Goal: Task Accomplishment & Management: Complete application form

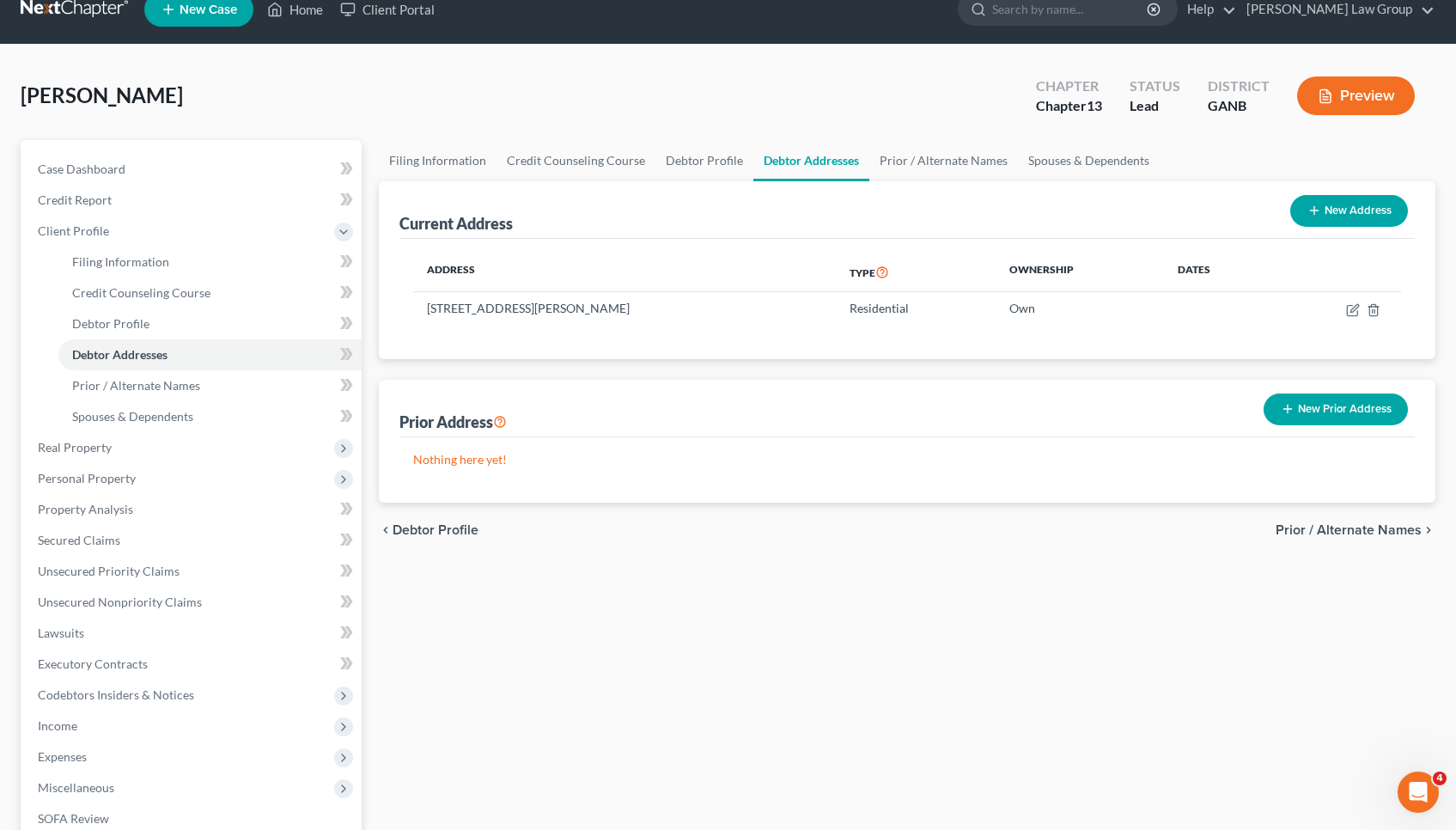
scroll to position [29, 0]
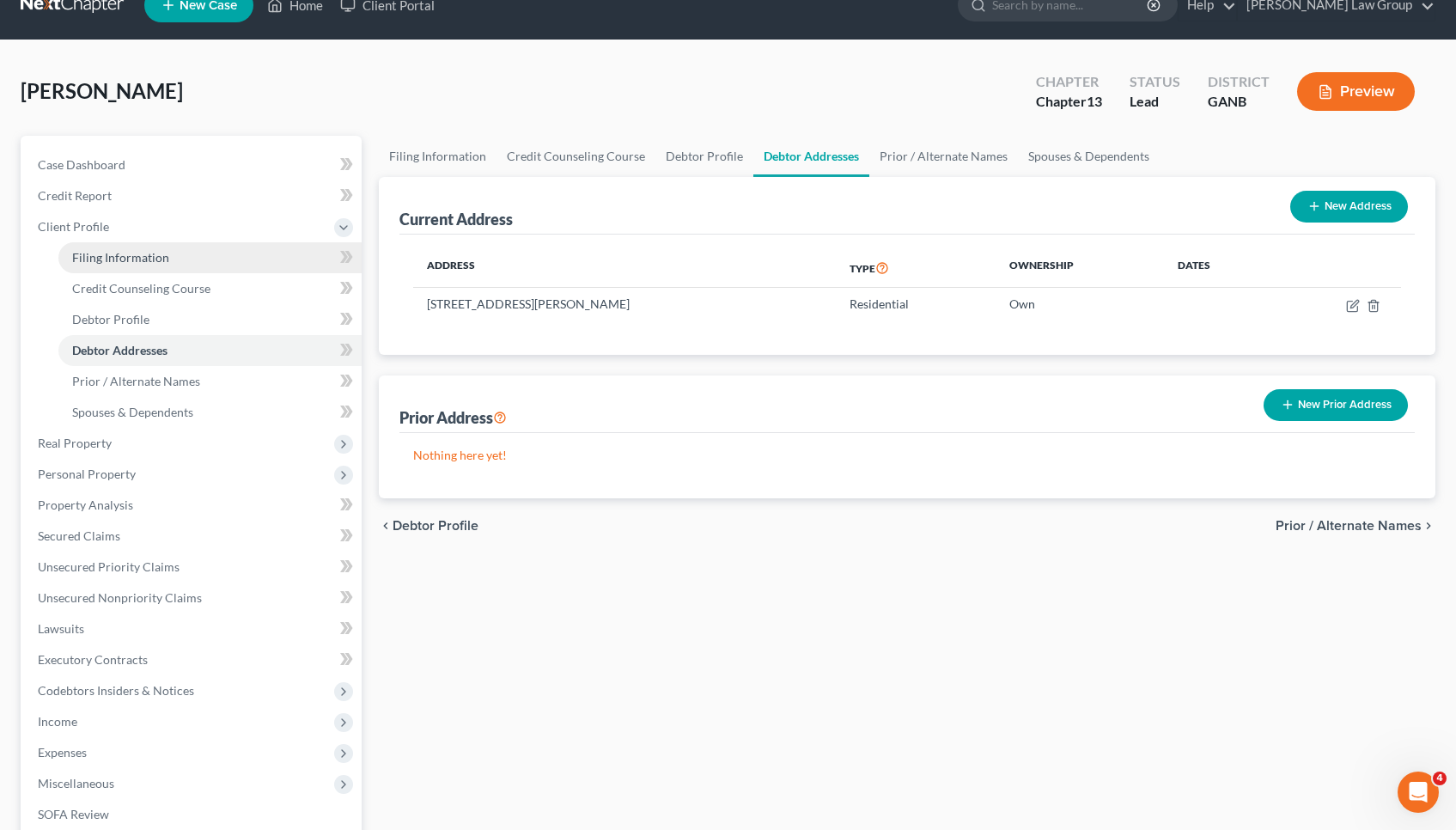
click at [138, 262] on span "Filing Information" at bounding box center [121, 256] width 97 height 15
select select "1"
select select "0"
select select "3"
select select "10"
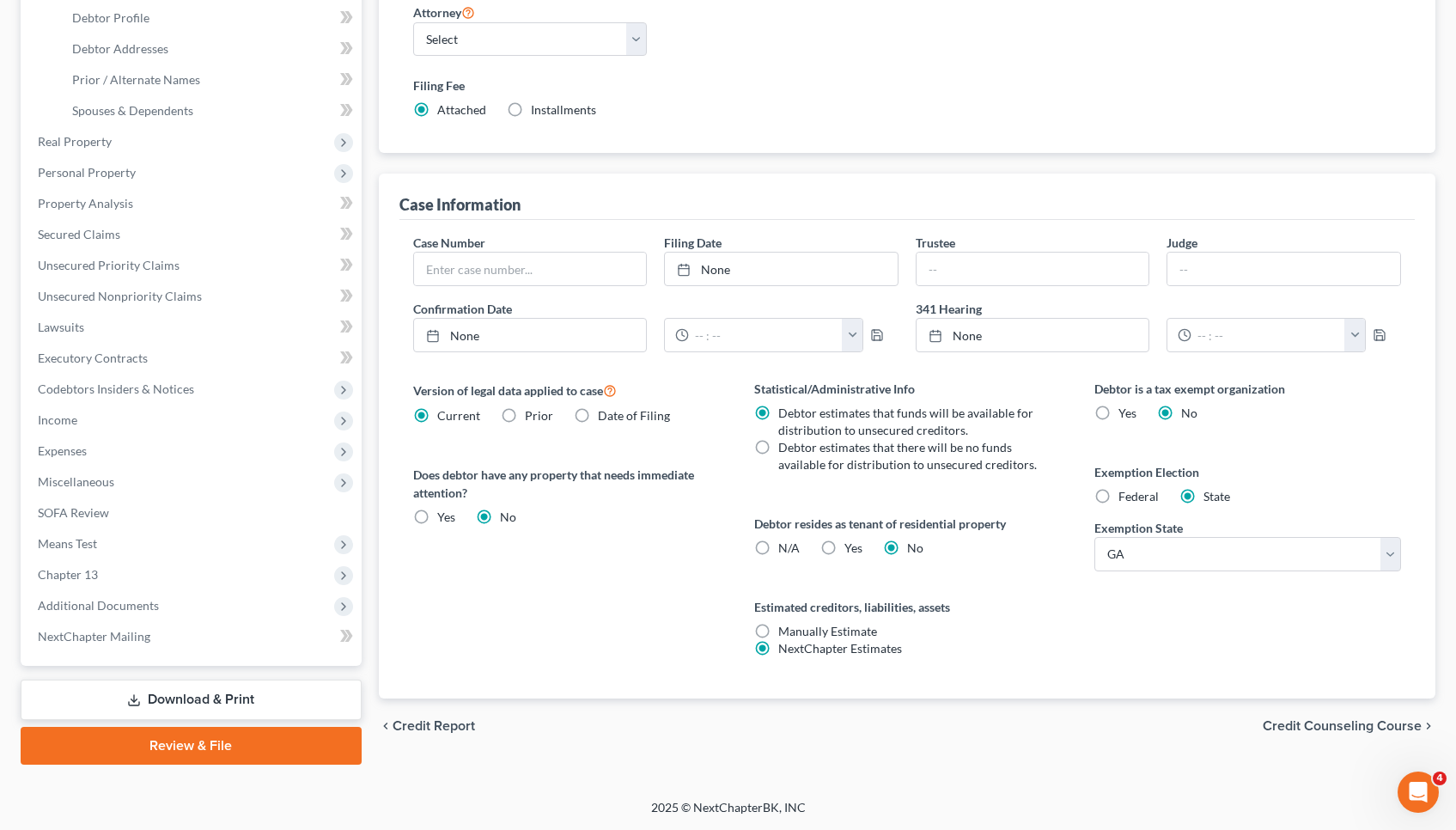
scroll to position [331, 0]
click at [1301, 723] on span "Credit Counseling Course" at bounding box center [1342, 726] width 159 height 14
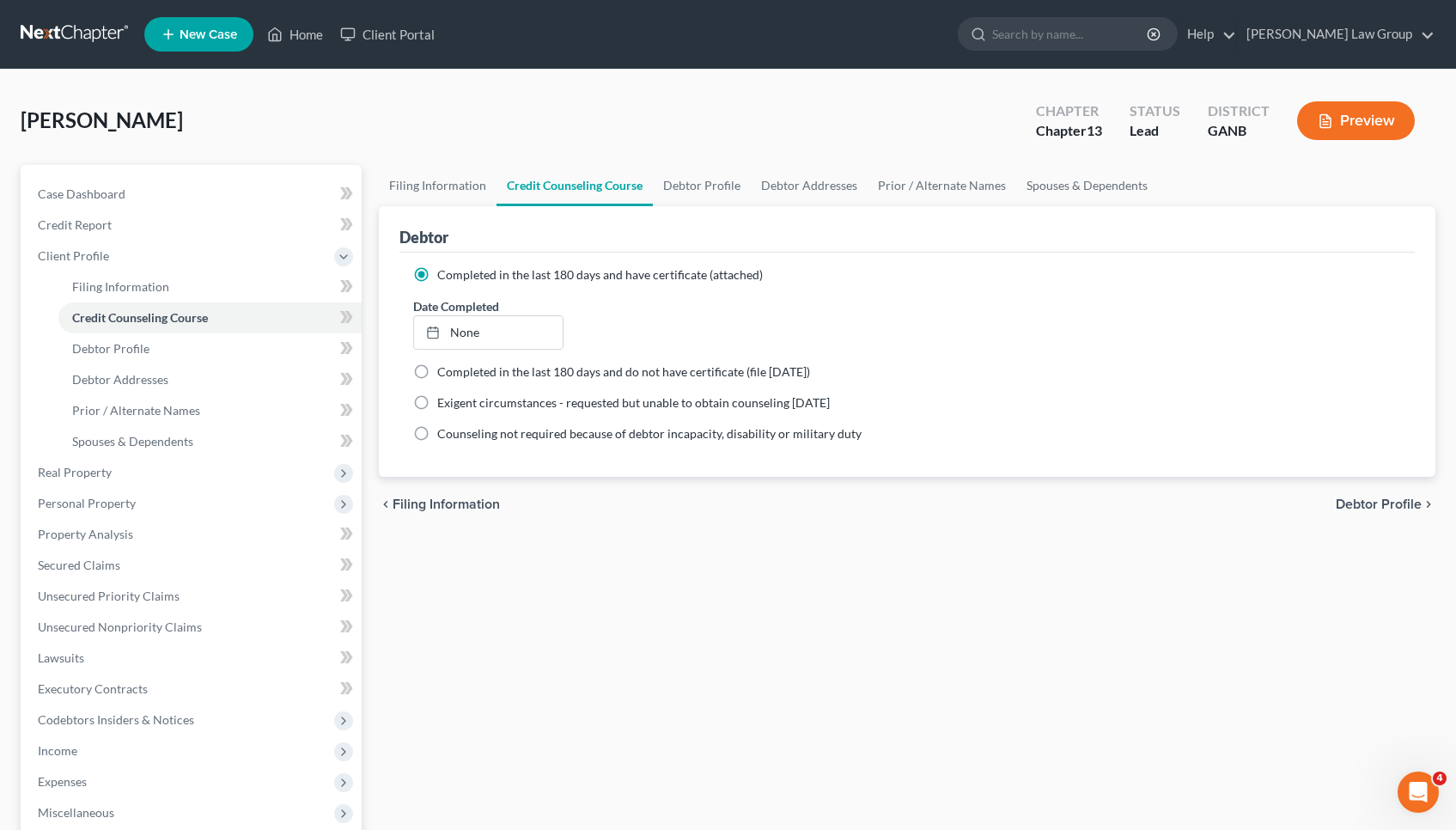
click at [1368, 500] on span "Debtor Profile" at bounding box center [1378, 504] width 85 height 14
select select "1"
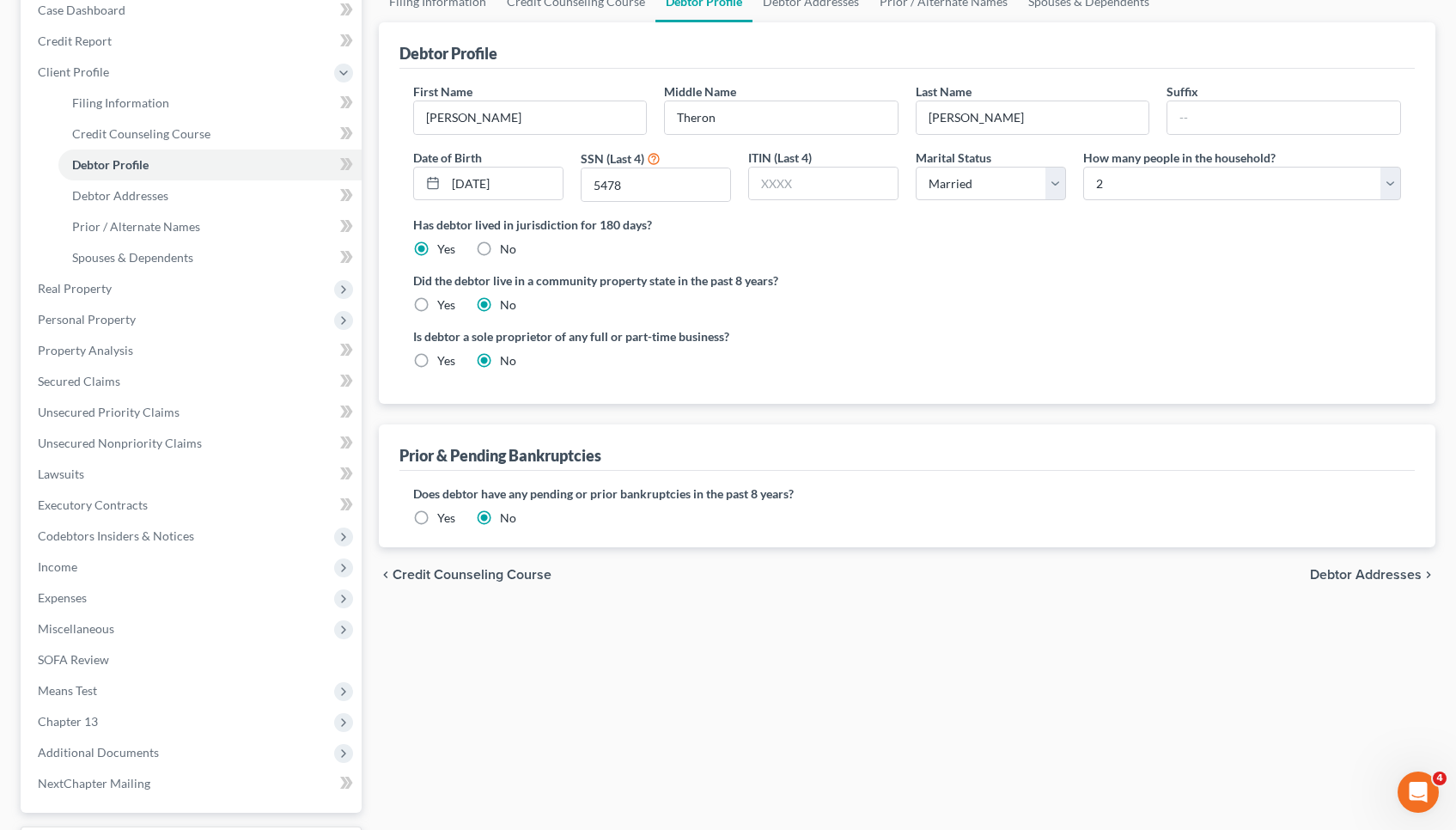
scroll to position [230, 0]
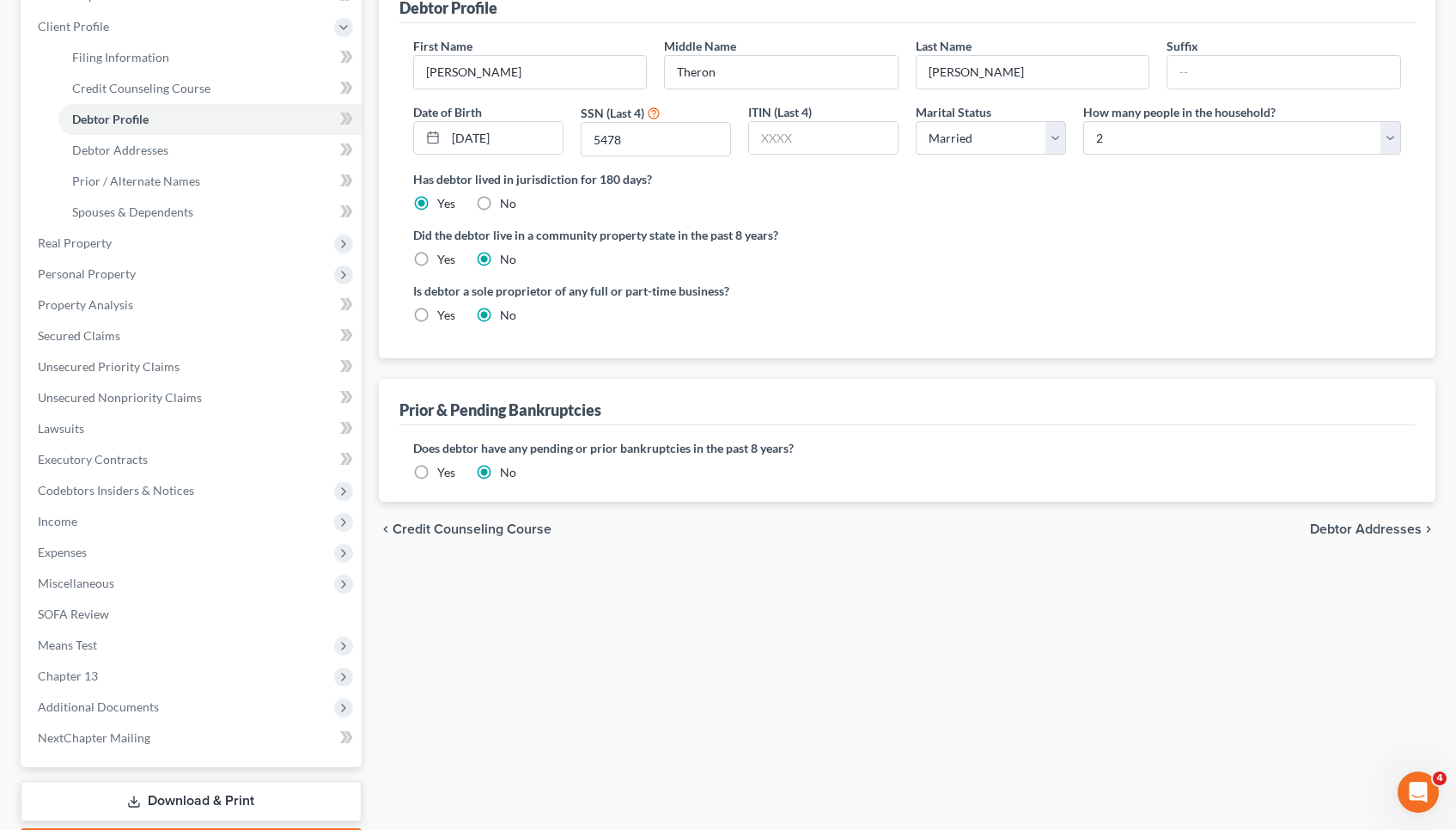
click at [1358, 522] on span "Debtor Addresses" at bounding box center [1366, 529] width 111 height 14
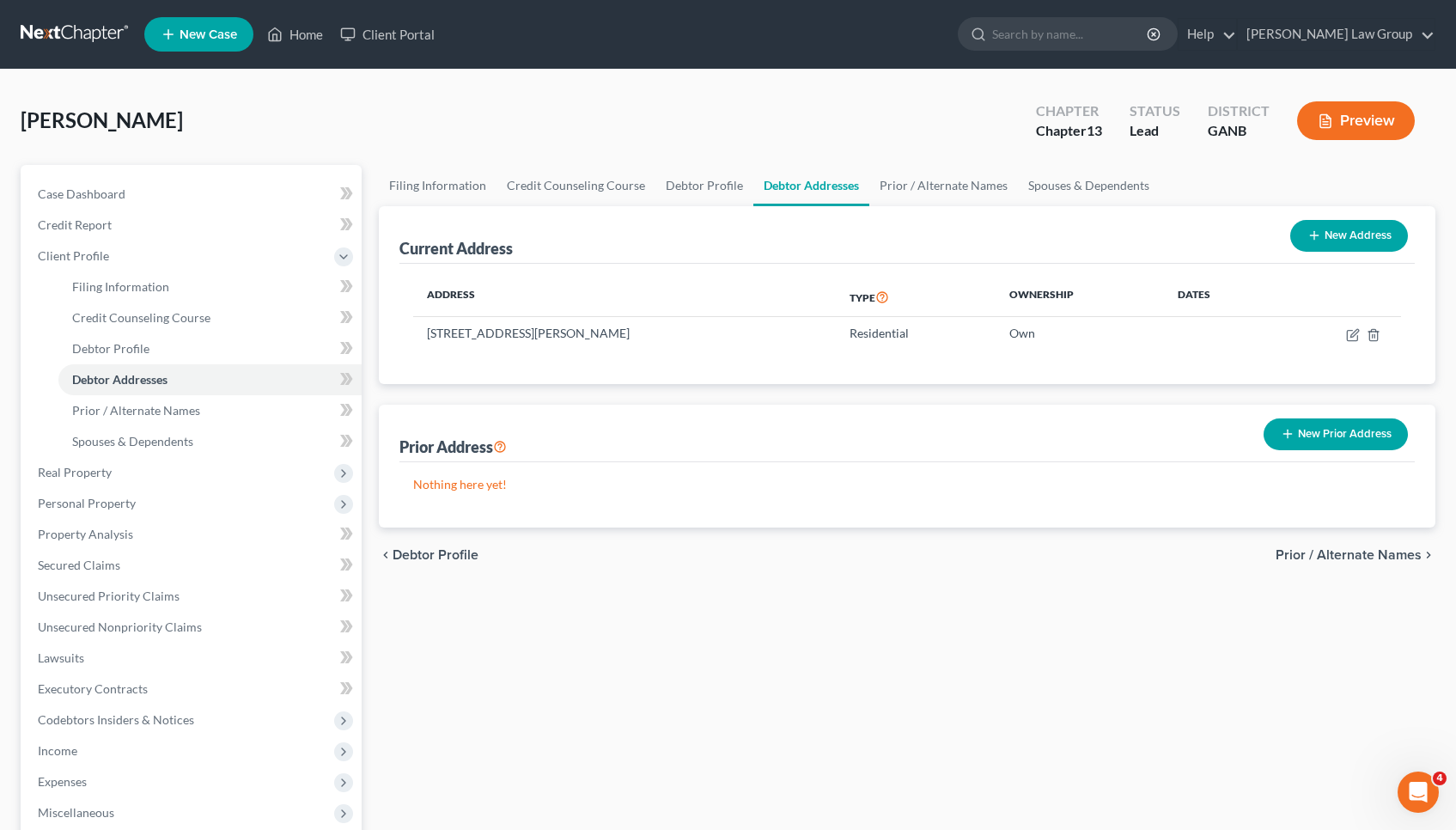
click at [1340, 560] on span "Prior / Alternate Names" at bounding box center [1348, 555] width 146 height 14
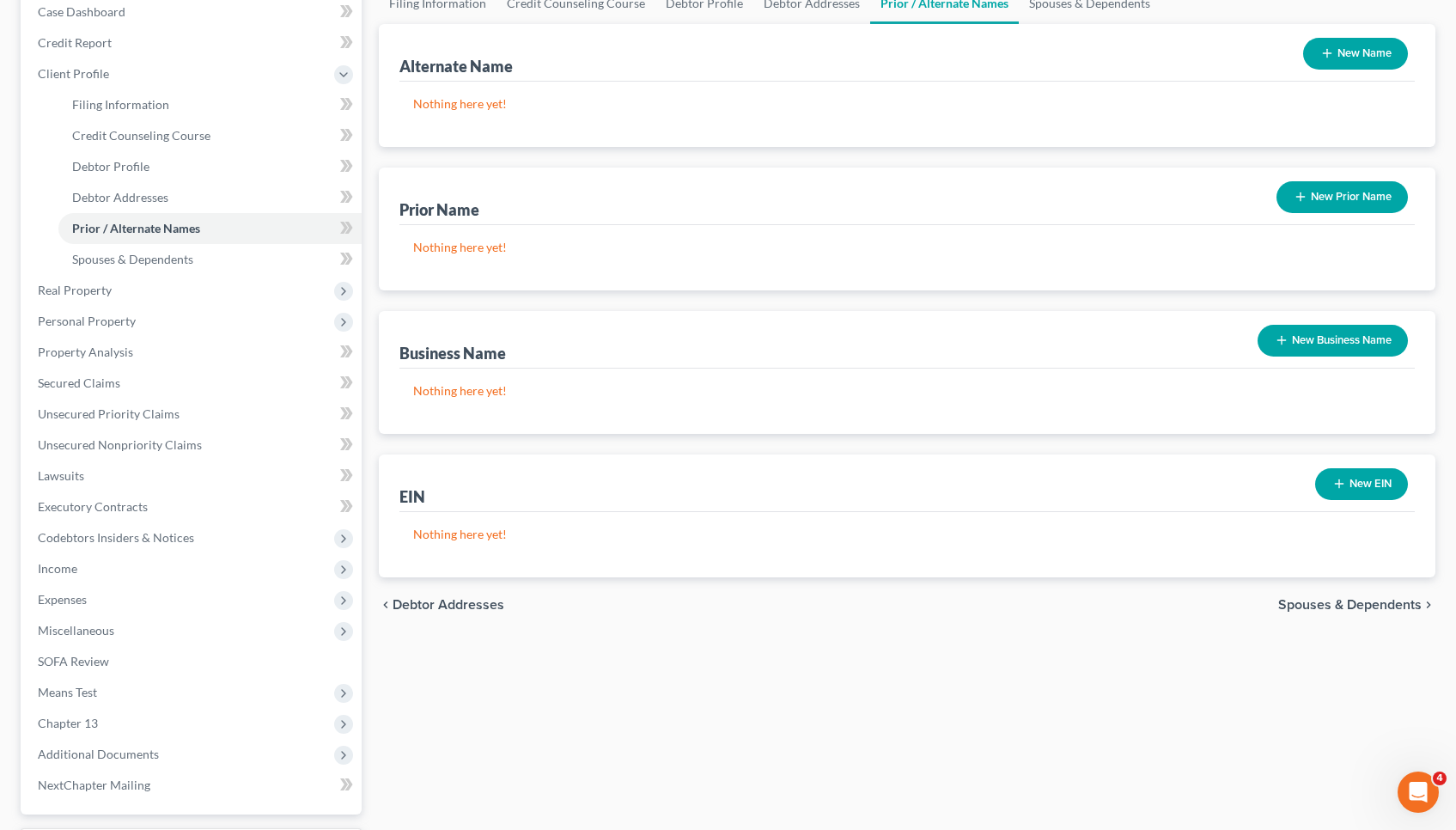
scroll to position [198, 0]
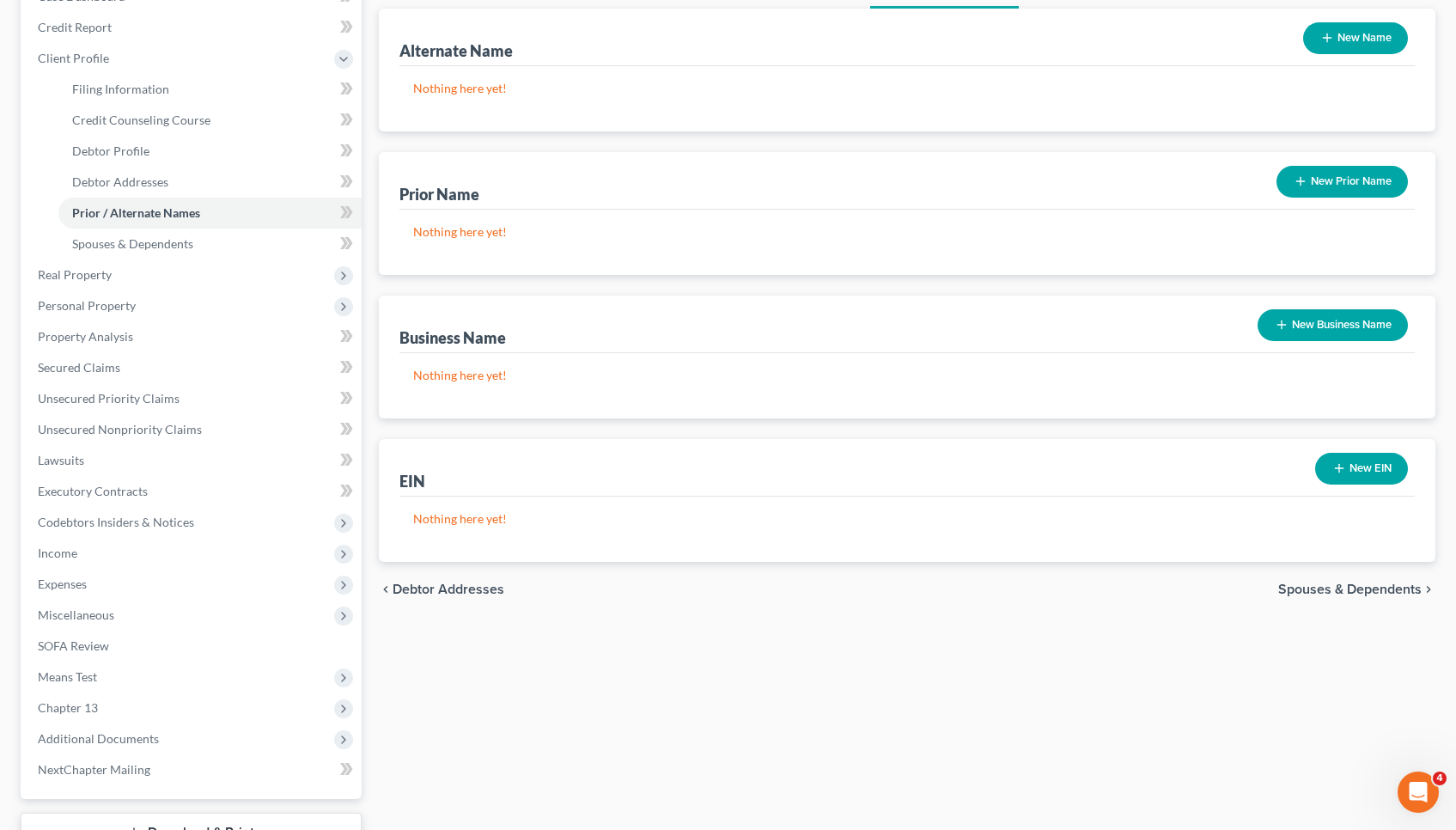
click at [1364, 582] on span "Spouses & Dependents" at bounding box center [1350, 589] width 143 height 14
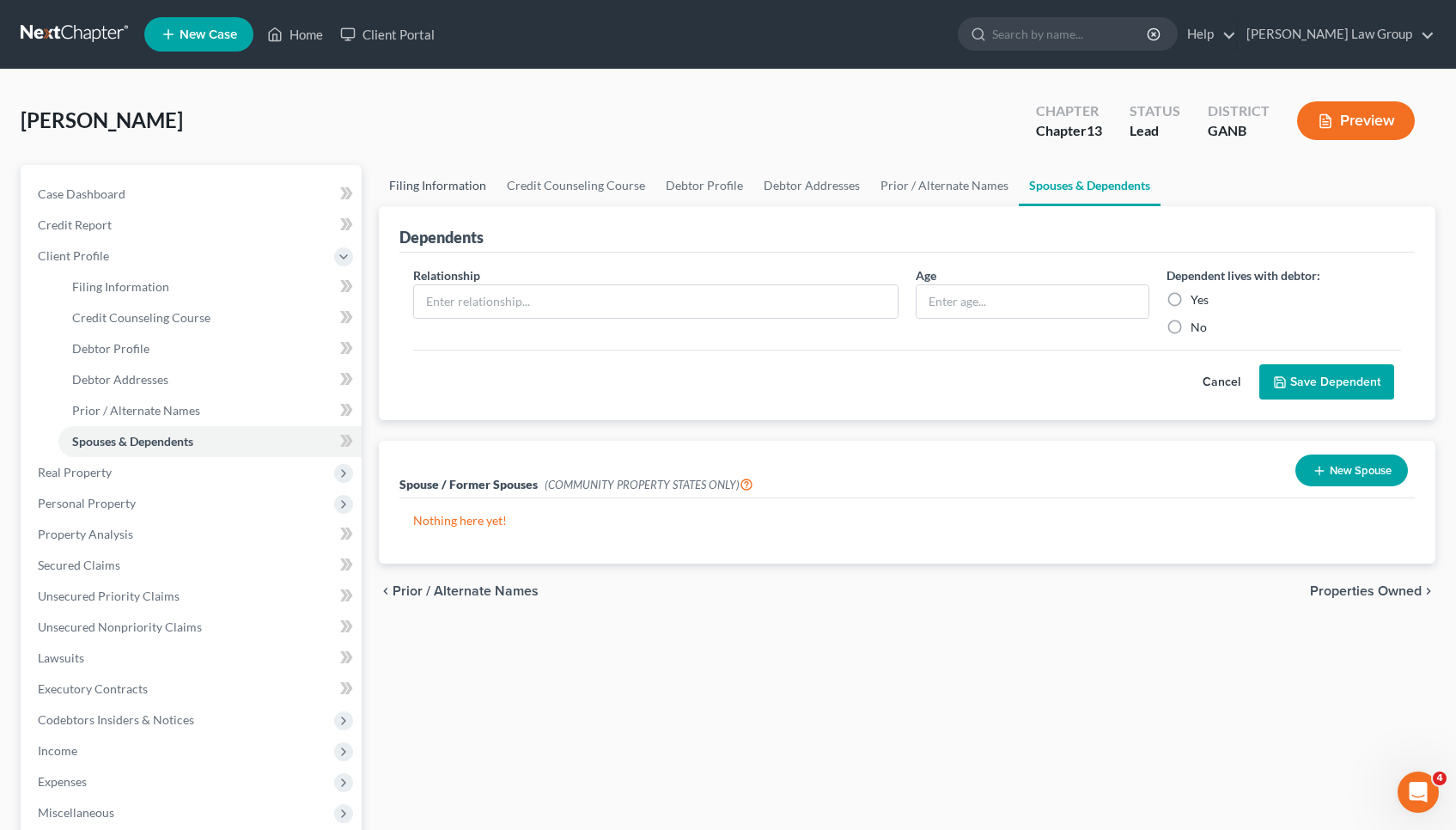
click at [466, 188] on link "Filing Information" at bounding box center [437, 185] width 117 height 41
select select "1"
select select "0"
select select "3"
select select "19"
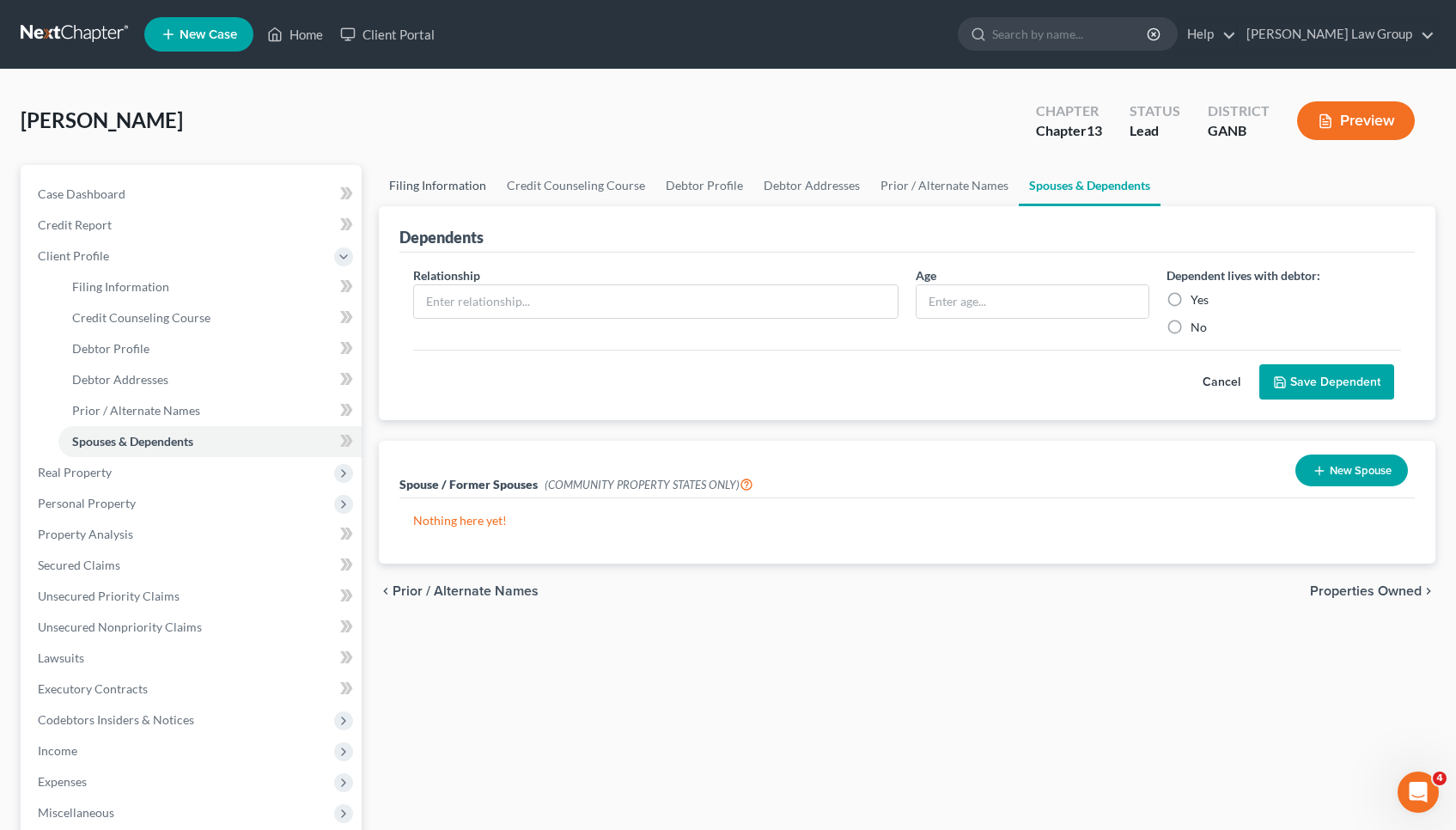
select select "0"
select select "10"
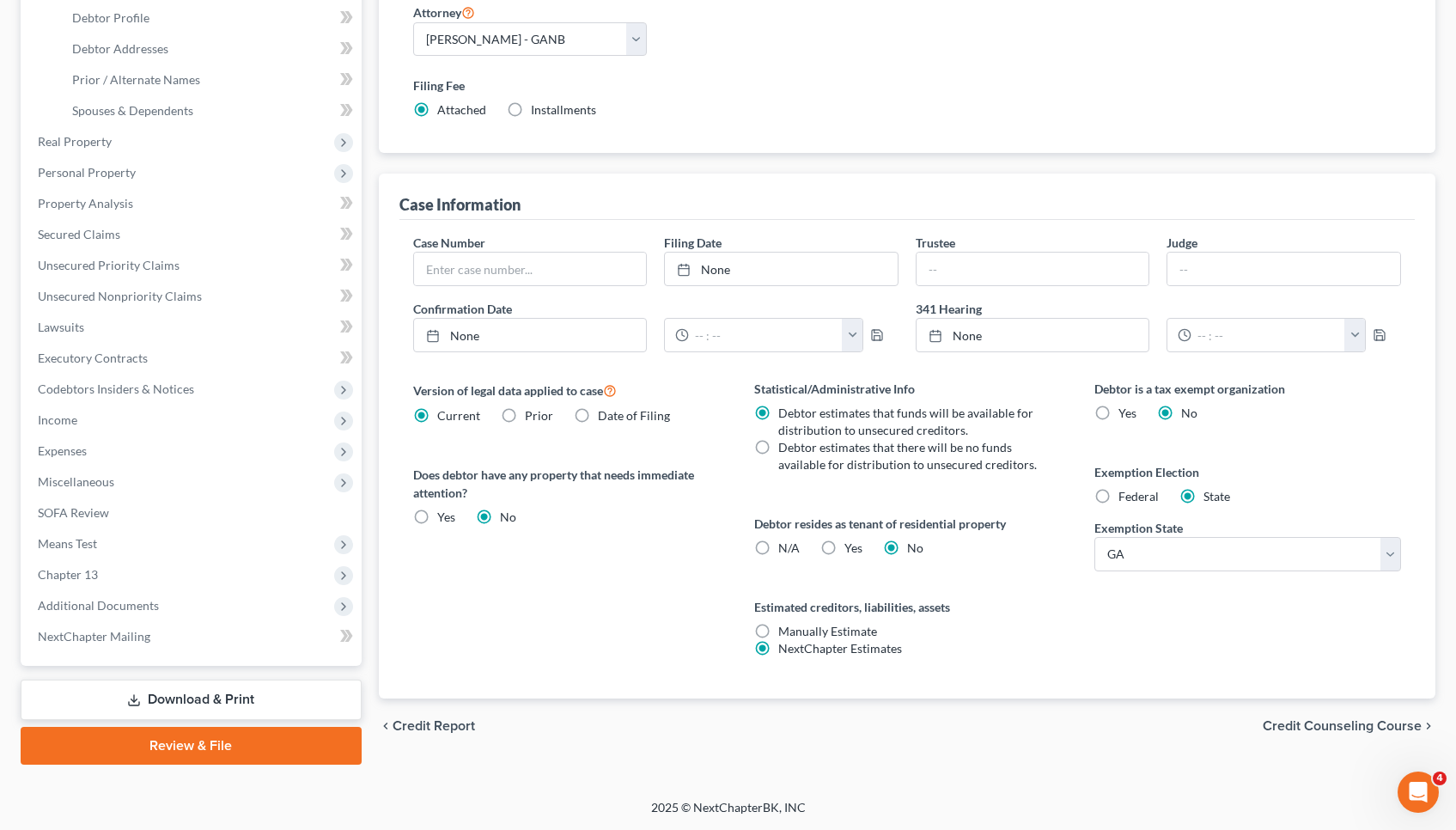
scroll to position [331, 0]
click at [1281, 720] on span "Credit Counseling Course" at bounding box center [1342, 726] width 159 height 14
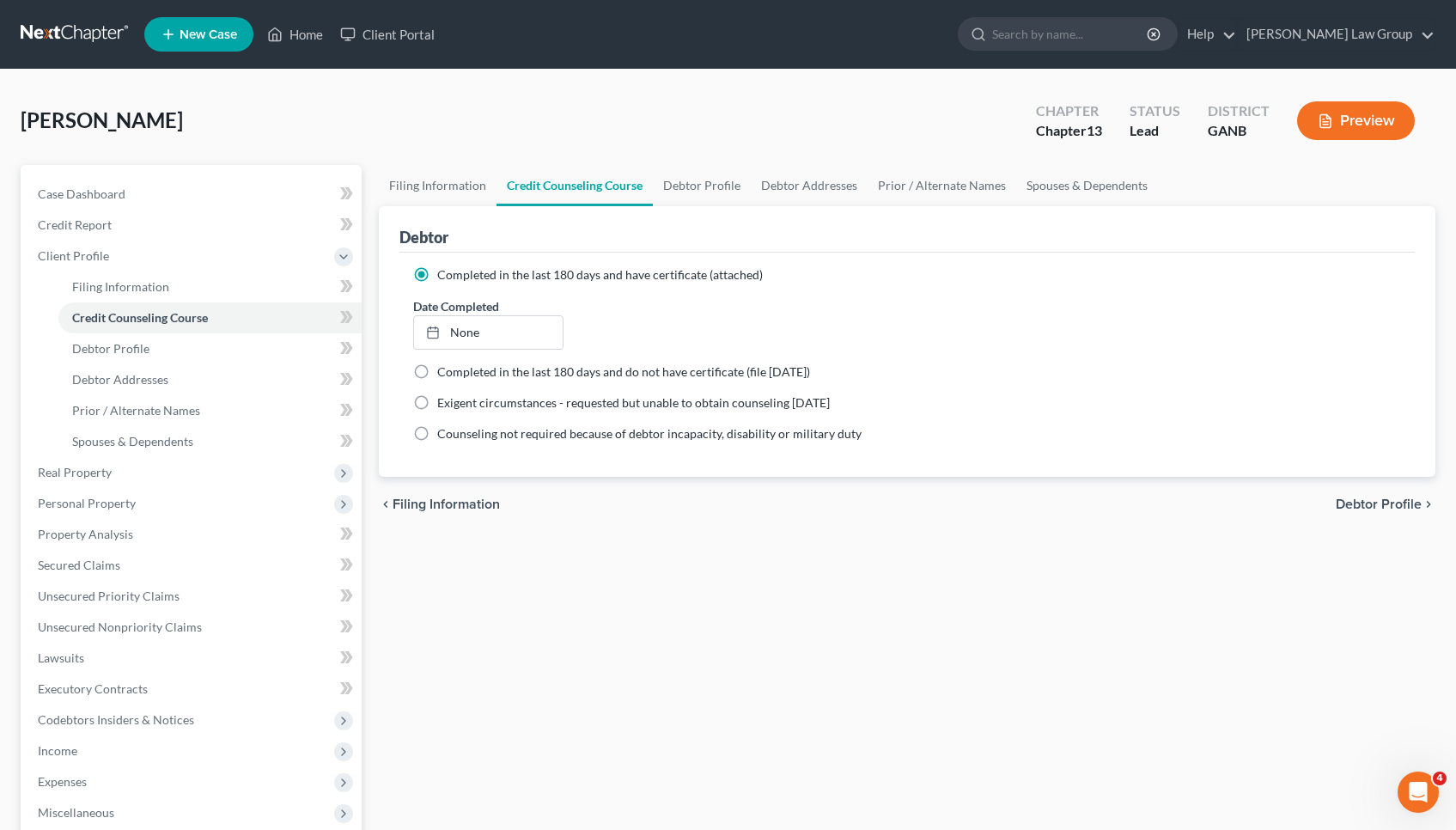
click at [1342, 508] on span "Debtor Profile" at bounding box center [1378, 504] width 85 height 14
select select "1"
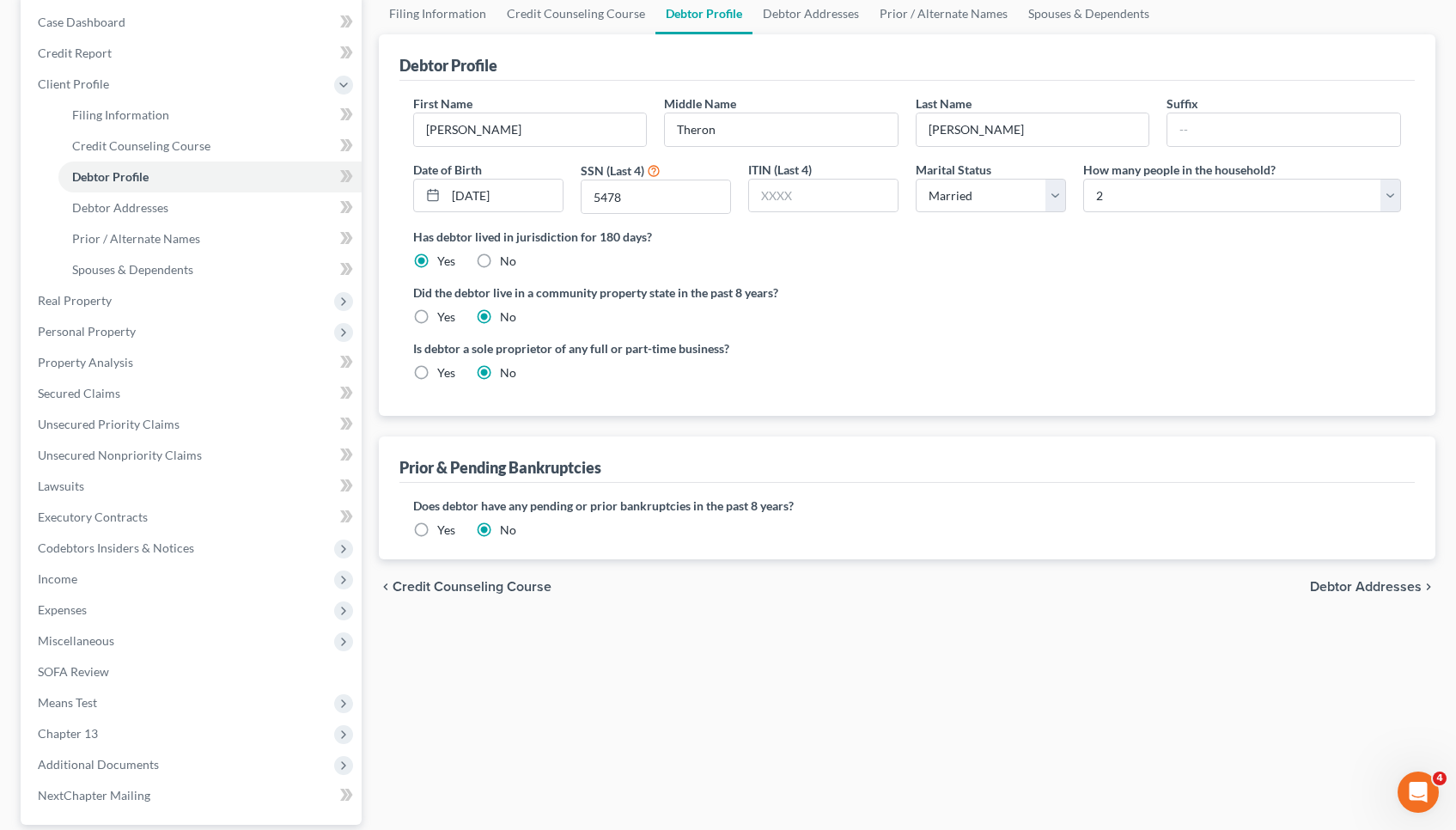
scroll to position [193, 0]
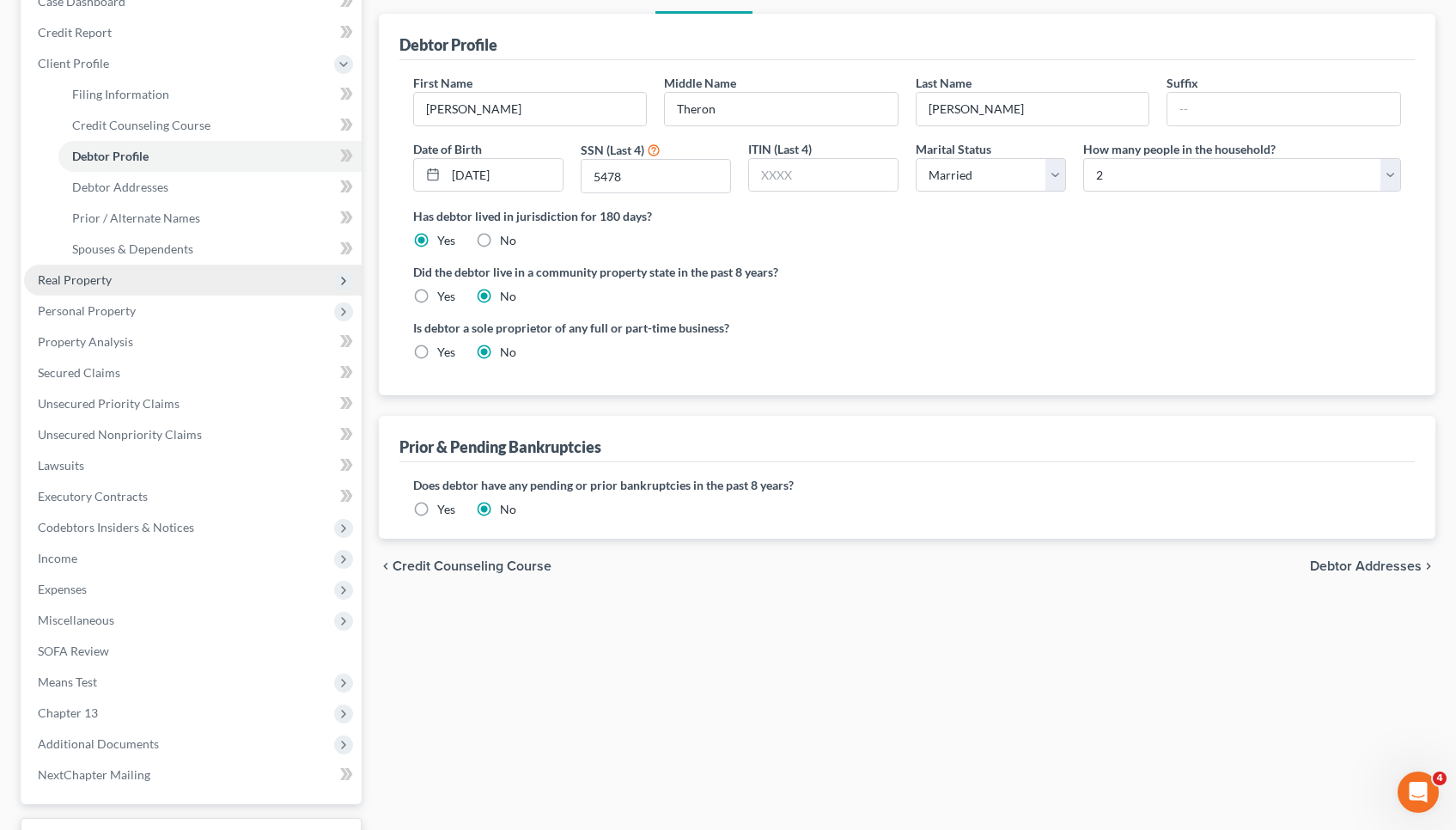
click at [221, 283] on span "Real Property" at bounding box center [193, 279] width 338 height 31
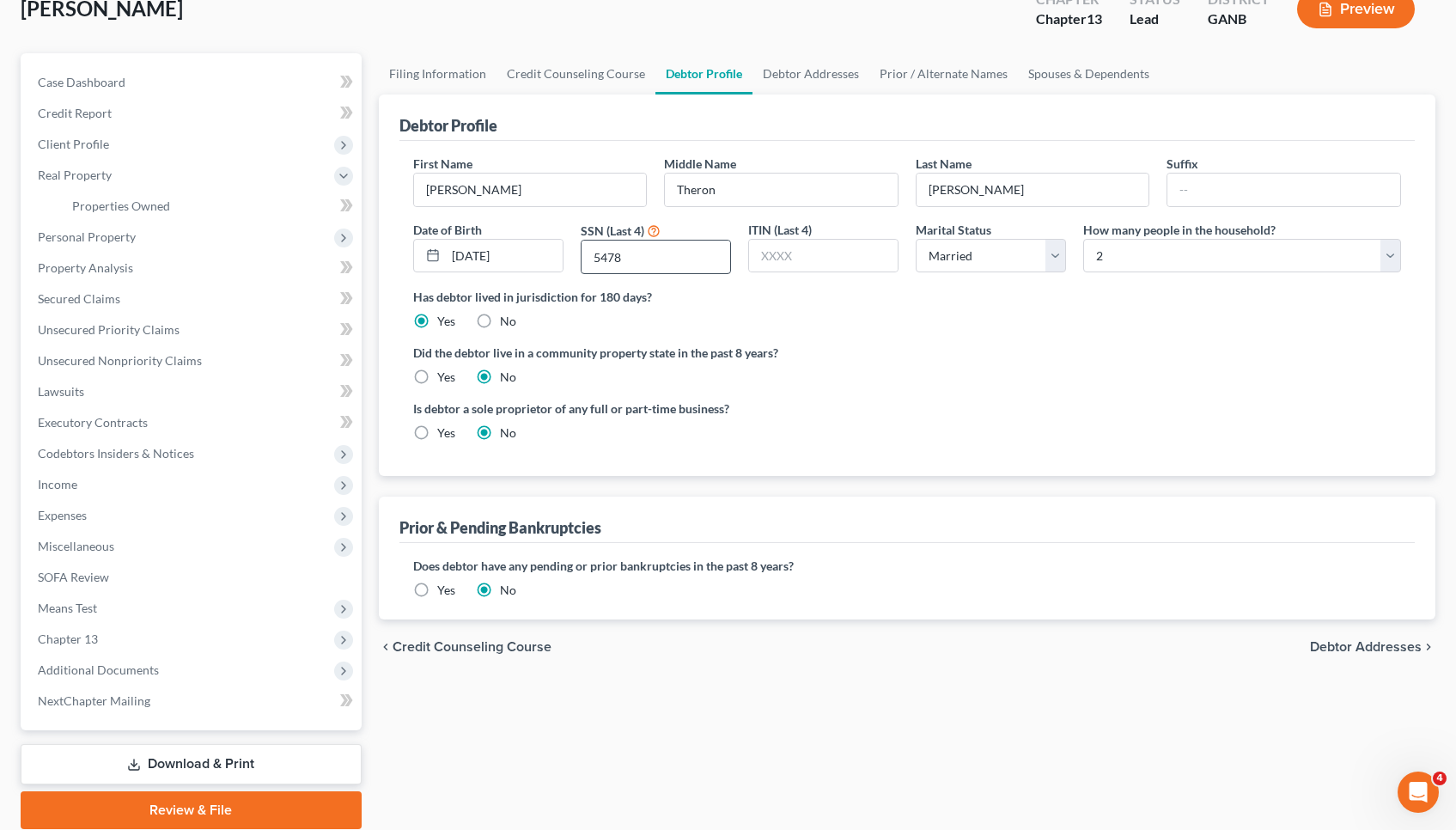
scroll to position [113, 0]
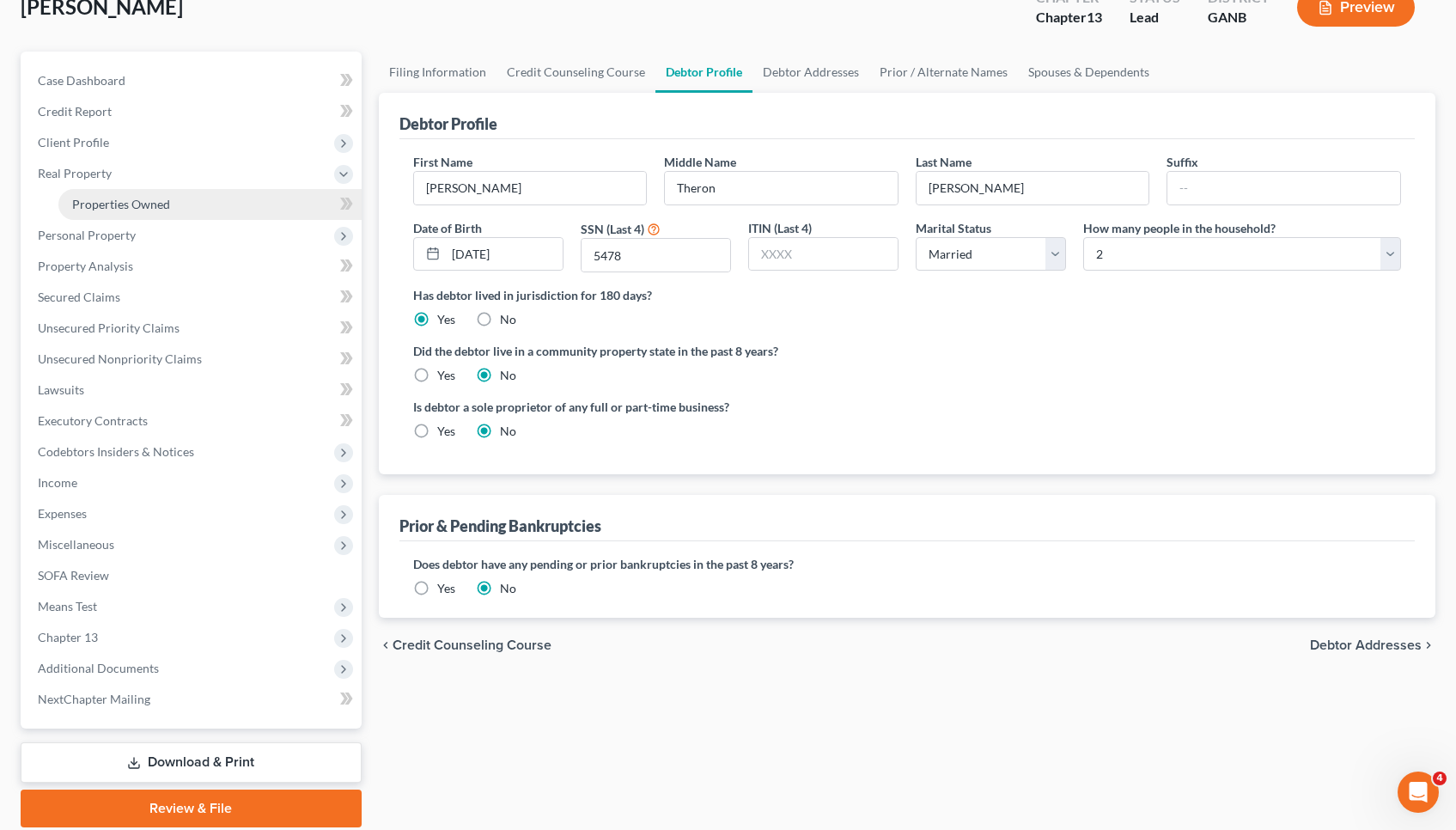
click at [174, 206] on link "Properties Owned" at bounding box center [210, 204] width 303 height 31
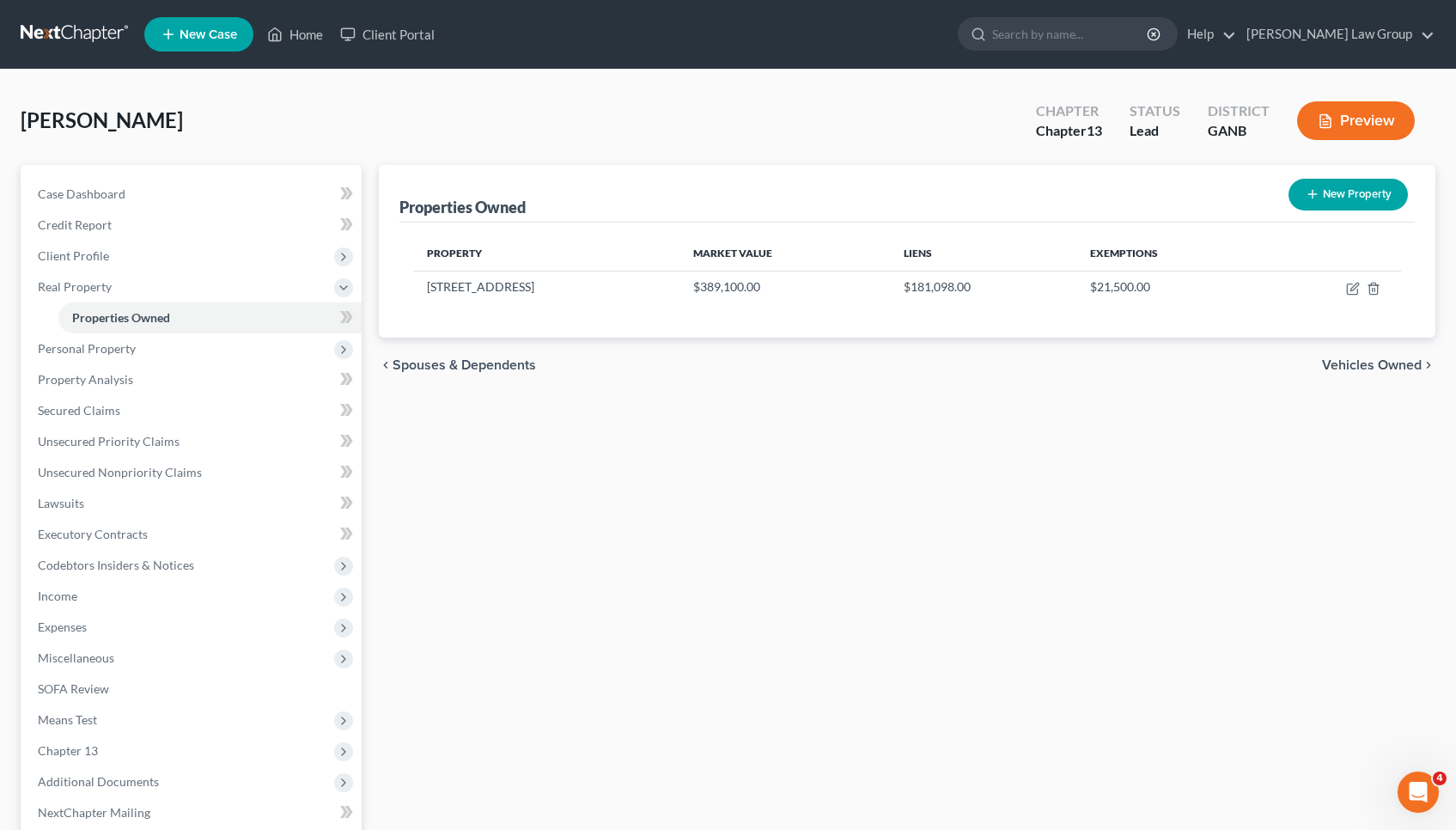
click at [1389, 375] on div "chevron_left Spouses & Dependents Vehicles Owned chevron_right" at bounding box center [906, 365] width 1056 height 55
click at [1384, 360] on span "Vehicles Owned" at bounding box center [1372, 365] width 99 height 14
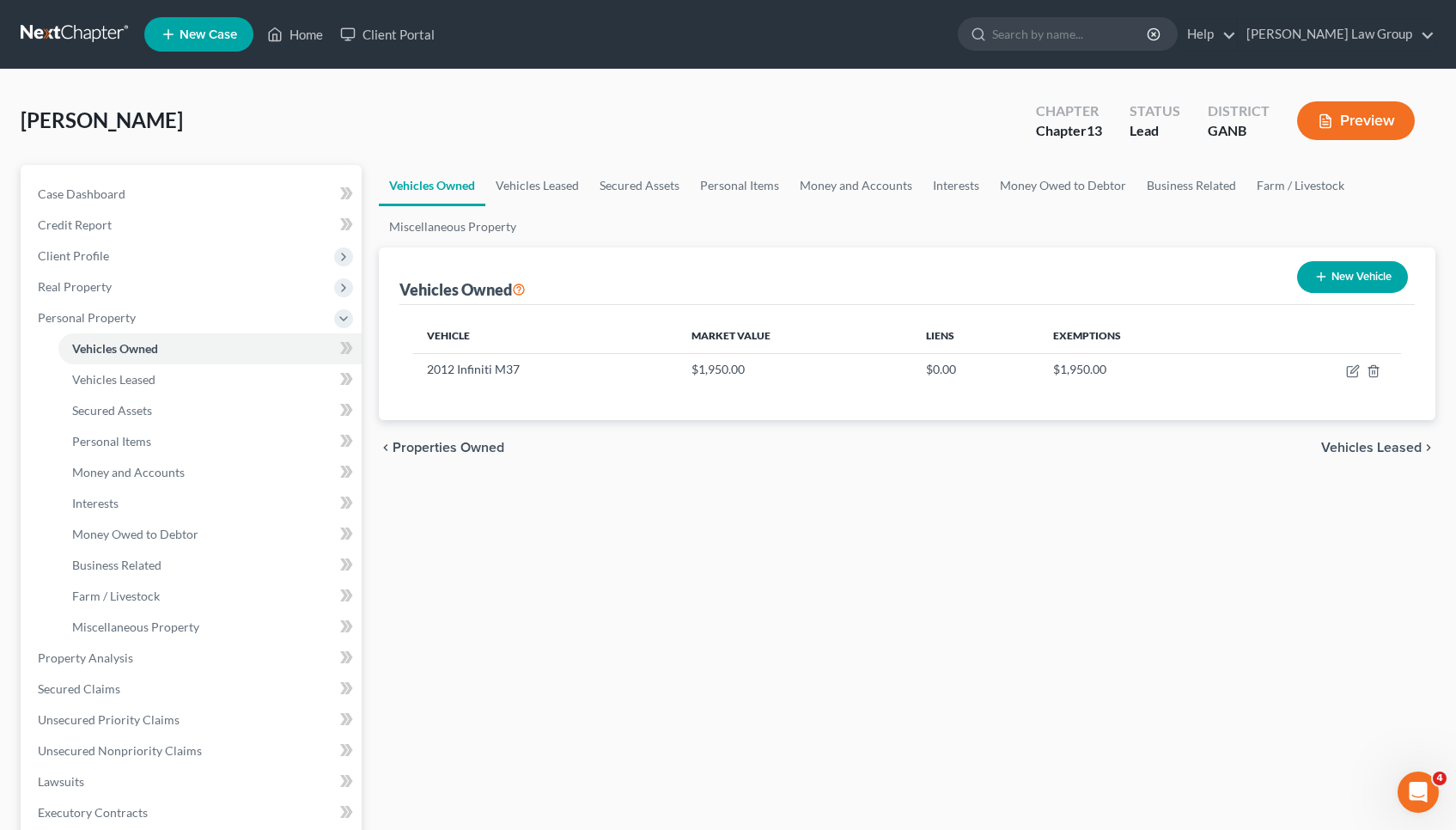
click at [1387, 452] on span "Vehicles Leased" at bounding box center [1371, 447] width 100 height 14
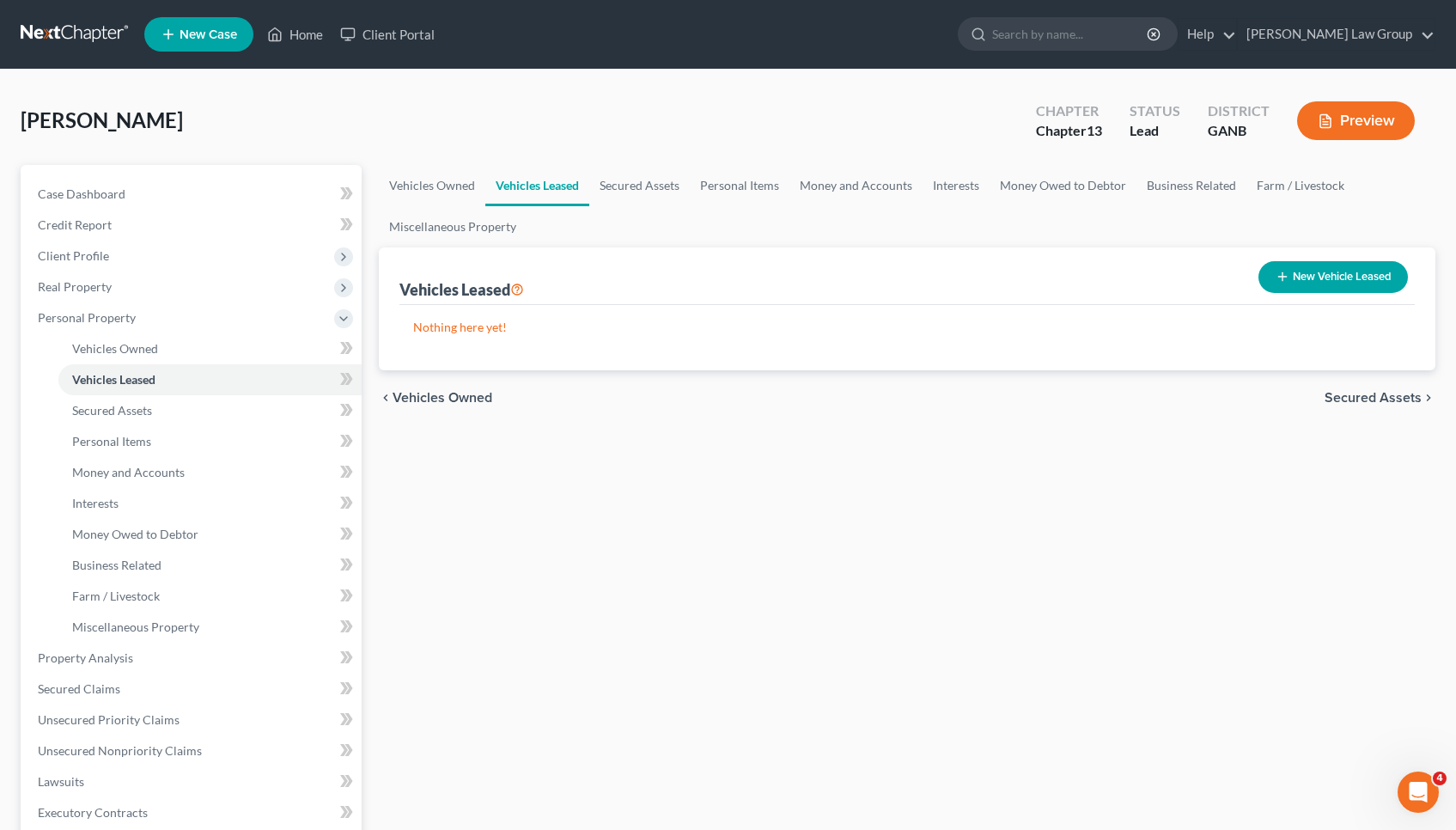
click at [1362, 402] on span "Secured Assets" at bounding box center [1374, 398] width 97 height 14
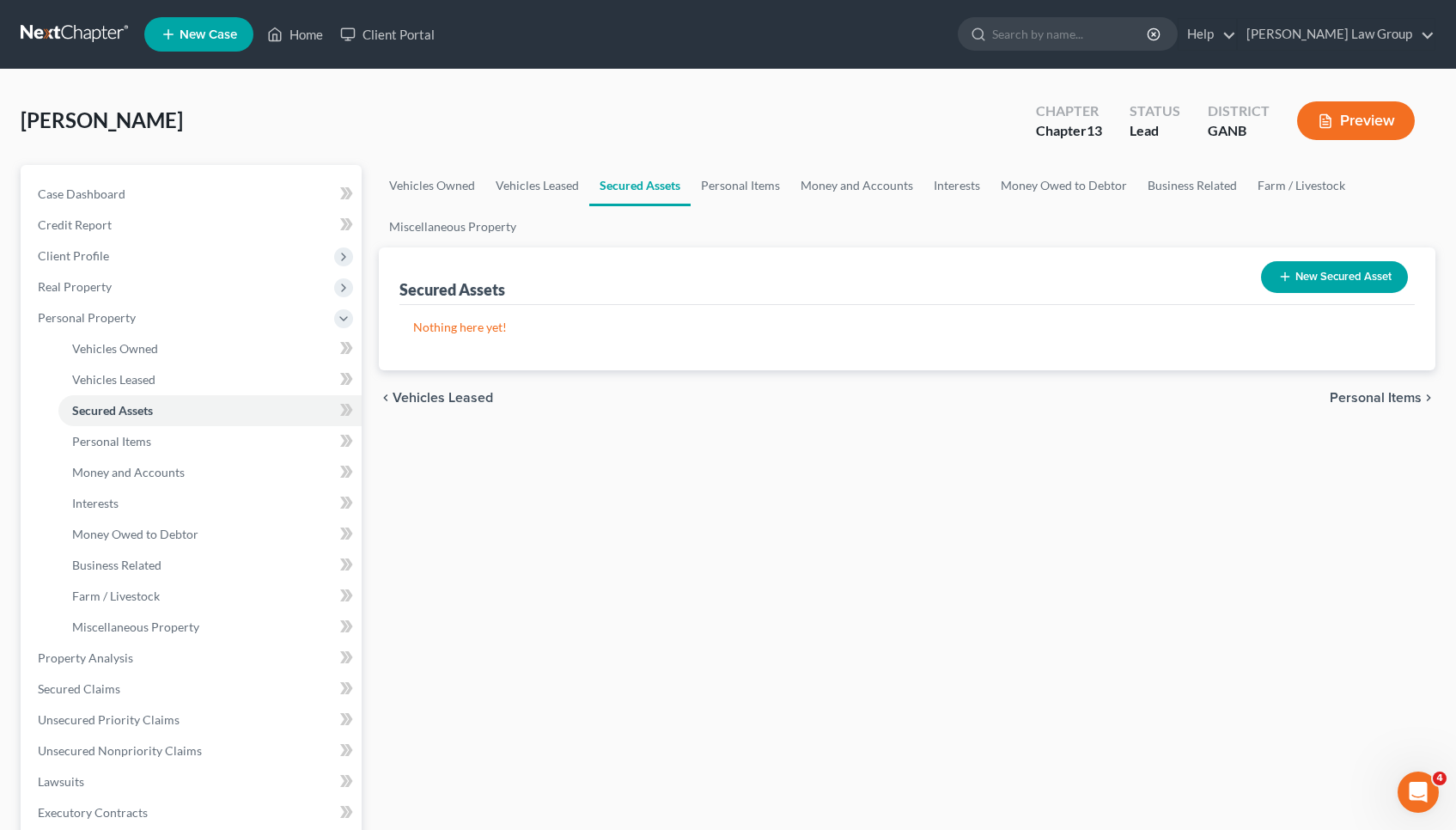
click at [1360, 386] on div "chevron_left Vehicles Leased Personal Items chevron_right" at bounding box center [906, 397] width 1056 height 55
click at [1360, 396] on span "Personal Items" at bounding box center [1375, 398] width 91 height 14
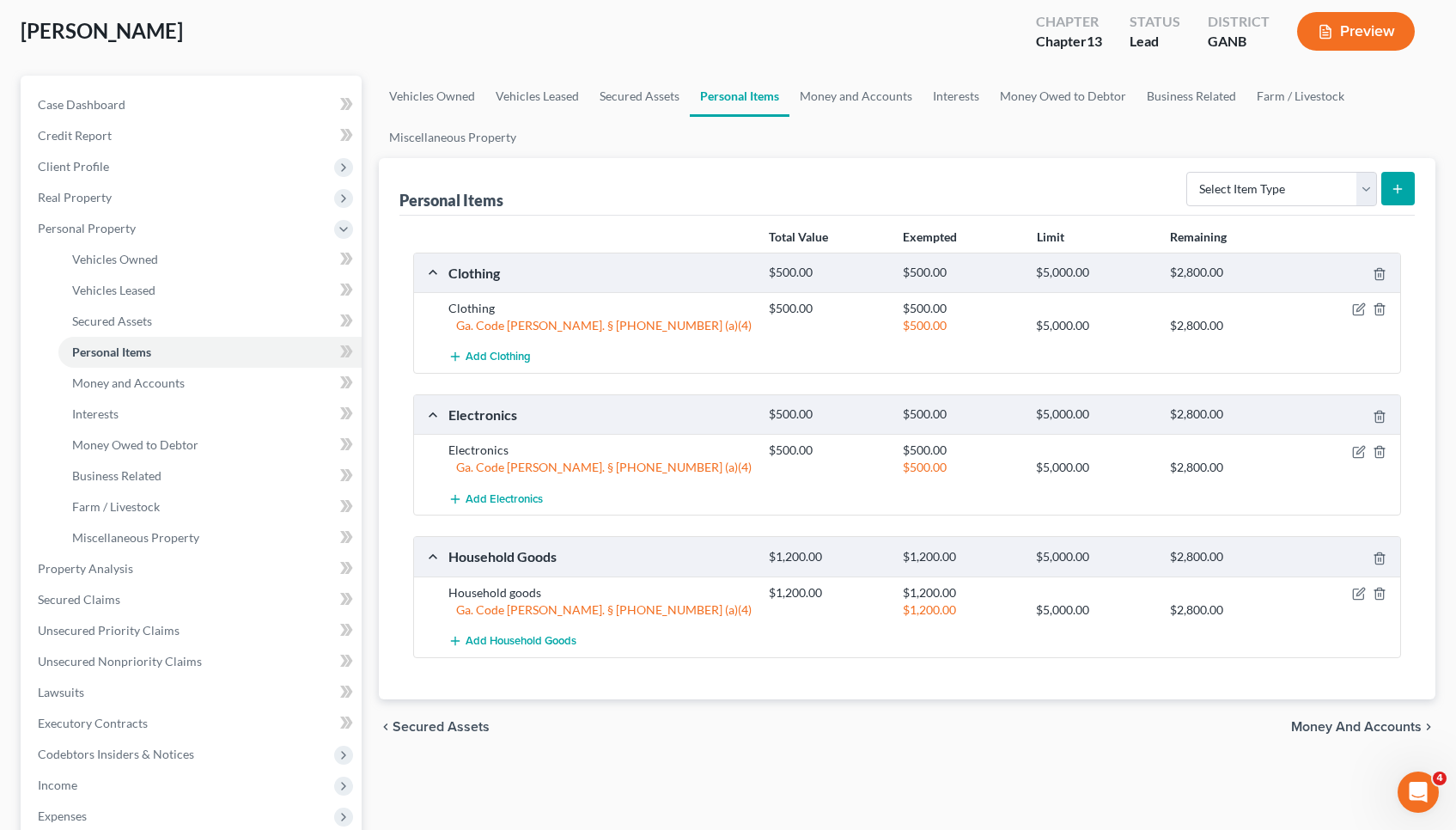
scroll to position [104, 0]
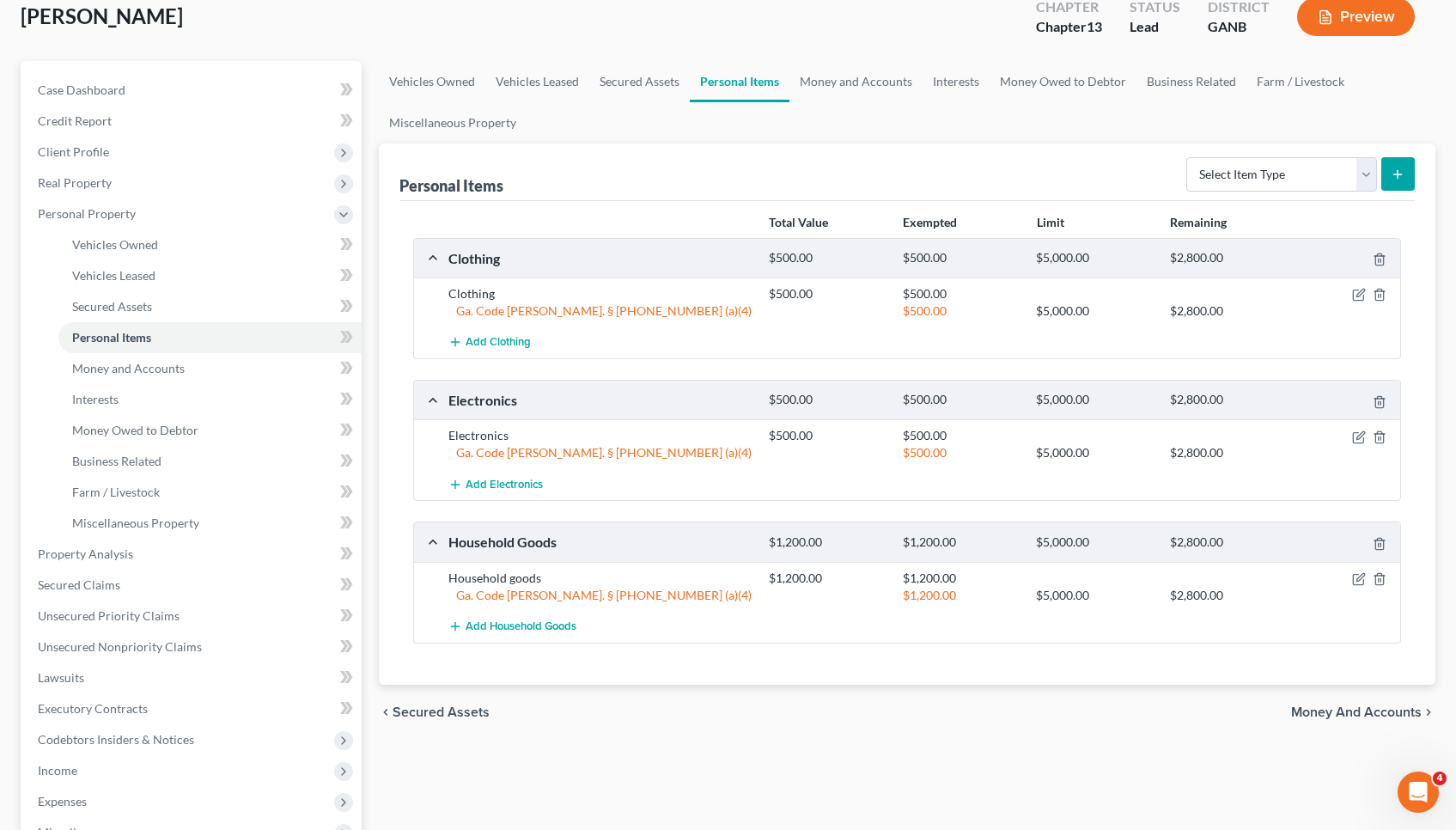
click at [1352, 715] on span "Money and Accounts" at bounding box center [1356, 713] width 130 height 14
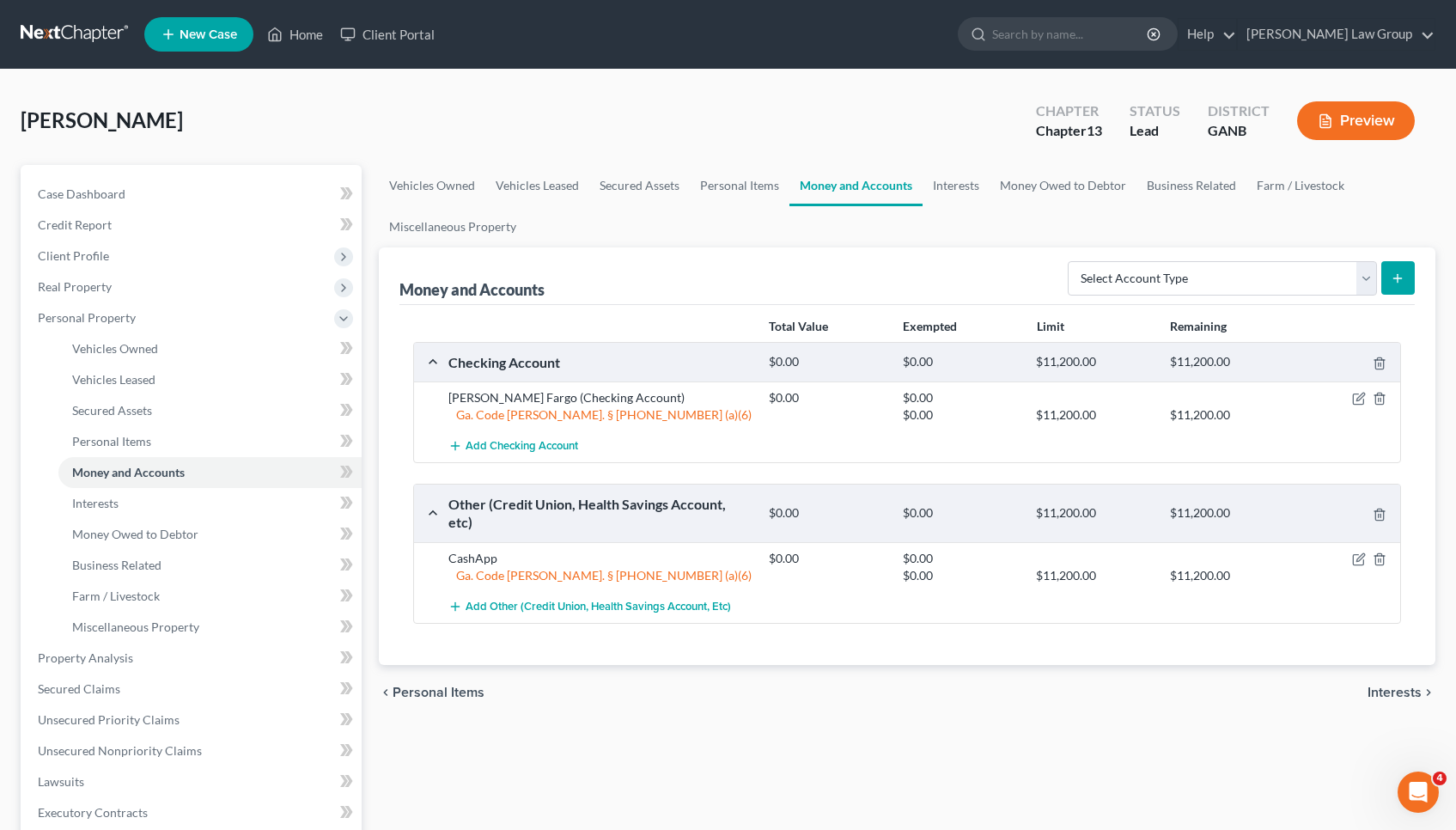
click at [1377, 686] on span "Interests" at bounding box center [1394, 693] width 54 height 14
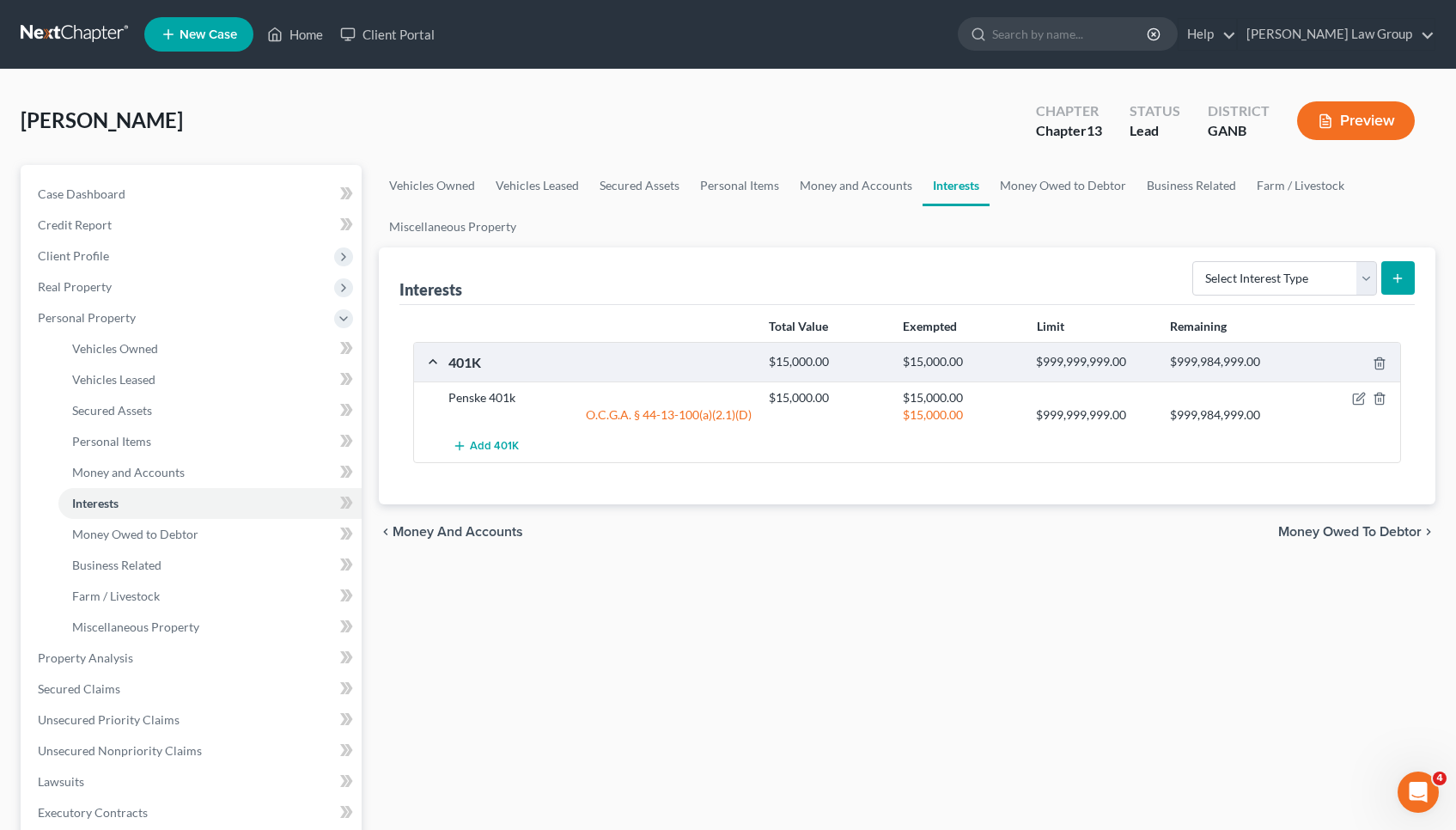
click at [1385, 535] on span "Money Owed to Debtor" at bounding box center [1350, 532] width 143 height 14
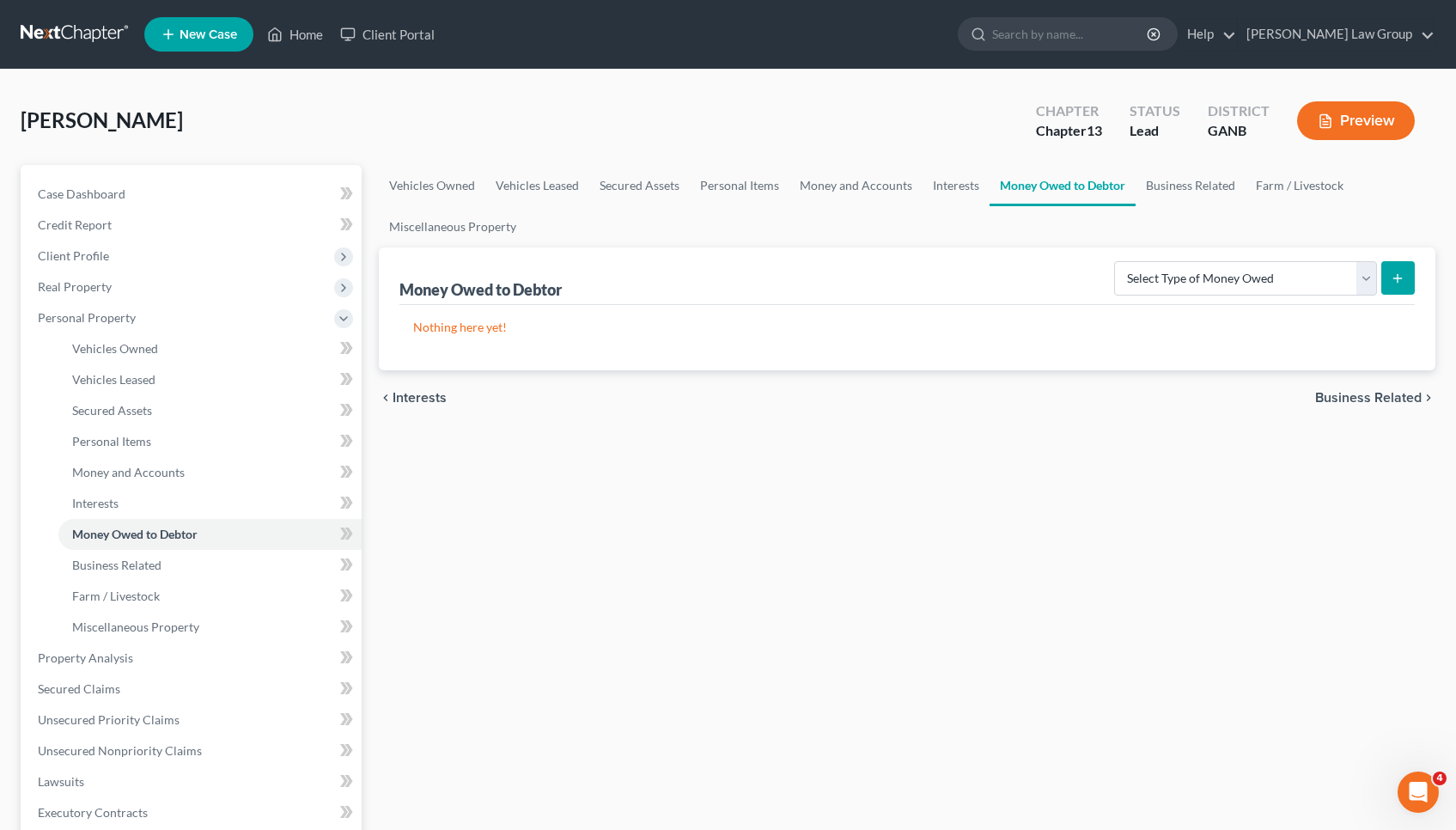
click at [1389, 397] on span "Business Related" at bounding box center [1368, 398] width 106 height 14
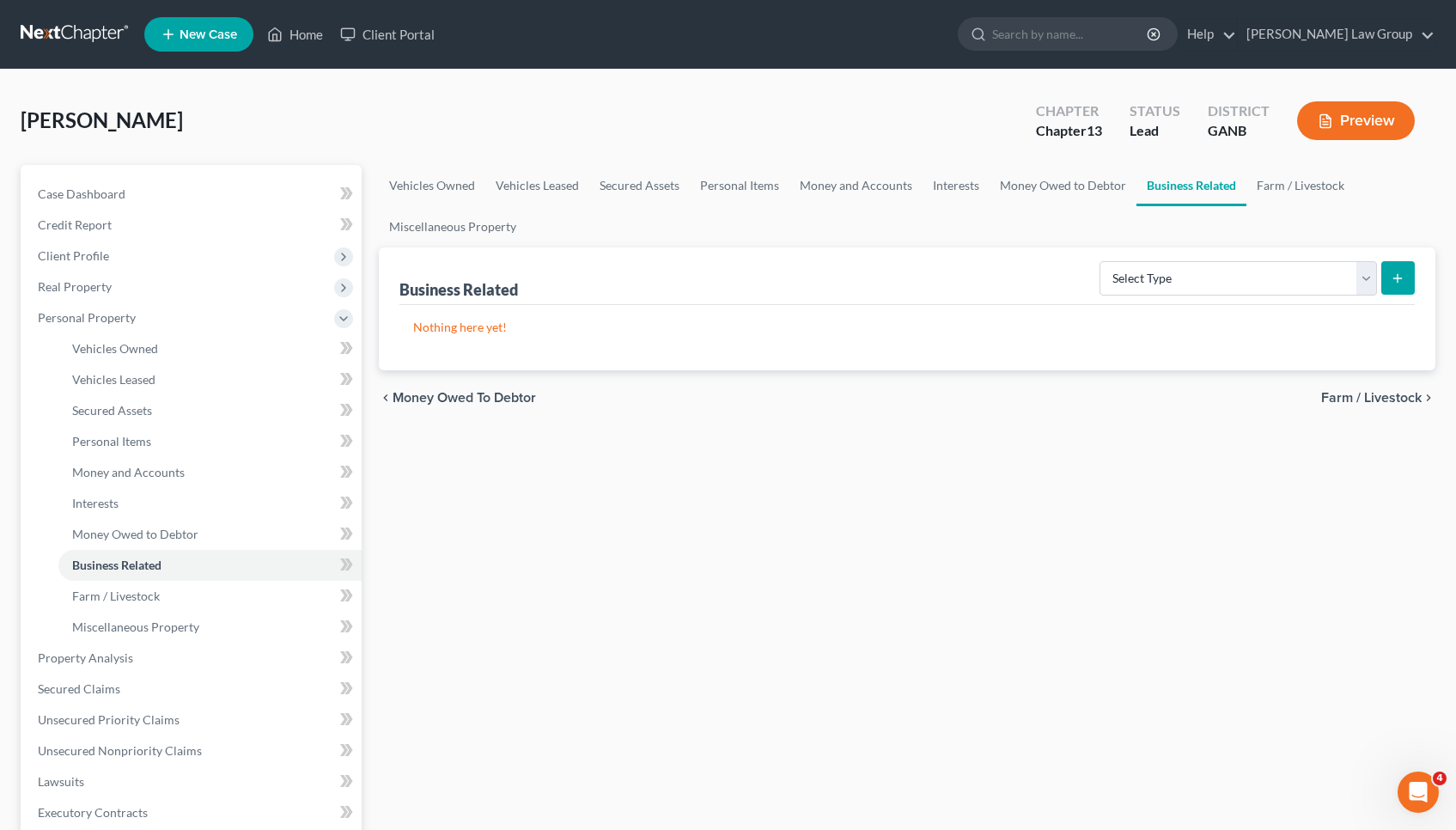
click at [1388, 397] on span "Farm / Livestock" at bounding box center [1371, 398] width 100 height 14
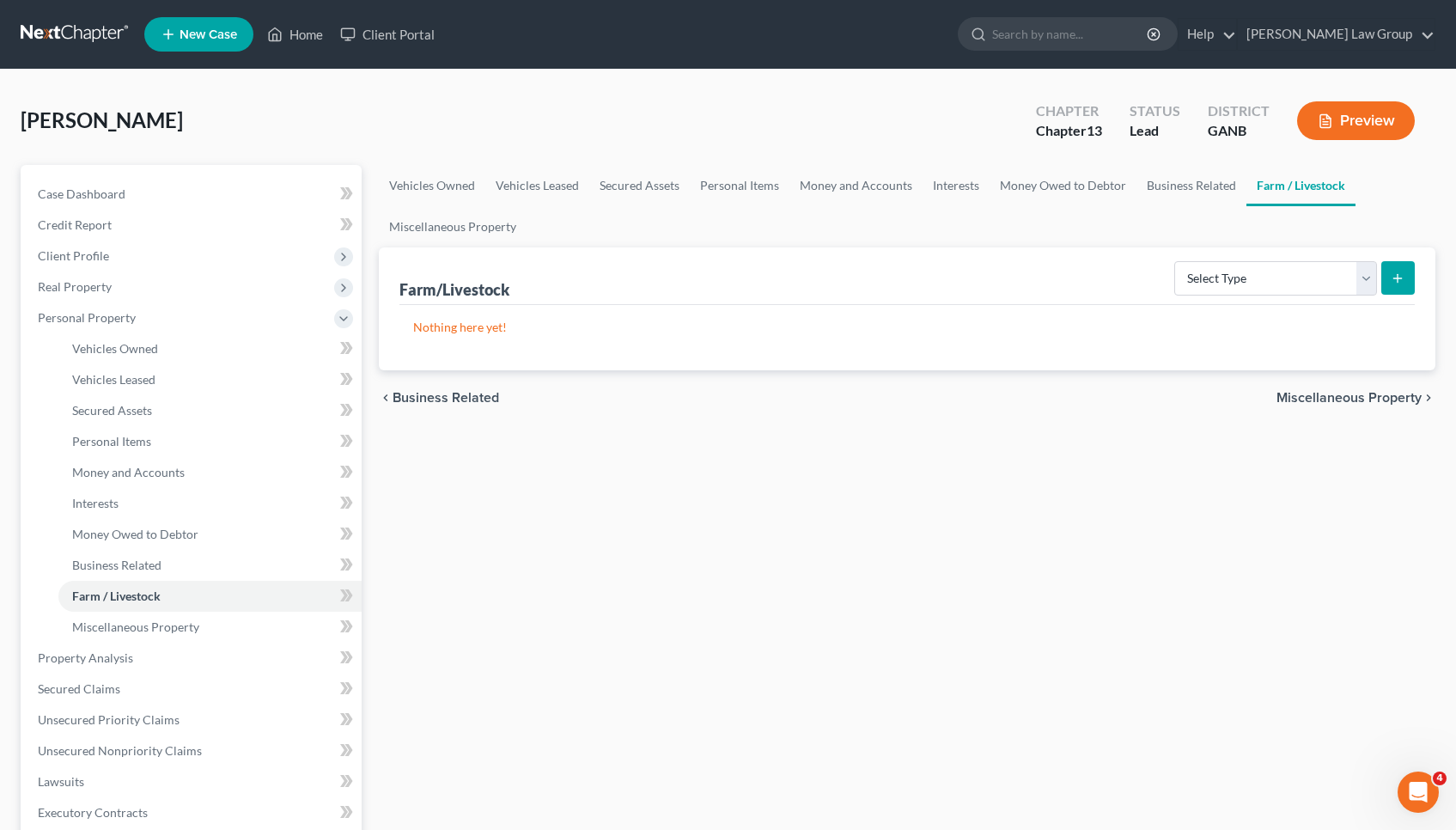
click at [1388, 397] on span "Miscellaneous Property" at bounding box center [1349, 398] width 145 height 14
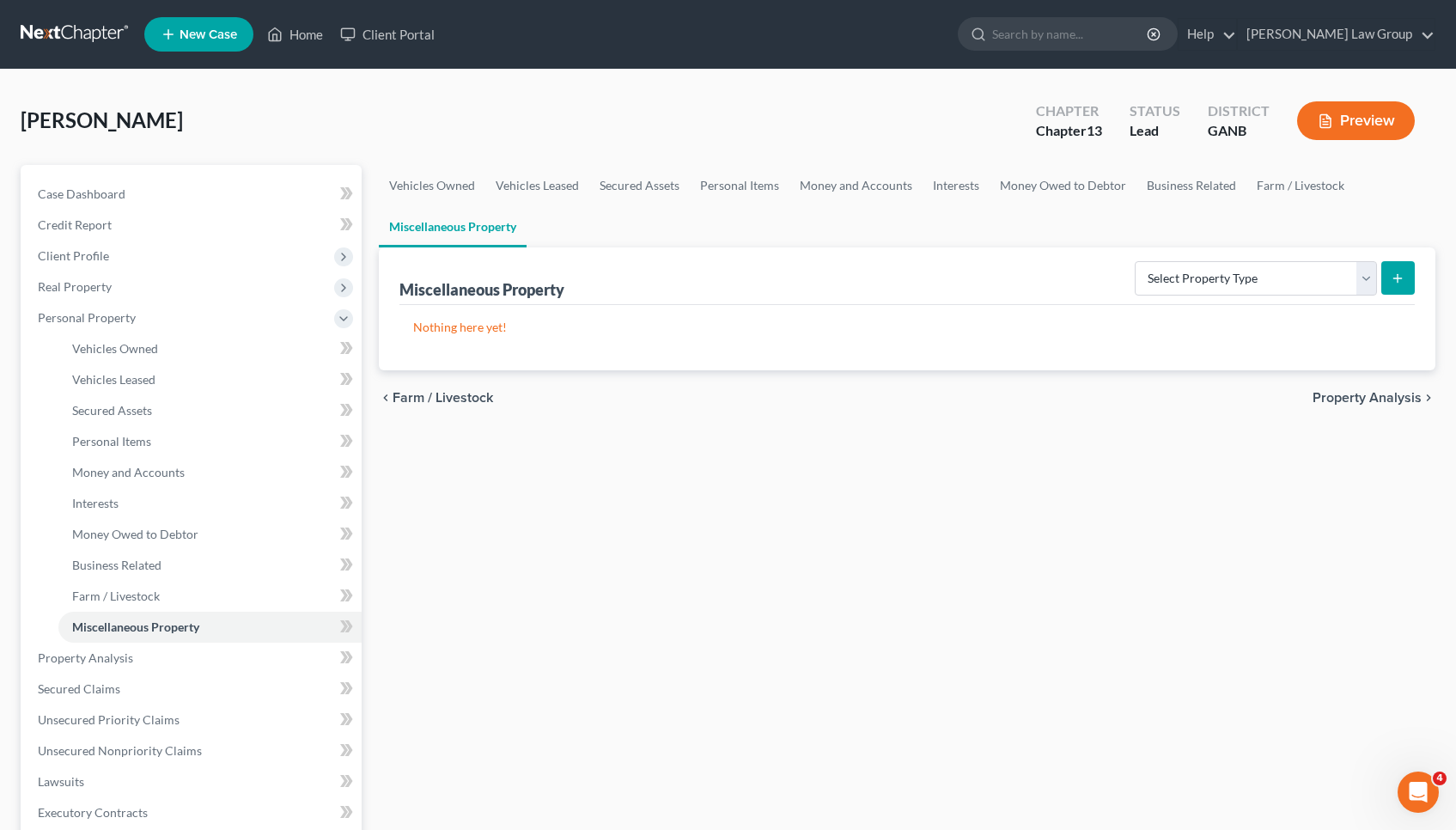
click at [1388, 397] on span "Property Analysis" at bounding box center [1368, 398] width 109 height 14
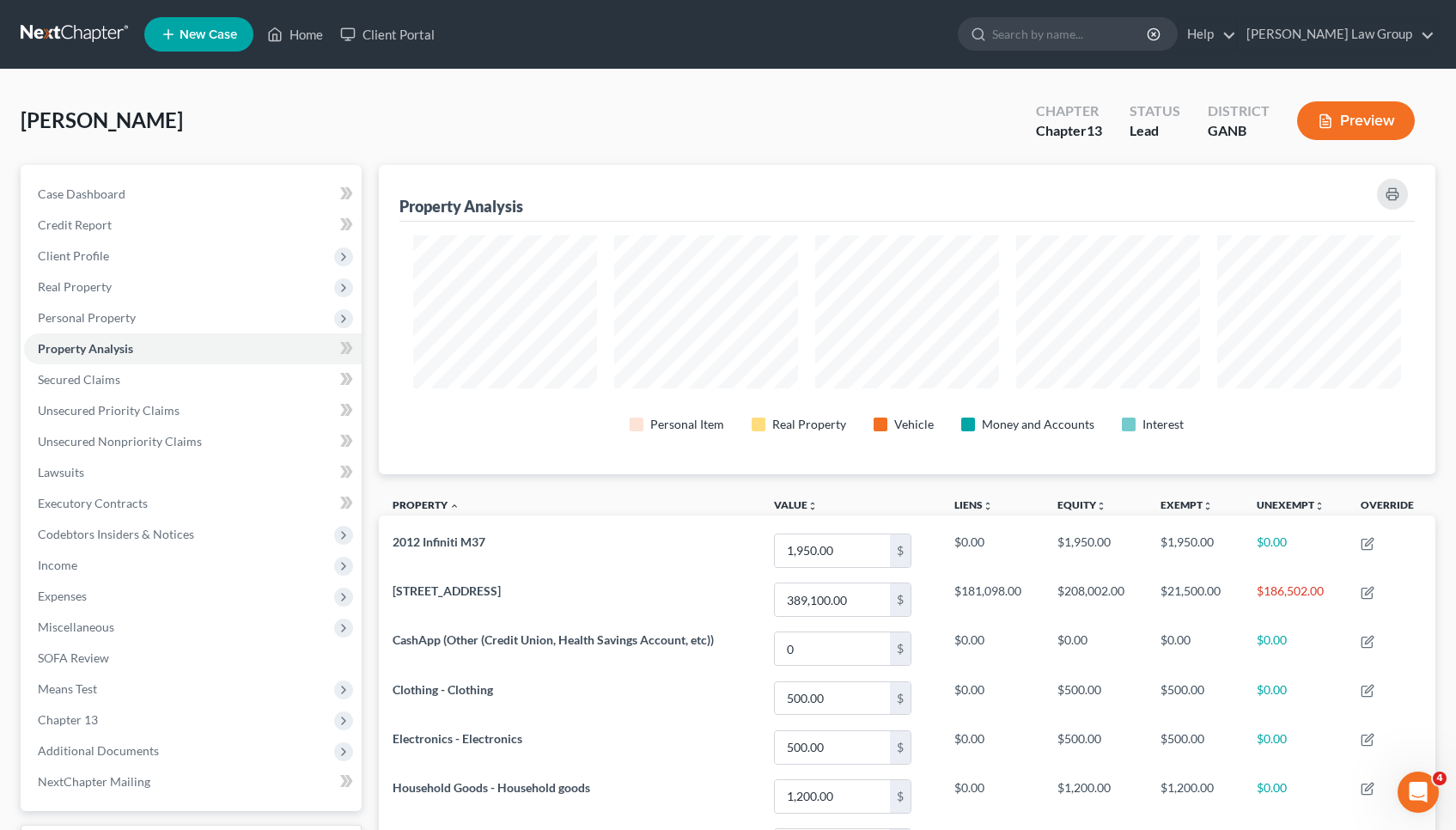
scroll to position [309, 1057]
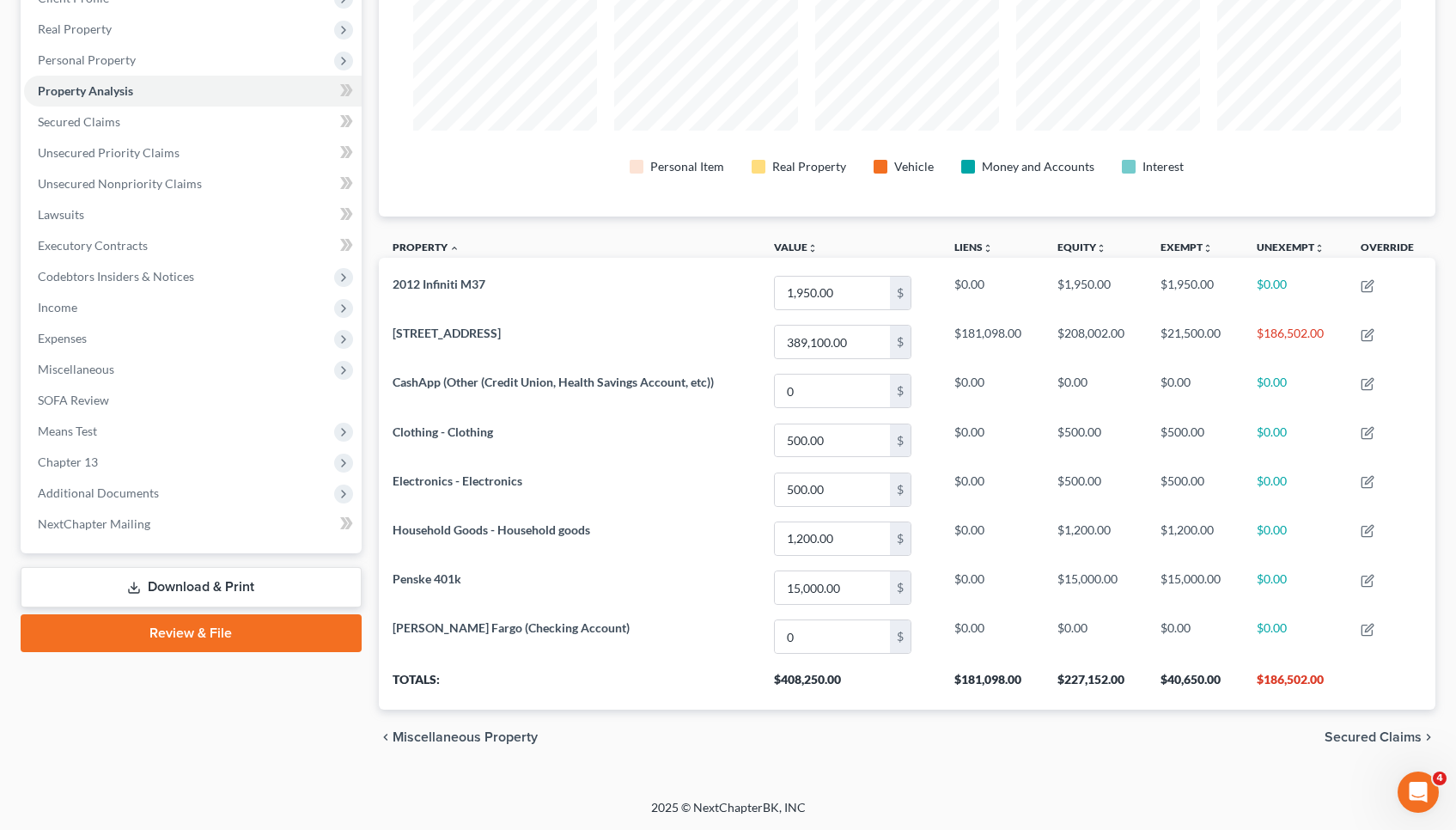
click at [1379, 735] on span "Secured Claims" at bounding box center [1374, 738] width 97 height 14
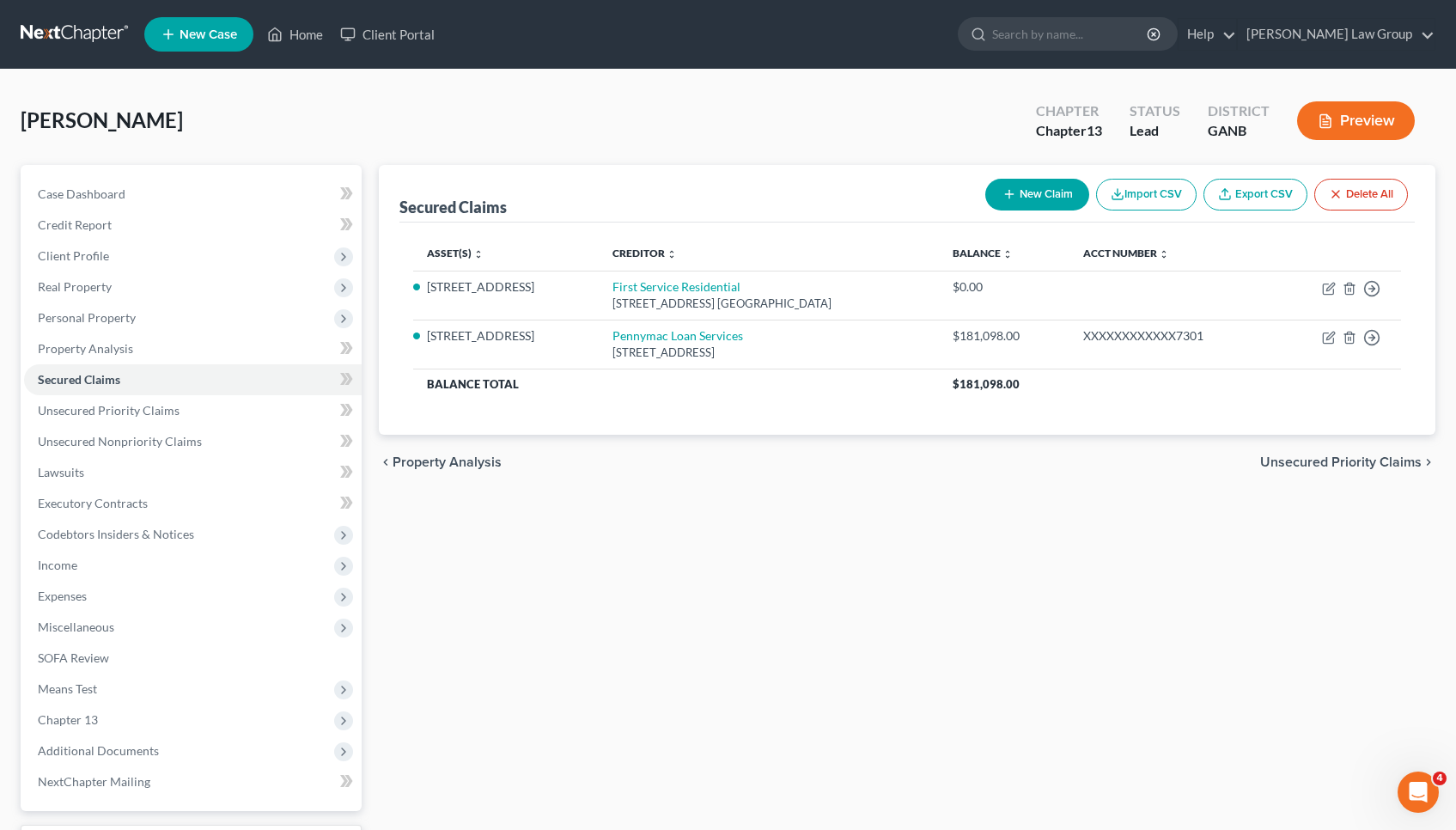
click at [1351, 457] on span "Unsecured Priority Claims" at bounding box center [1341, 462] width 161 height 14
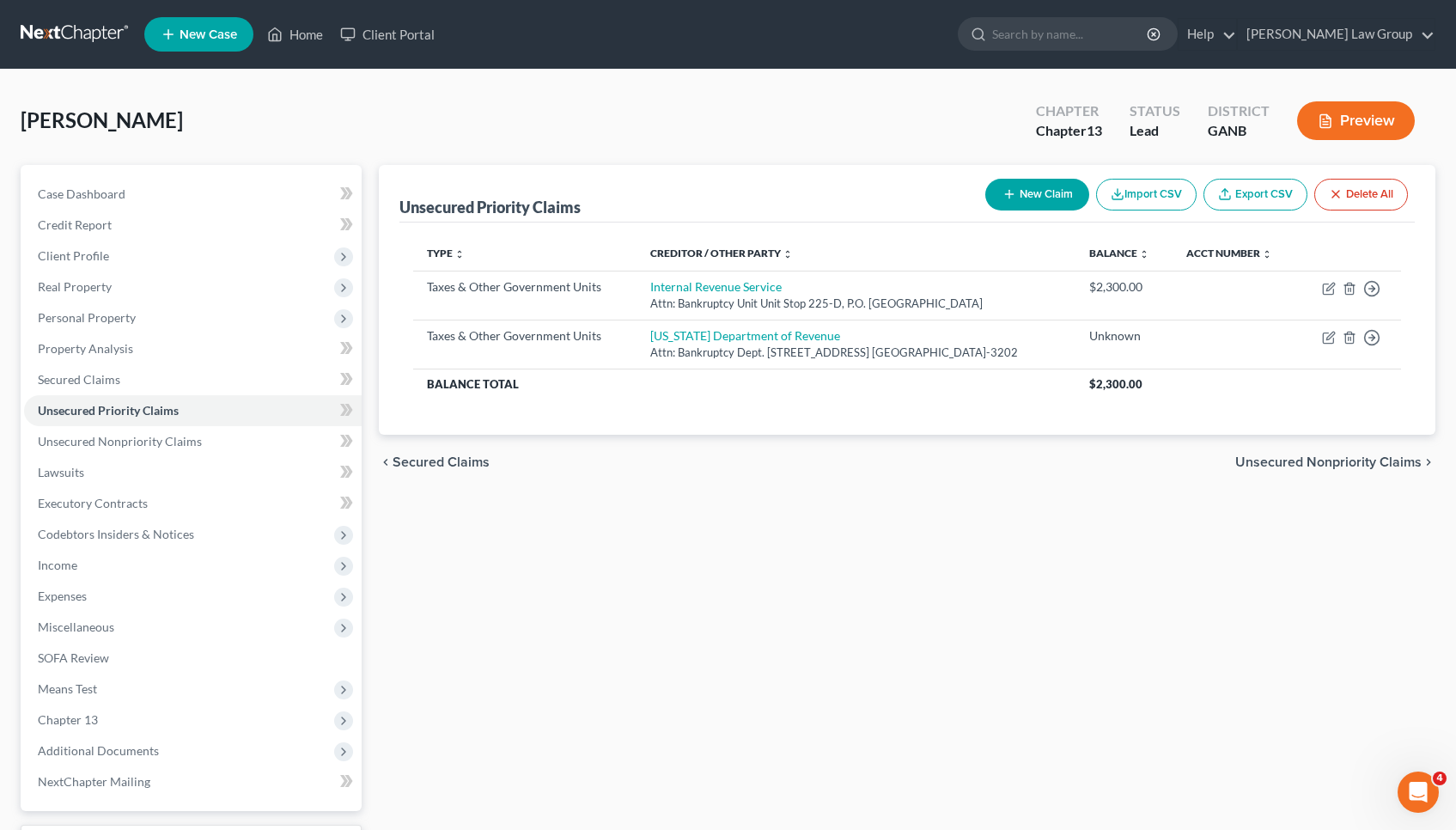
click at [1351, 458] on span "Unsecured Nonpriority Claims" at bounding box center [1329, 462] width 187 height 14
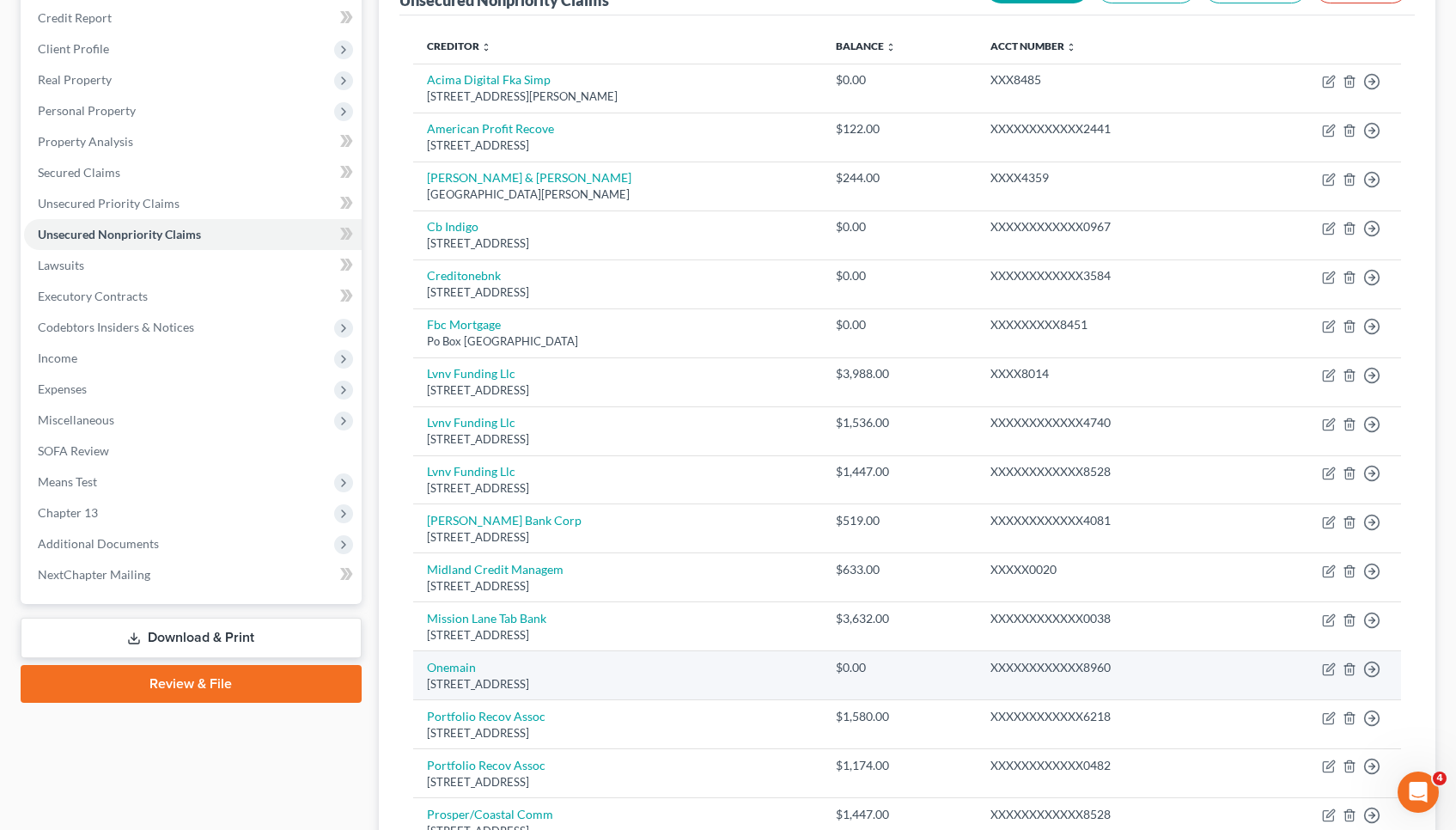
scroll to position [207, 0]
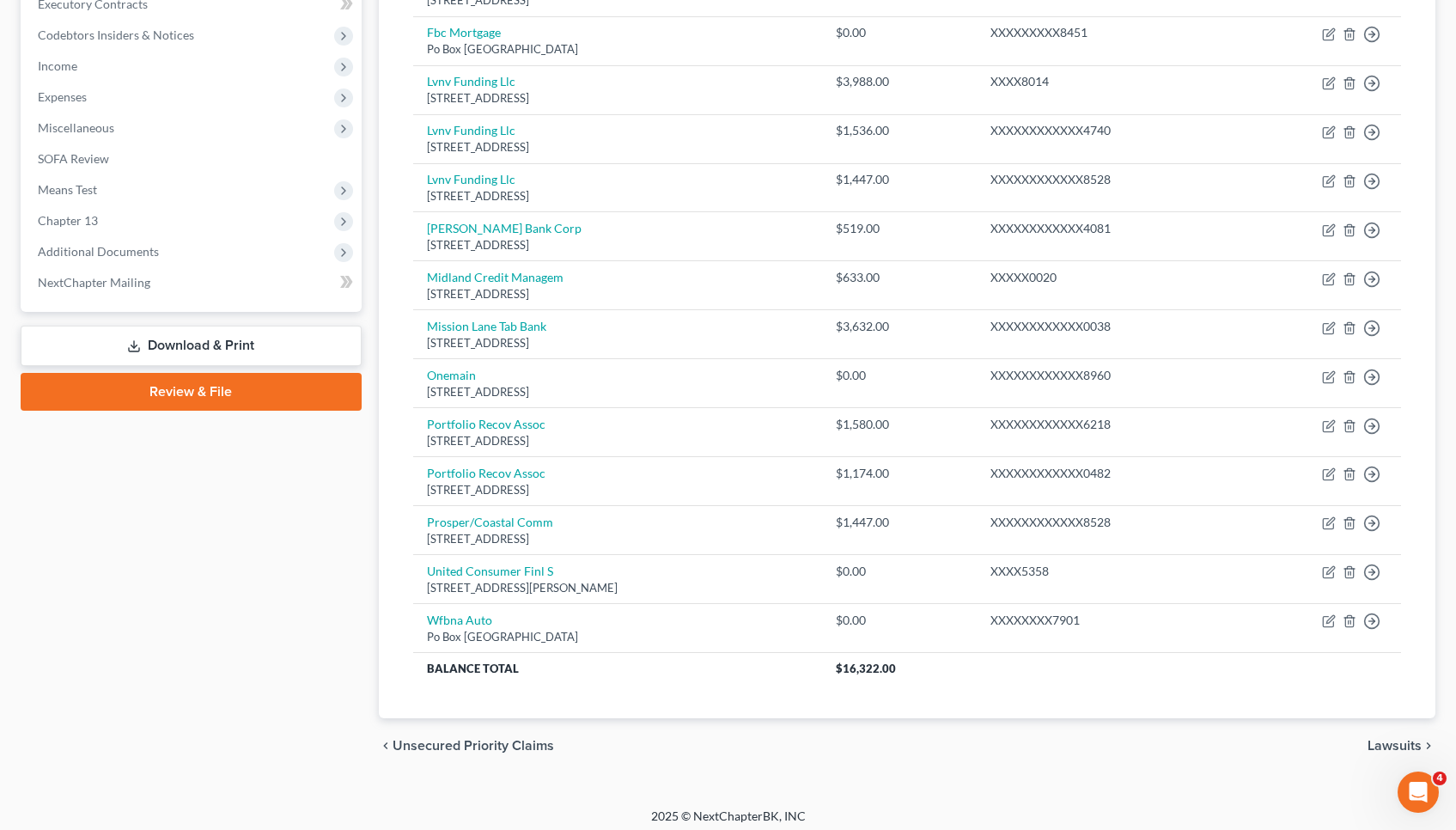
click at [1394, 739] on span "Lawsuits" at bounding box center [1394, 746] width 54 height 14
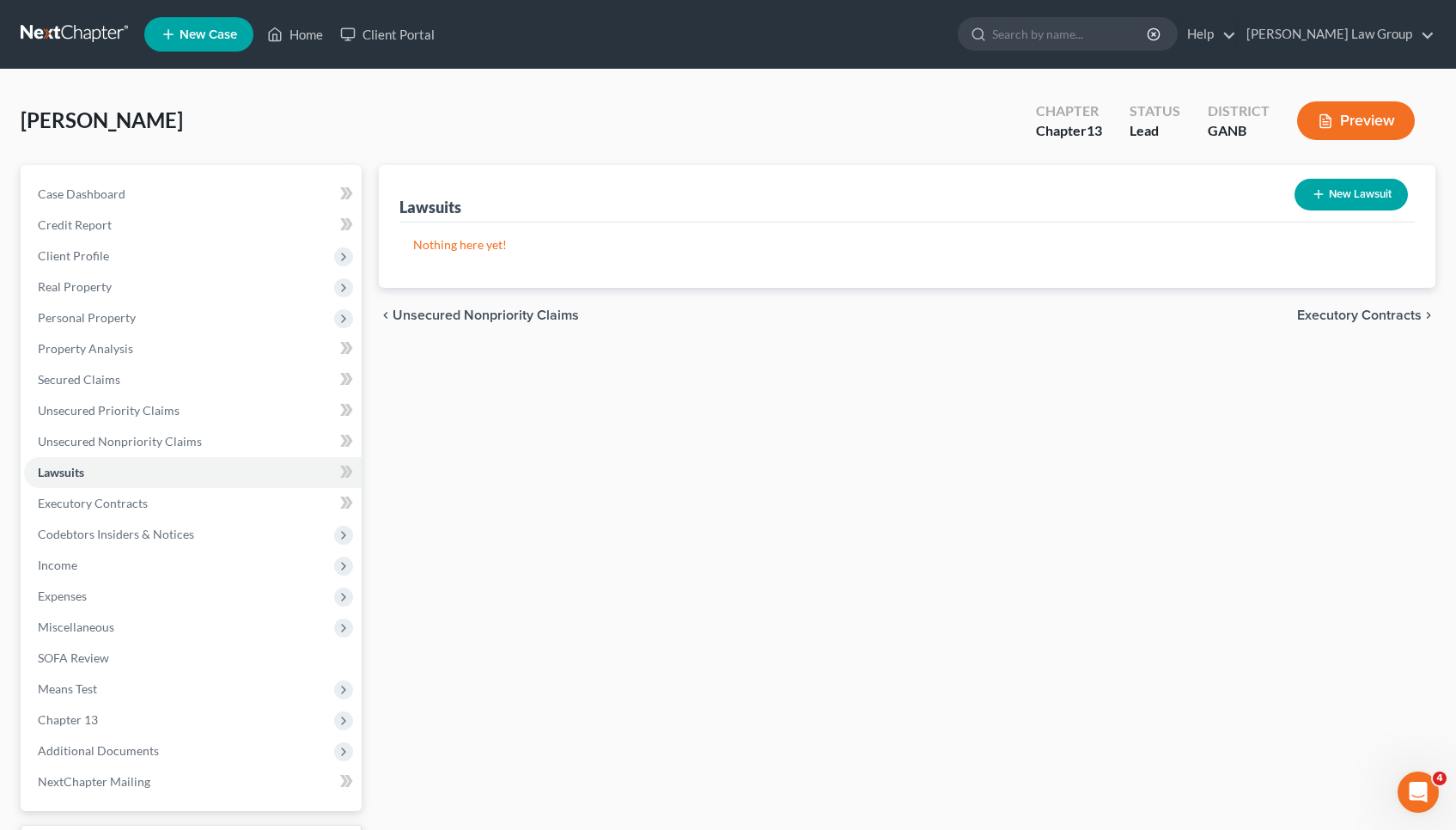
click at [1328, 318] on span "Executory Contracts" at bounding box center [1359, 315] width 124 height 14
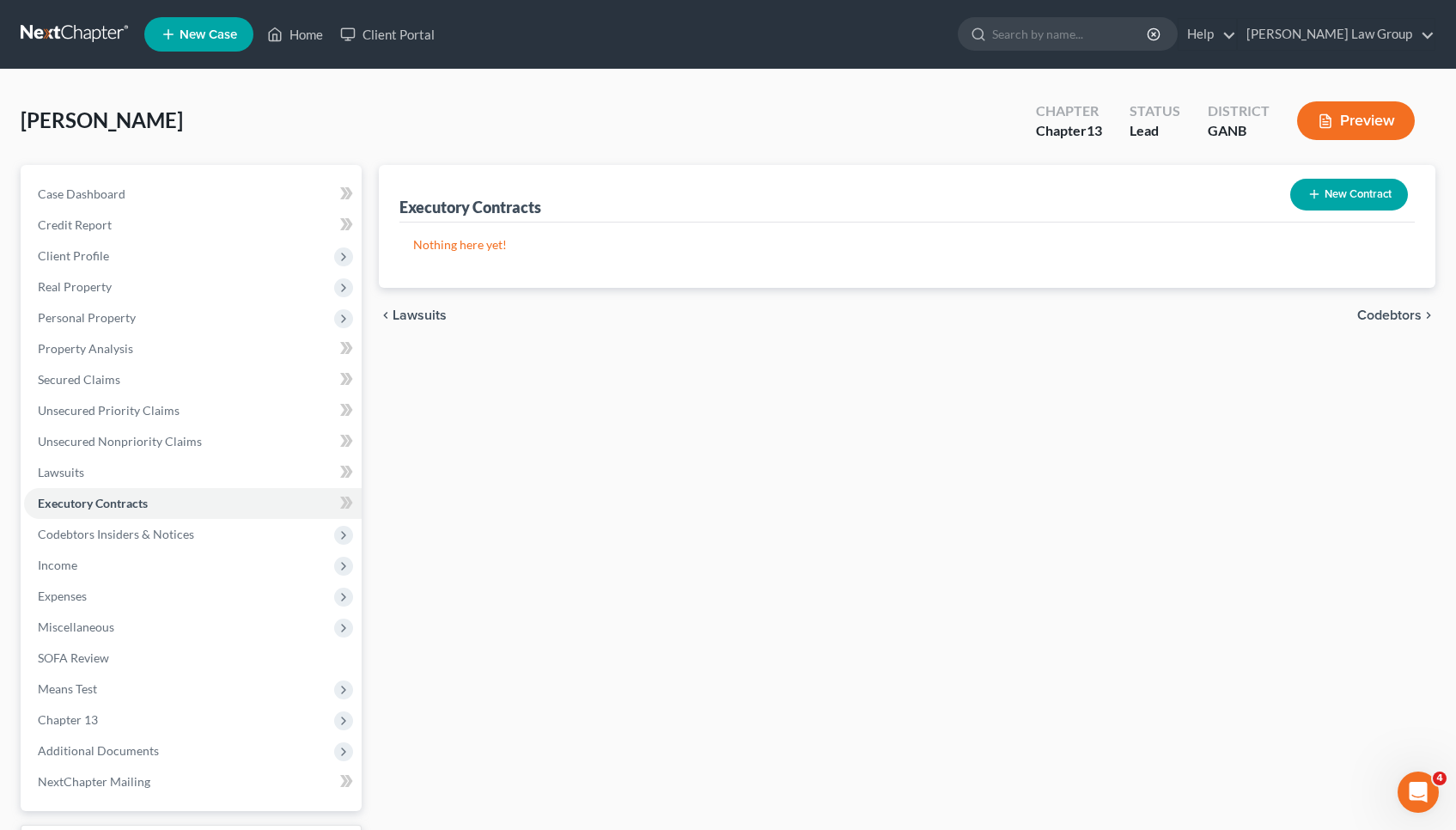
click at [1375, 315] on span "Codebtors" at bounding box center [1388, 315] width 65 height 14
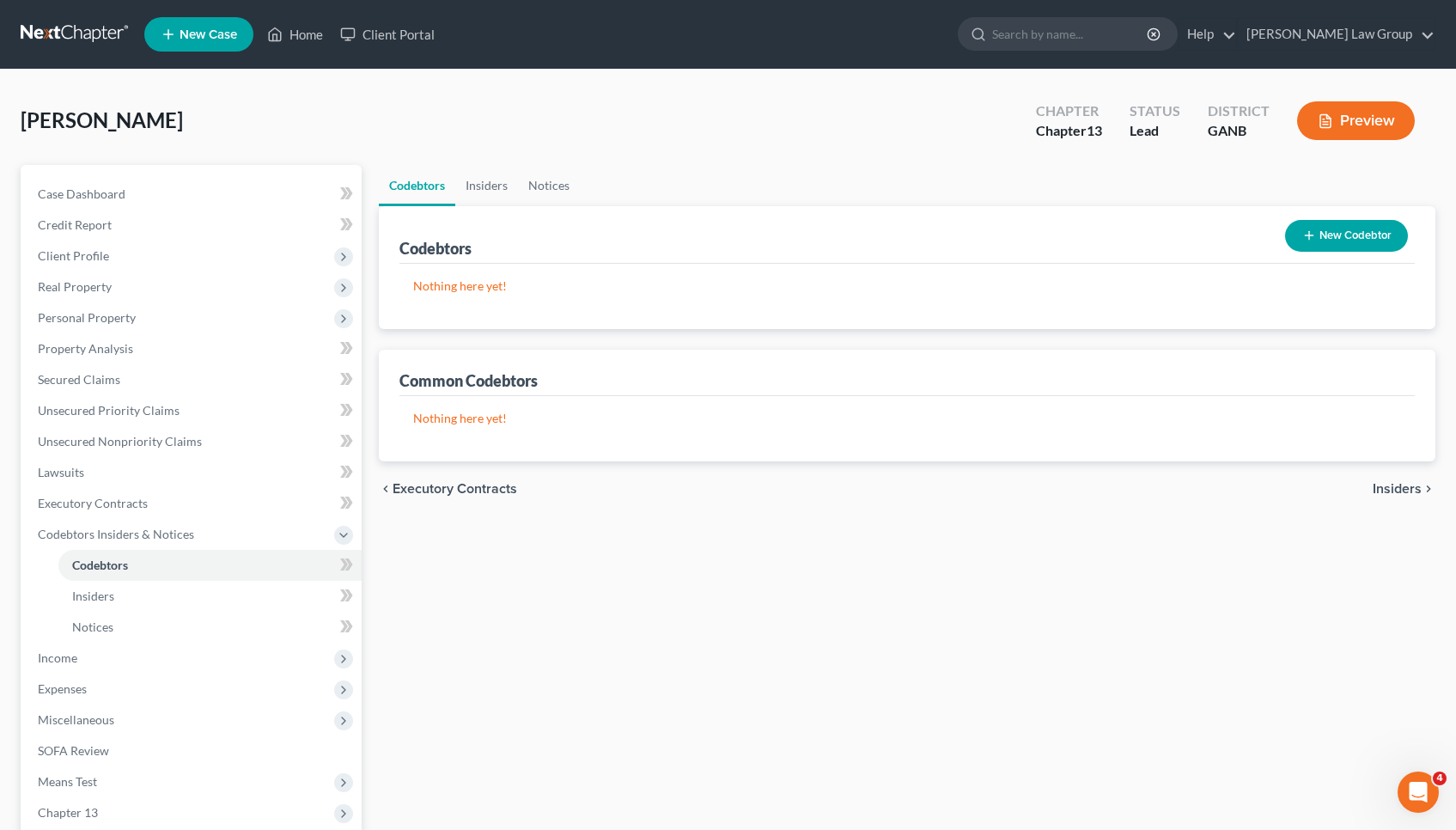
click at [1407, 485] on span "Insiders" at bounding box center [1396, 489] width 49 height 14
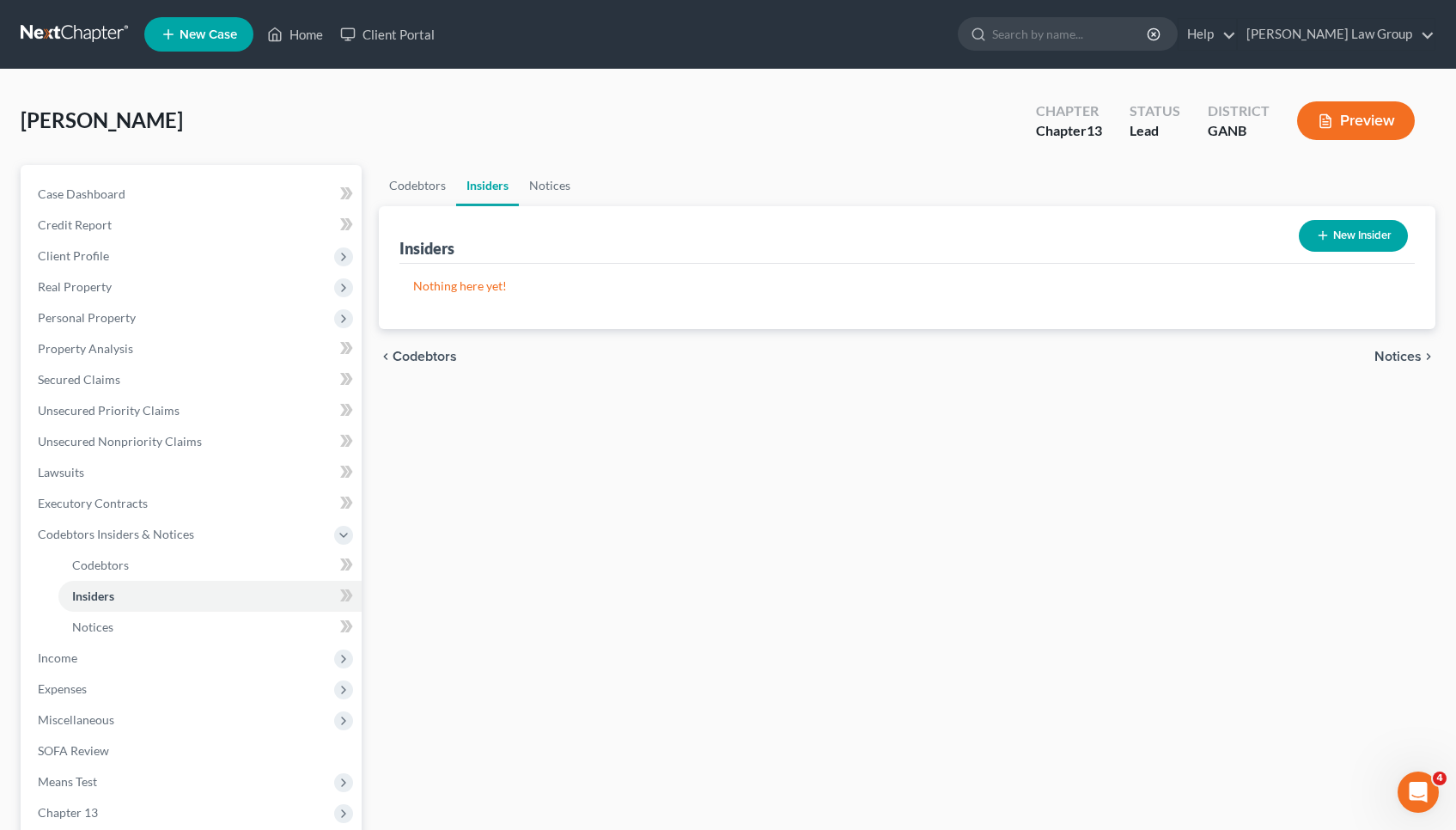
click at [1409, 355] on span "Notices" at bounding box center [1398, 357] width 48 height 14
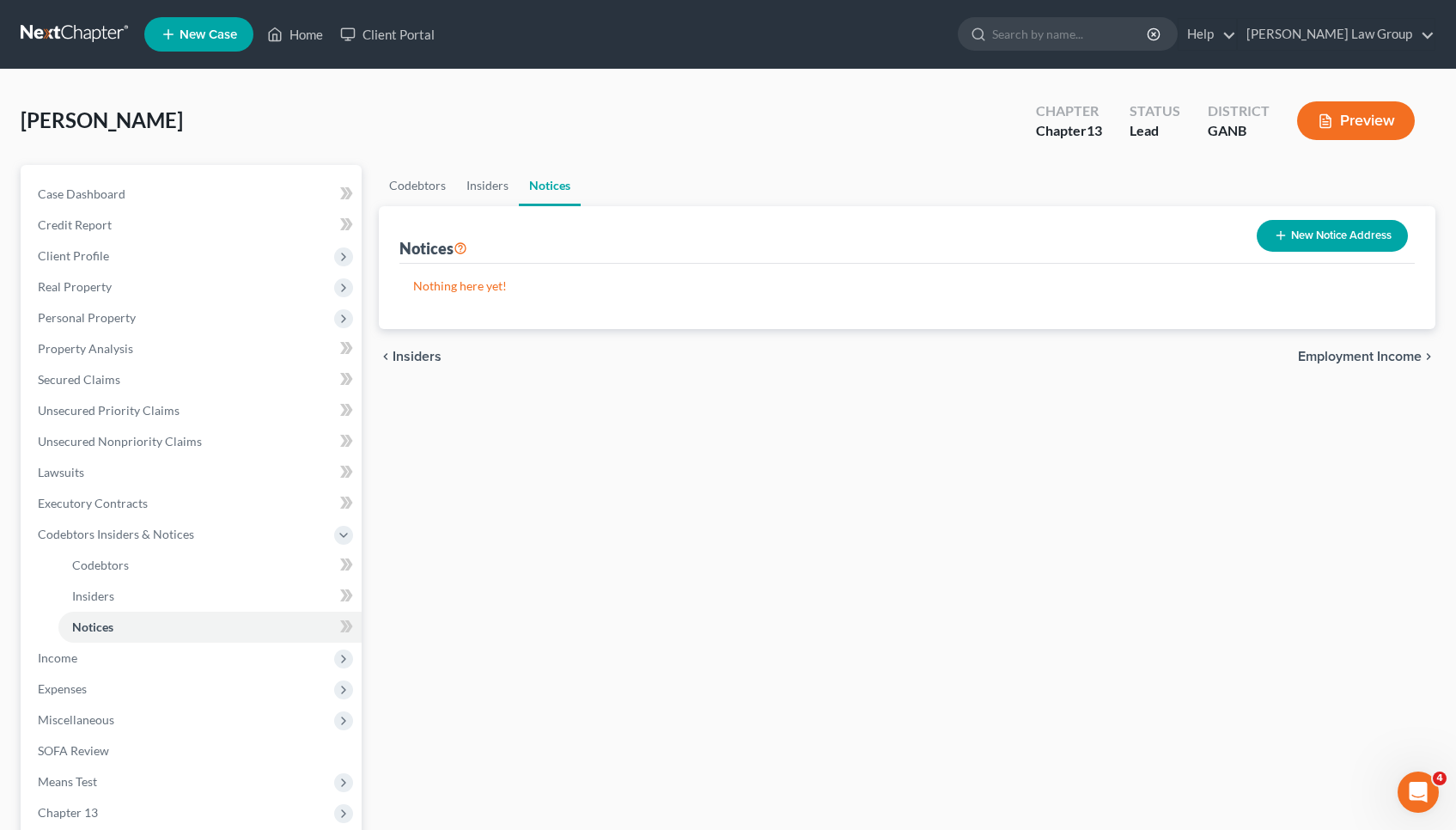
click at [1409, 355] on span "Employment Income" at bounding box center [1360, 357] width 123 height 14
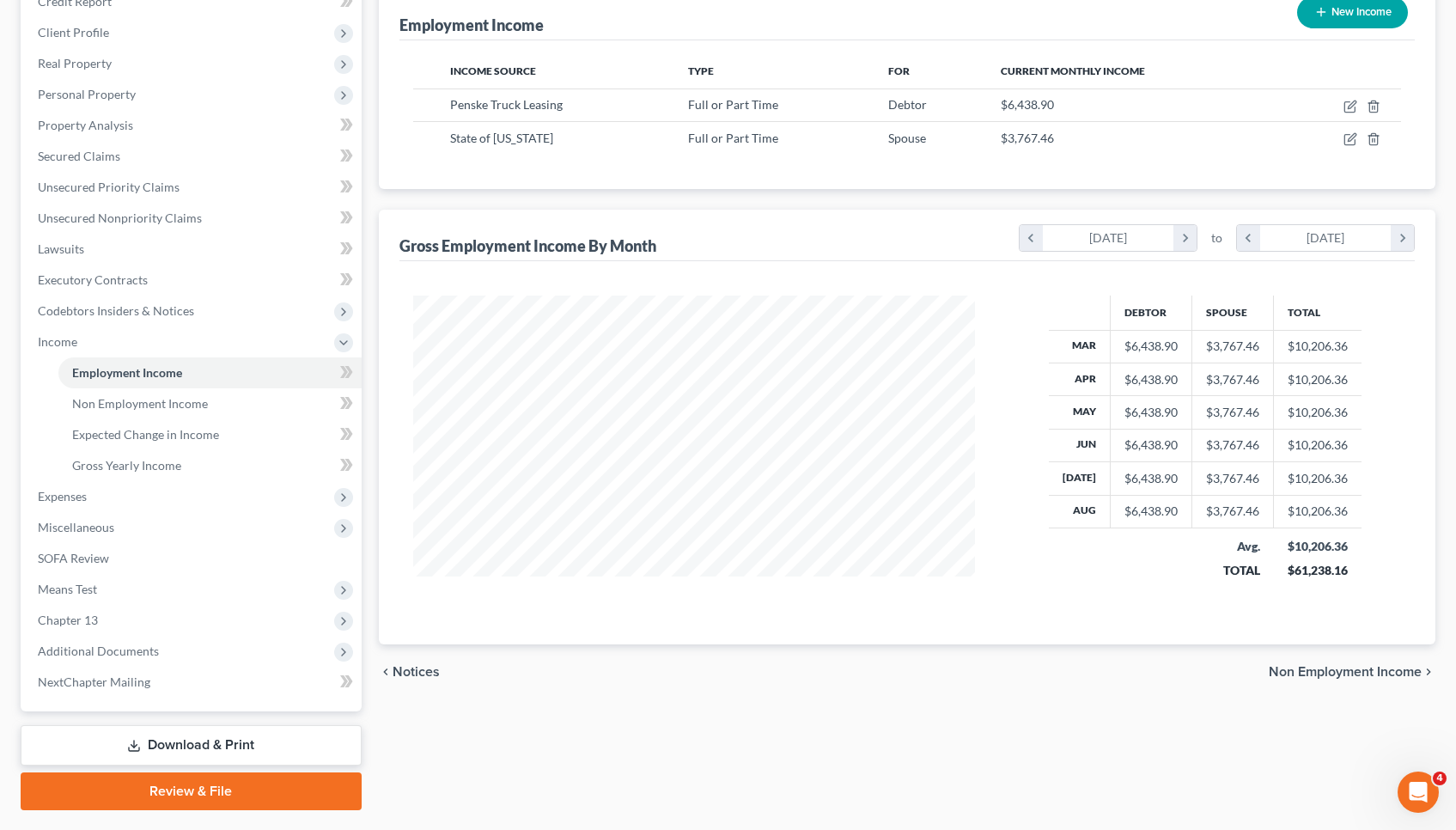
scroll to position [225, 0]
click at [1331, 664] on span "Non Employment Income" at bounding box center [1345, 670] width 153 height 14
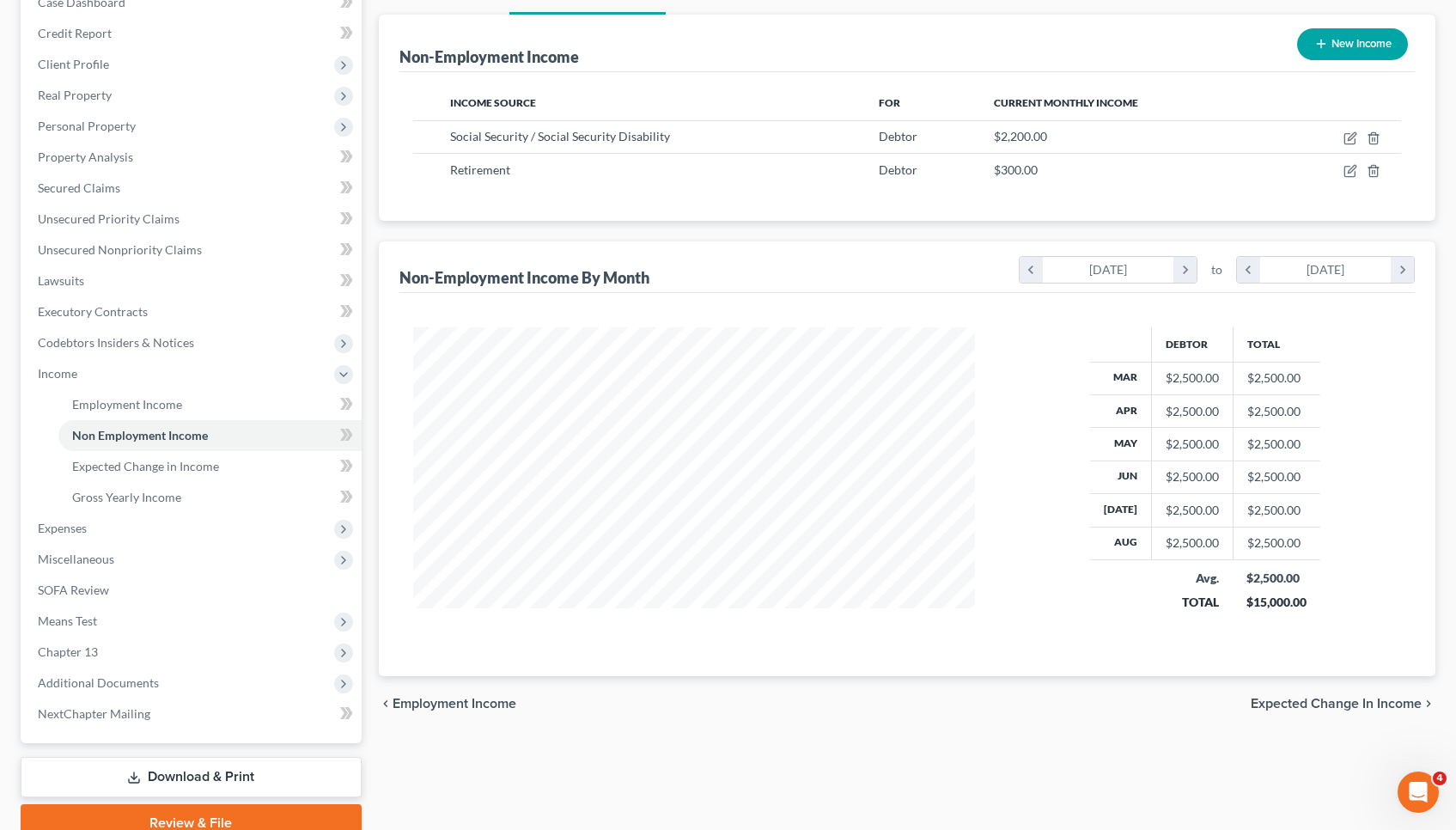
scroll to position [219, 0]
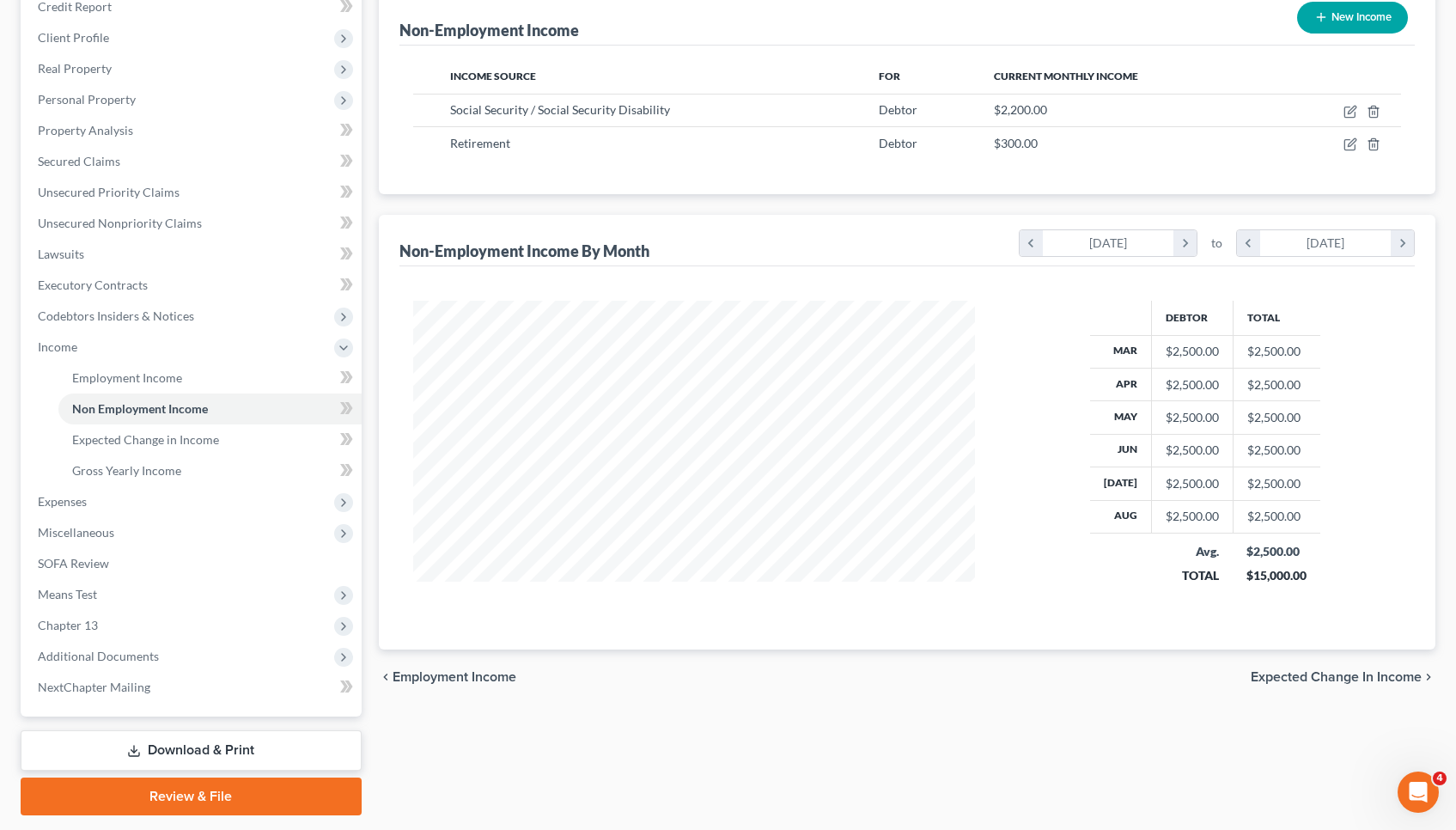
click at [1332, 681] on span "Expected Change in Income" at bounding box center [1336, 677] width 171 height 14
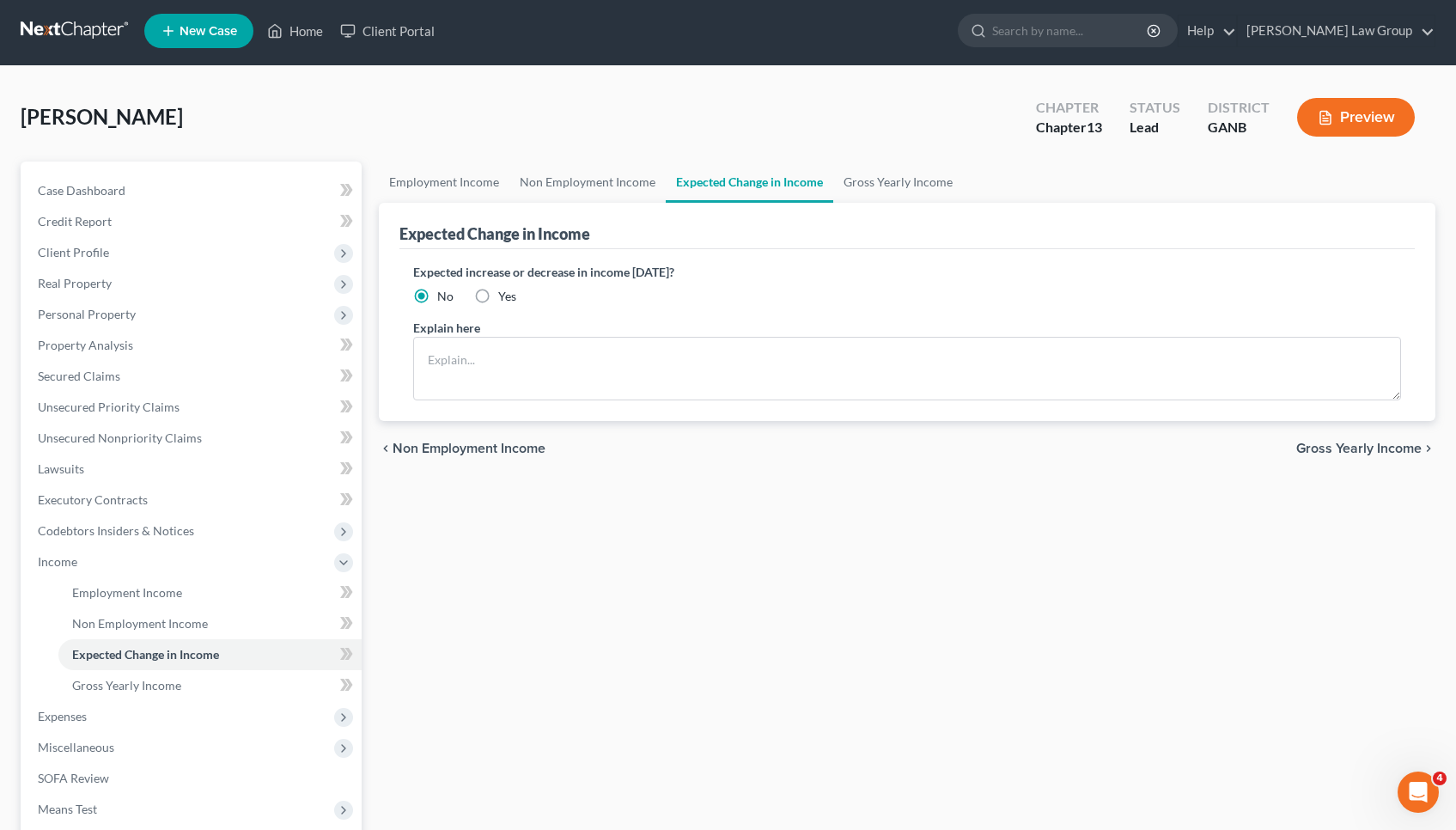
click at [1357, 453] on span "Gross Yearly Income" at bounding box center [1359, 448] width 125 height 14
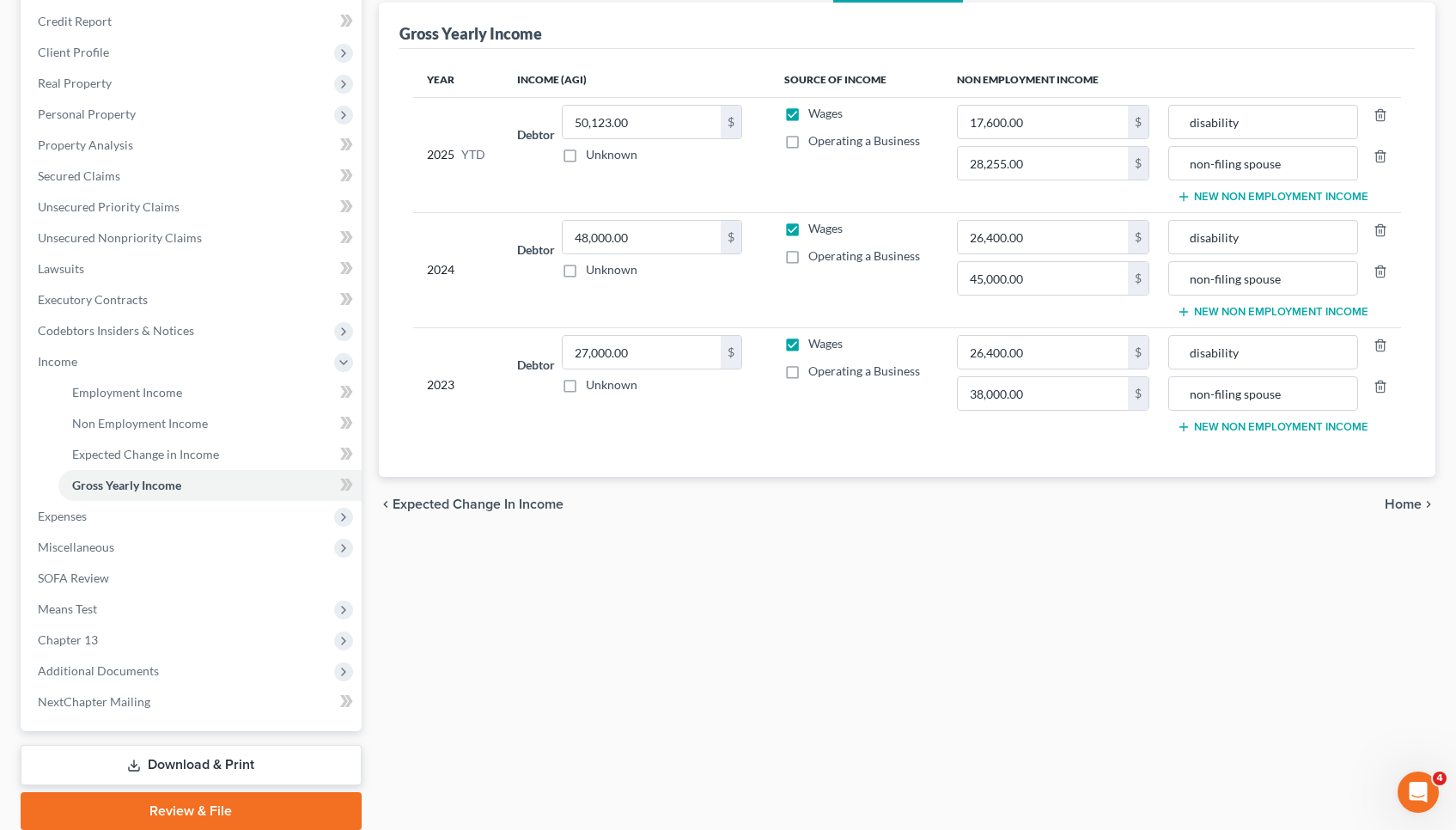
click at [1421, 502] on icon "chevron_right" at bounding box center [1428, 504] width 14 height 14
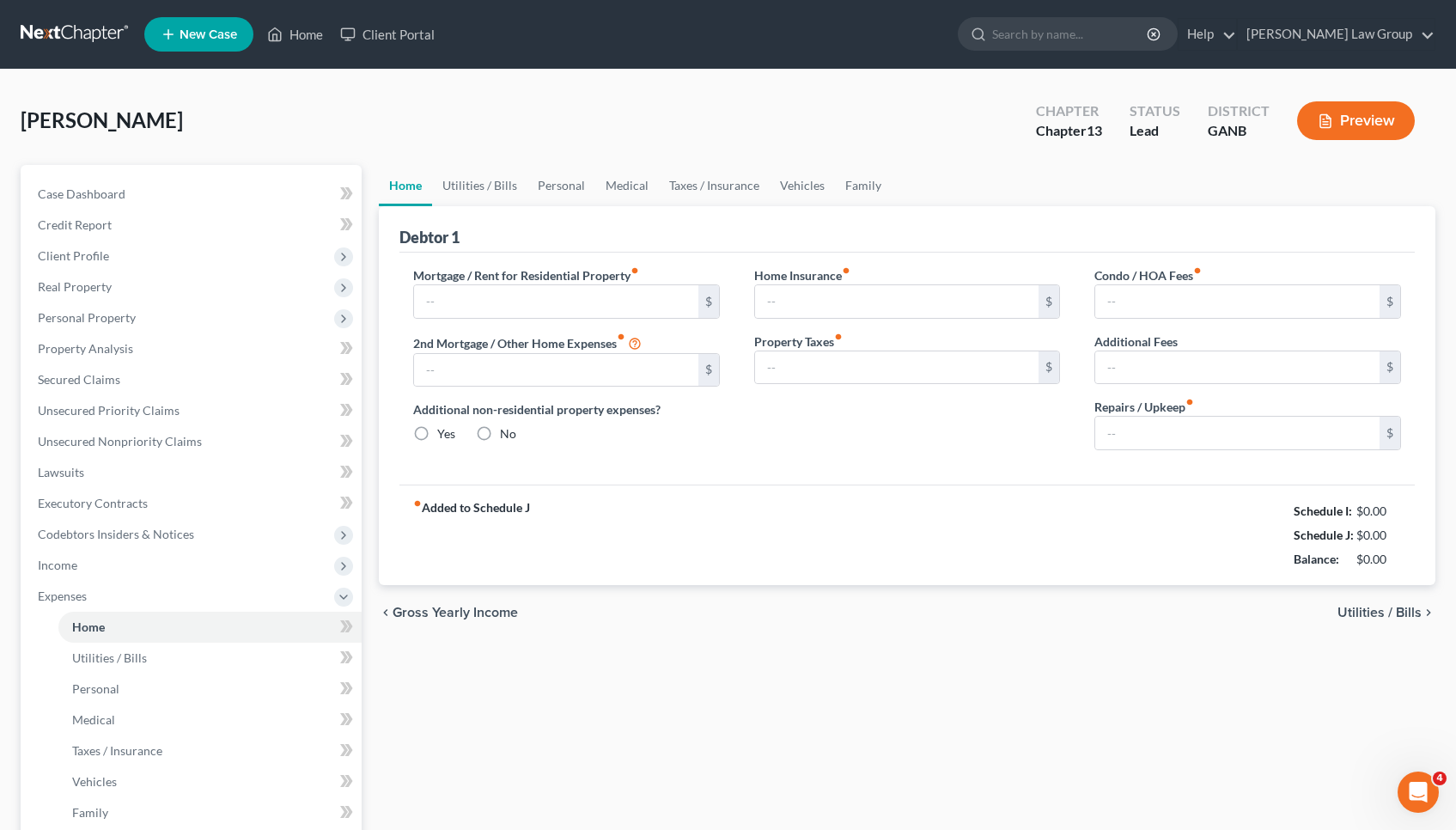
type input "1,600.00"
type input "0.00"
radio input "true"
type input "0.00"
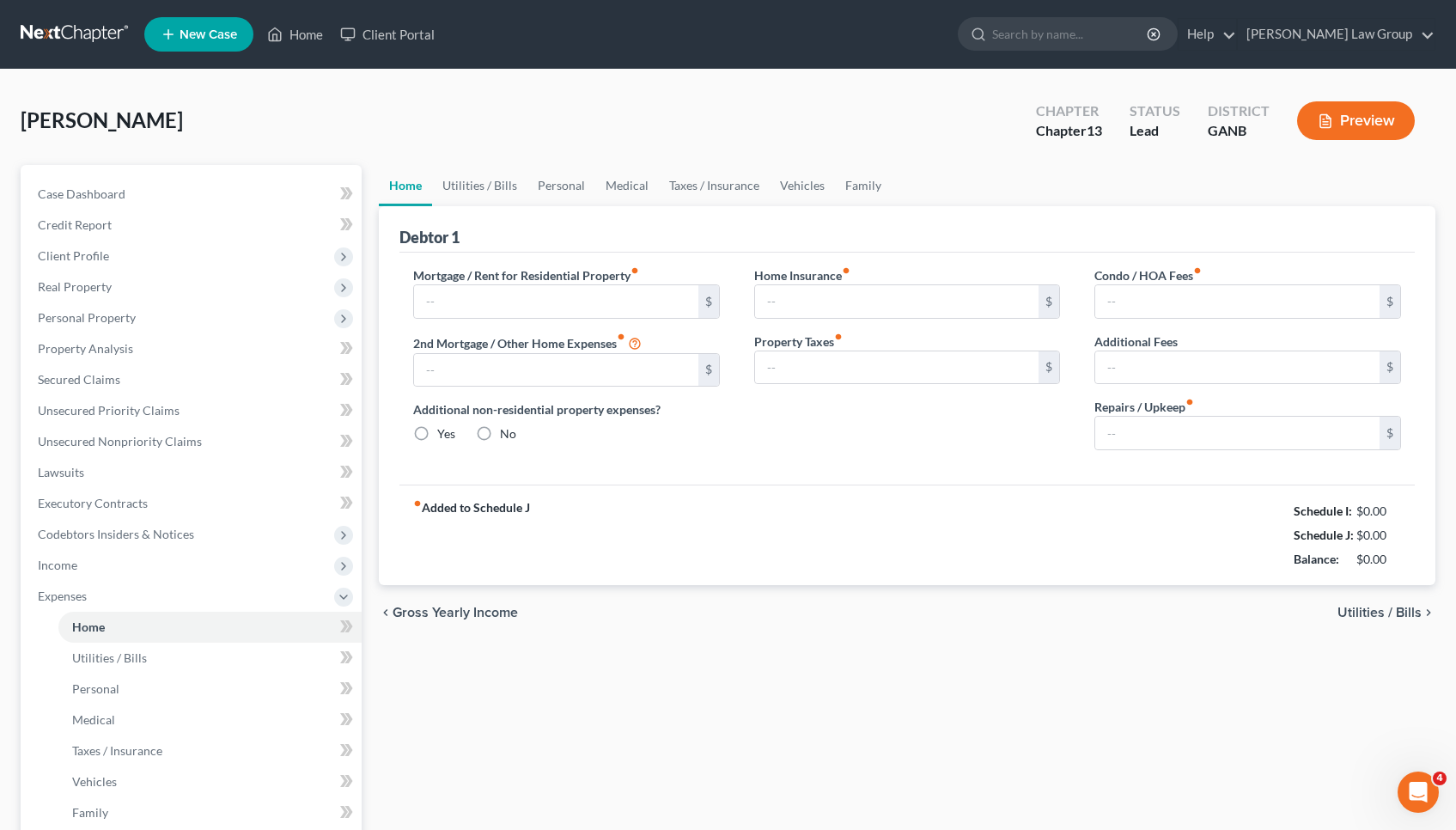
type input "284.00"
type input "0.00"
click at [497, 188] on link "Utilities / Bills" at bounding box center [480, 185] width 95 height 41
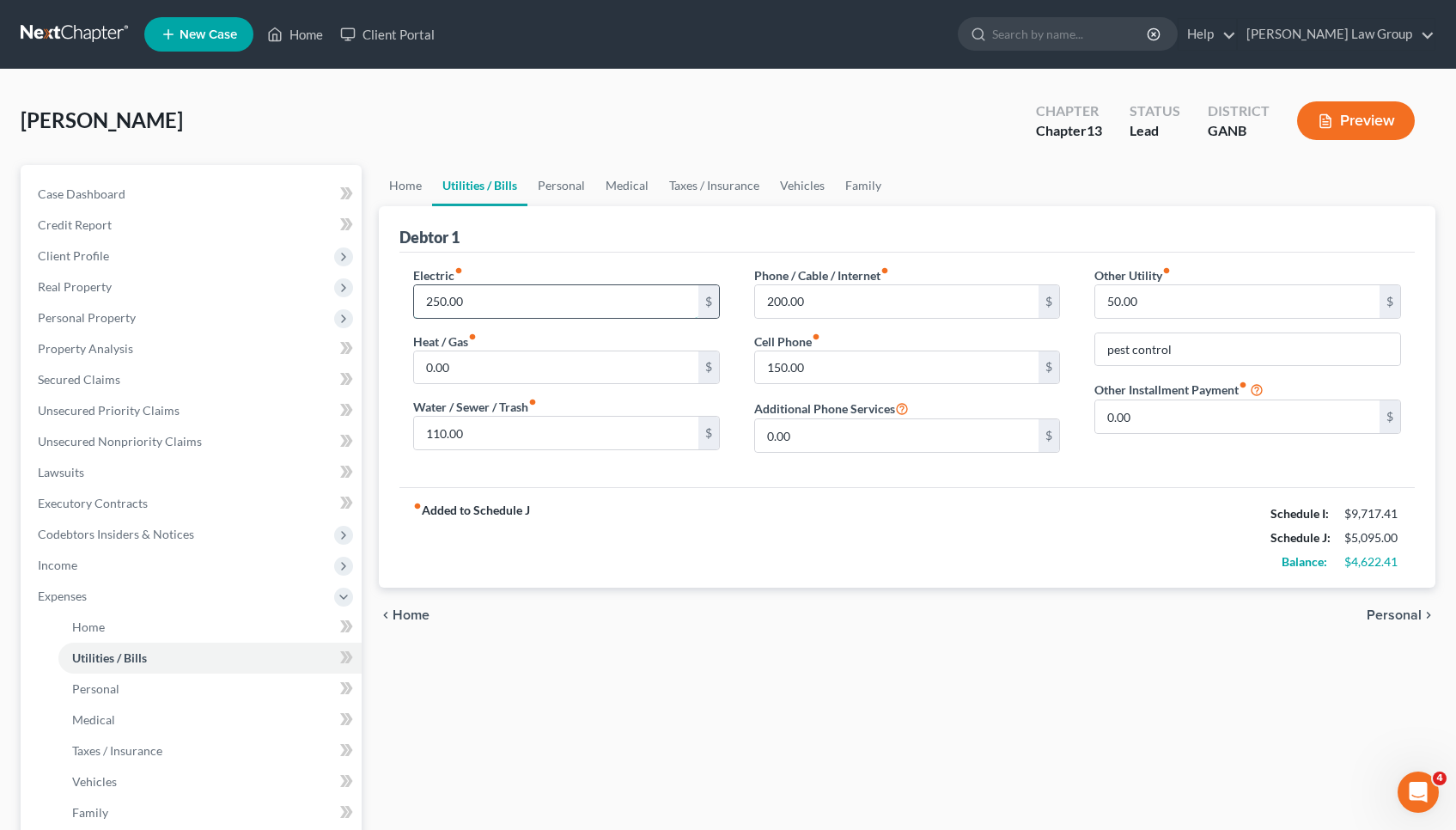
click at [492, 307] on input "250.00" at bounding box center [557, 301] width 284 height 33
type input "300"
click at [567, 182] on link "Personal" at bounding box center [562, 185] width 68 height 41
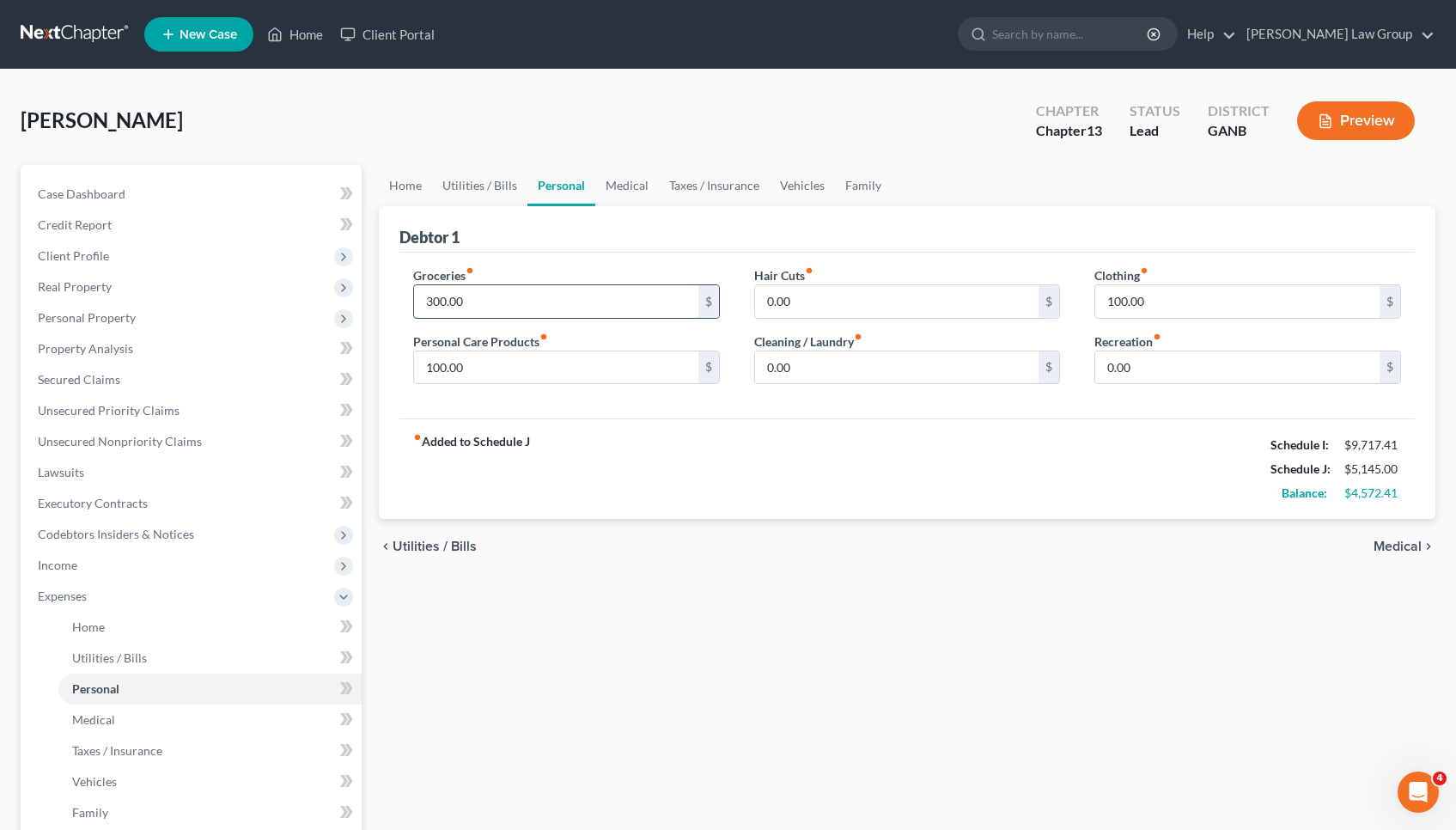
click at [568, 305] on input "300.00" at bounding box center [557, 301] width 284 height 33
type input "3"
type input "1,100"
drag, startPoint x: 427, startPoint y: 370, endPoint x: 496, endPoint y: 373, distance: 69.1
click at [496, 373] on input "100.00" at bounding box center [557, 367] width 284 height 33
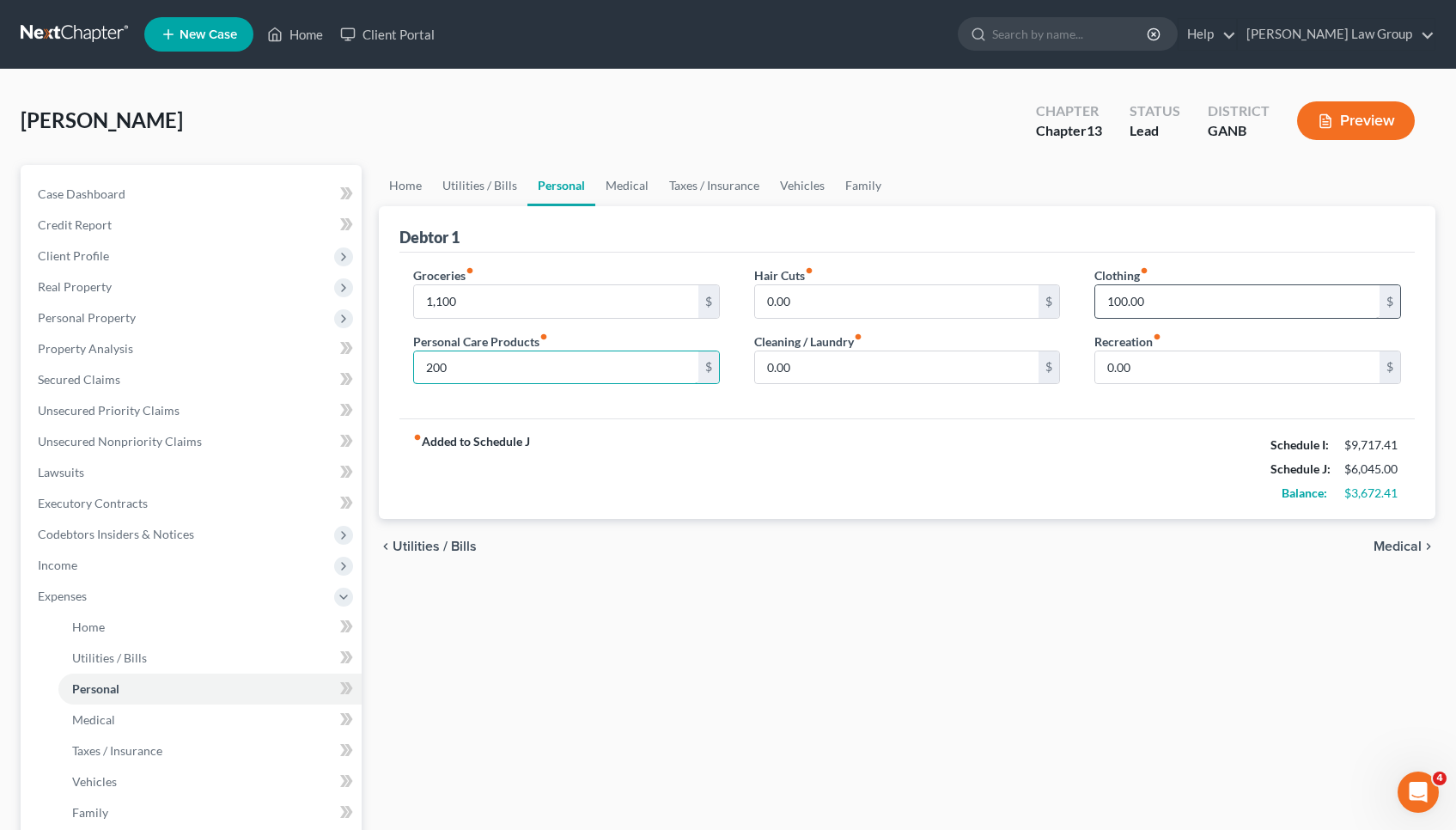
type input "200"
drag, startPoint x: 1112, startPoint y: 297, endPoint x: 1090, endPoint y: 295, distance: 22.1
click at [1090, 296] on div "Clothing fiber_manual_record 100.00 $ Recreation fiber_manual_record 0.00 $" at bounding box center [1247, 332] width 341 height 132
type input "200.00"
click at [1382, 542] on span "Medical" at bounding box center [1397, 547] width 48 height 14
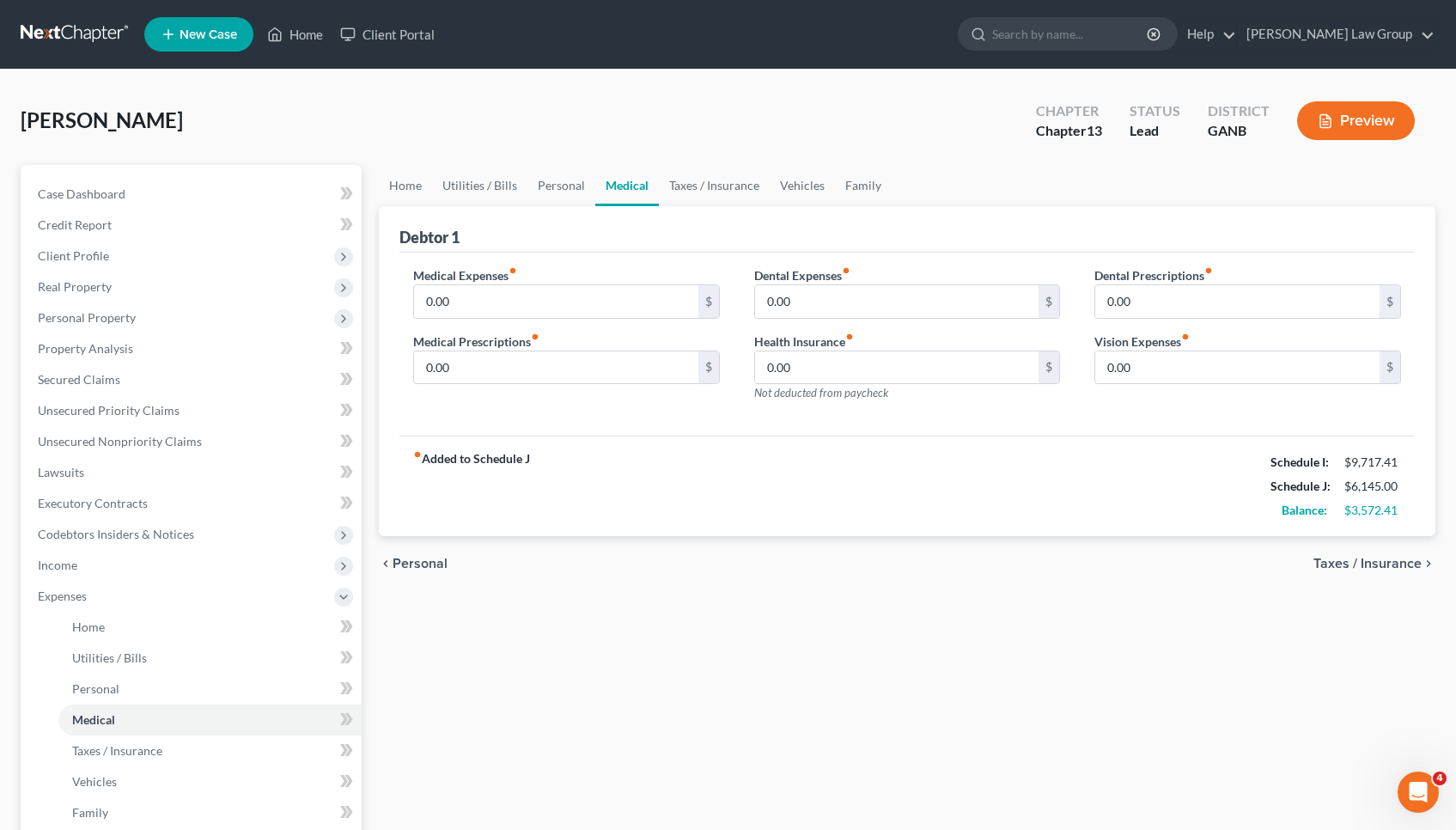
click at [1394, 558] on span "Taxes / Insurance" at bounding box center [1367, 564] width 108 height 14
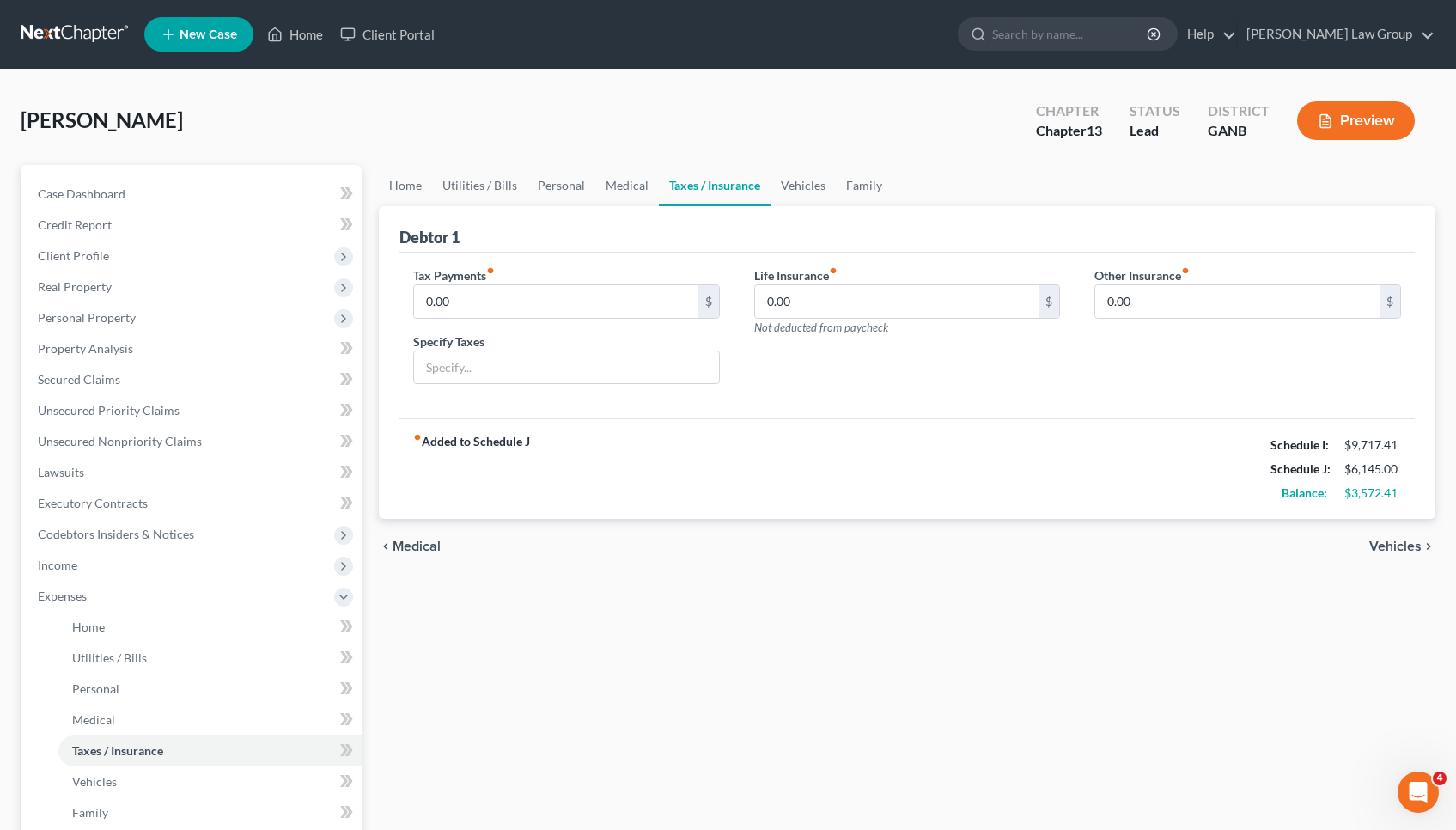
click at [1389, 541] on span "Vehicles" at bounding box center [1395, 547] width 53 height 14
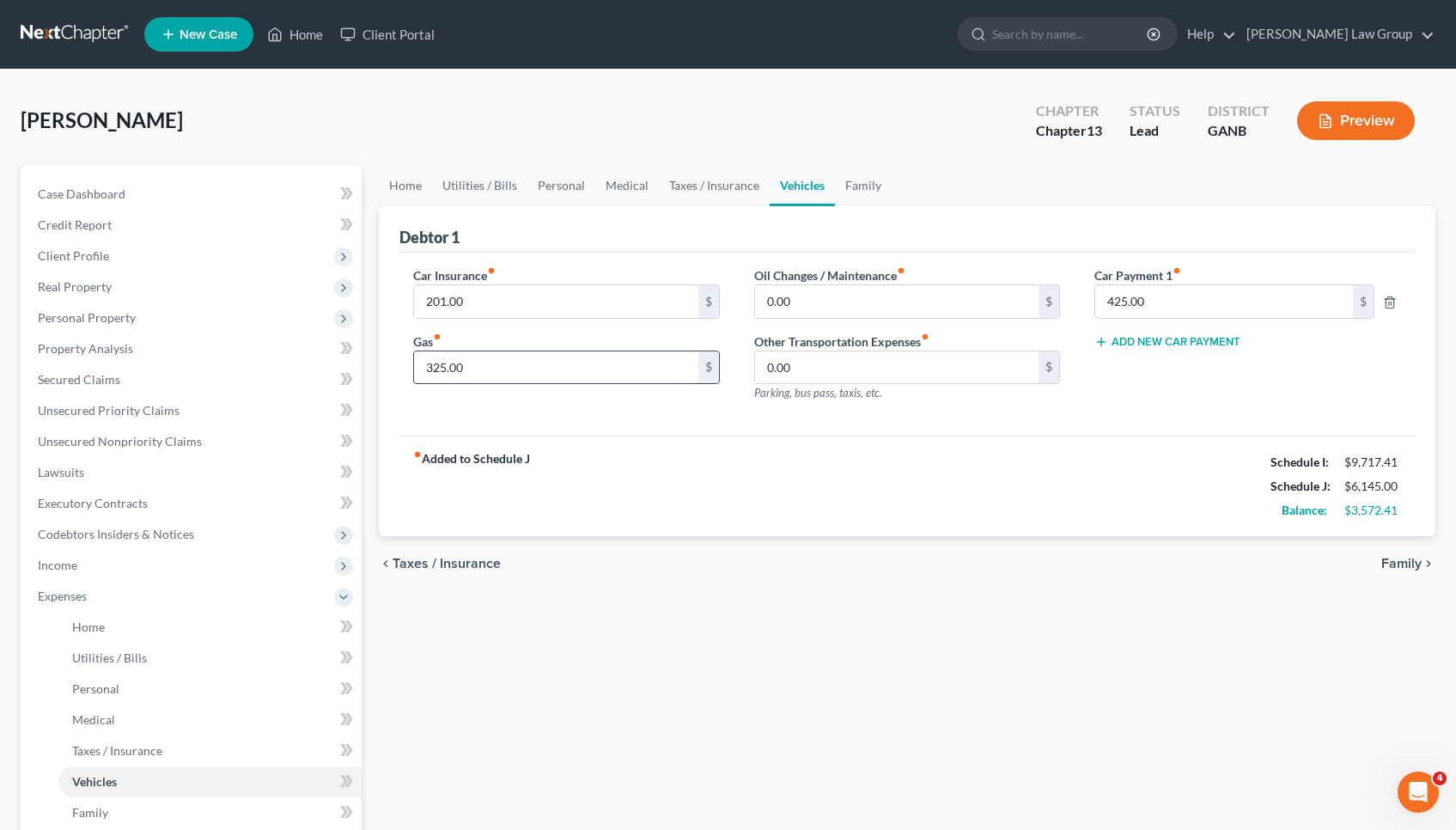
click at [628, 366] on input "325.00" at bounding box center [557, 367] width 284 height 33
type input "400"
click at [1420, 569] on span "Family" at bounding box center [1401, 564] width 41 height 14
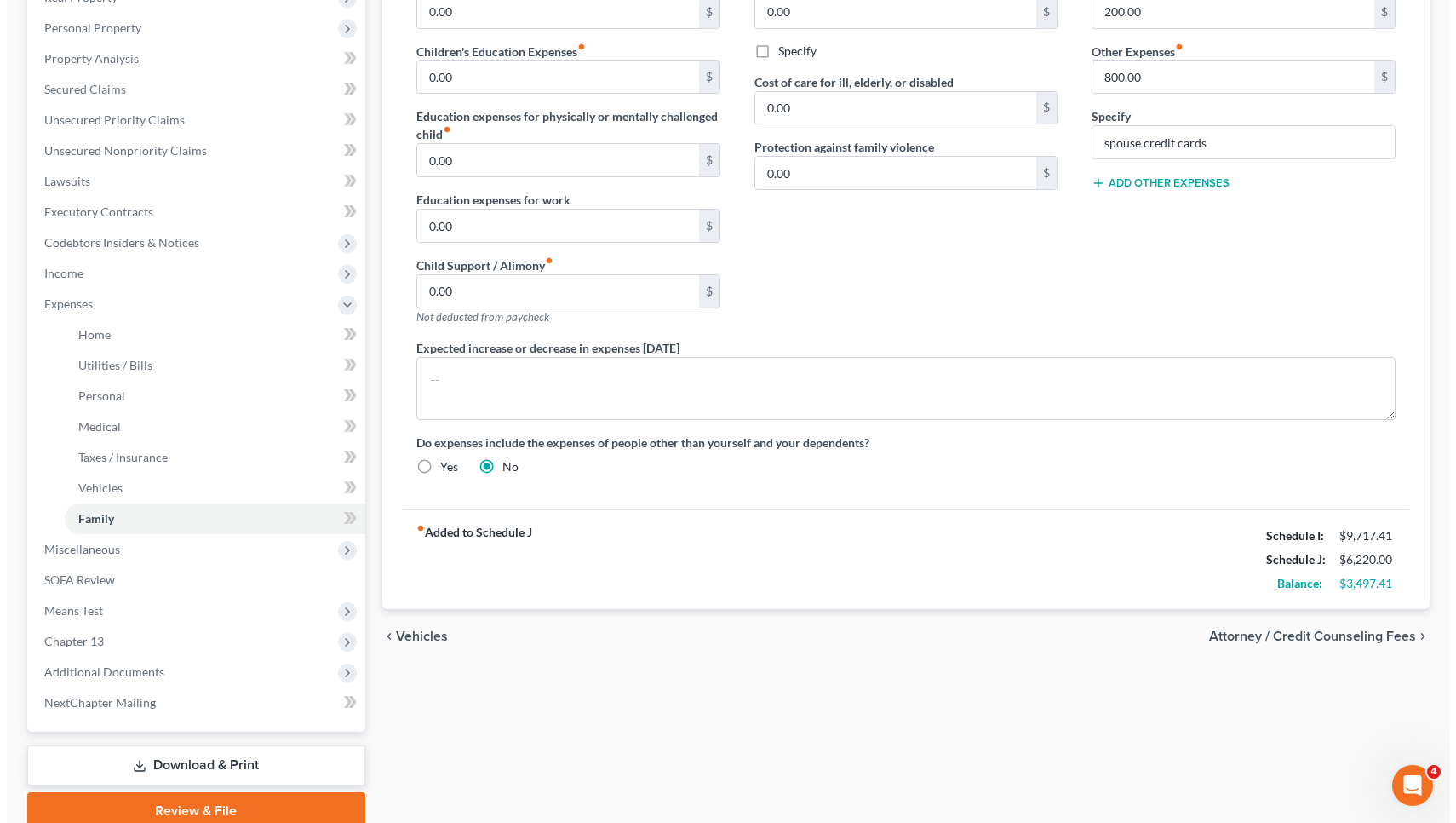
scroll to position [296, 0]
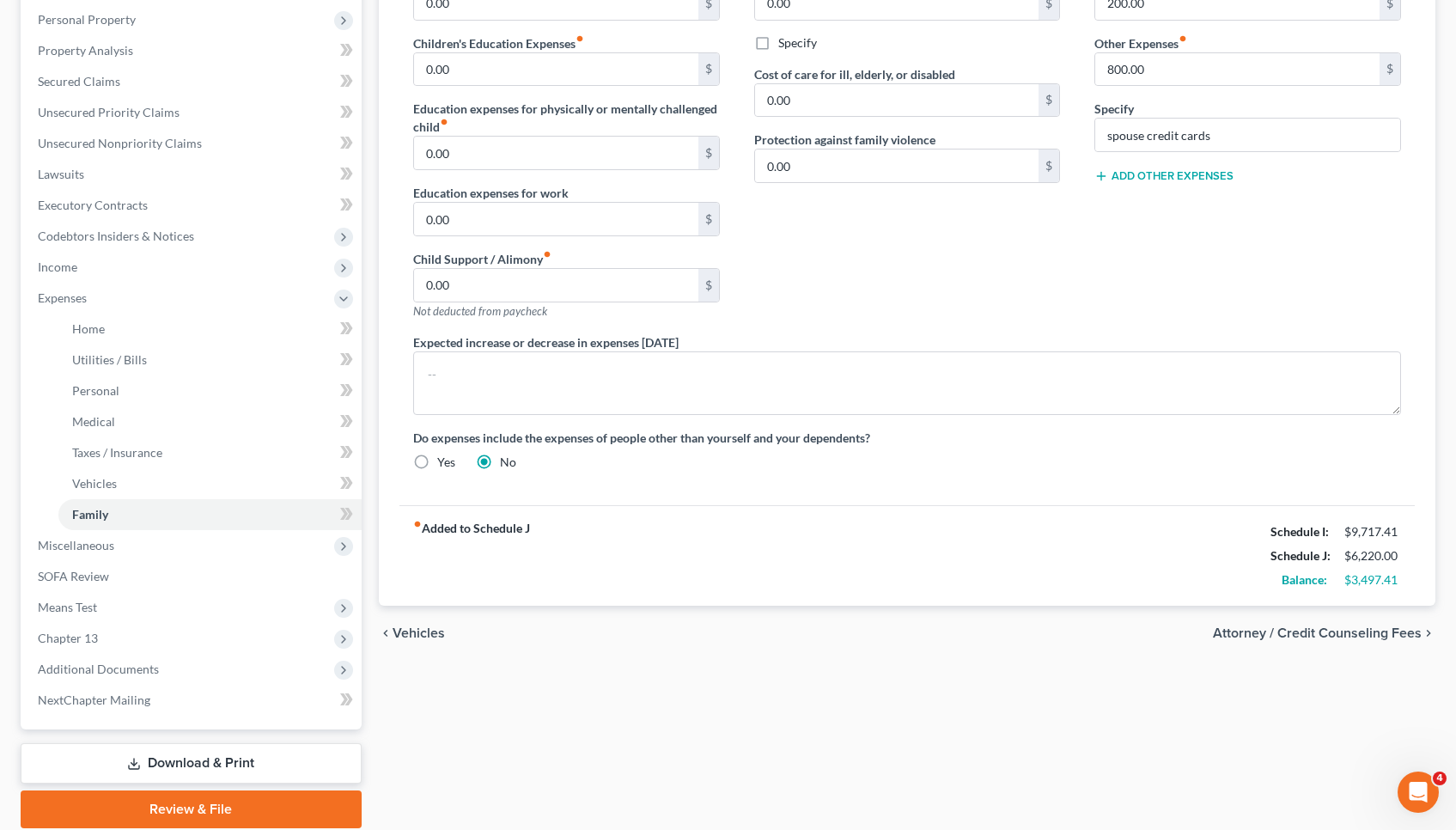
click at [1401, 626] on span "Attorney / Credit Counseling Fees" at bounding box center [1317, 633] width 209 height 14
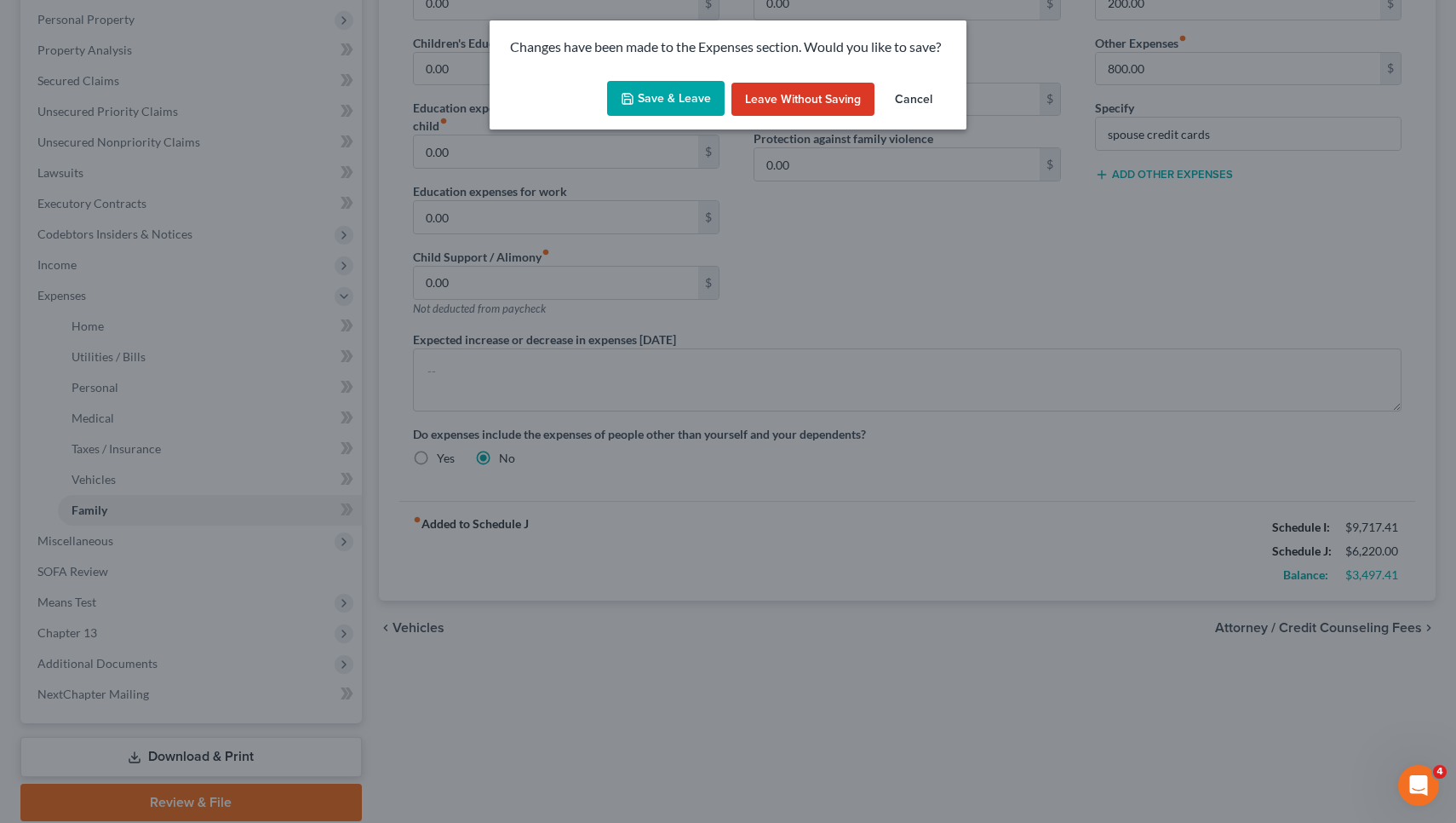
click at [684, 103] on button "Save & Leave" at bounding box center [665, 99] width 117 height 35
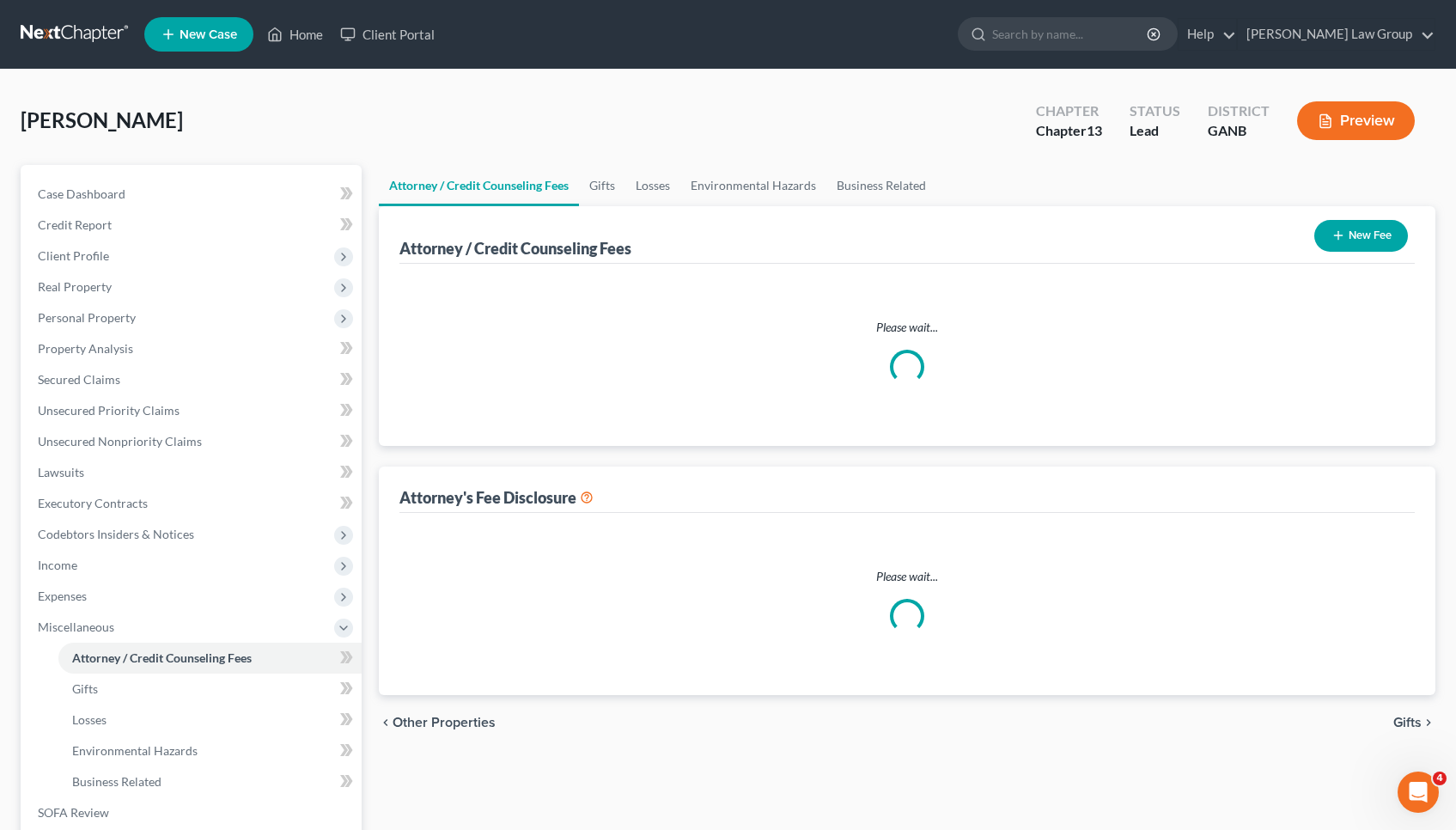
select select "1"
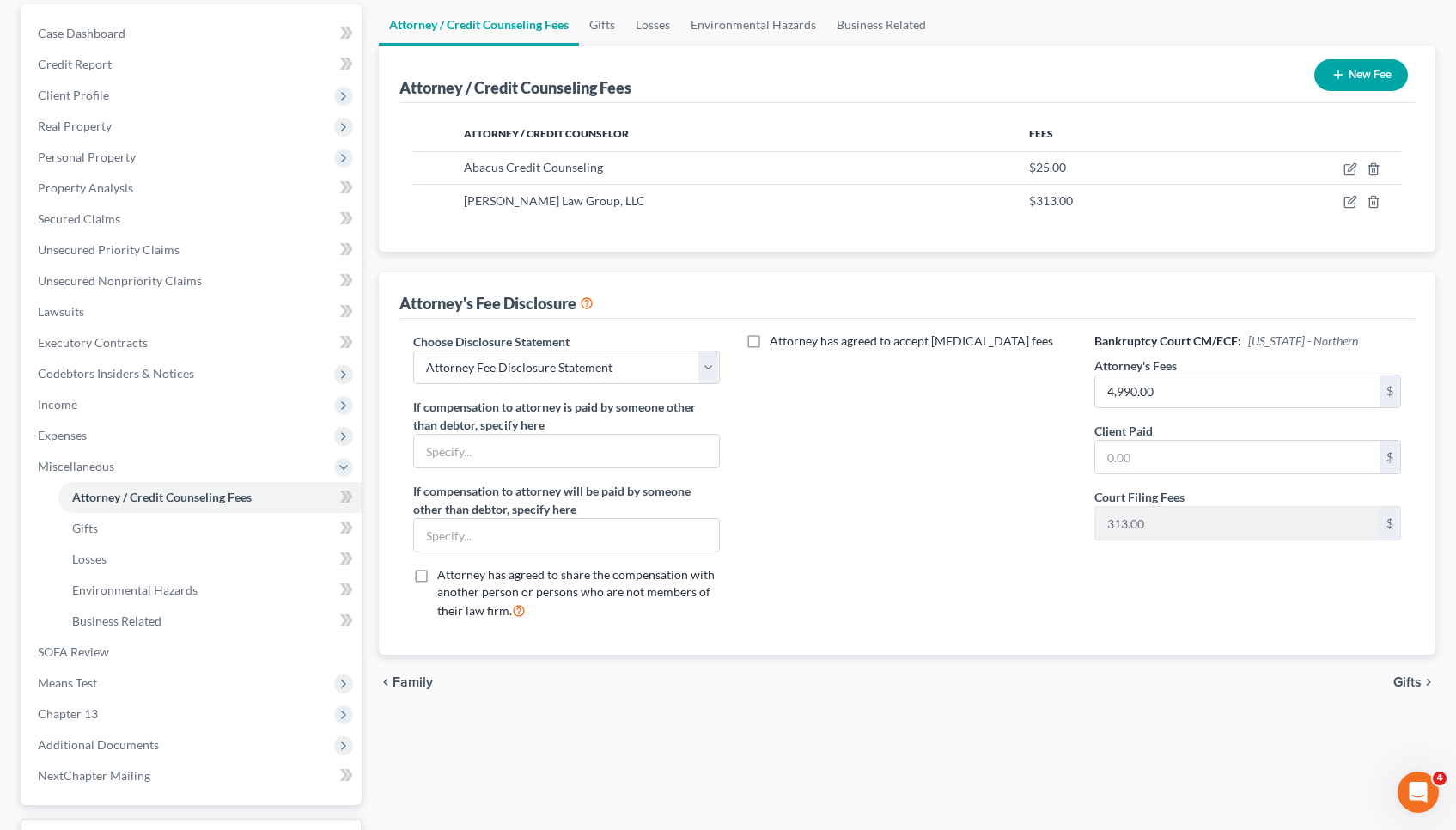
scroll to position [216, 0]
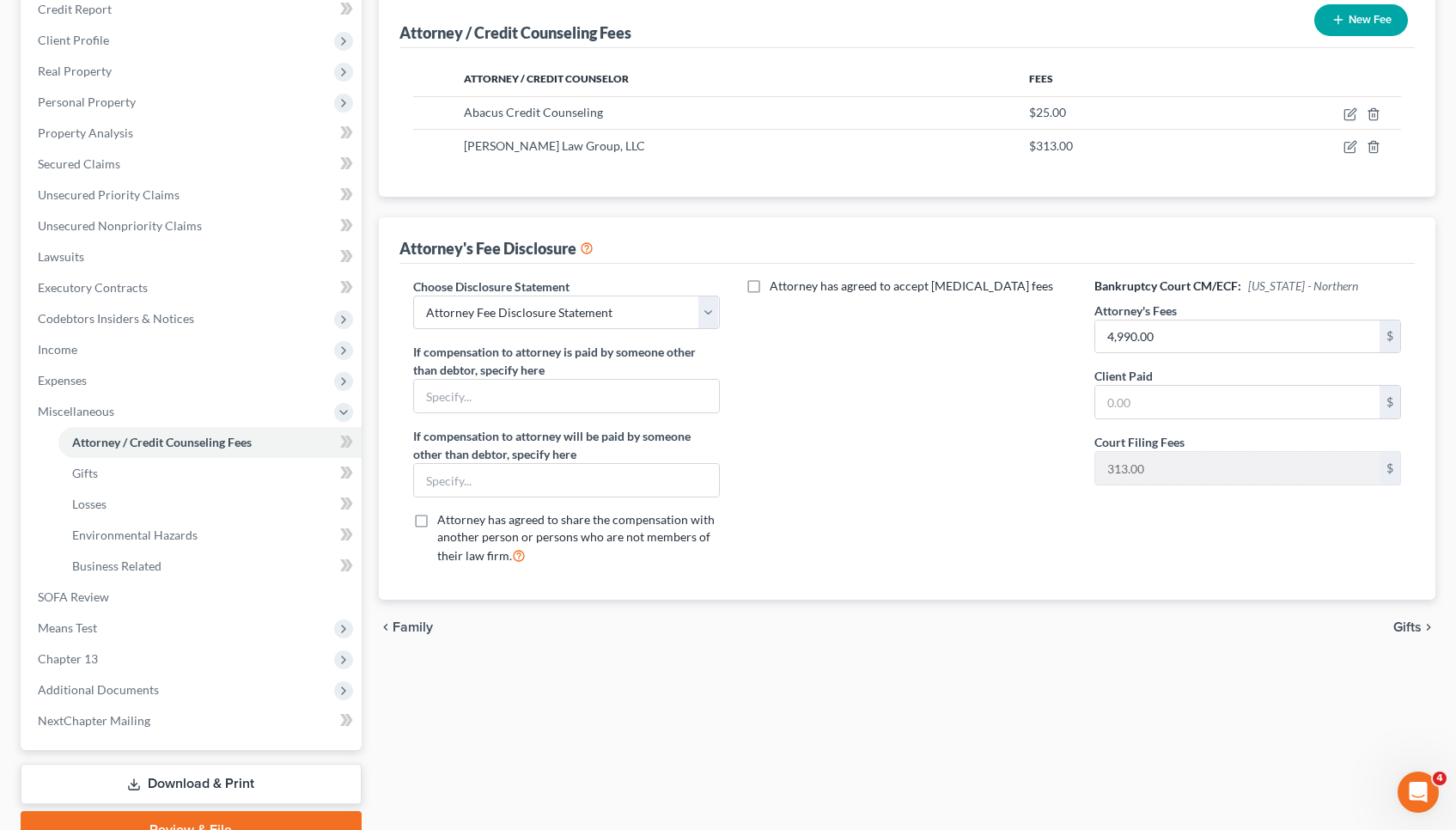
click at [1401, 624] on span "Gifts" at bounding box center [1407, 627] width 29 height 14
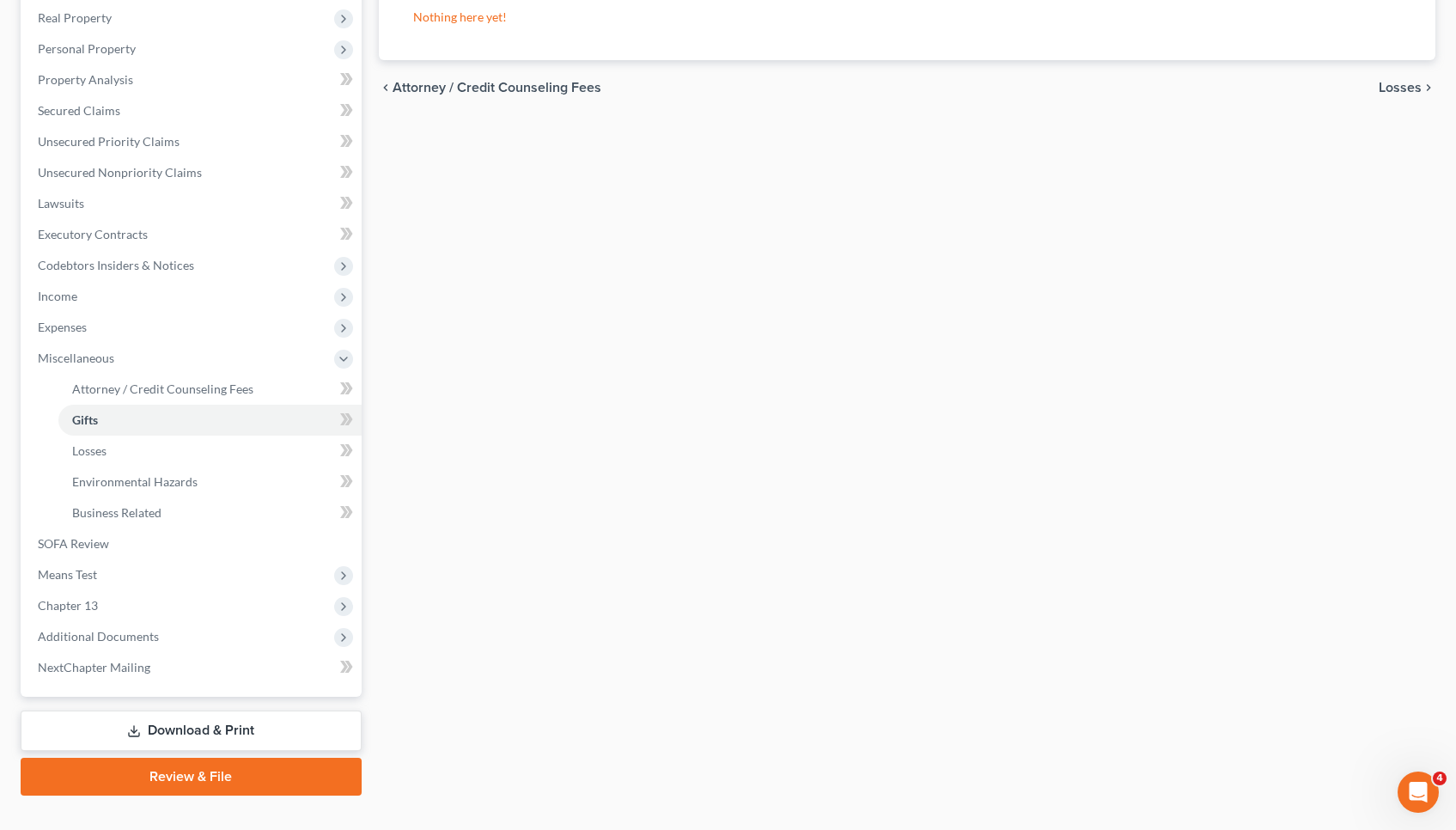
scroll to position [287, 0]
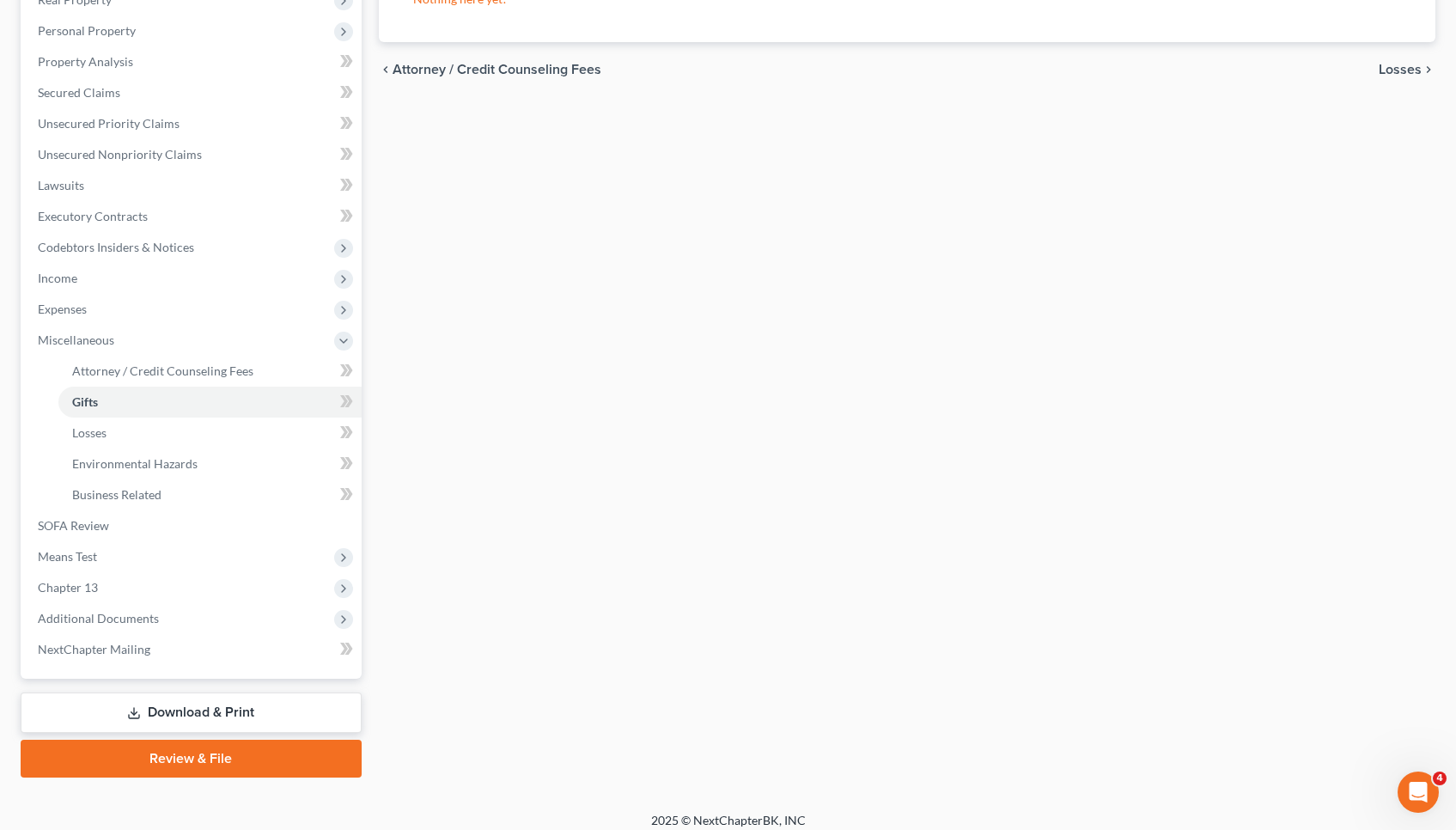
click at [1409, 71] on span "Losses" at bounding box center [1399, 70] width 43 height 14
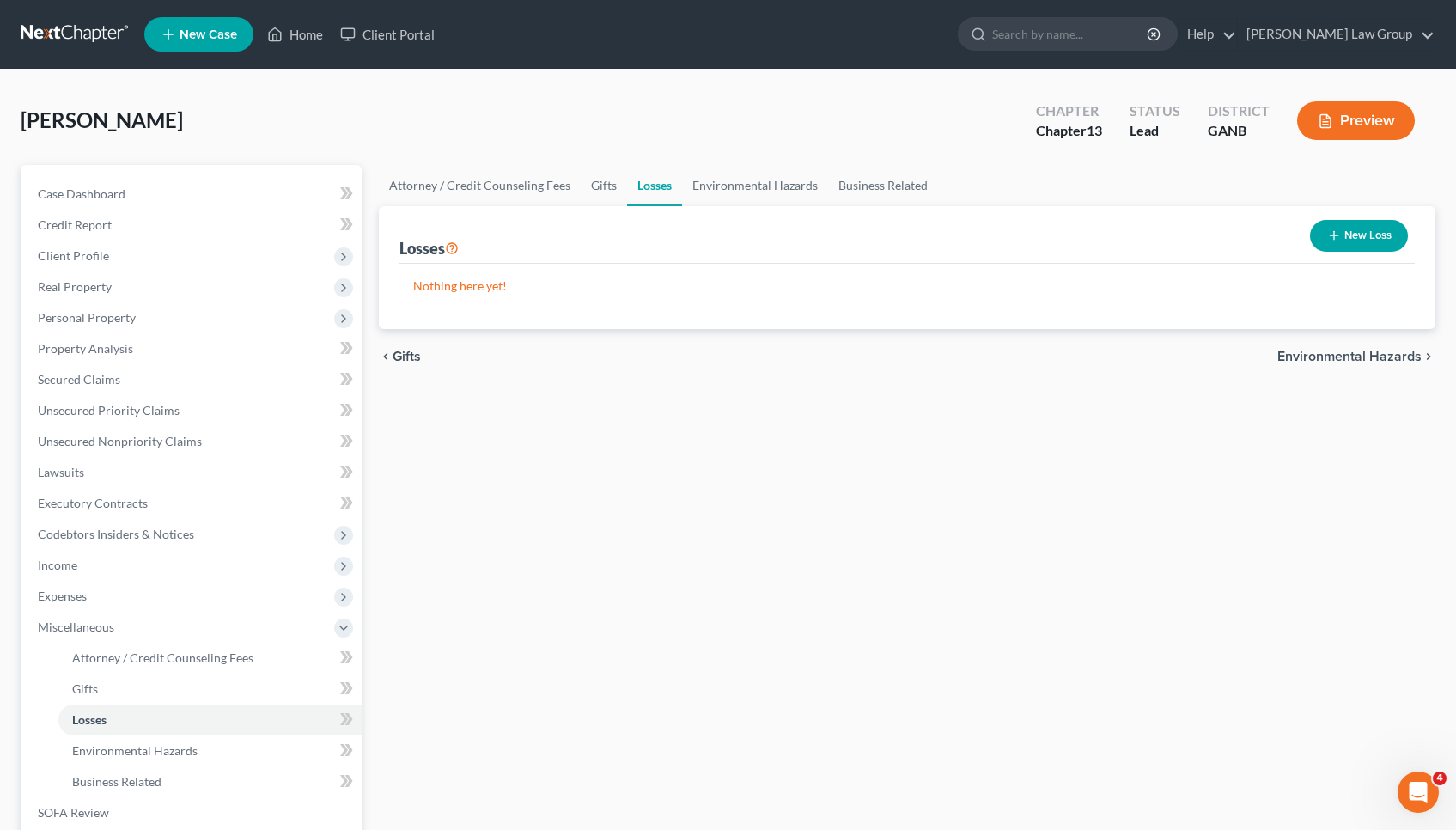
click at [1389, 351] on span "Environmental Hazards" at bounding box center [1349, 357] width 144 height 14
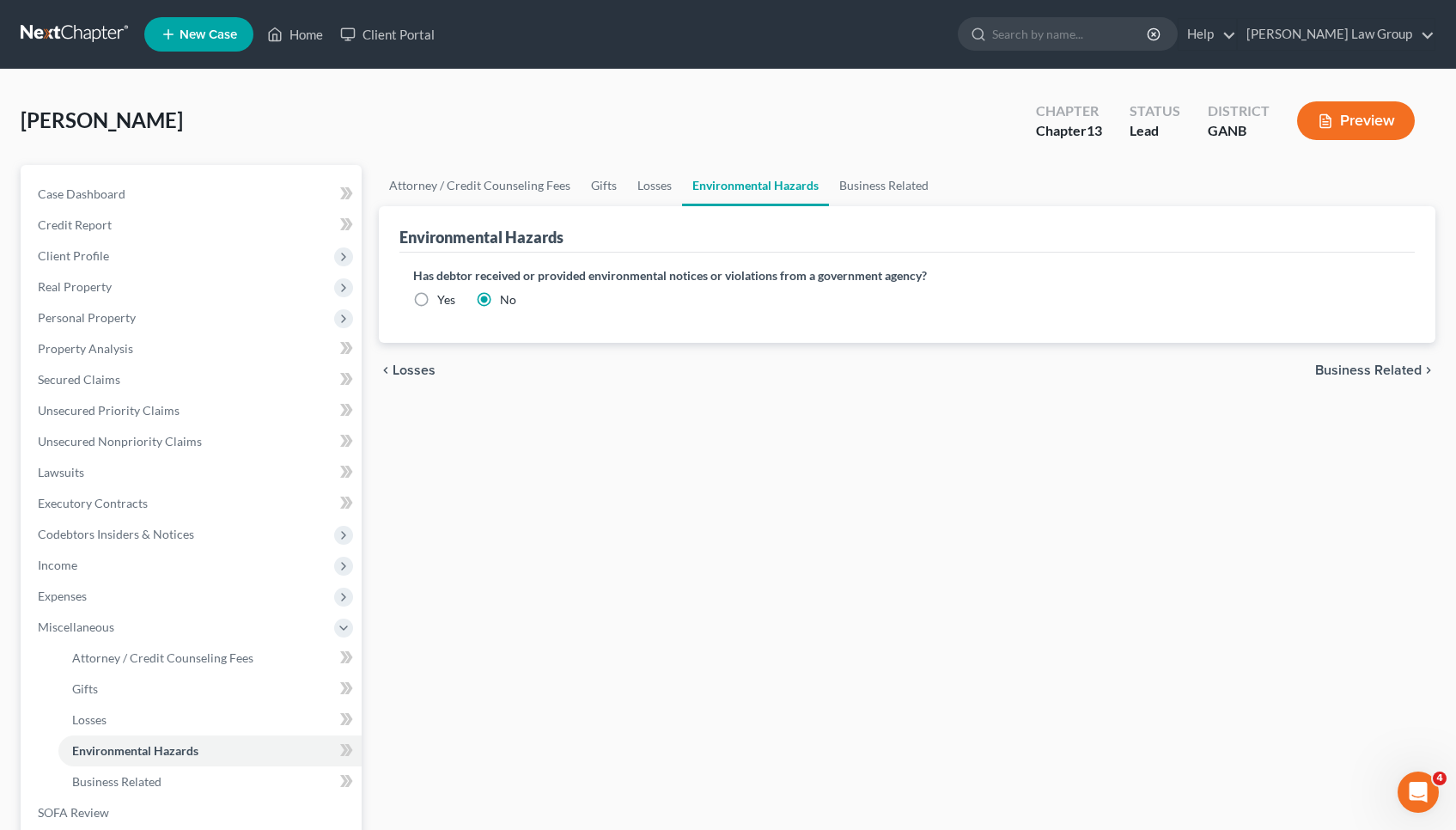
click at [1394, 367] on span "Business Related" at bounding box center [1368, 371] width 106 height 14
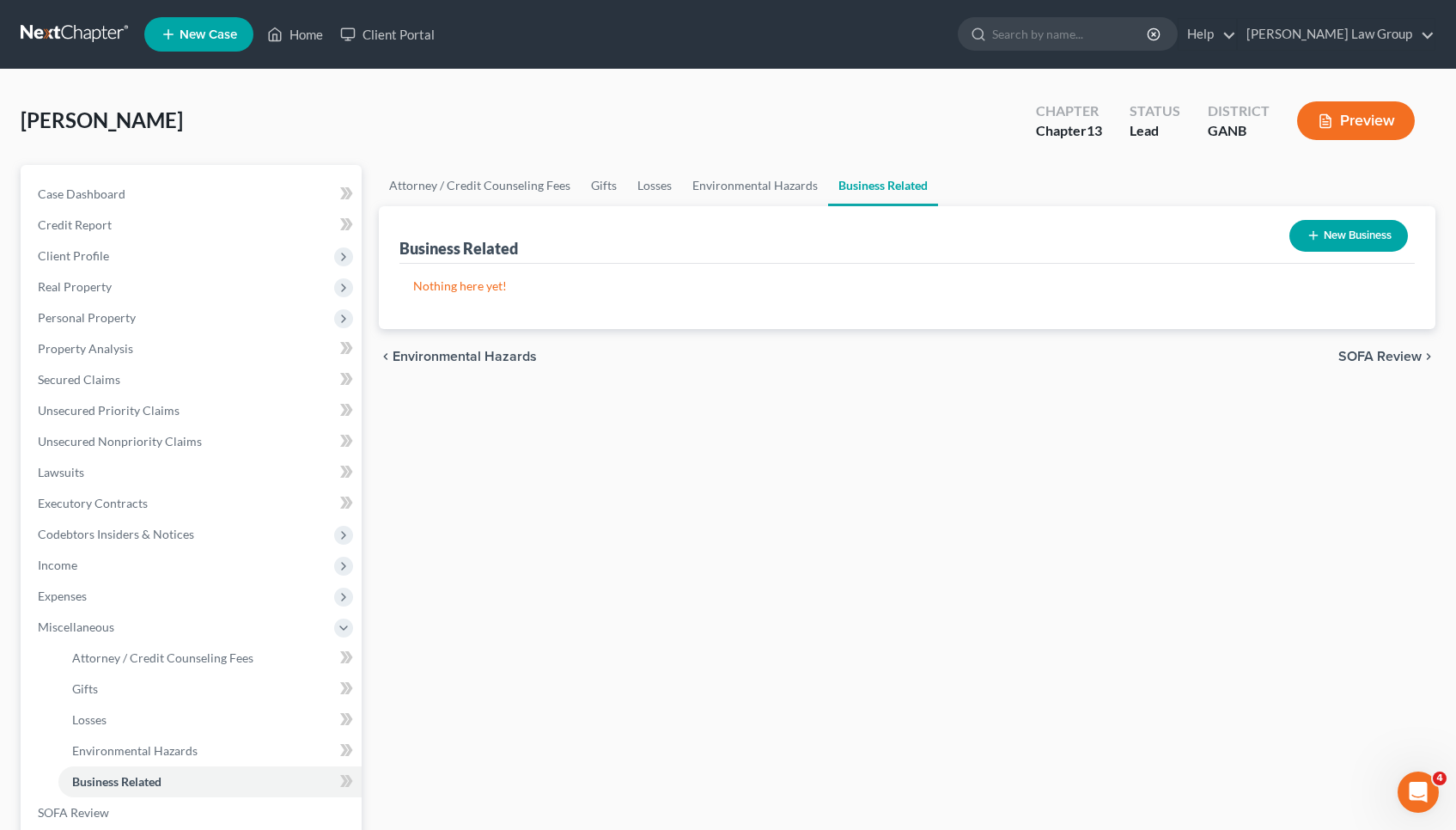
click at [1393, 356] on span "SOFA Review" at bounding box center [1379, 357] width 83 height 14
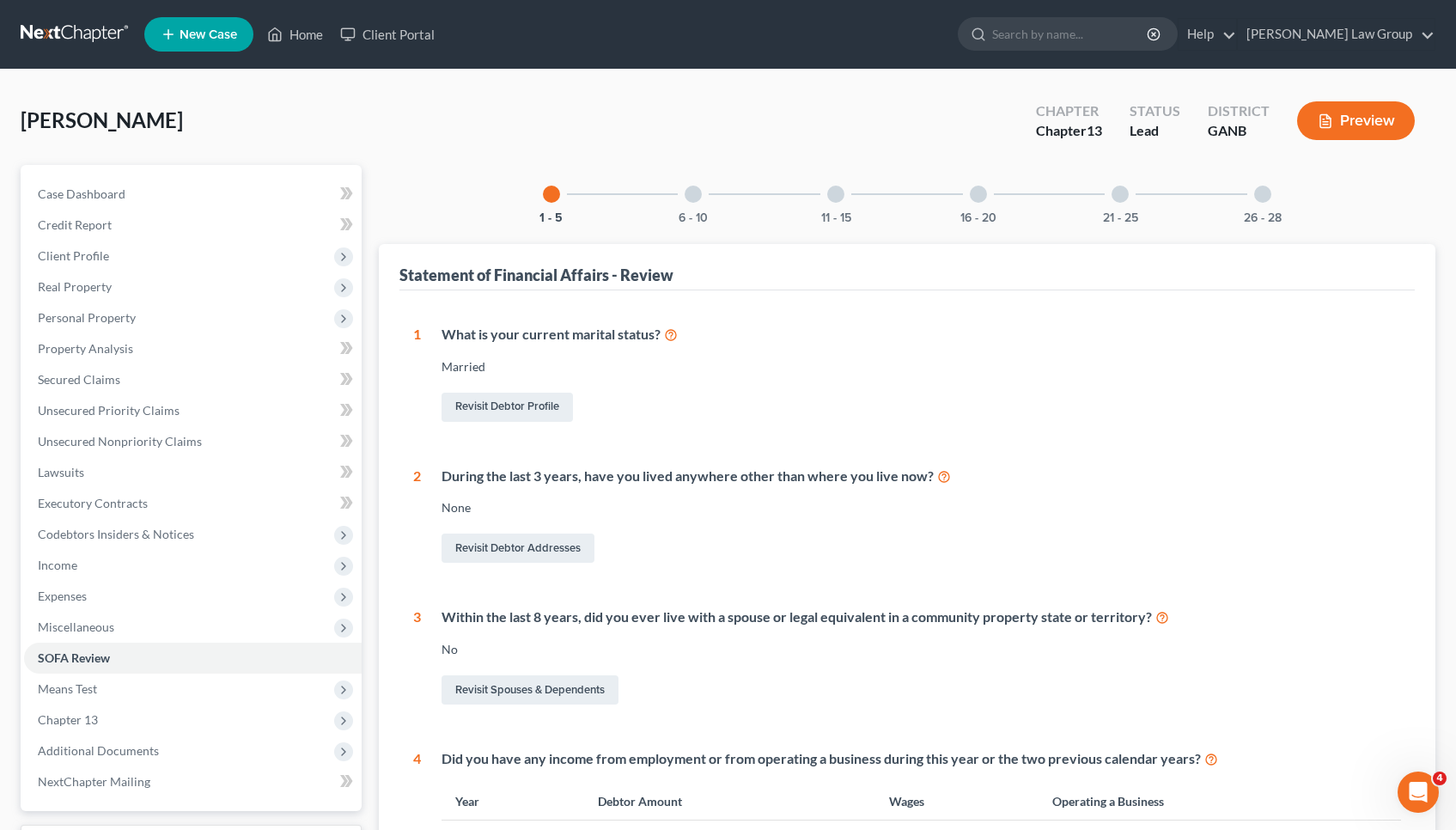
click at [694, 193] on div at bounding box center [693, 194] width 17 height 17
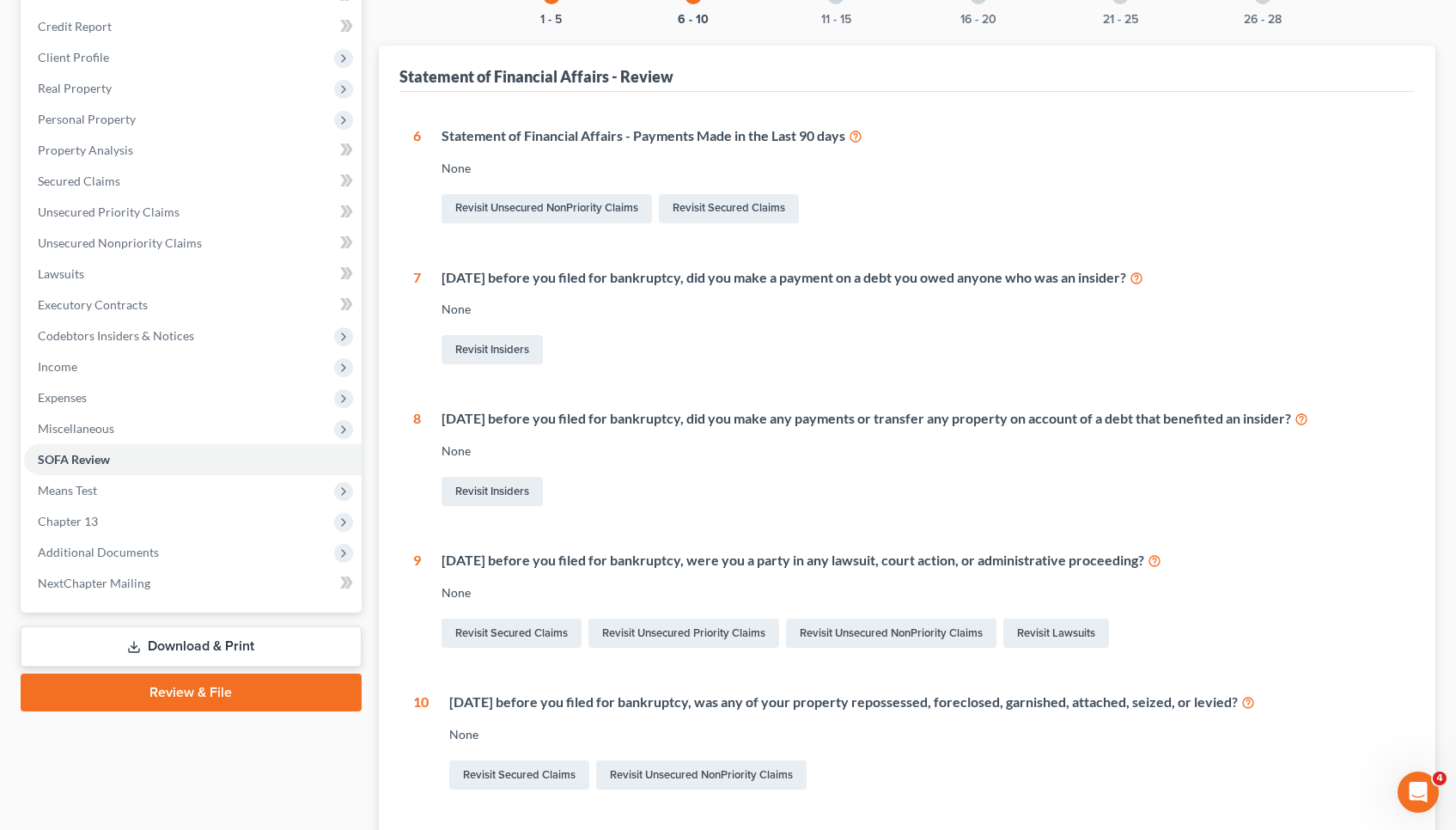
scroll to position [162, 0]
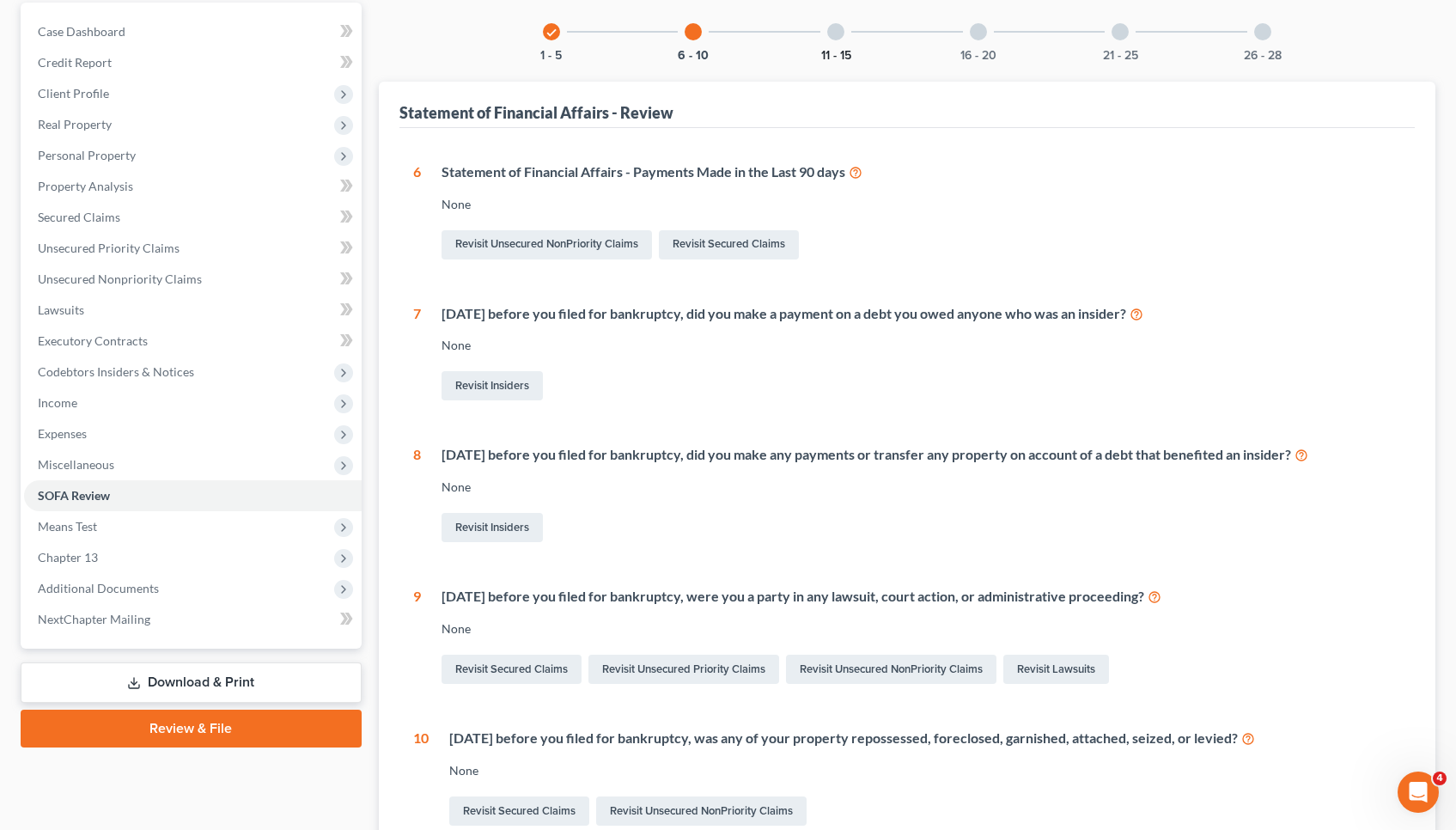
click at [833, 48] on div "11 - 15" at bounding box center [835, 32] width 59 height 59
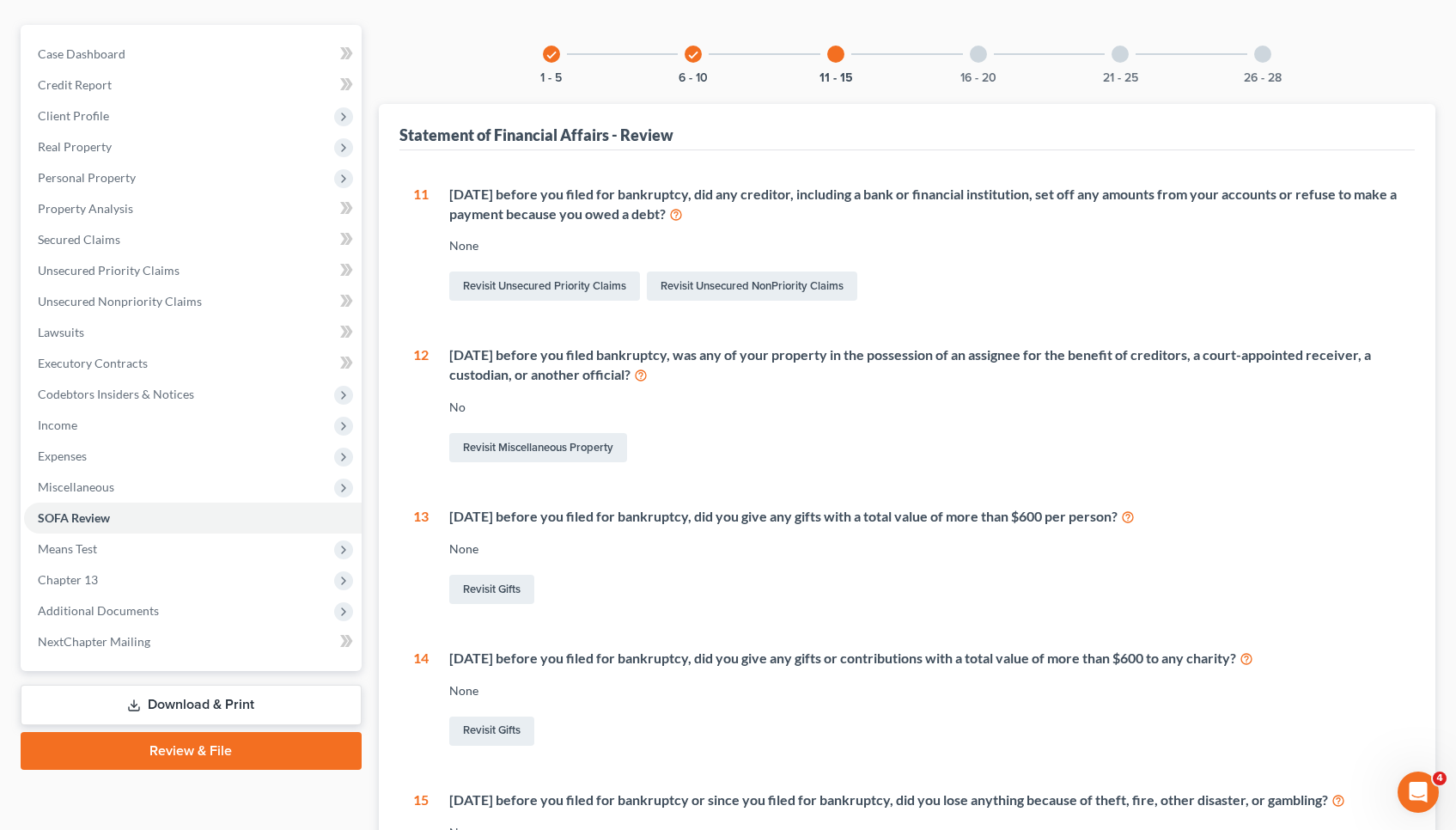
scroll to position [111, 0]
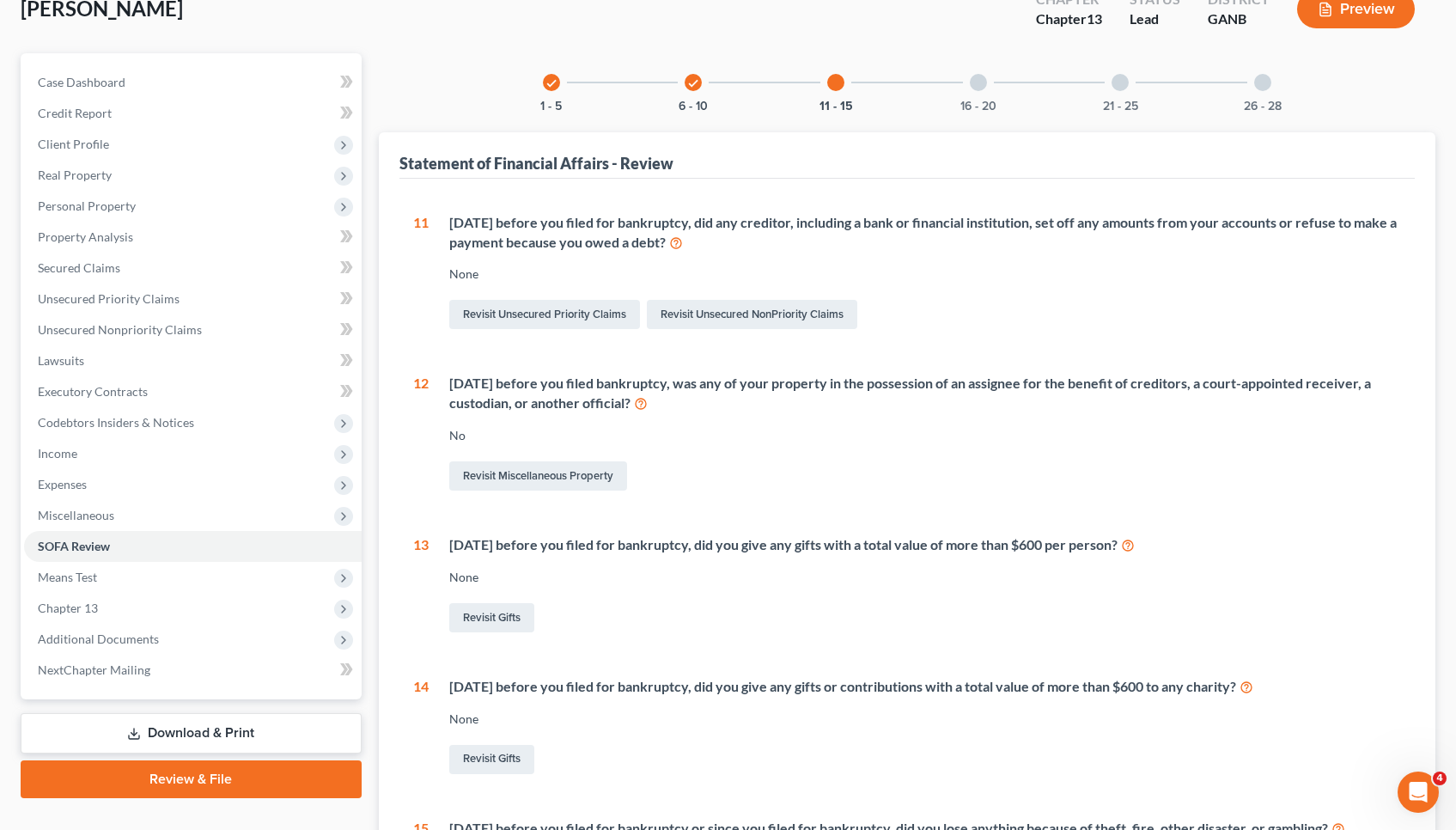
click at [990, 94] on div "16 - 20" at bounding box center [978, 83] width 59 height 59
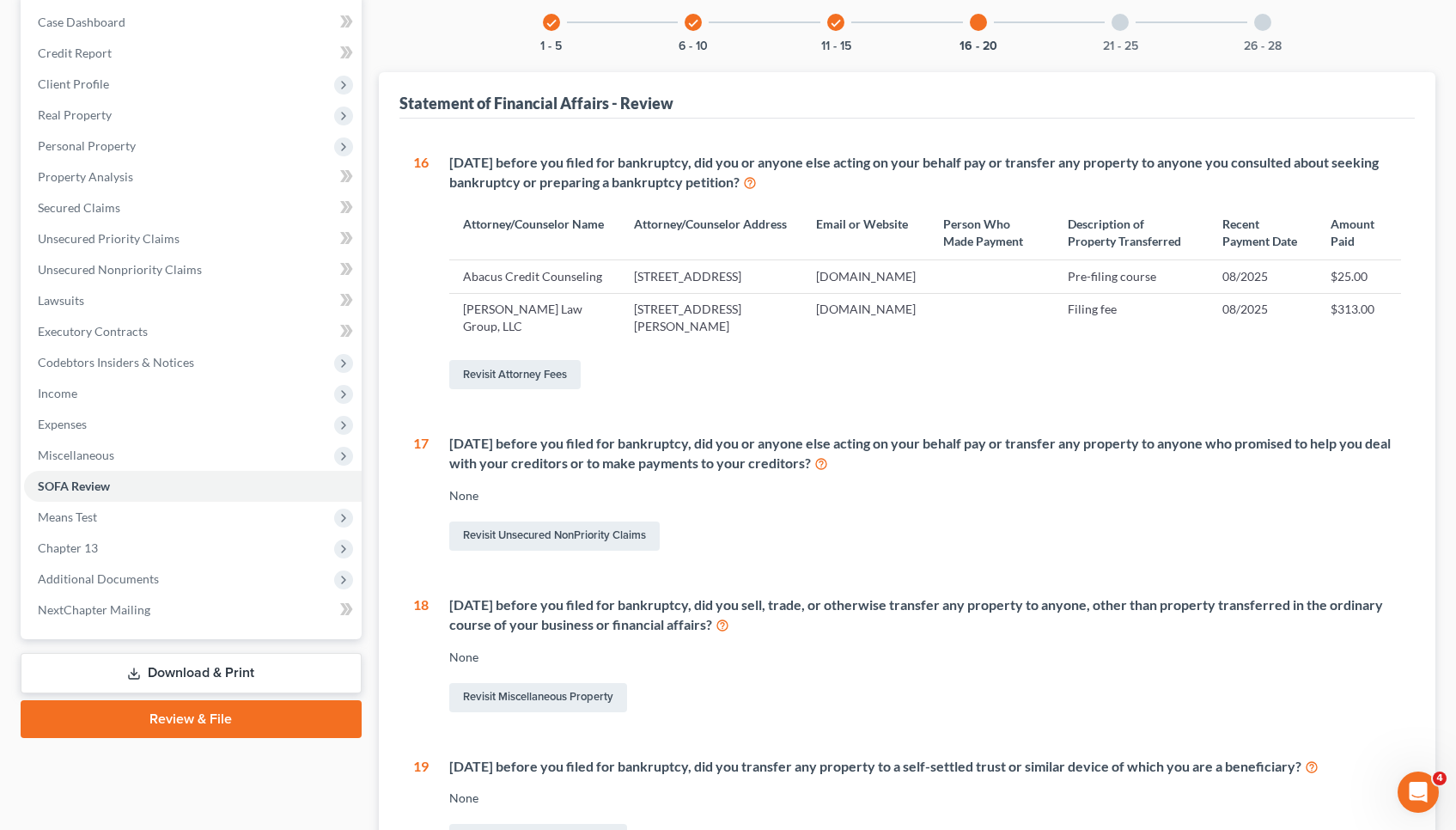
scroll to position [157, 0]
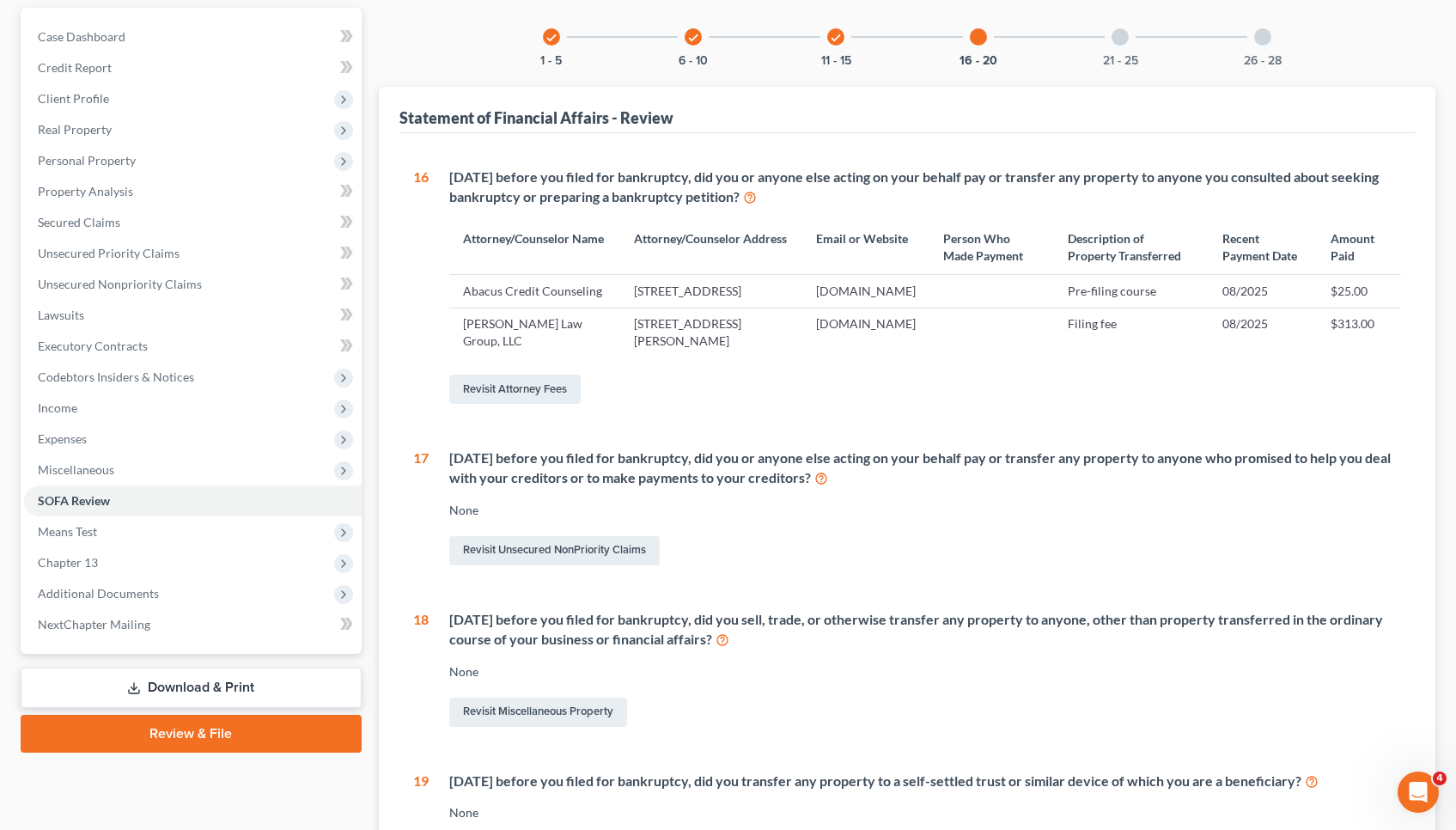
click at [1116, 71] on div "check 1 - 5 check 6 - 10 check 11 - 15 16 - 20 21 - 25 26 - 28 Statement of Fin…" at bounding box center [906, 551] width 1056 height 1086
click at [1116, 65] on button "21 - 25" at bounding box center [1120, 61] width 35 height 12
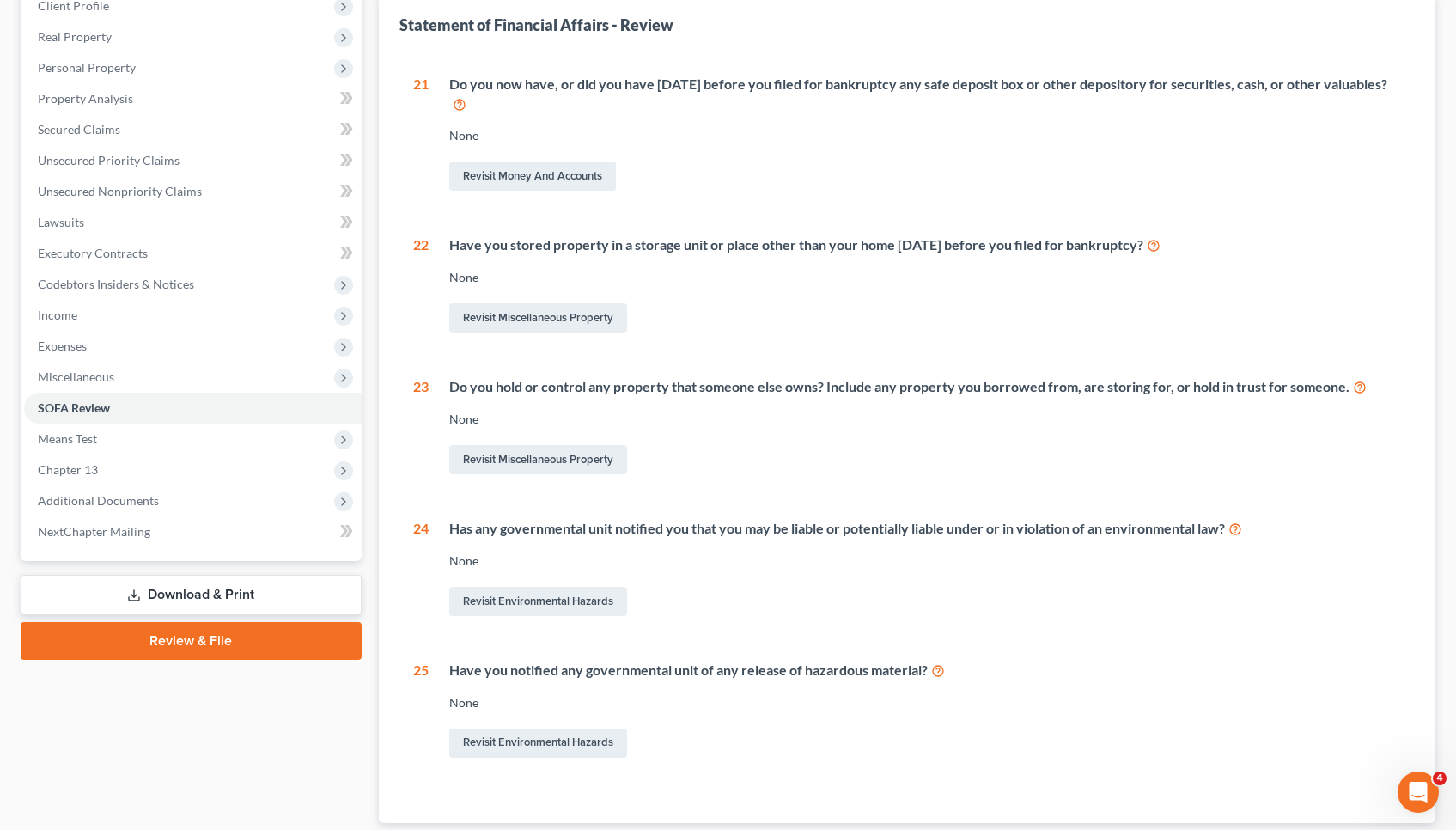
scroll to position [212, 0]
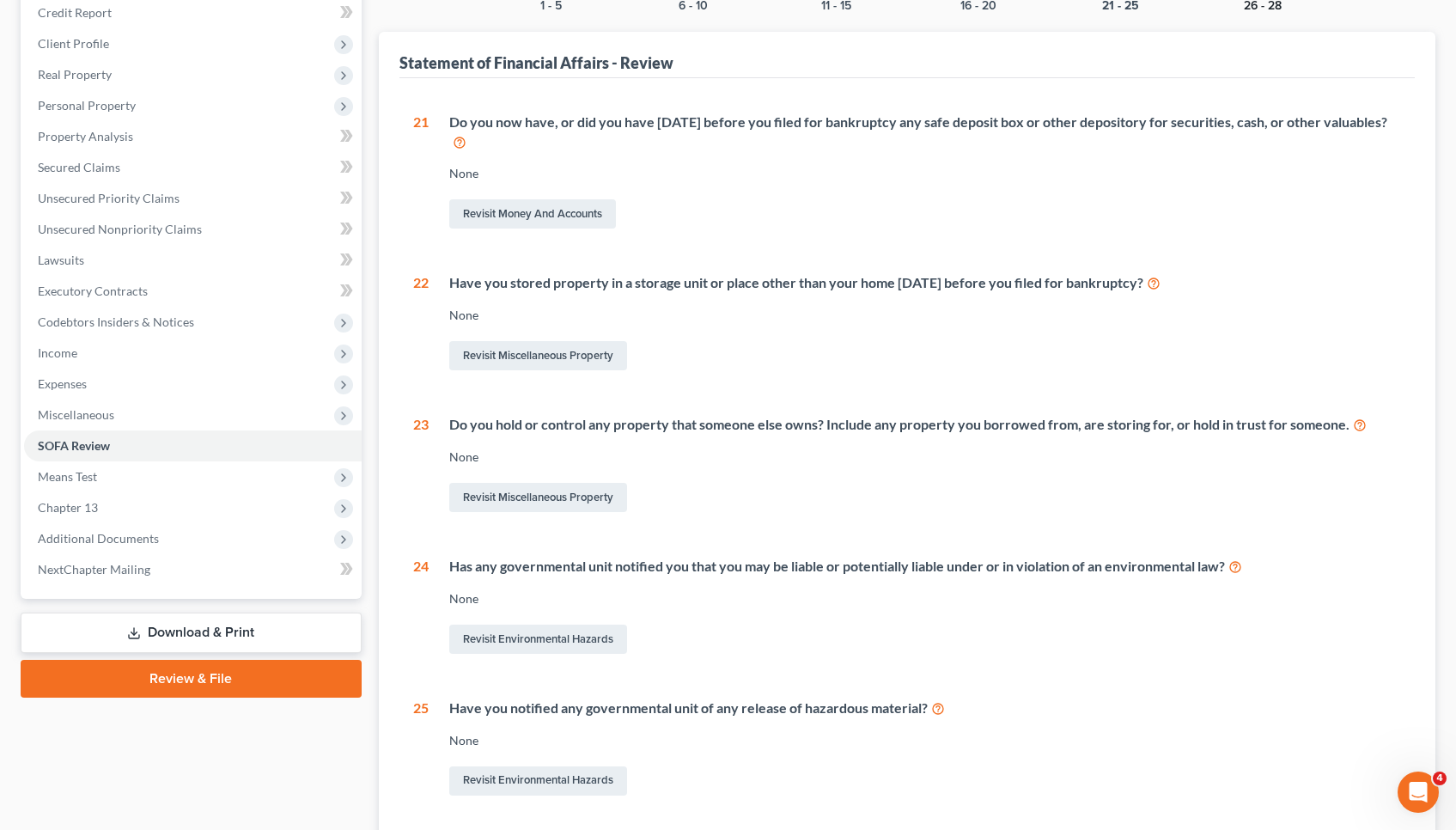
click at [1255, 4] on button "26 - 28" at bounding box center [1262, 6] width 38 height 12
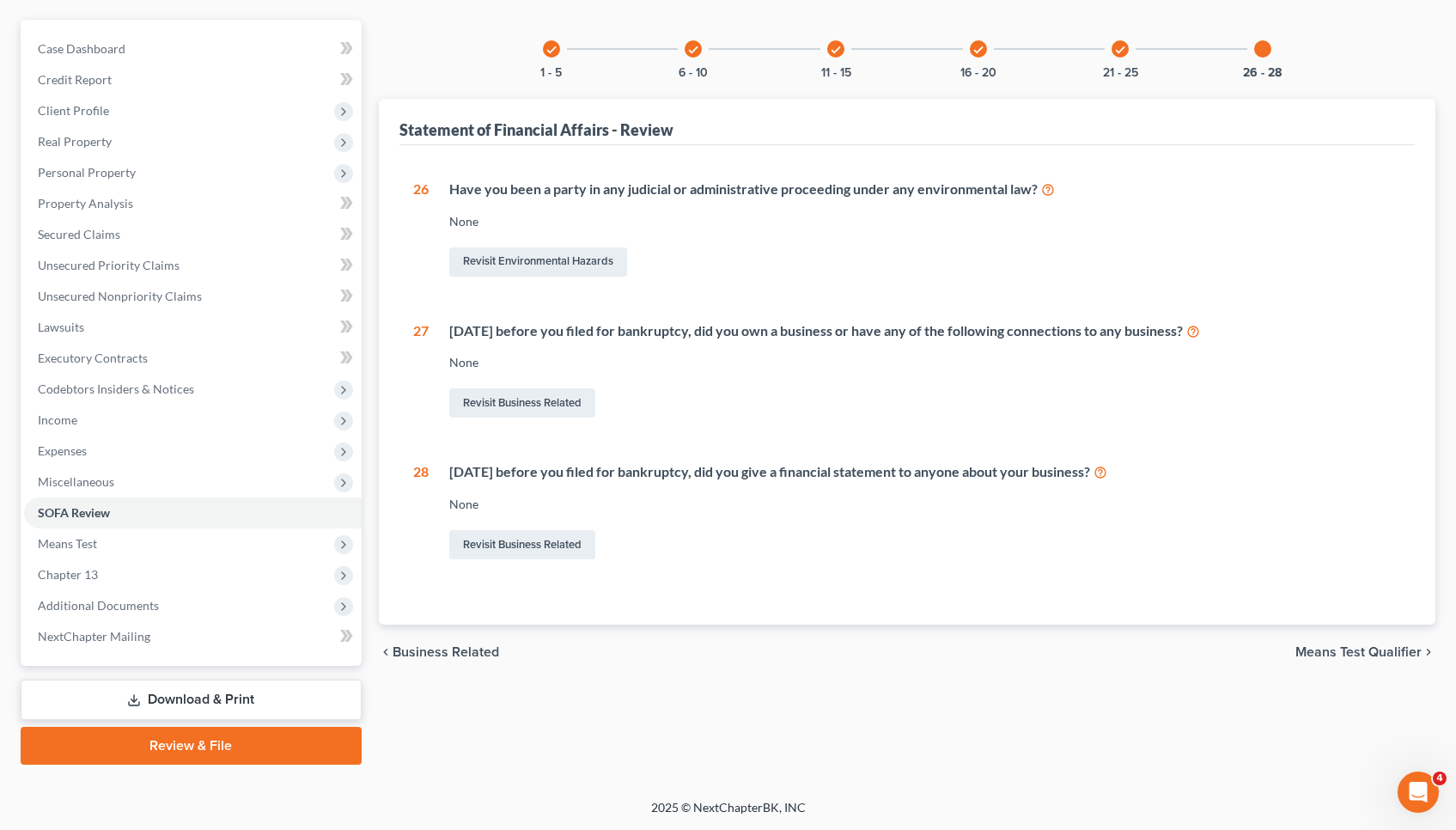
scroll to position [145, 0]
click at [1336, 648] on span "Means Test Qualifier" at bounding box center [1358, 652] width 126 height 14
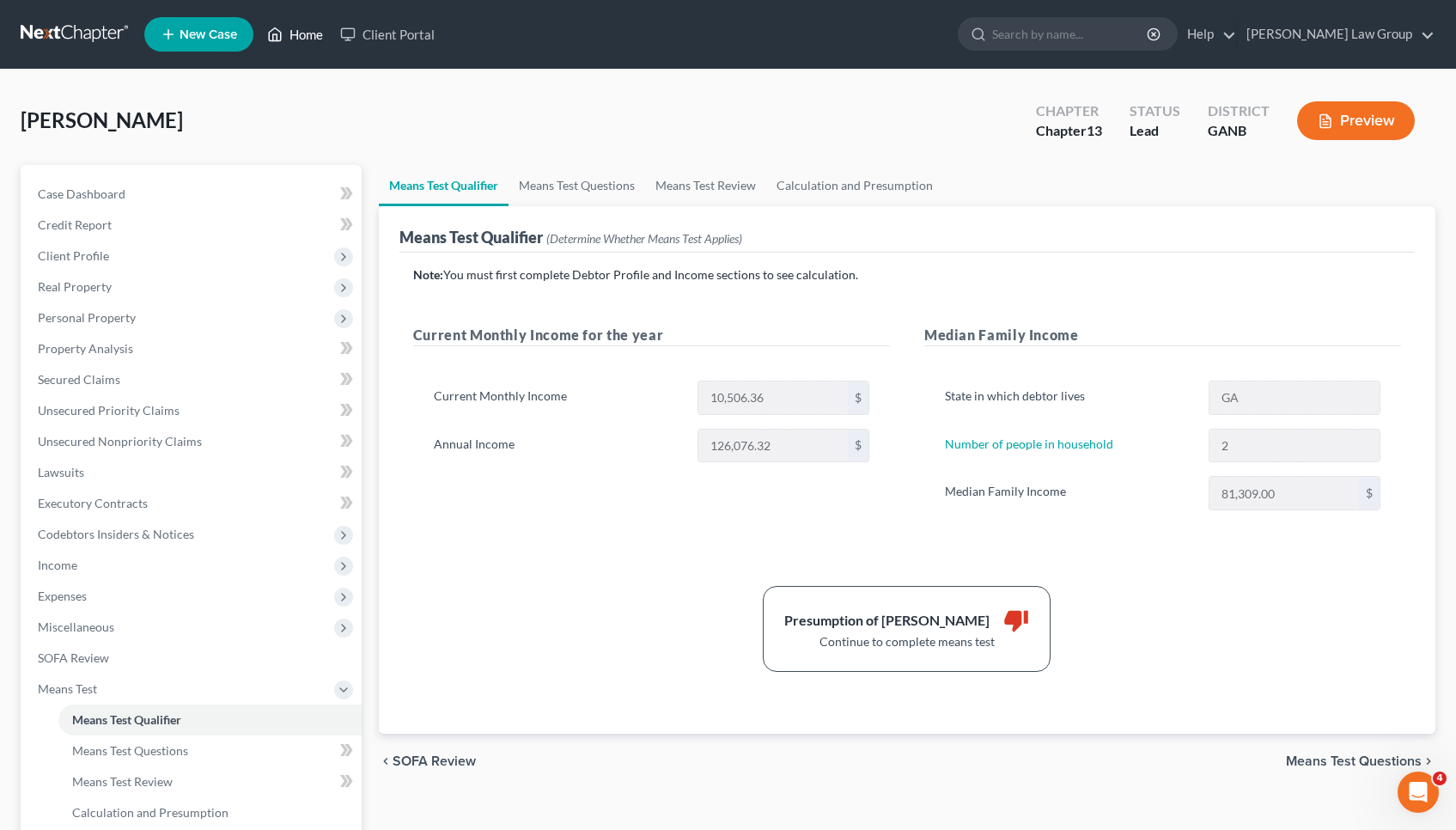
click at [310, 40] on link "Home" at bounding box center [294, 34] width 73 height 31
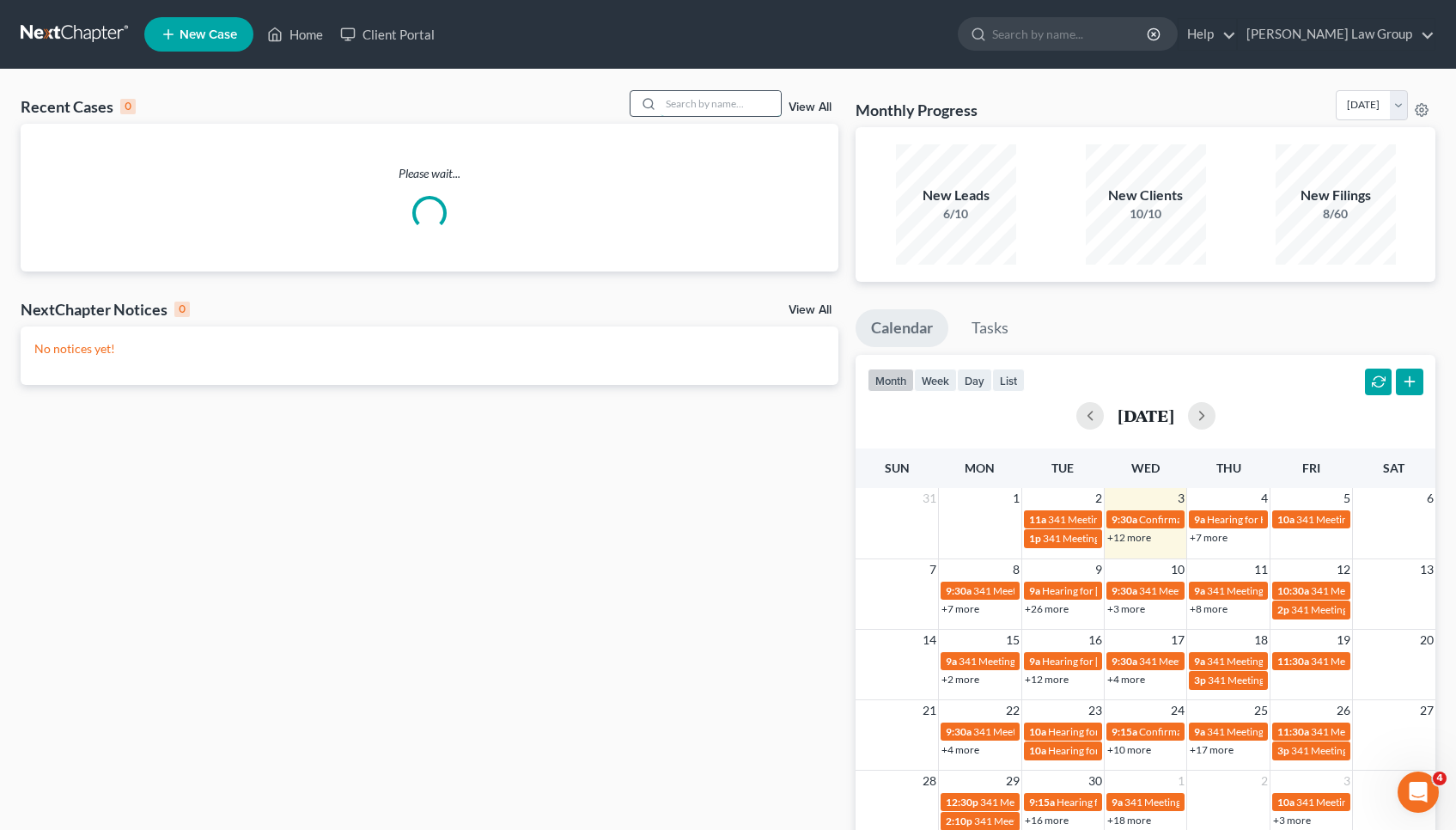
click at [750, 101] on input "search" at bounding box center [721, 103] width 120 height 25
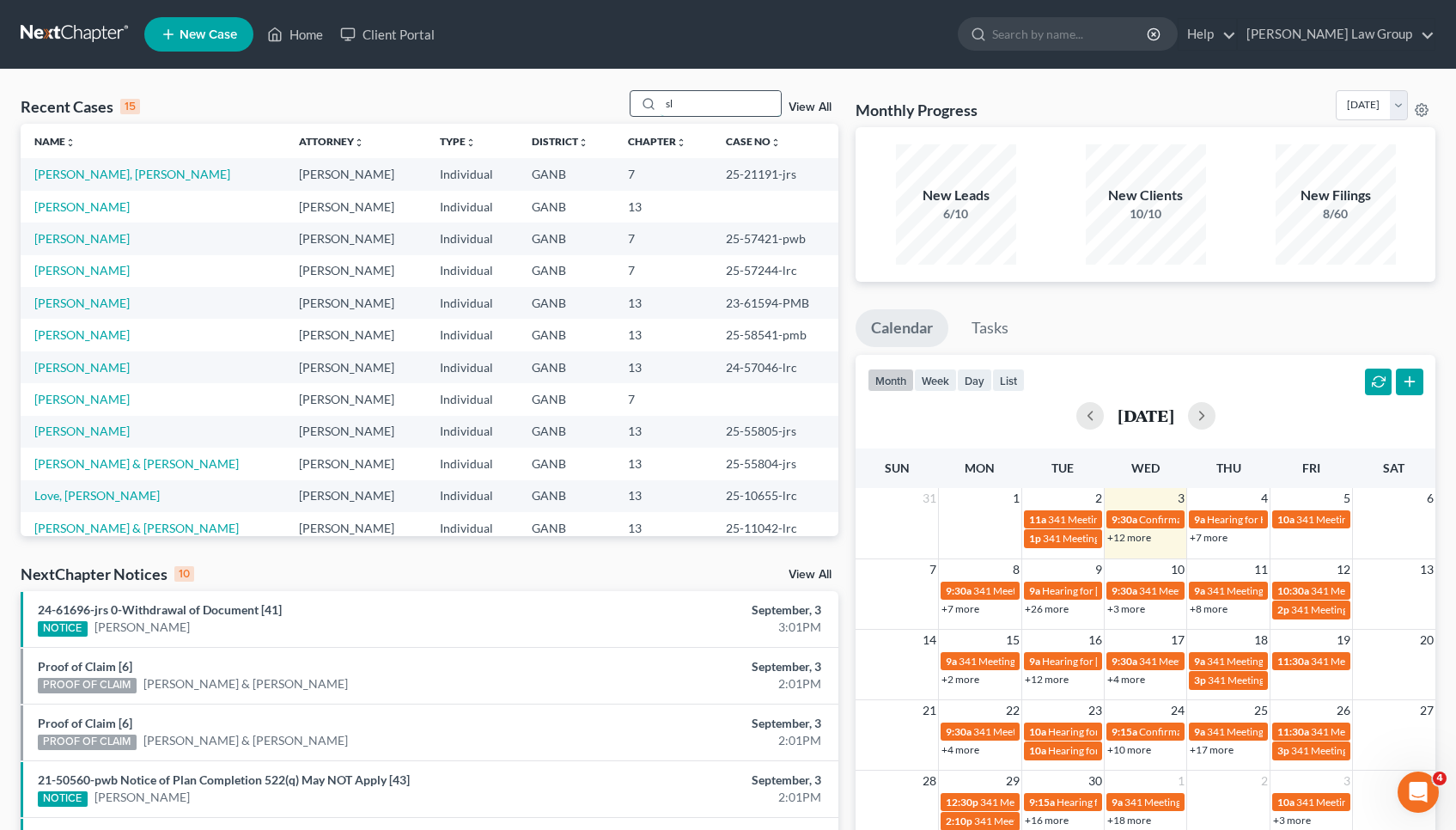
type input "s"
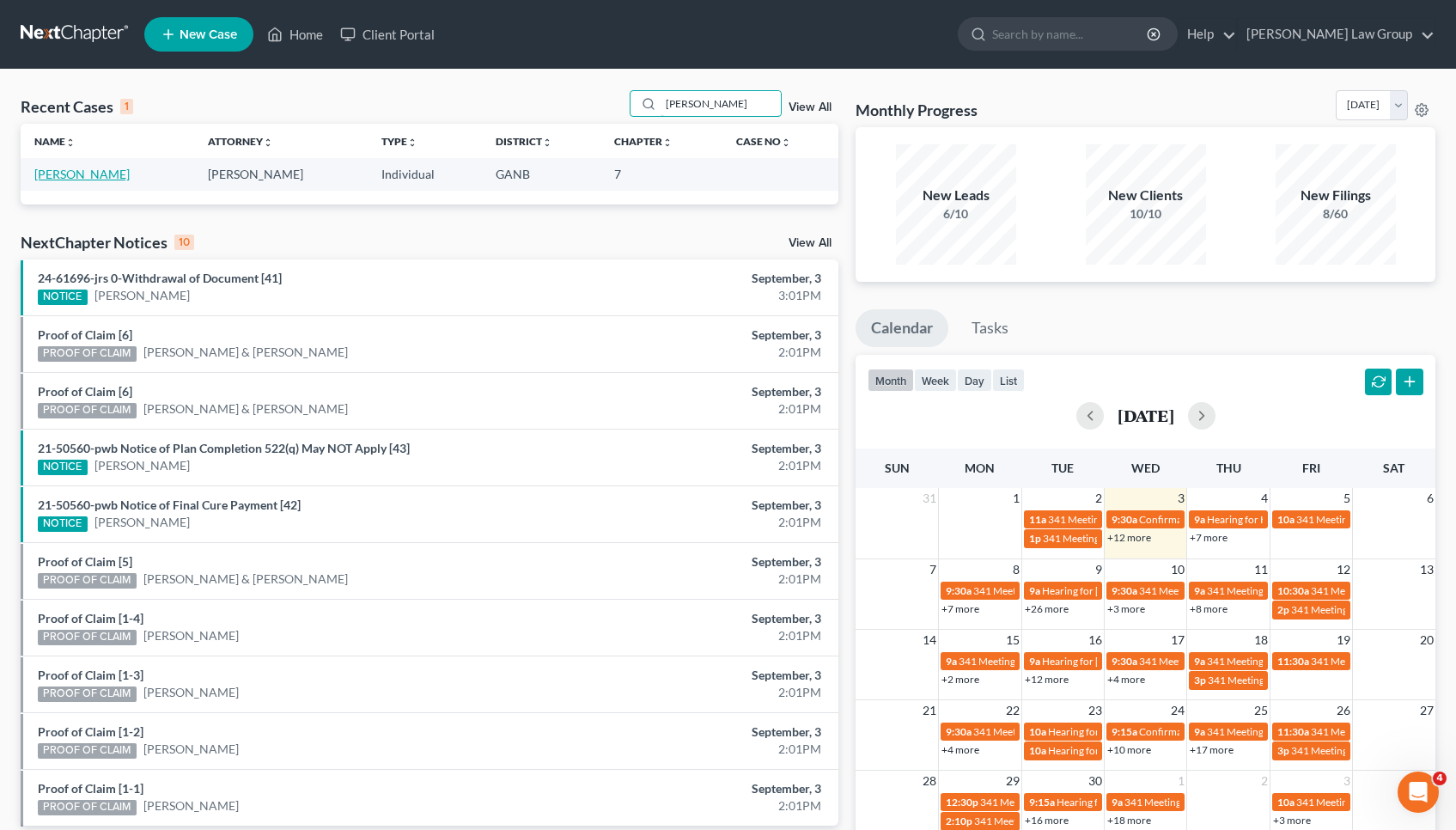
type input "[PERSON_NAME]"
click at [95, 178] on link "[PERSON_NAME]" at bounding box center [82, 174] width 95 height 15
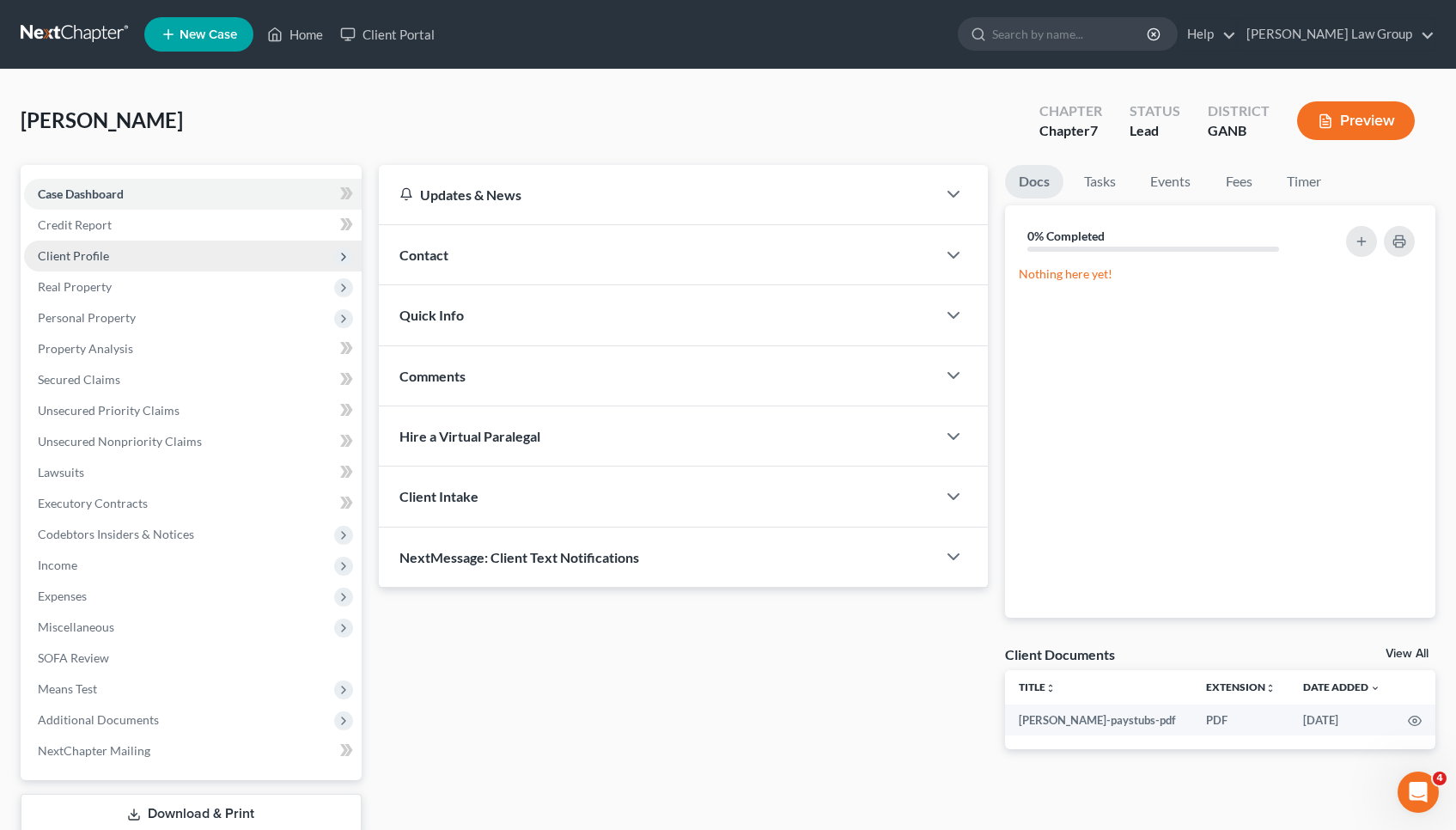
click at [101, 251] on span "Client Profile" at bounding box center [74, 255] width 72 height 15
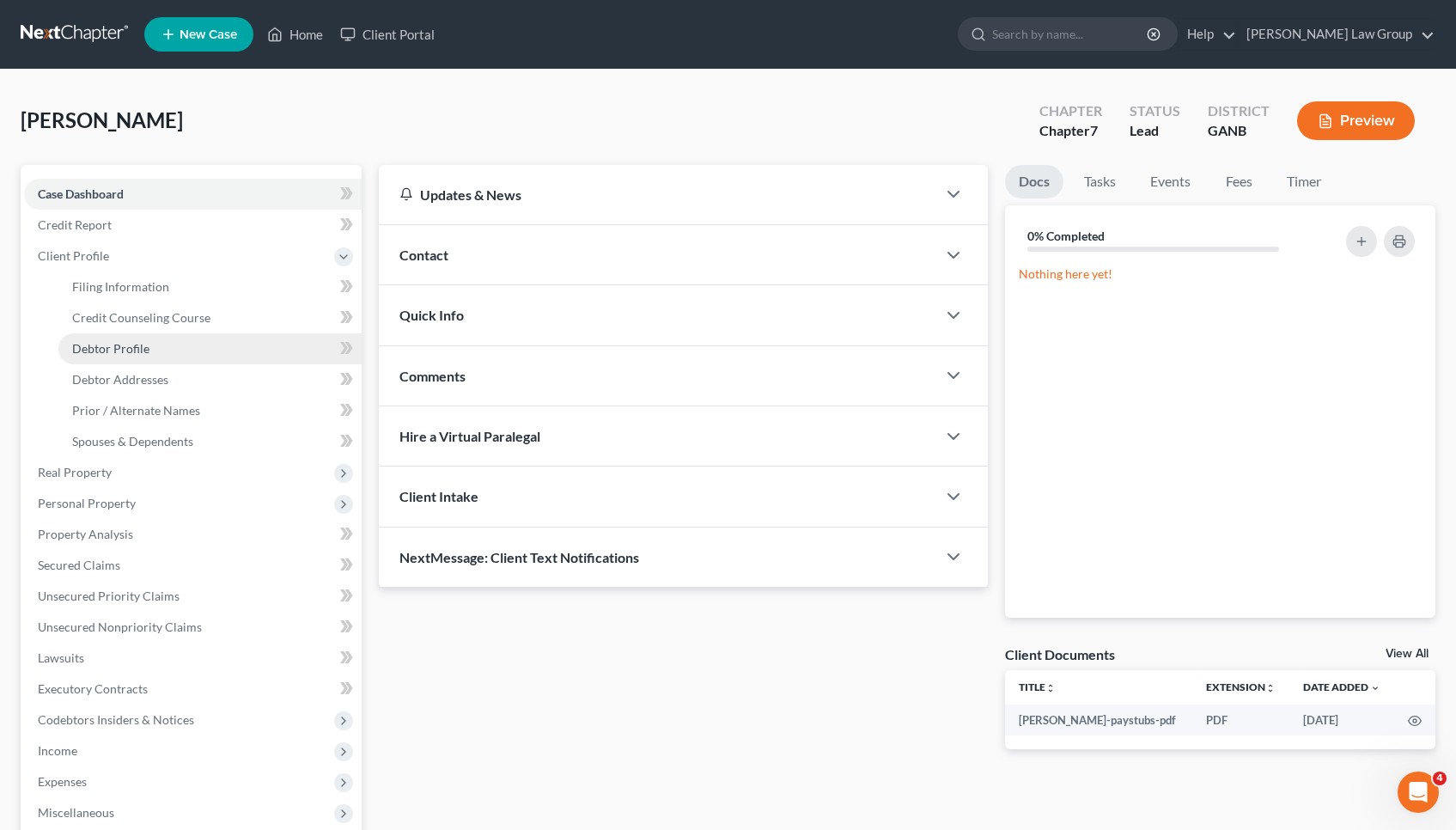
click at [109, 340] on link "Debtor Profile" at bounding box center [210, 348] width 303 height 31
select select "0"
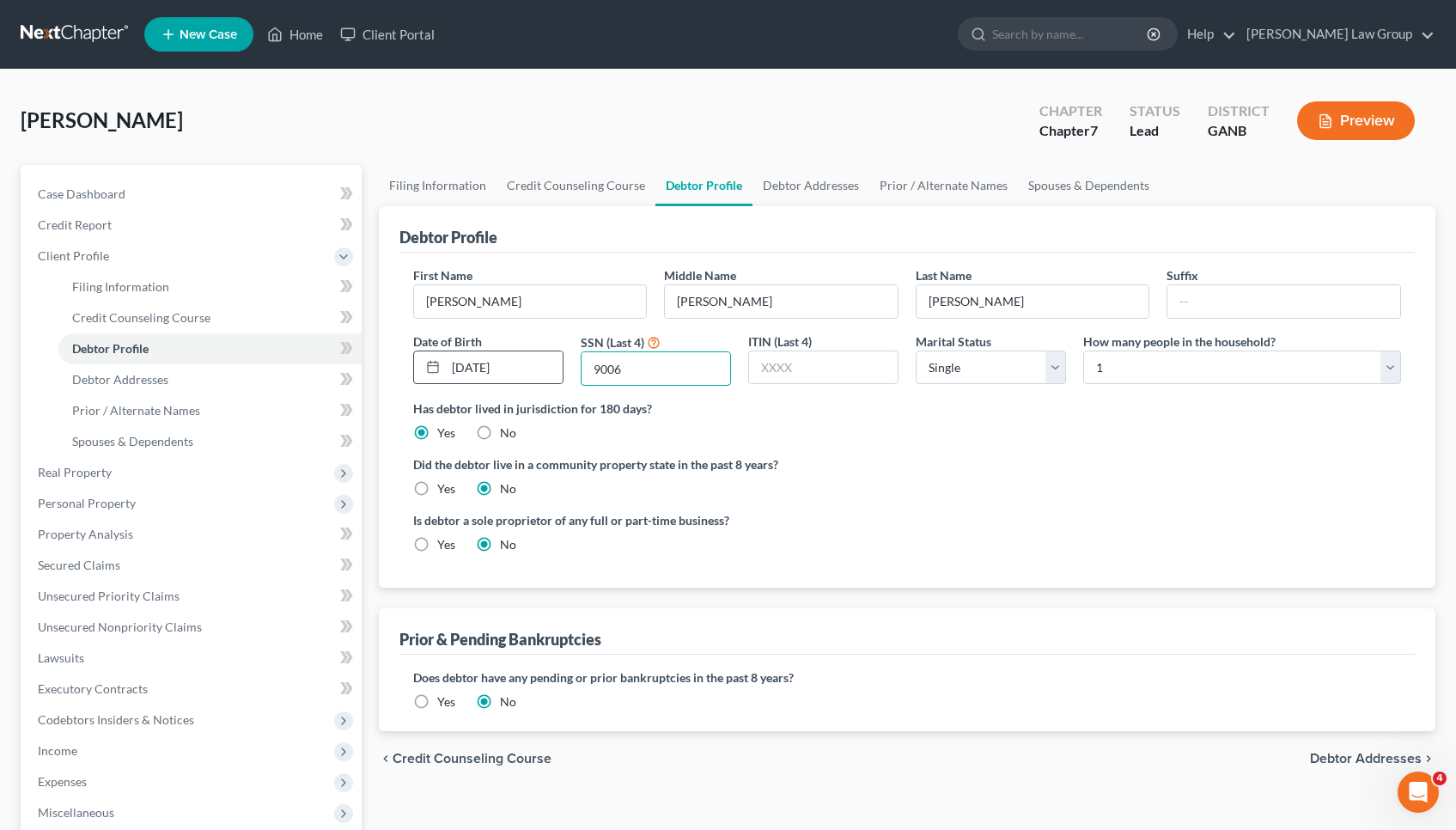
drag, startPoint x: 650, startPoint y: 364, endPoint x: 433, endPoint y: 363, distance: 217.0
click at [433, 363] on div "First Name [PERSON_NAME] Middle Name [PERSON_NAME] Last Name [PERSON_NAME] Suff…" at bounding box center [906, 333] width 1005 height 133
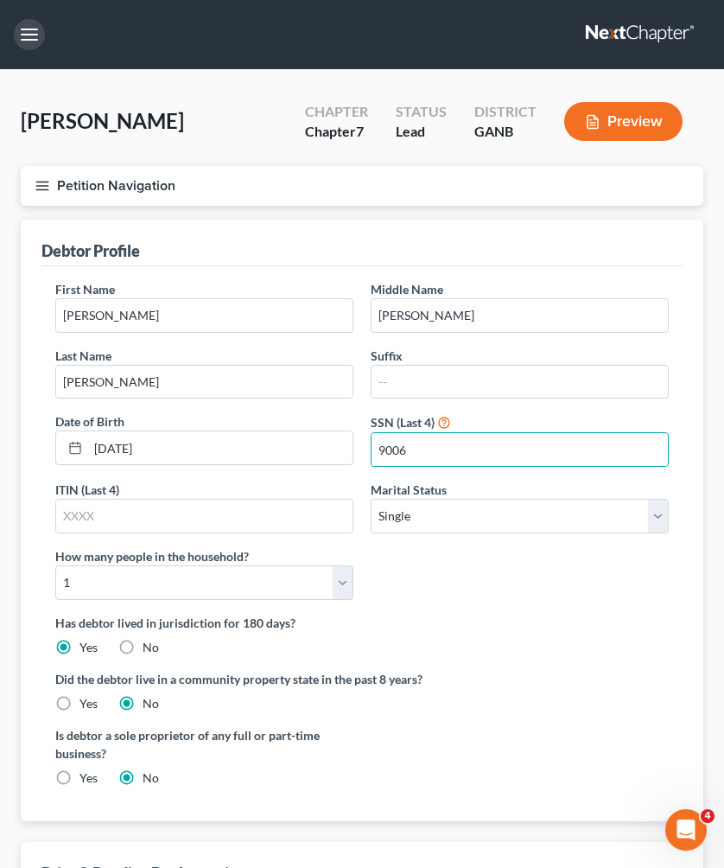
click at [43, 39] on button "button" at bounding box center [29, 34] width 31 height 31
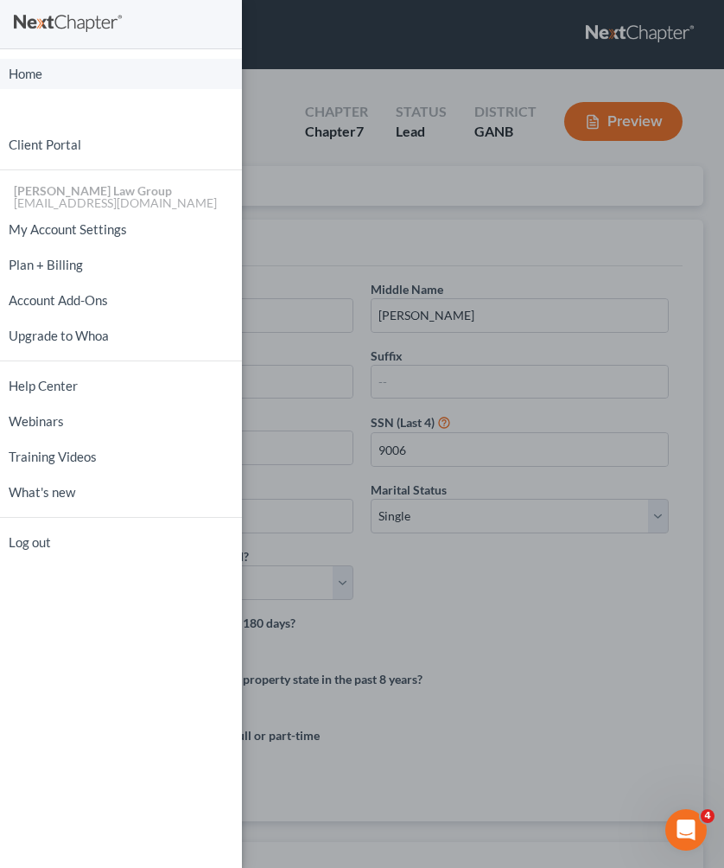
click at [41, 68] on link "Home" at bounding box center [121, 74] width 242 height 30
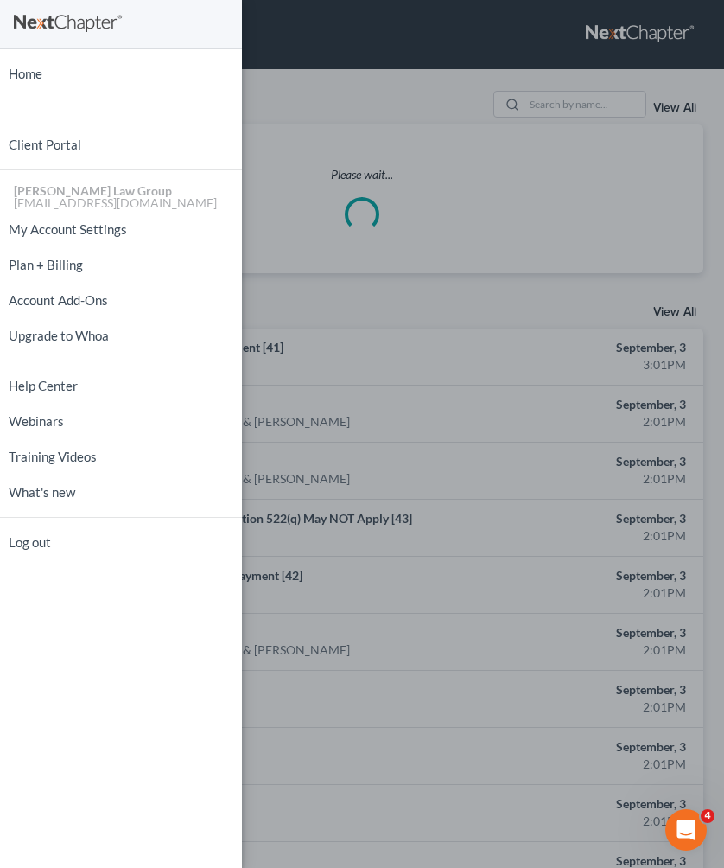
click at [311, 73] on div "Home New Case Client Portal [PERSON_NAME] Law Group [EMAIL_ADDRESS][DOMAIN_NAME…" at bounding box center [362, 434] width 724 height 868
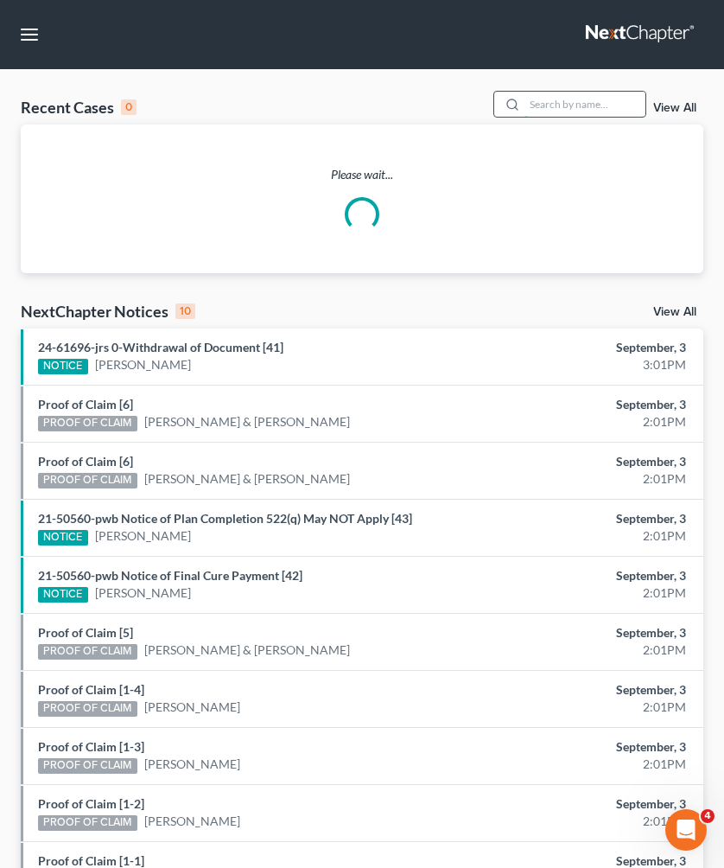
click at [588, 110] on input "search" at bounding box center [585, 104] width 121 height 25
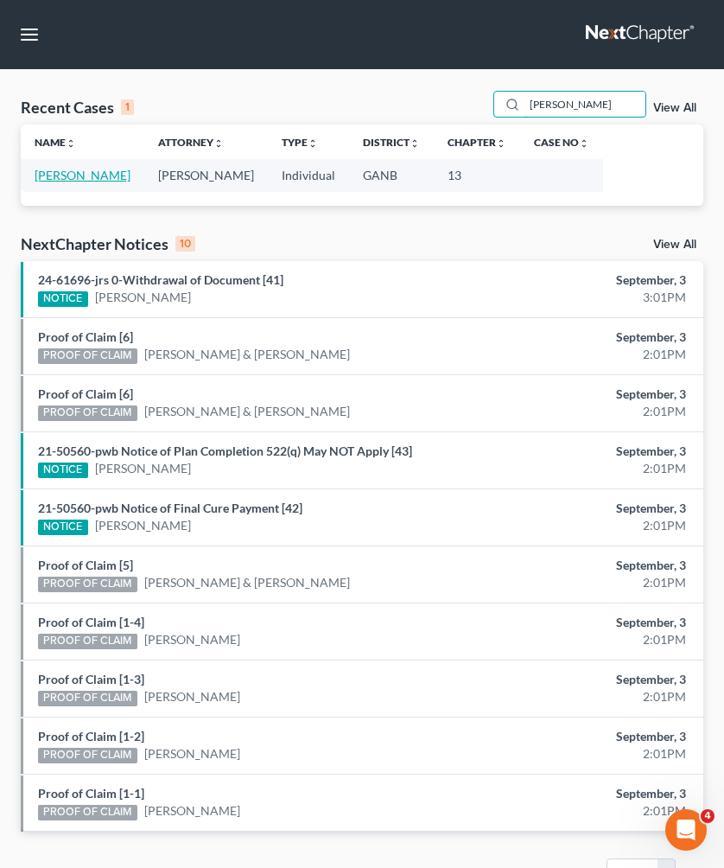
type input "[PERSON_NAME]"
click at [75, 177] on link "[PERSON_NAME]" at bounding box center [83, 175] width 96 height 15
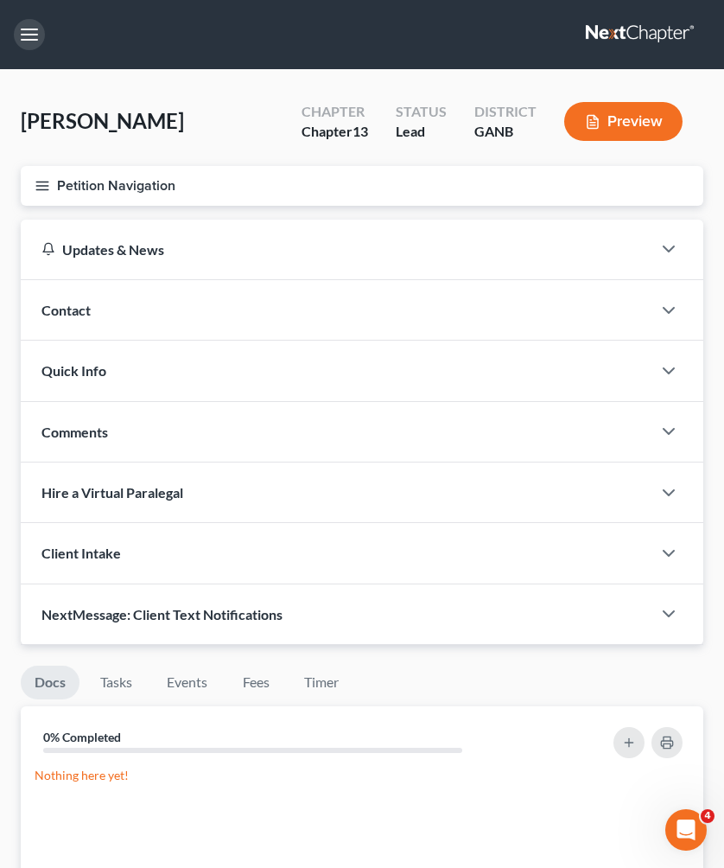
click at [20, 39] on button "button" at bounding box center [29, 34] width 31 height 31
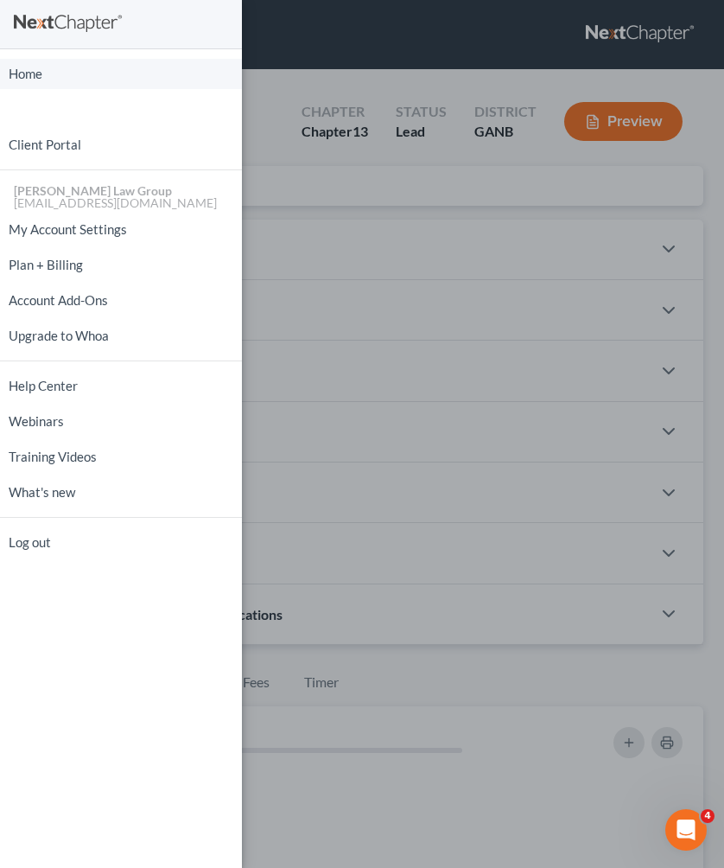
click at [22, 71] on link "Home" at bounding box center [121, 74] width 242 height 30
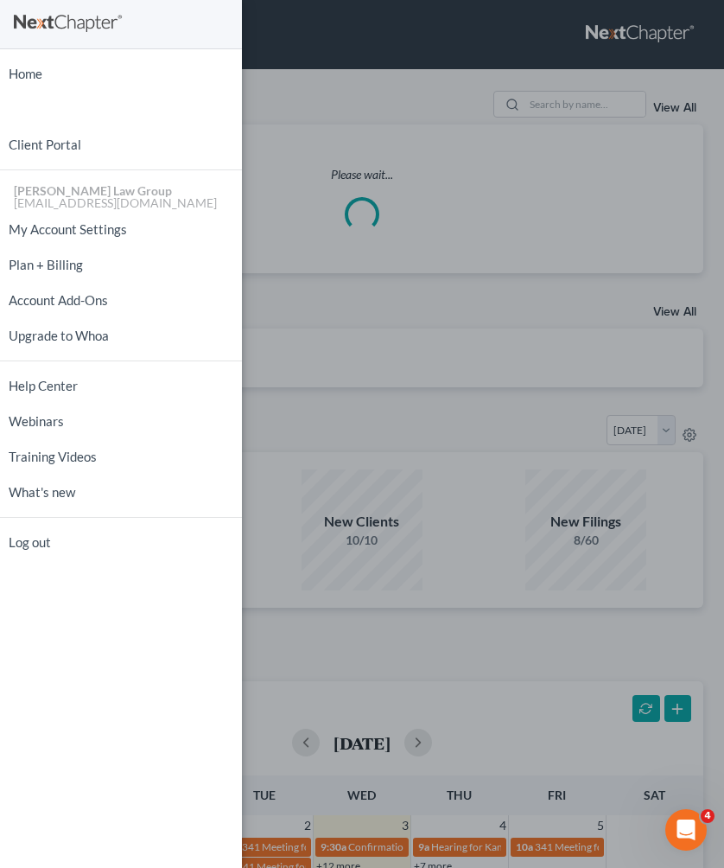
click at [324, 56] on div "Home New Case Client Portal [PERSON_NAME] Law Group [EMAIL_ADDRESS][DOMAIN_NAME…" at bounding box center [362, 434] width 724 height 868
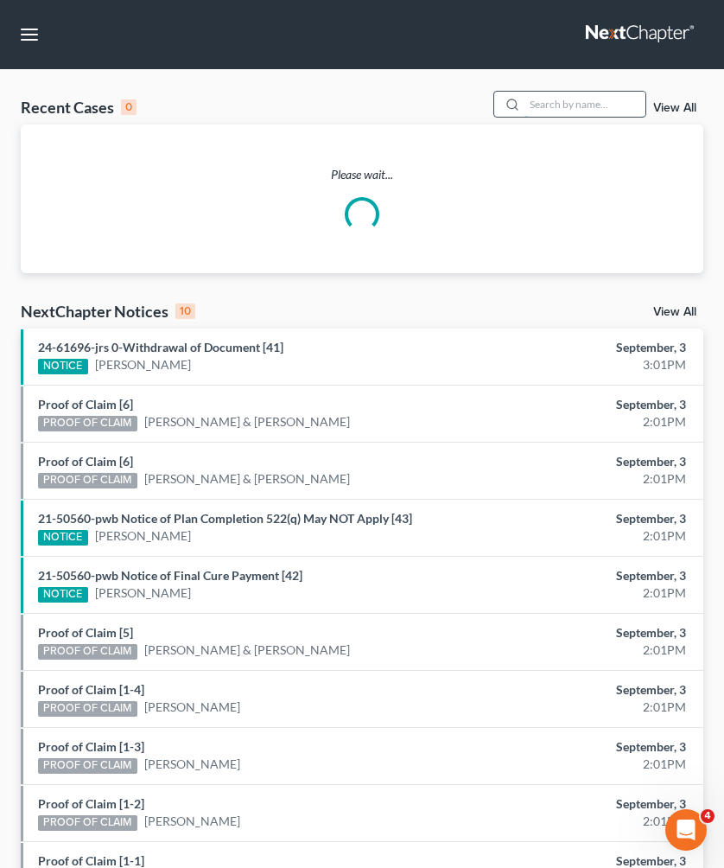
click at [556, 111] on input "search" at bounding box center [585, 104] width 121 height 25
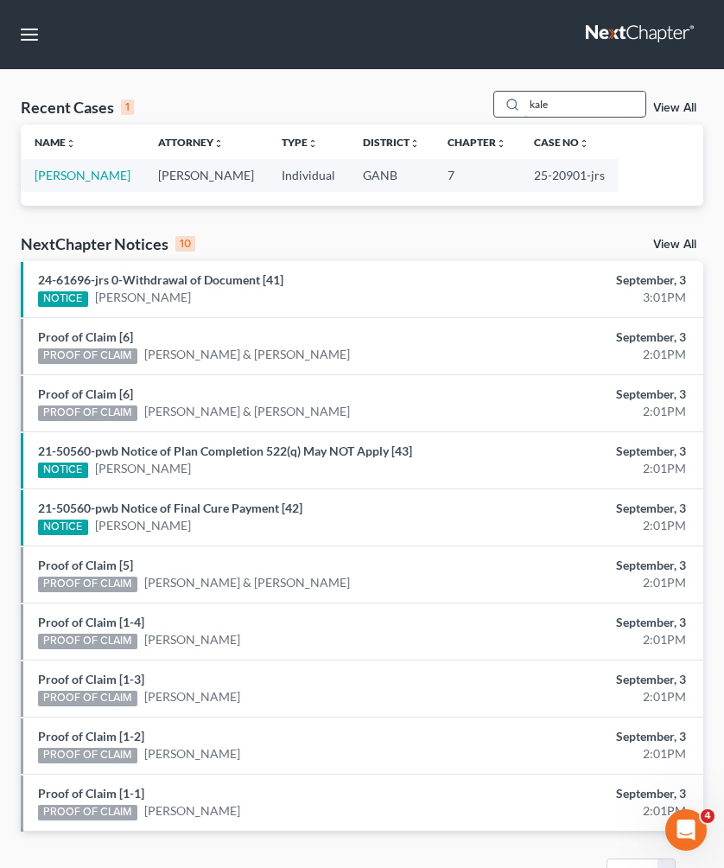
click at [561, 107] on input "kale" at bounding box center [585, 104] width 121 height 25
type input "slat"
click at [112, 168] on link "[PERSON_NAME]" at bounding box center [83, 175] width 96 height 15
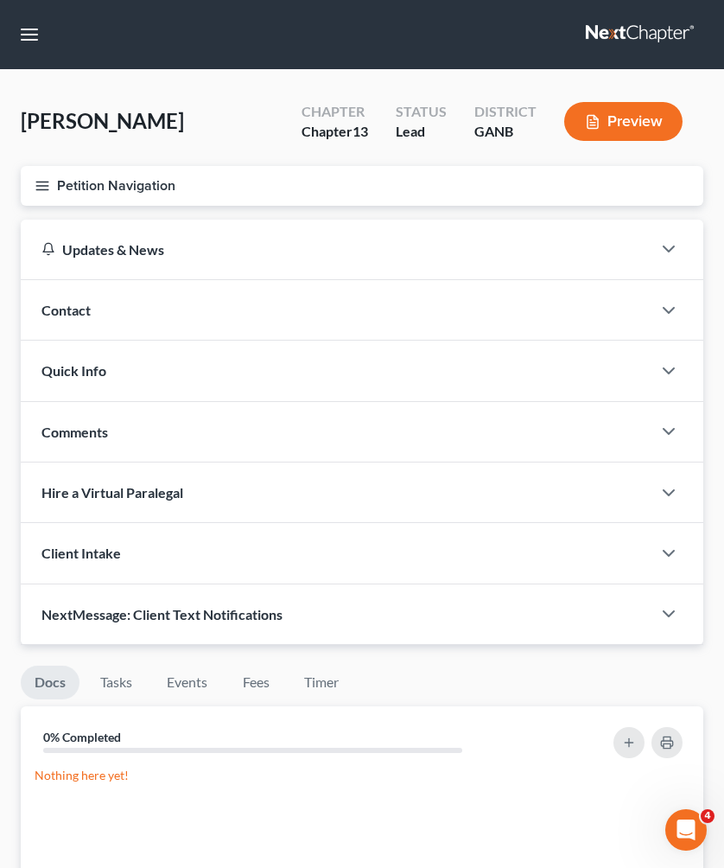
click at [103, 187] on button "Petition Navigation" at bounding box center [362, 186] width 683 height 40
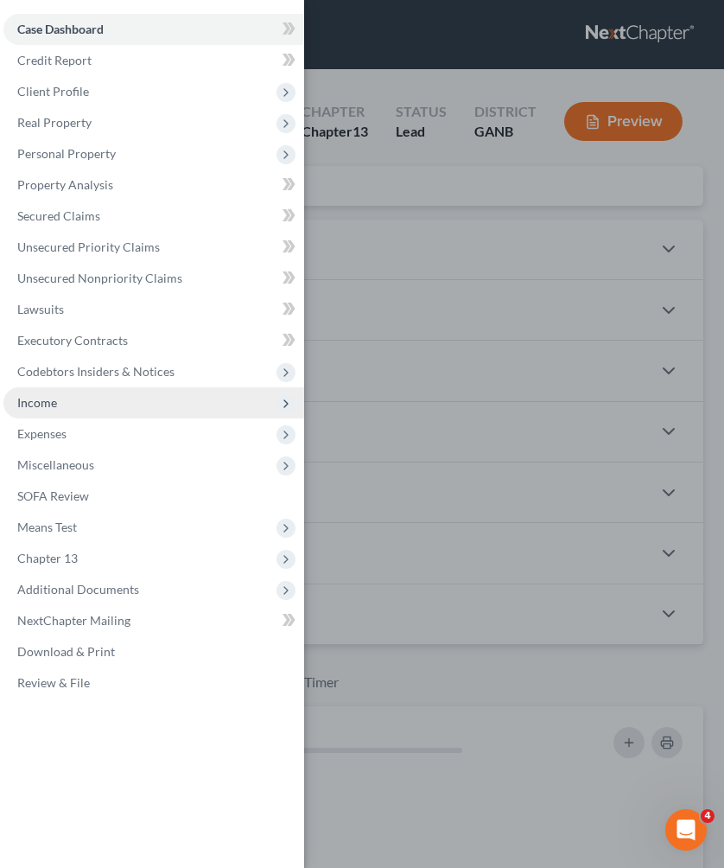
click at [80, 395] on span "Income" at bounding box center [153, 402] width 301 height 31
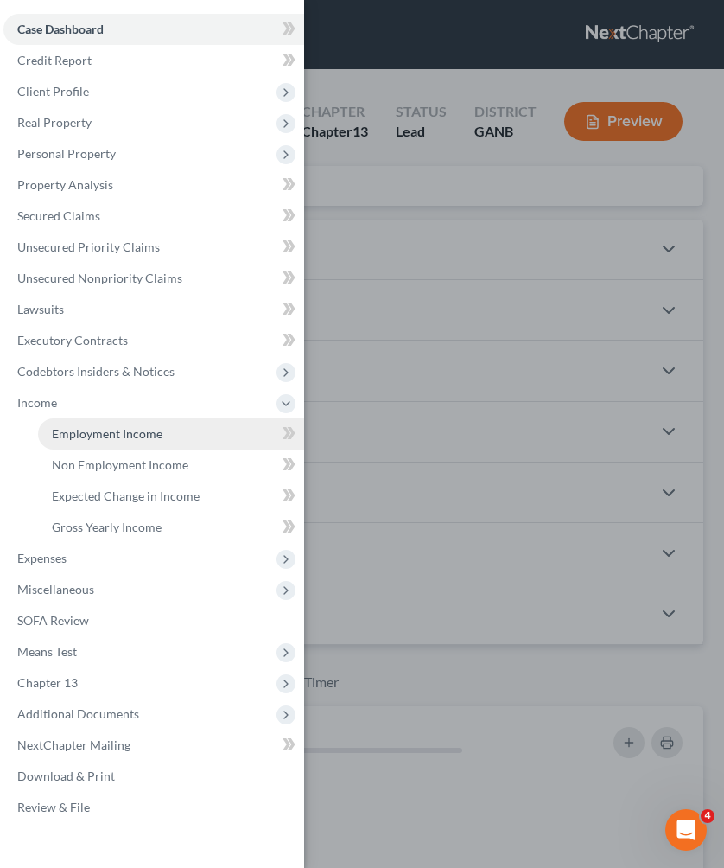
click at [92, 432] on span "Employment Income" at bounding box center [107, 433] width 111 height 15
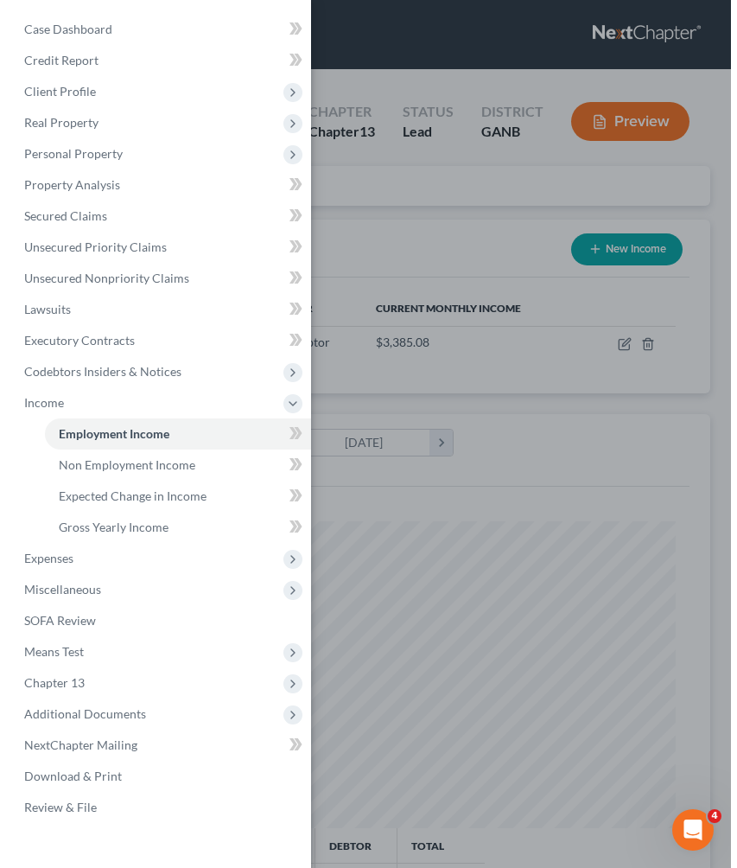
scroll to position [307, 648]
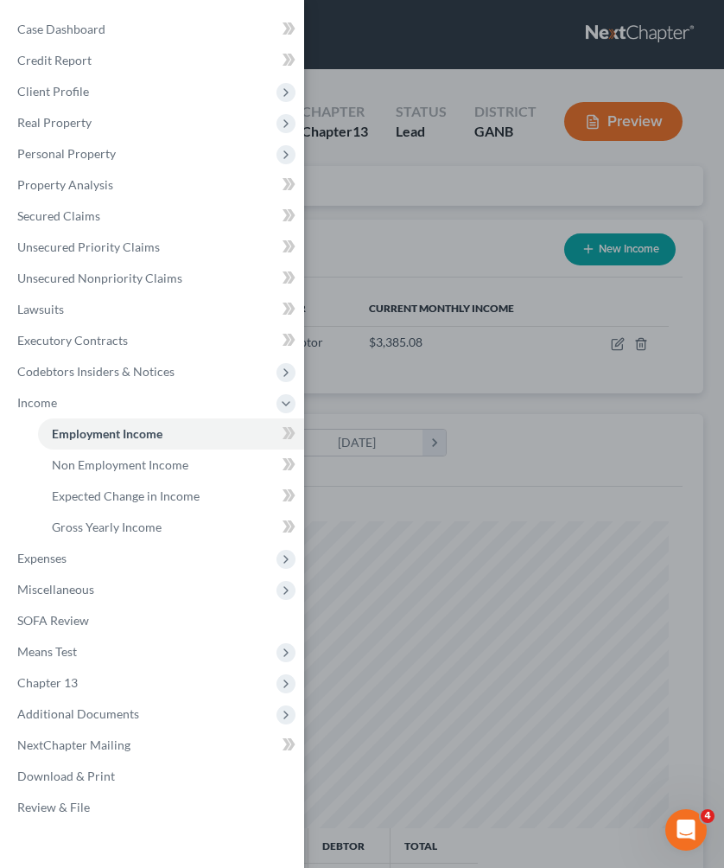
click at [426, 251] on div "Case Dashboard Payments Invoices Payments Payments Credit Report Client Profile" at bounding box center [362, 434] width 724 height 868
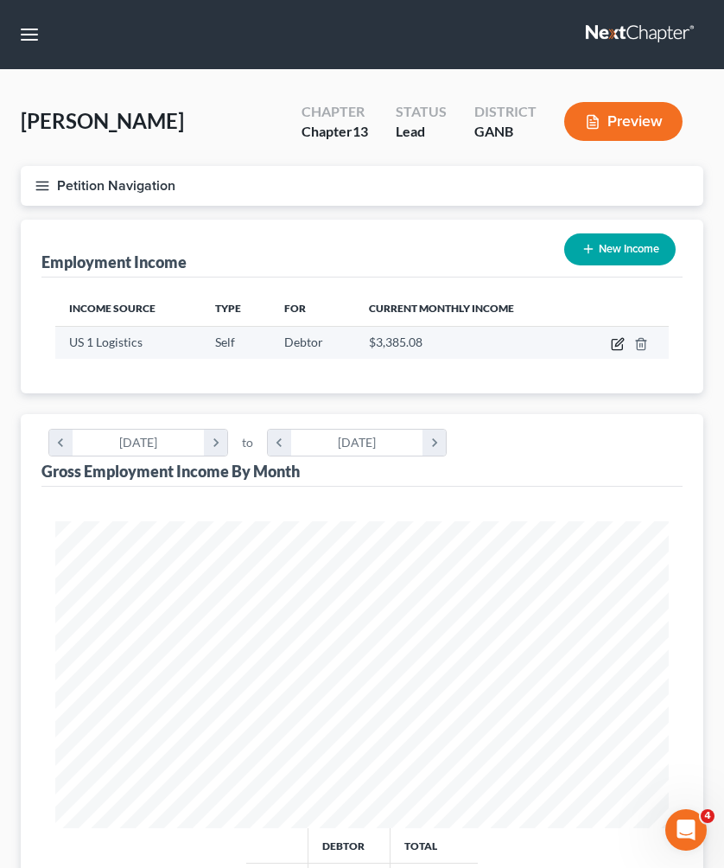
click at [614, 340] on icon "button" at bounding box center [618, 344] width 14 height 14
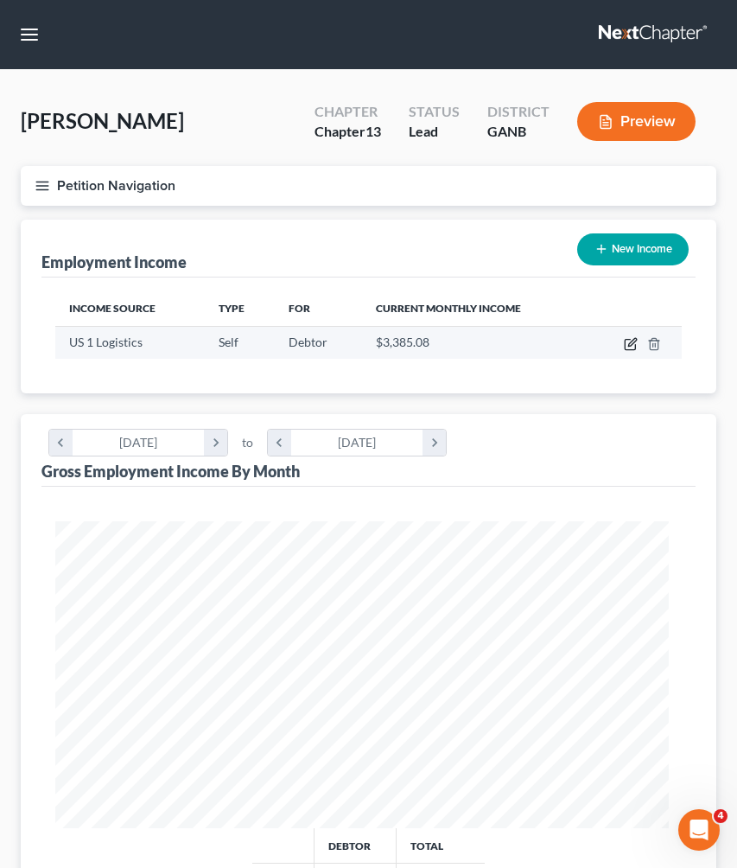
scroll to position [313, 661]
select select "1"
select select "9"
select select "0"
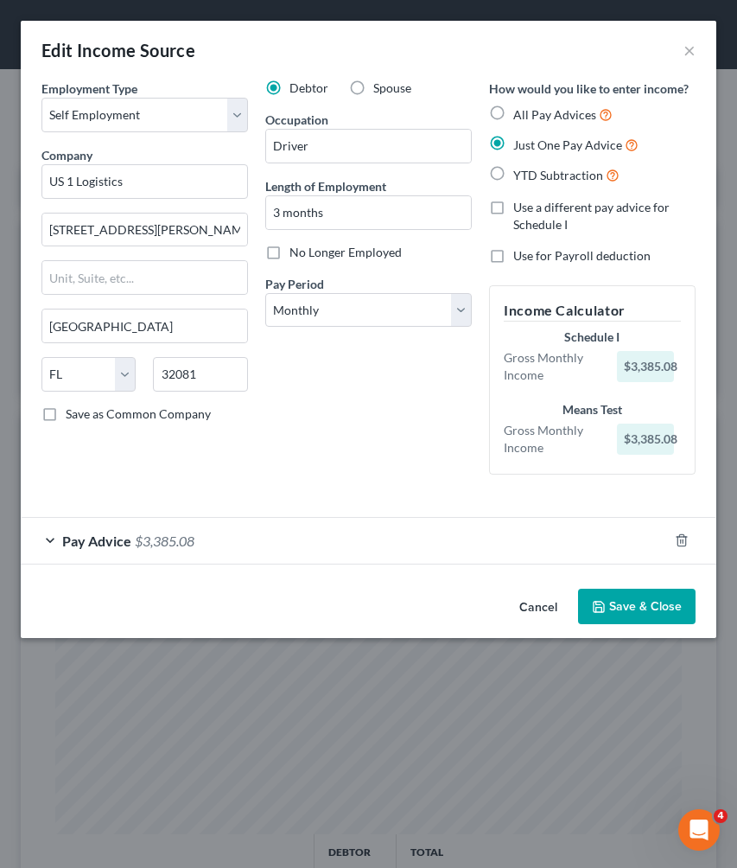
click at [533, 107] on span "All Pay Advices" at bounding box center [554, 114] width 83 height 15
click at [531, 107] on input "All Pay Advices" at bounding box center [525, 110] width 11 height 11
radio input "true"
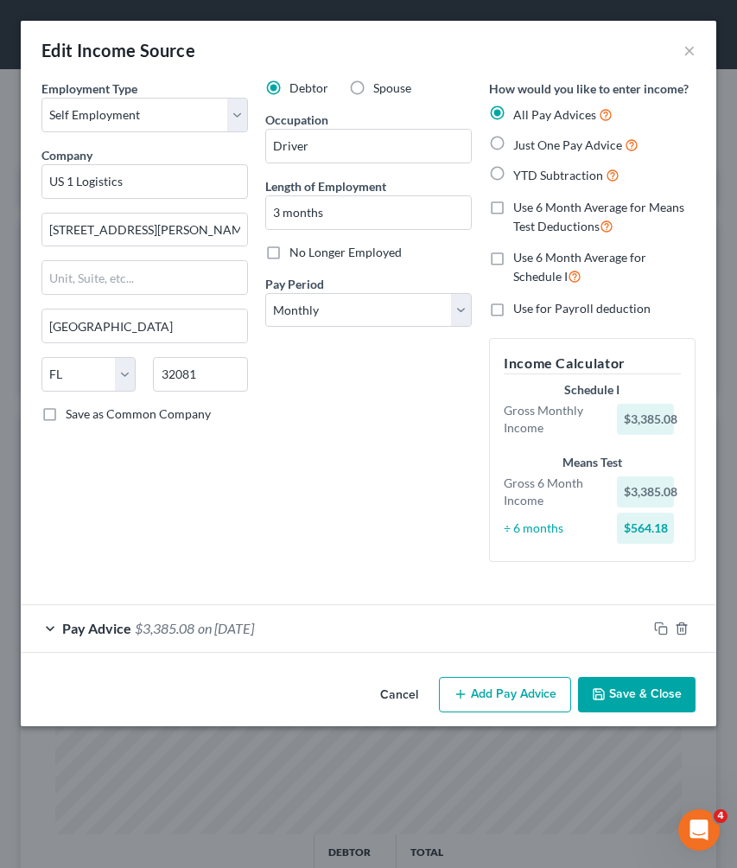
click at [291, 623] on div "Pay Advice $3,385.08 on [DATE]" at bounding box center [334, 628] width 627 height 46
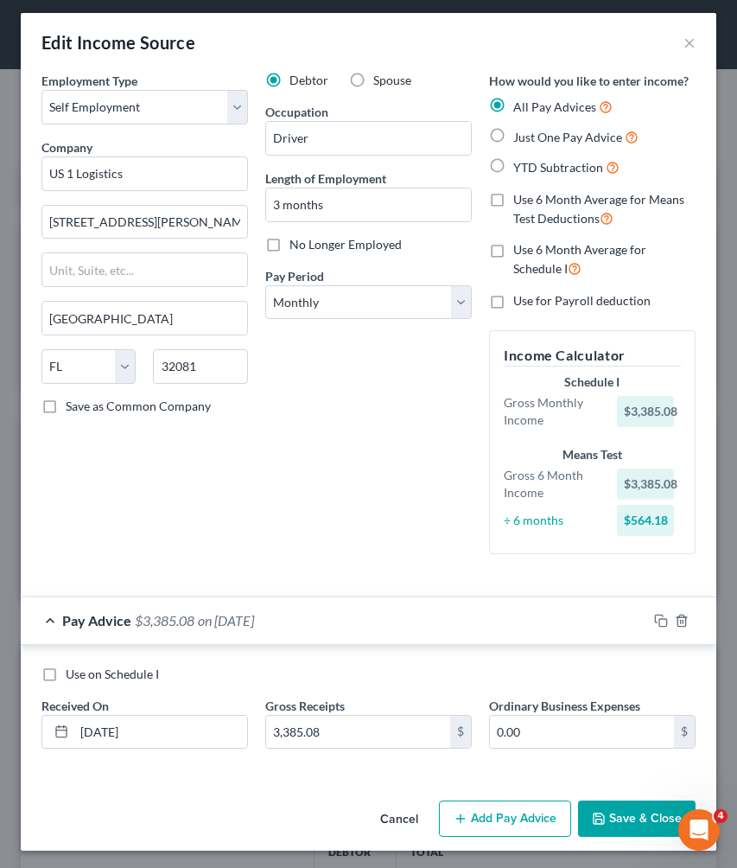
scroll to position [7, 0]
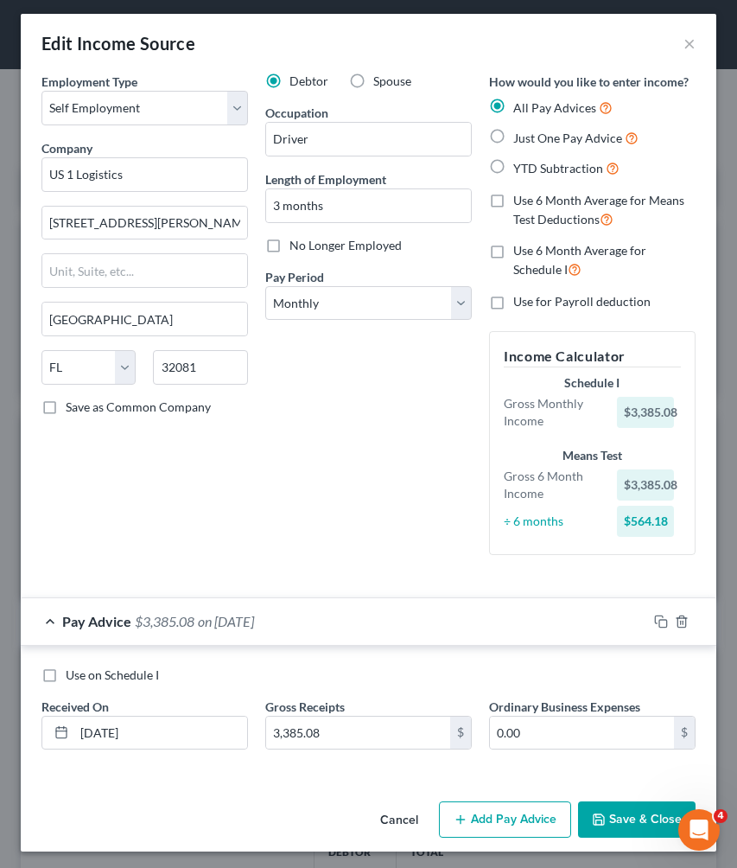
click at [467, 814] on button "Add Pay Advice" at bounding box center [505, 819] width 132 height 36
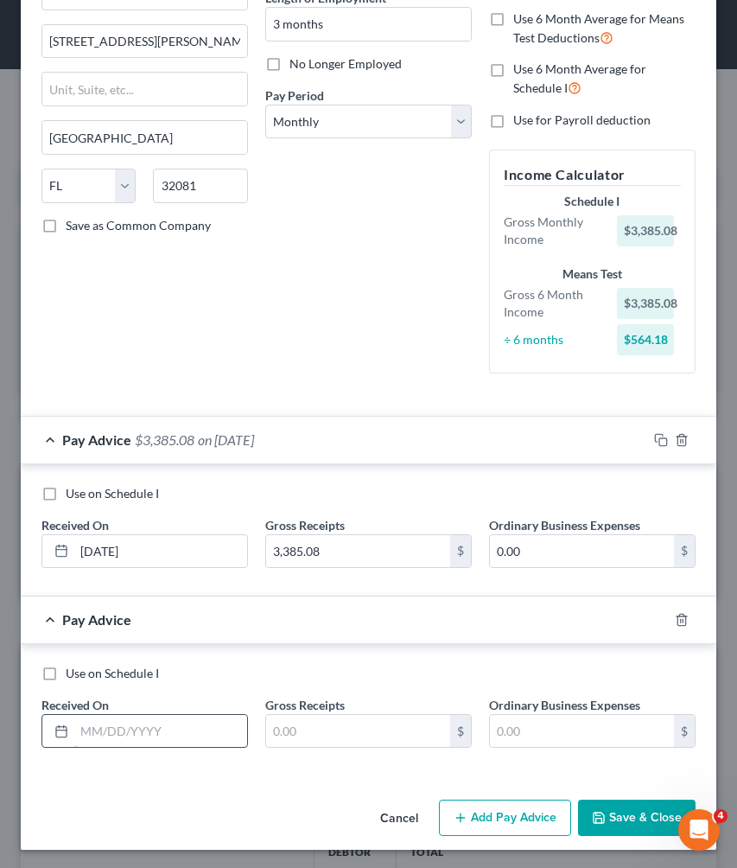
scroll to position [187, 0]
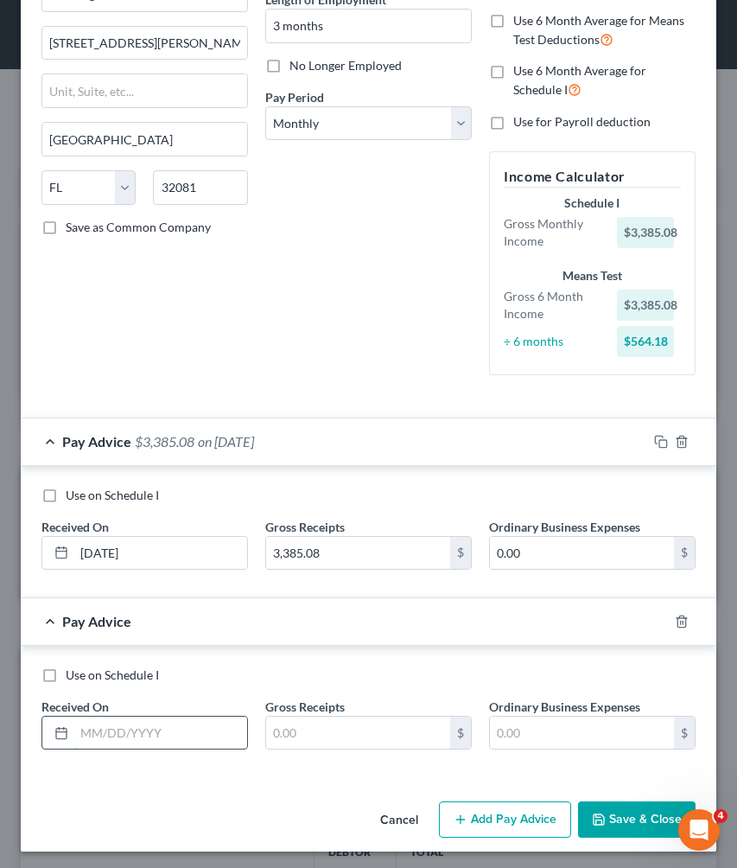
click at [186, 729] on input "text" at bounding box center [160, 732] width 173 height 33
type input "[DATE]"
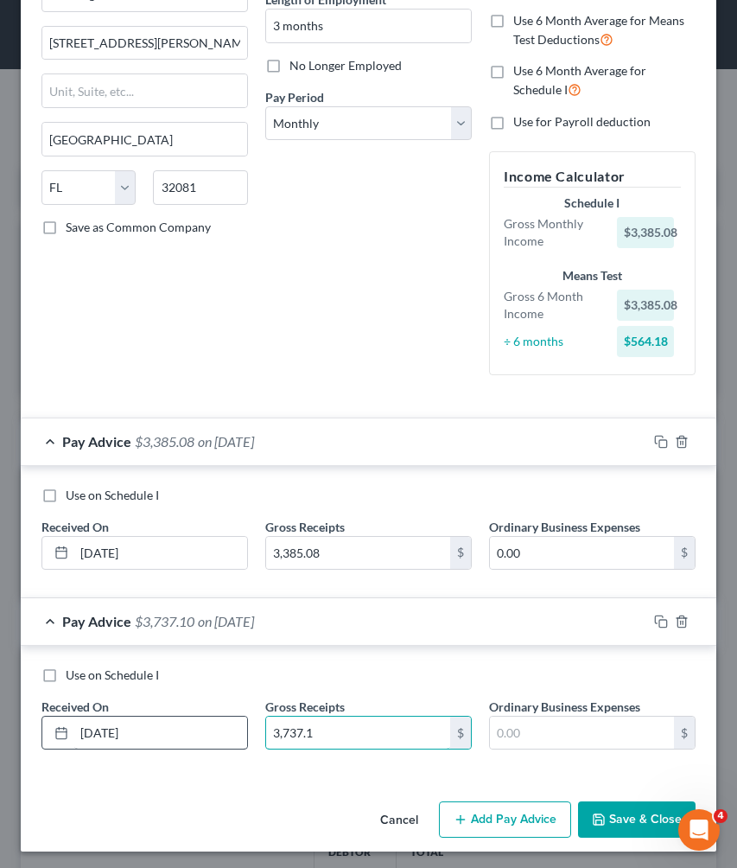
type input "3,737.1"
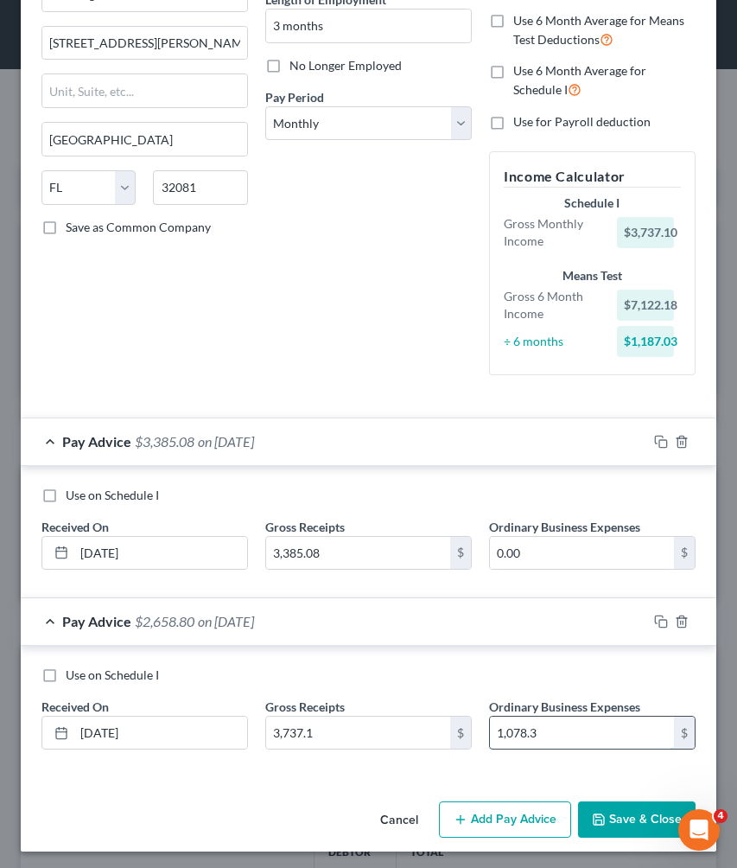
click at [586, 731] on input "1,078.3" at bounding box center [582, 732] width 184 height 33
type input "1,244.39"
click at [499, 815] on button "Add Pay Advice" at bounding box center [505, 819] width 132 height 36
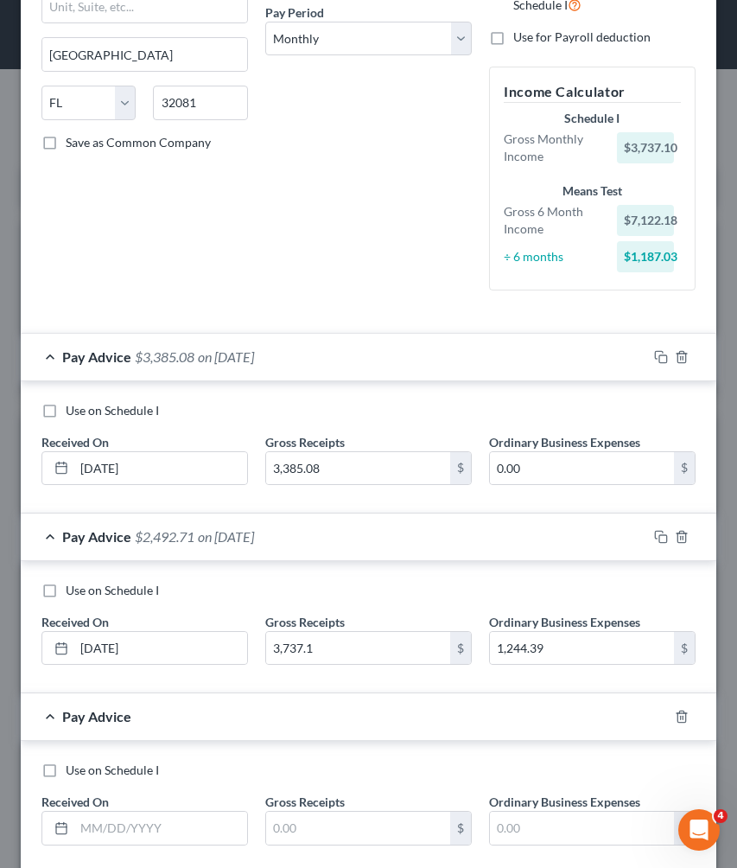
scroll to position [303, 0]
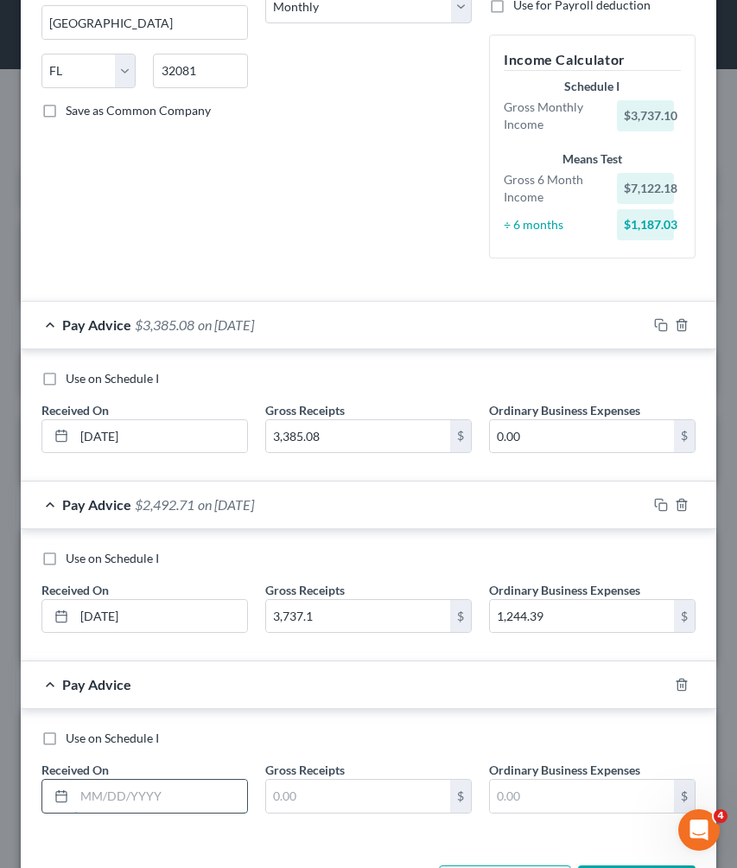
click at [207, 794] on input "text" at bounding box center [160, 796] width 173 height 33
type input "[DATE]"
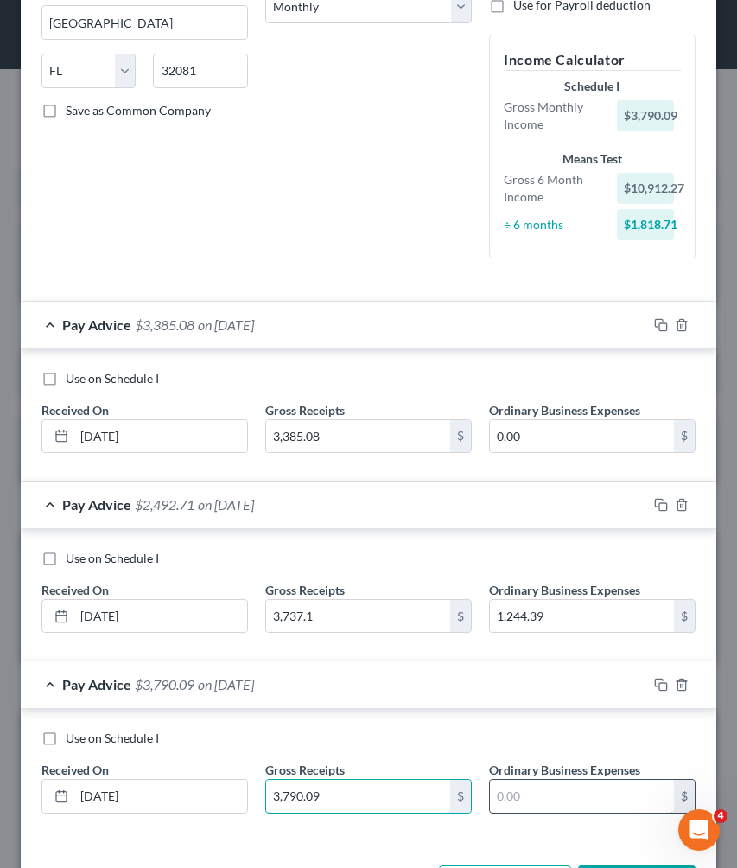
type input "3,790.09"
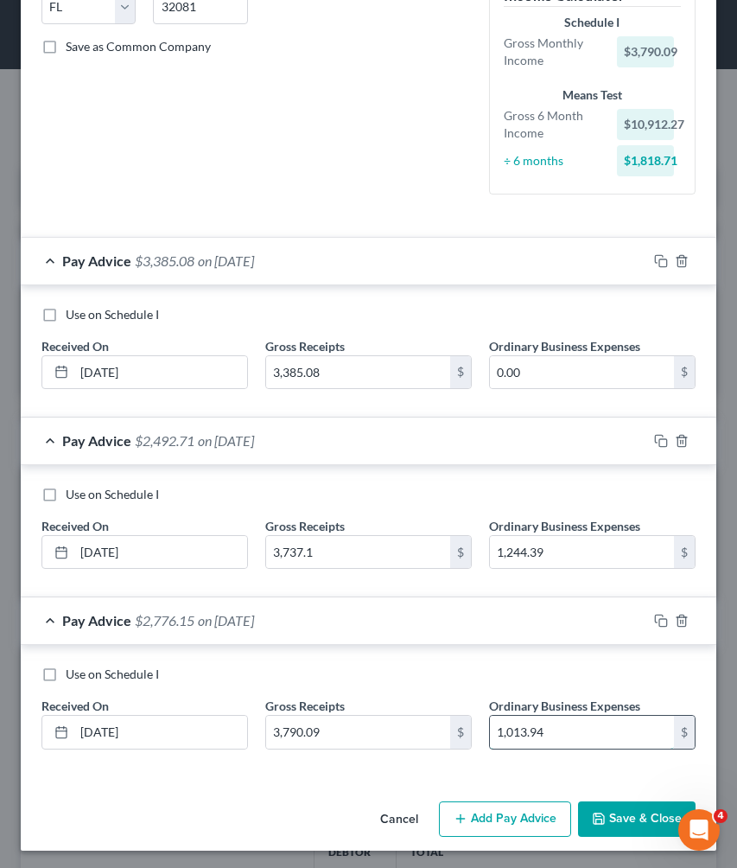
scroll to position [366, 0]
type input "1,013.94"
click at [519, 831] on button "Add Pay Advice" at bounding box center [505, 820] width 132 height 36
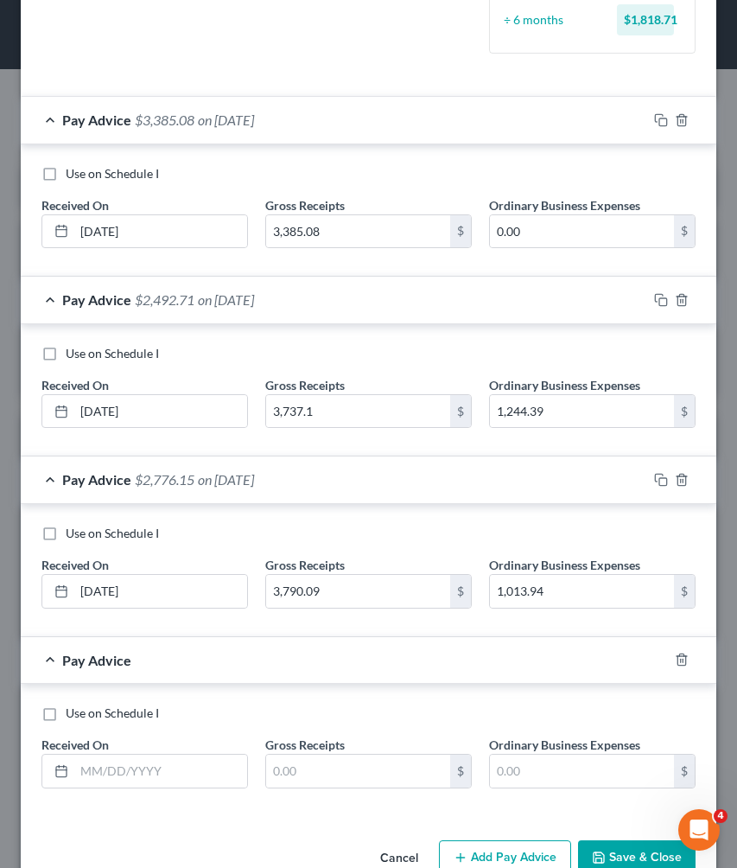
scroll to position [546, 0]
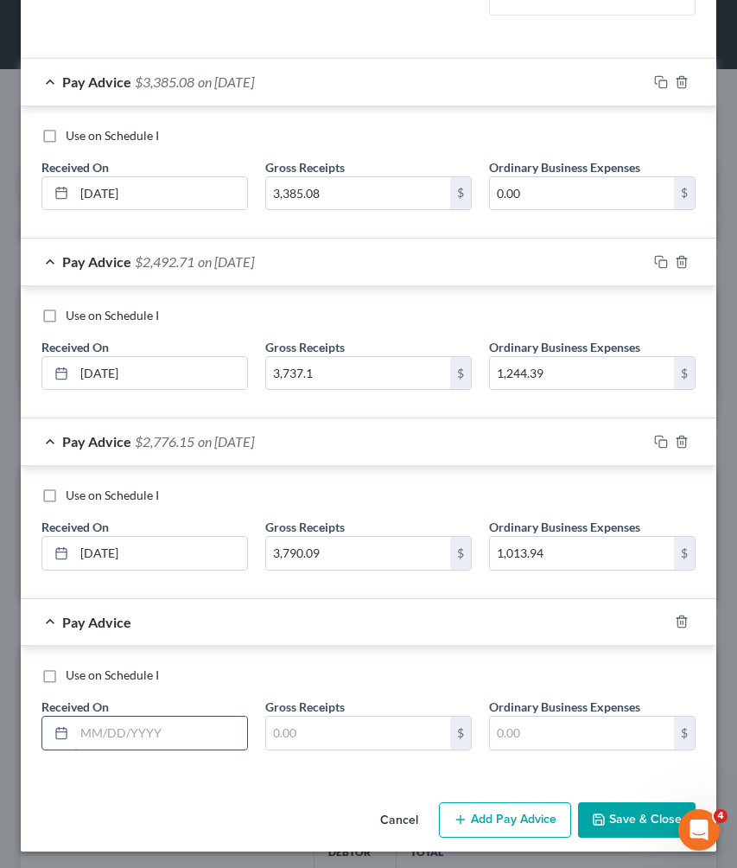
click at [188, 735] on input "text" at bounding box center [160, 732] width 173 height 33
type input "[DATE]"
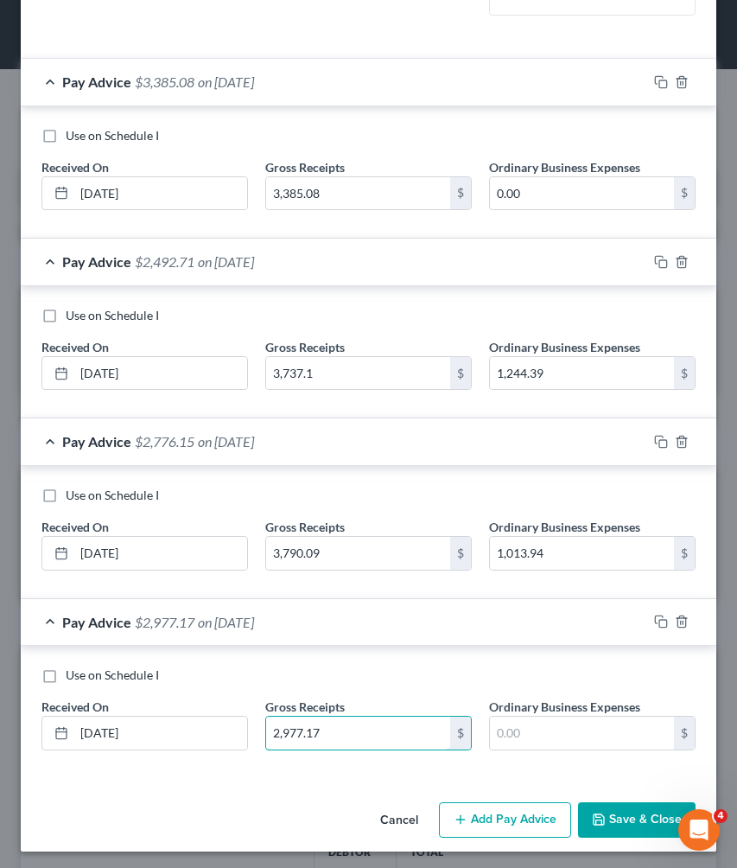
type input "2,977.17"
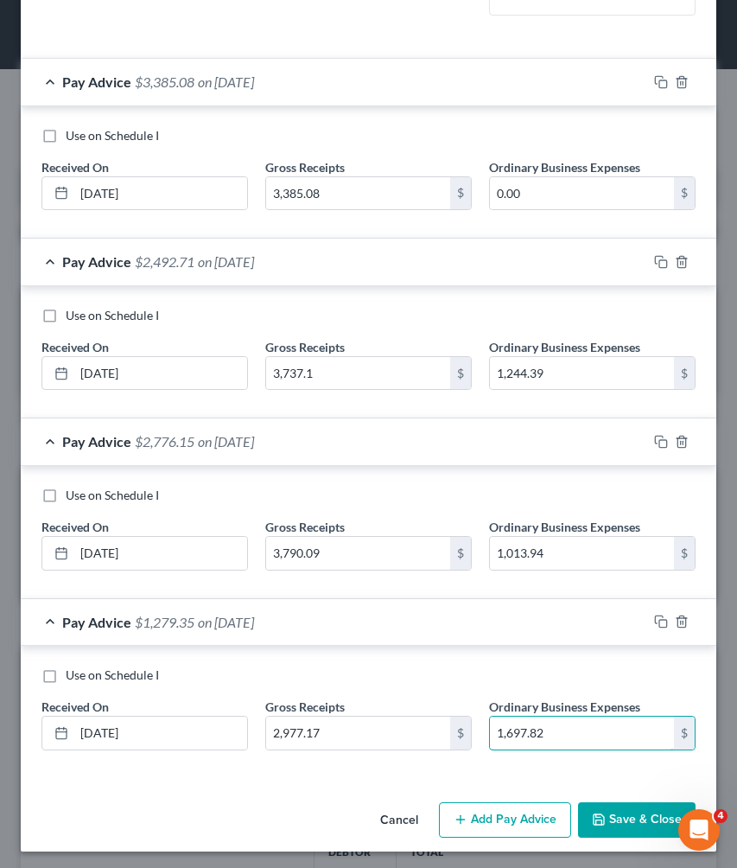
type input "1,697.82"
click at [516, 813] on button "Add Pay Advice" at bounding box center [505, 820] width 132 height 36
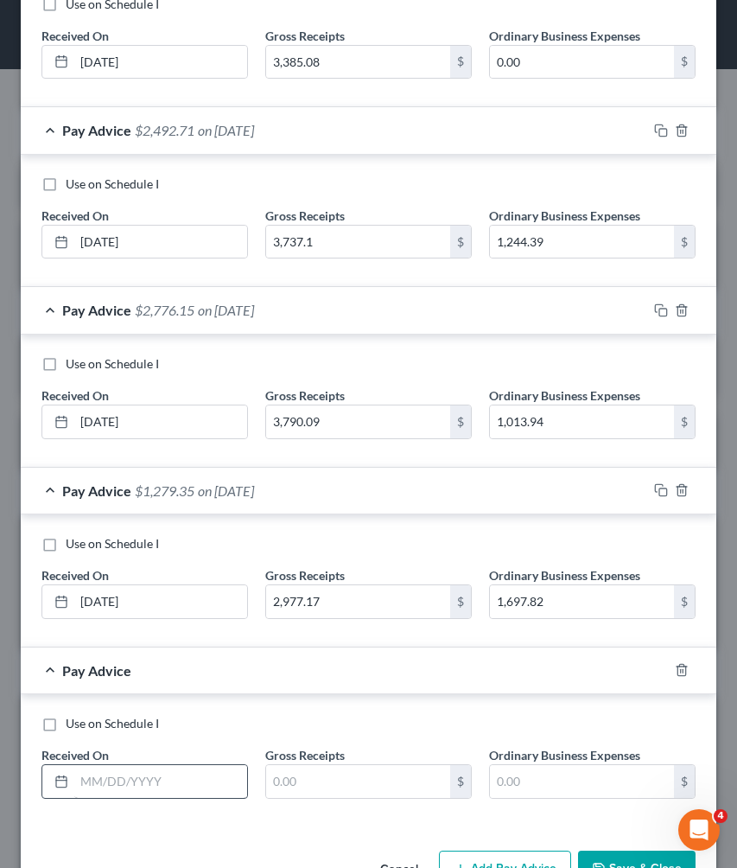
scroll to position [693, 0]
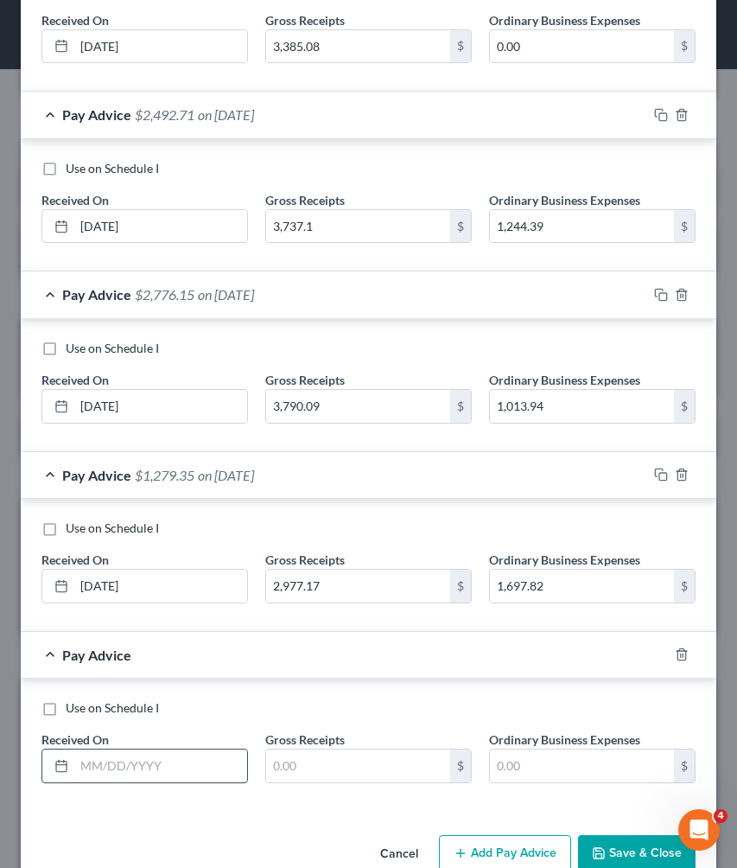
click at [193, 766] on input "text" at bounding box center [160, 765] width 173 height 33
type input "[DATE]"
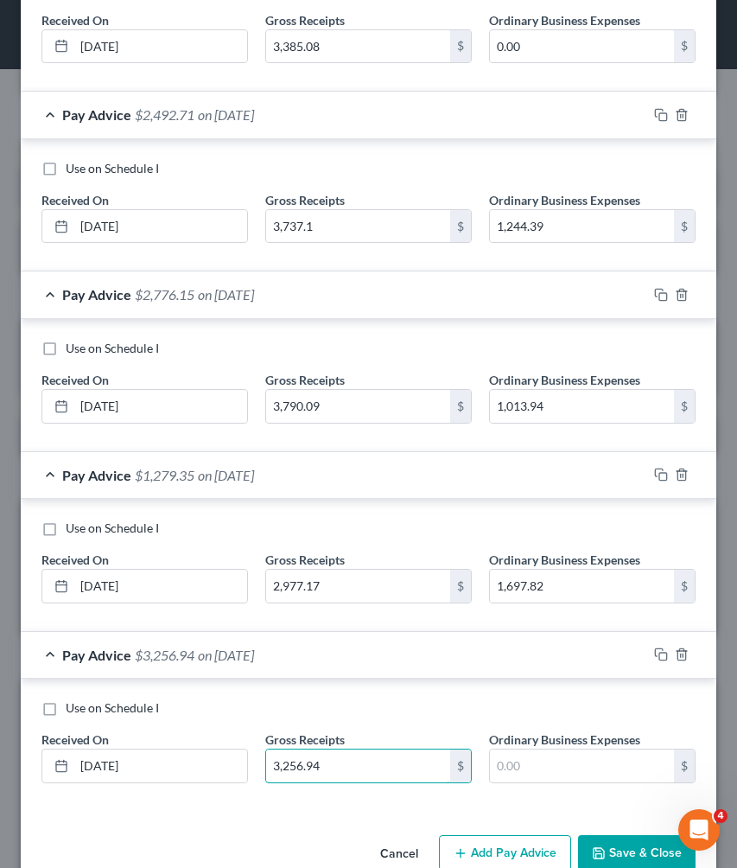
type input "3,256.94"
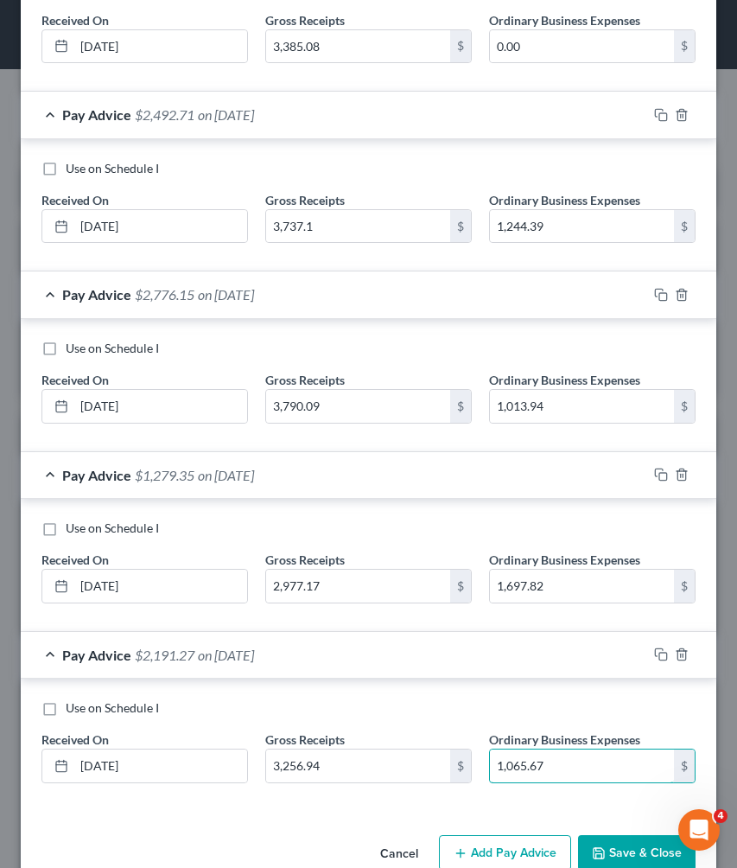
type input "1,065.67"
click at [519, 834] on button "Add Pay Advice" at bounding box center [505, 853] width 132 height 36
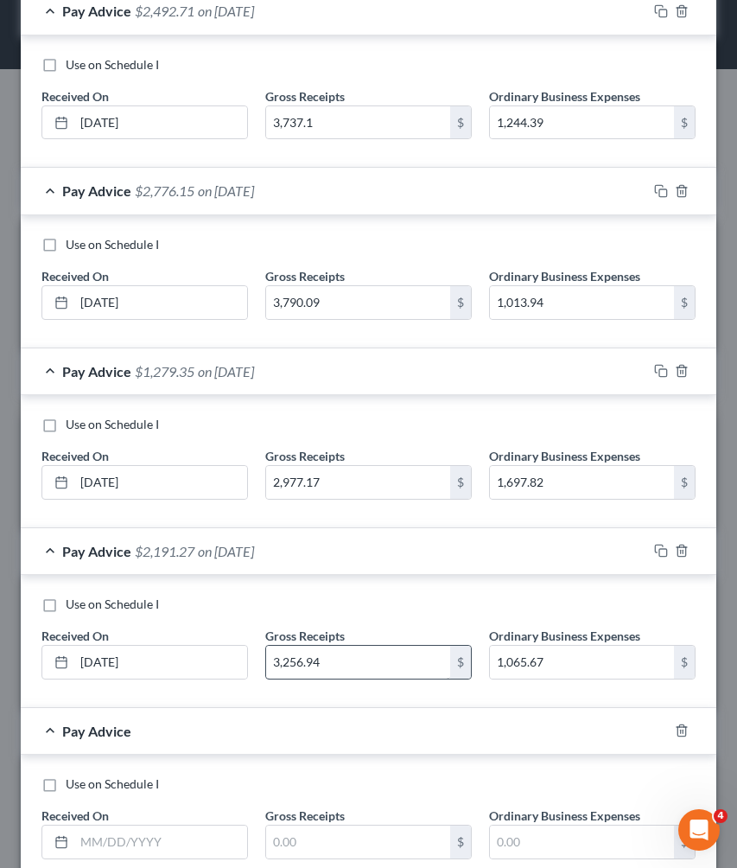
scroll to position [843, 0]
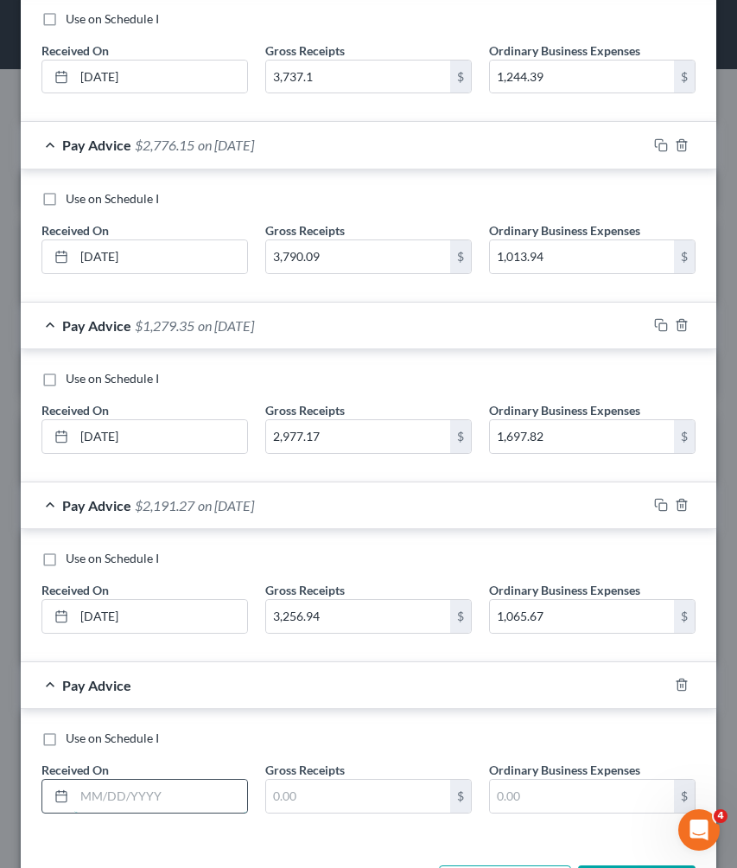
click at [186, 787] on input "text" at bounding box center [160, 796] width 173 height 33
type input "[DATE]"
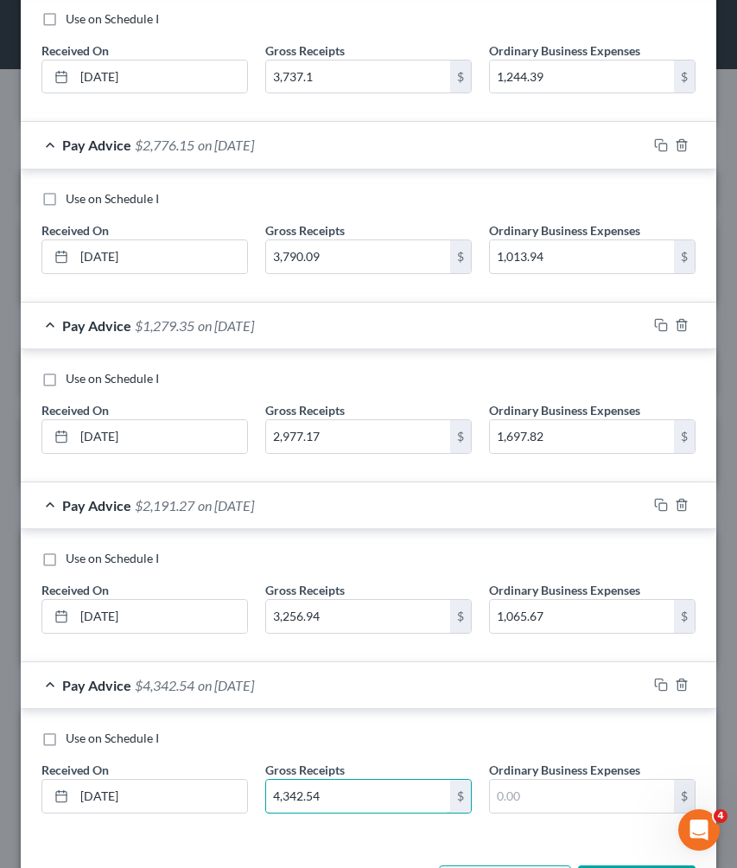
type input "4,342.54"
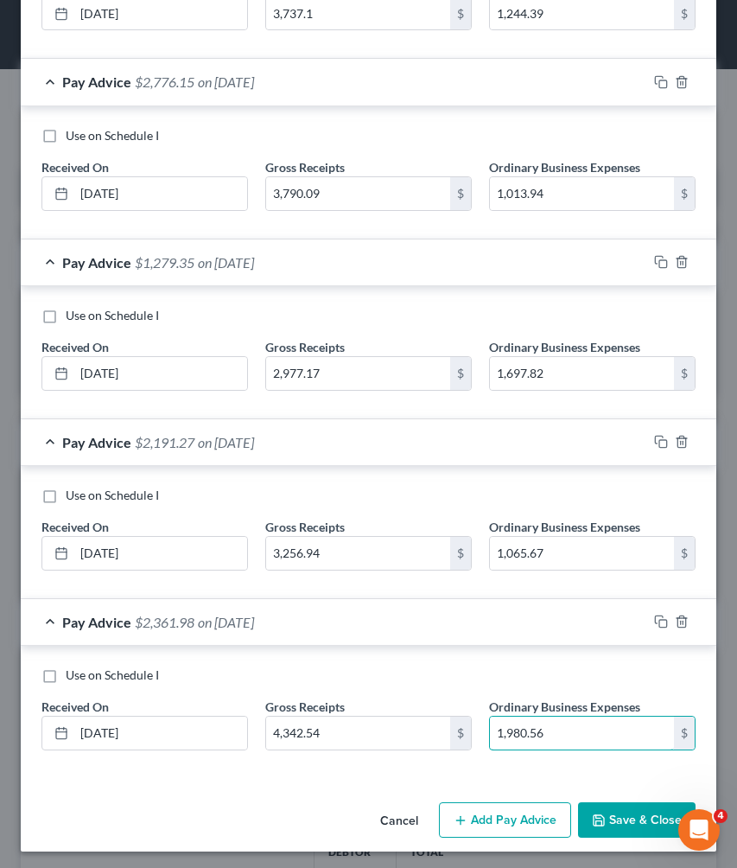
scroll to position [905, 0]
type input "1,980.56"
click at [447, 803] on button "Add Pay Advice" at bounding box center [505, 821] width 132 height 36
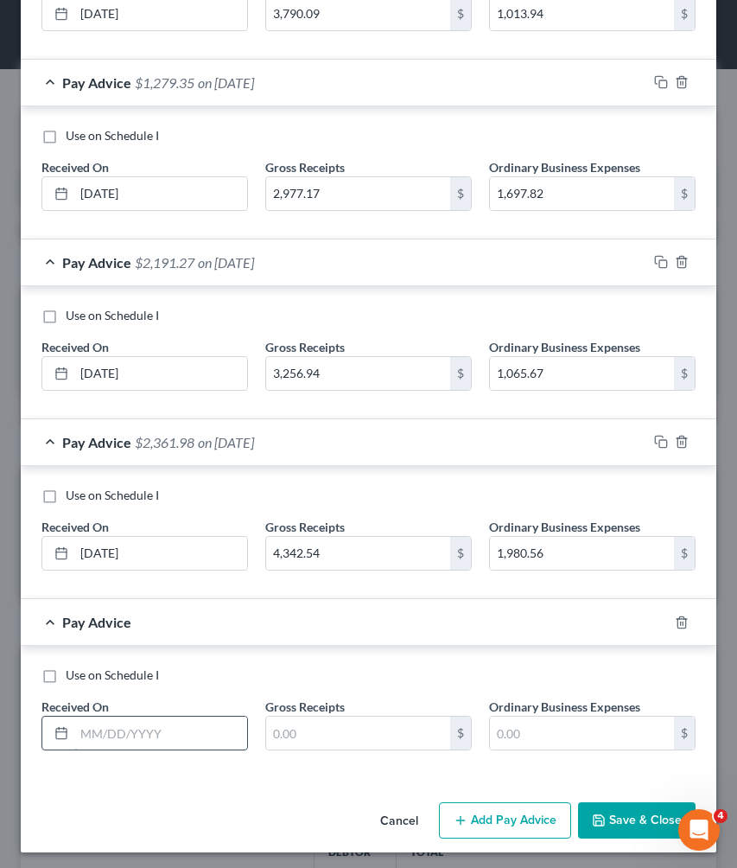
scroll to position [1085, 0]
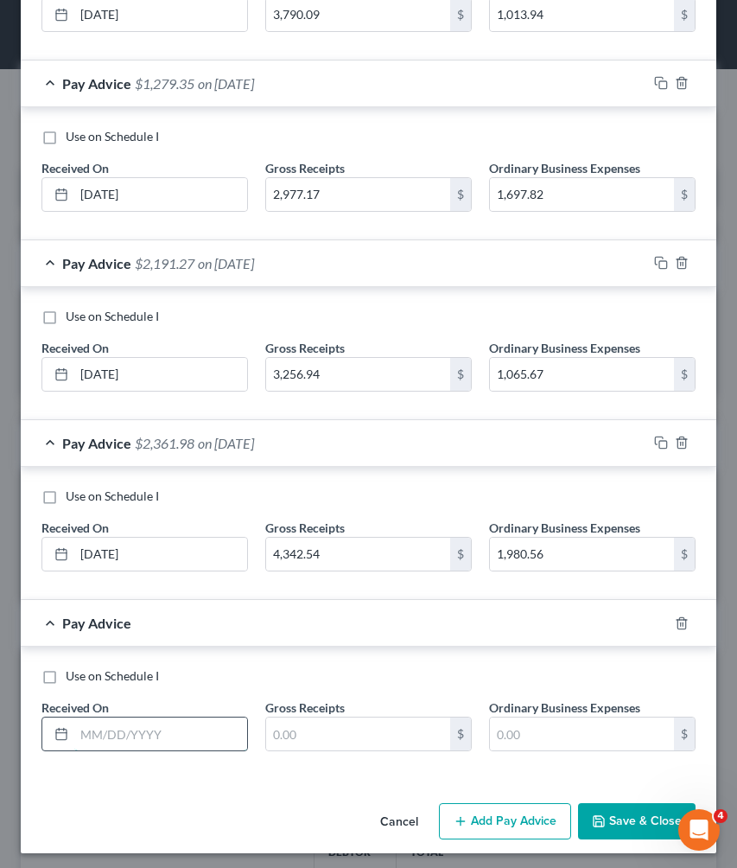
click at [185, 722] on input "text" at bounding box center [160, 733] width 173 height 33
type input "[DATE]"
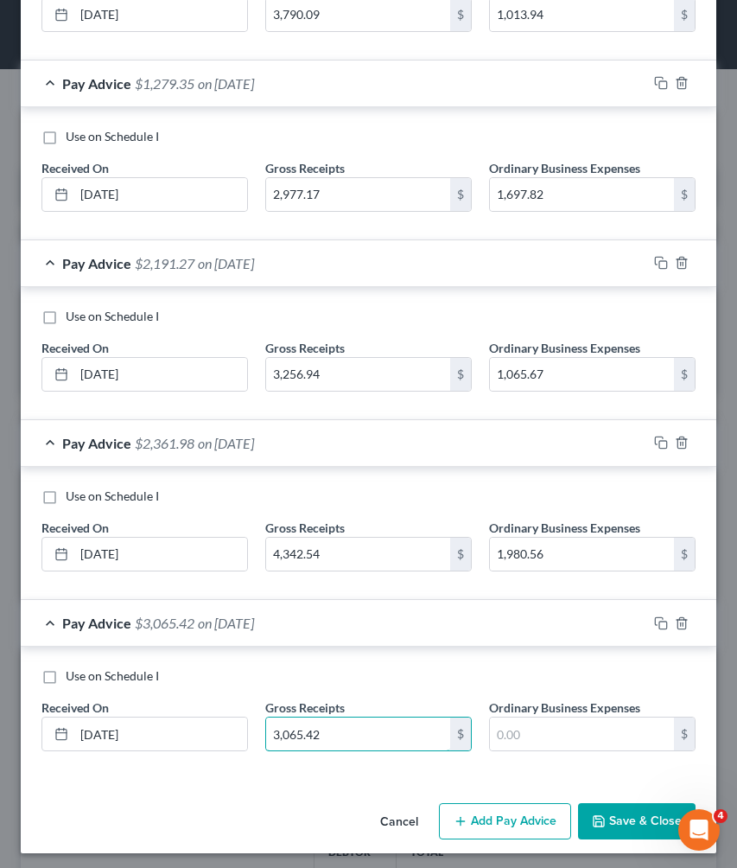
type input "3,065.42"
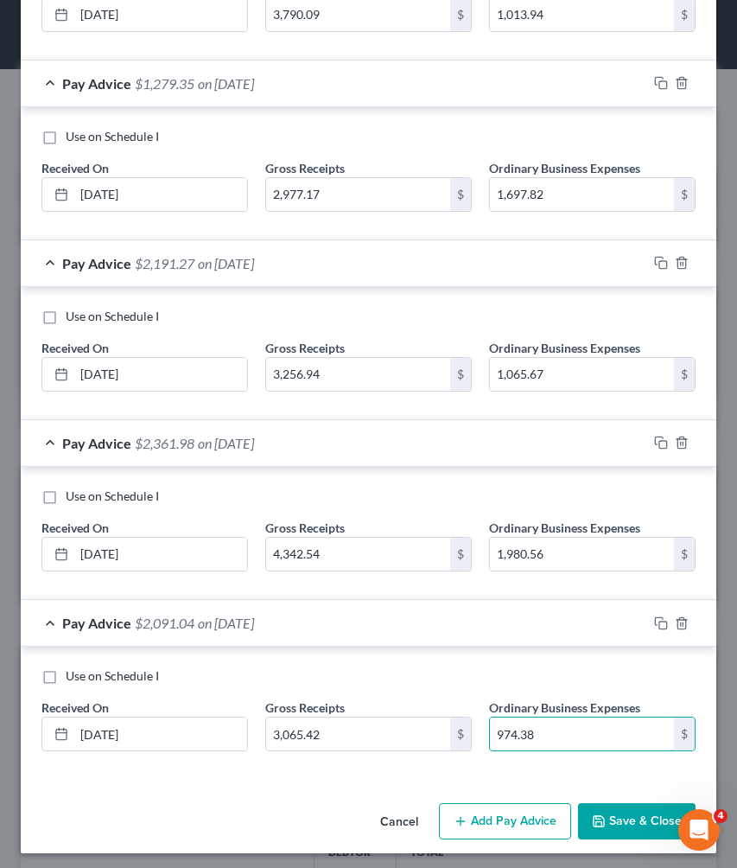
type input "974.38"
click at [531, 818] on button "Add Pay Advice" at bounding box center [505, 821] width 132 height 36
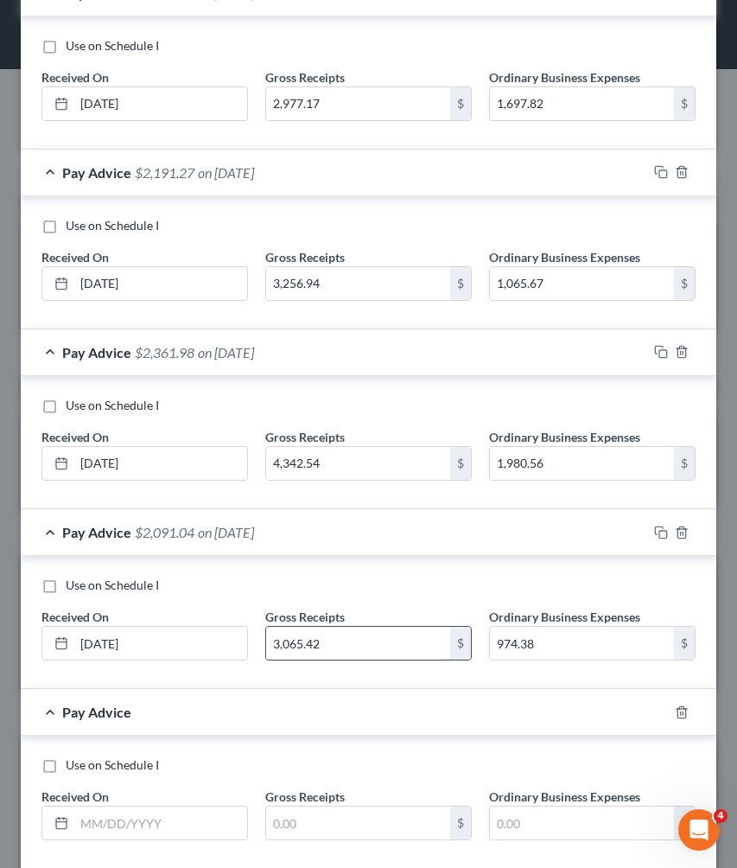
scroll to position [1231, 0]
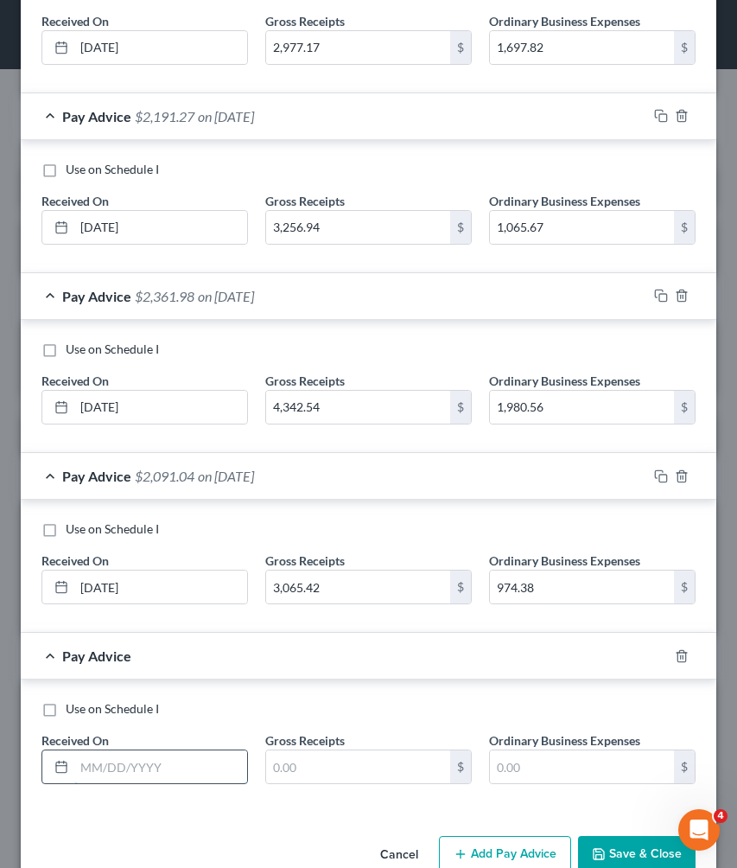
click at [207, 750] on input "text" at bounding box center [160, 766] width 173 height 33
type input "[DATE]"
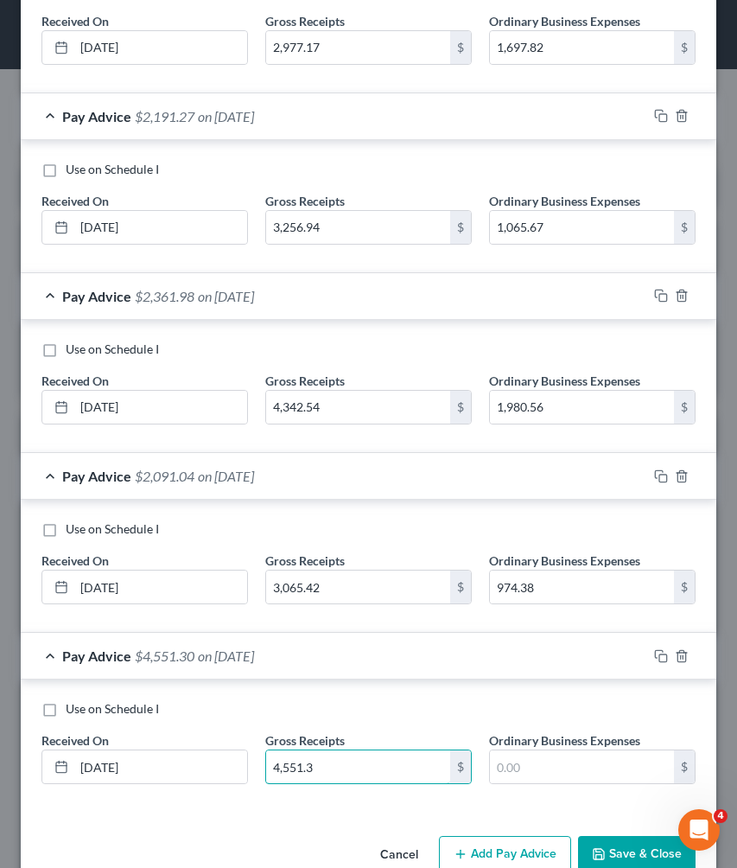
type input "4,551.3"
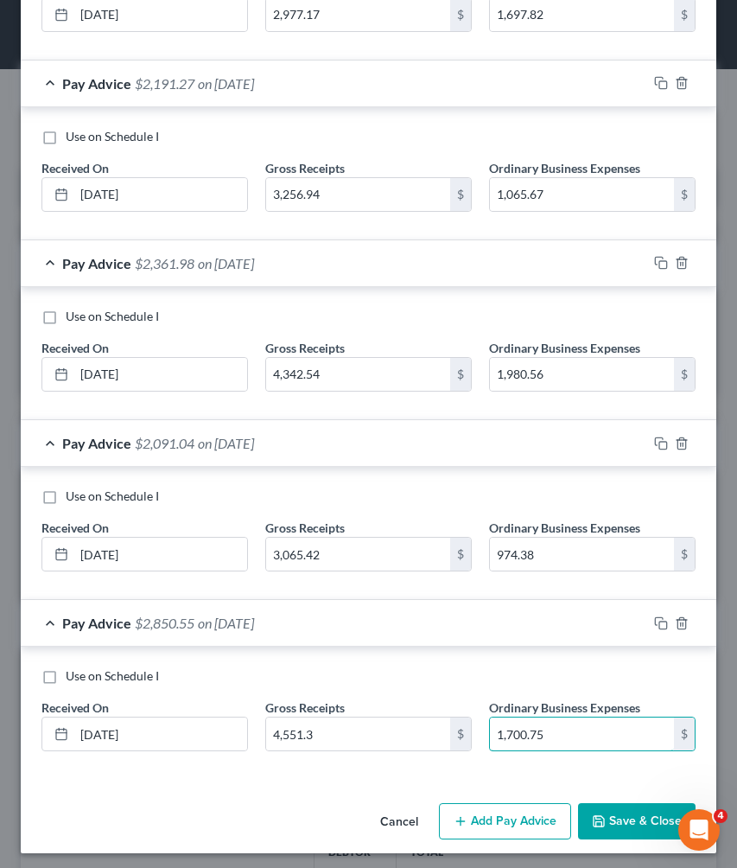
type input "1,700.75"
click at [505, 805] on button "Add Pay Advice" at bounding box center [505, 821] width 132 height 36
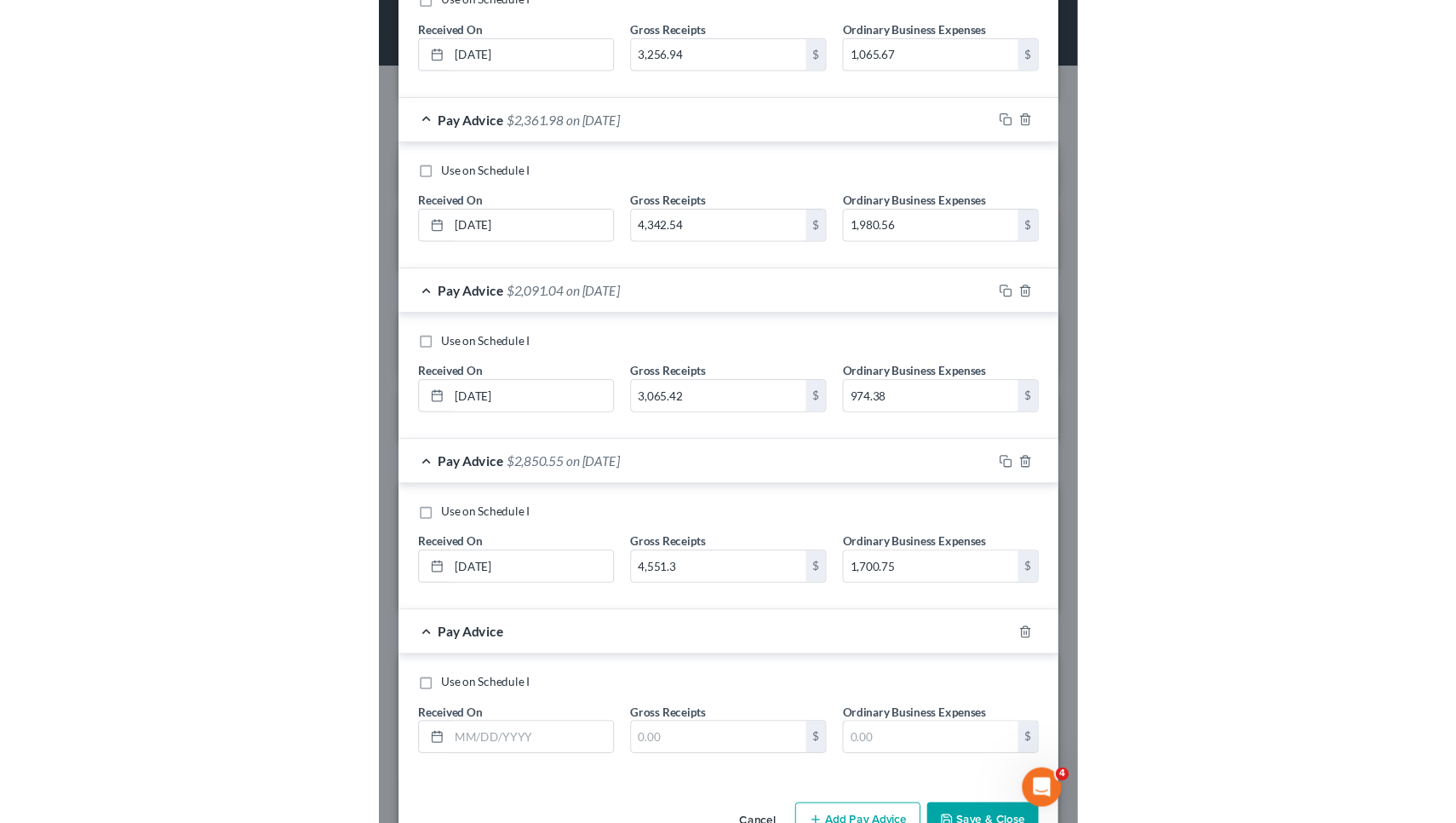
scroll to position [1403, 0]
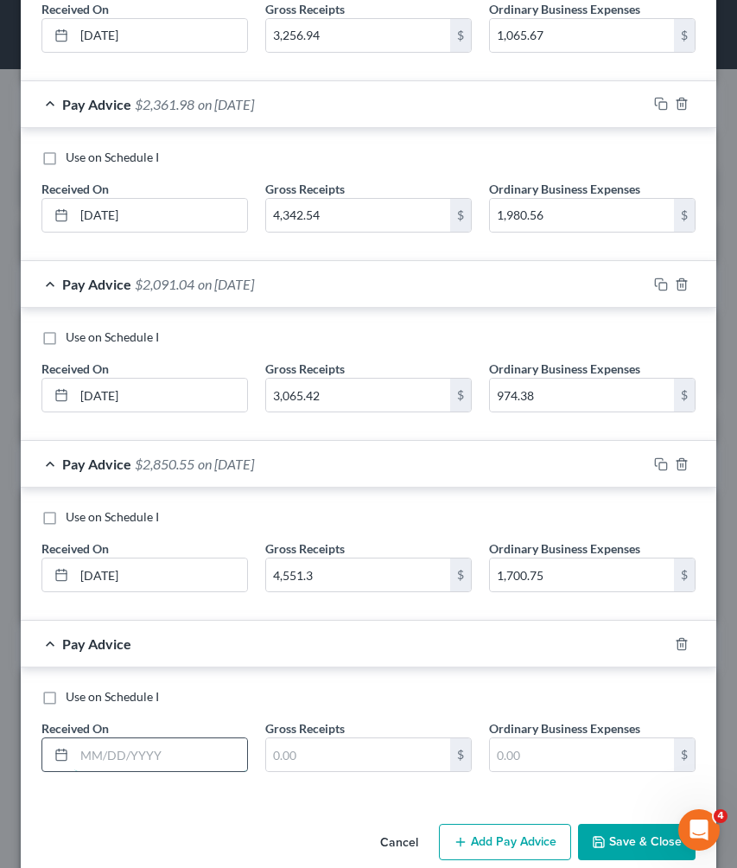
click at [215, 748] on input "text" at bounding box center [160, 754] width 173 height 33
type input "[DATE]"
type input "4,120.18"
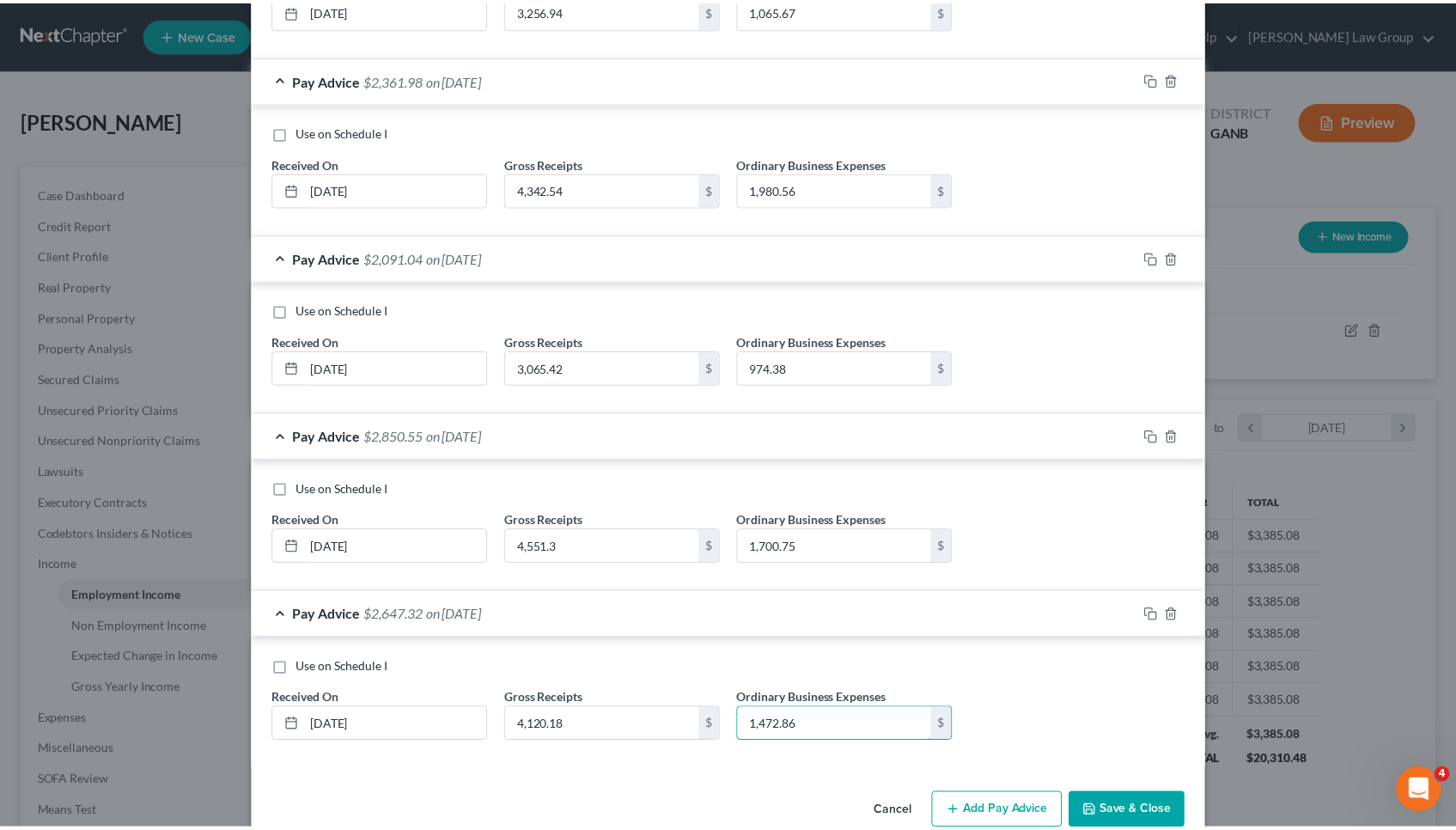
scroll to position [858719, 858291]
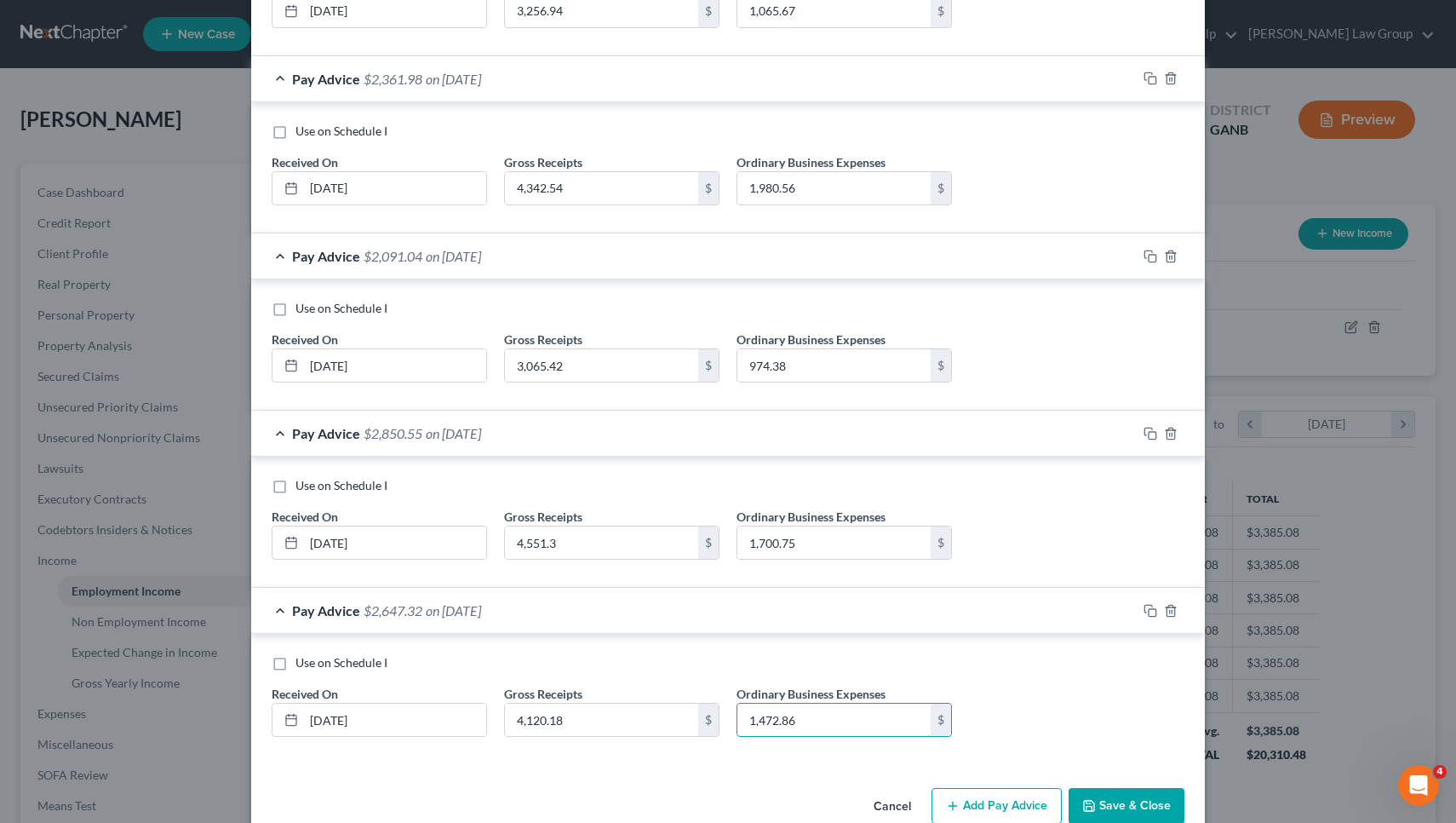
type input "1,472.86"
click at [1121, 799] on button "Save & Close" at bounding box center [1127, 805] width 116 height 35
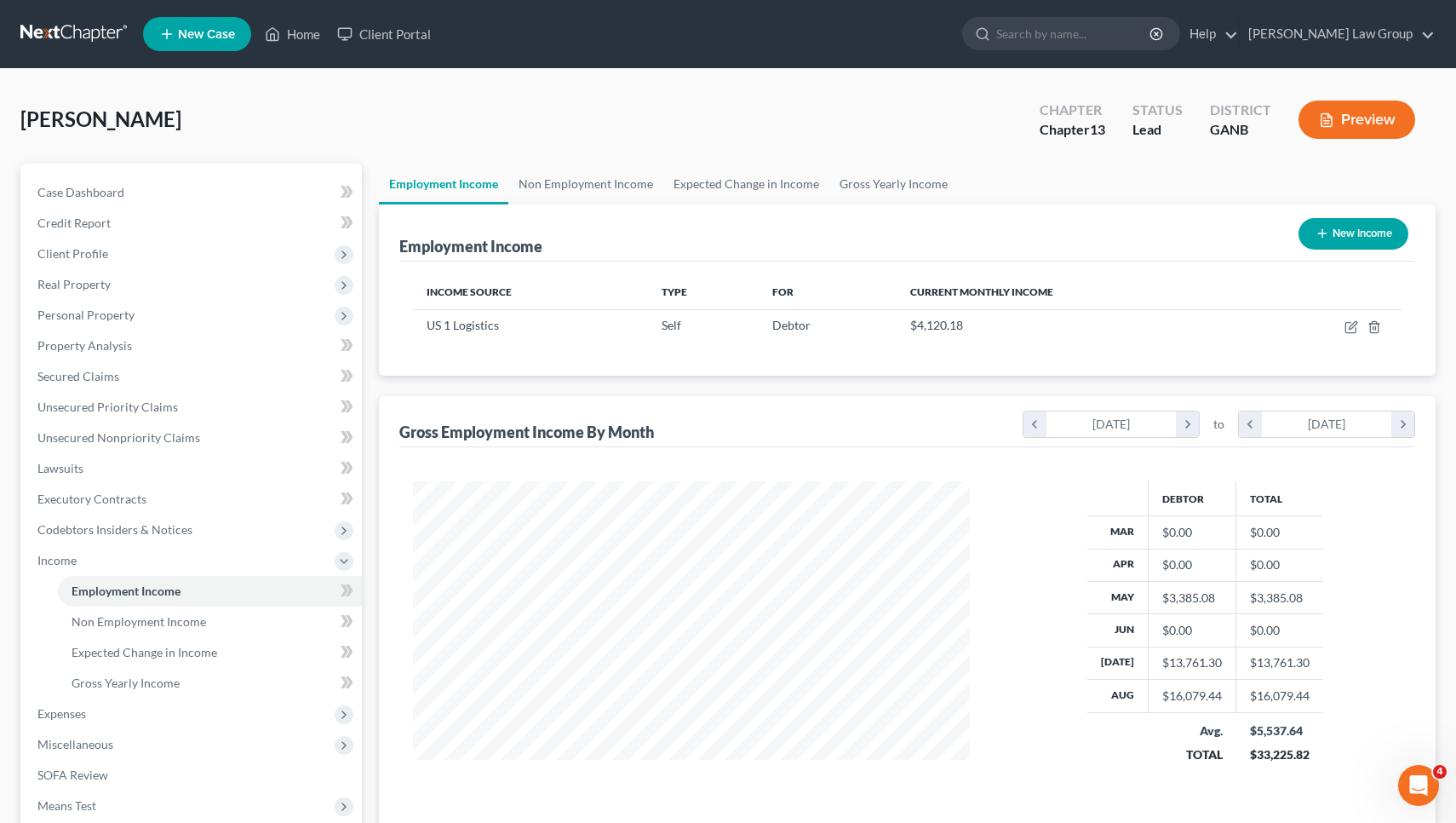
scroll to position [851477, 850747]
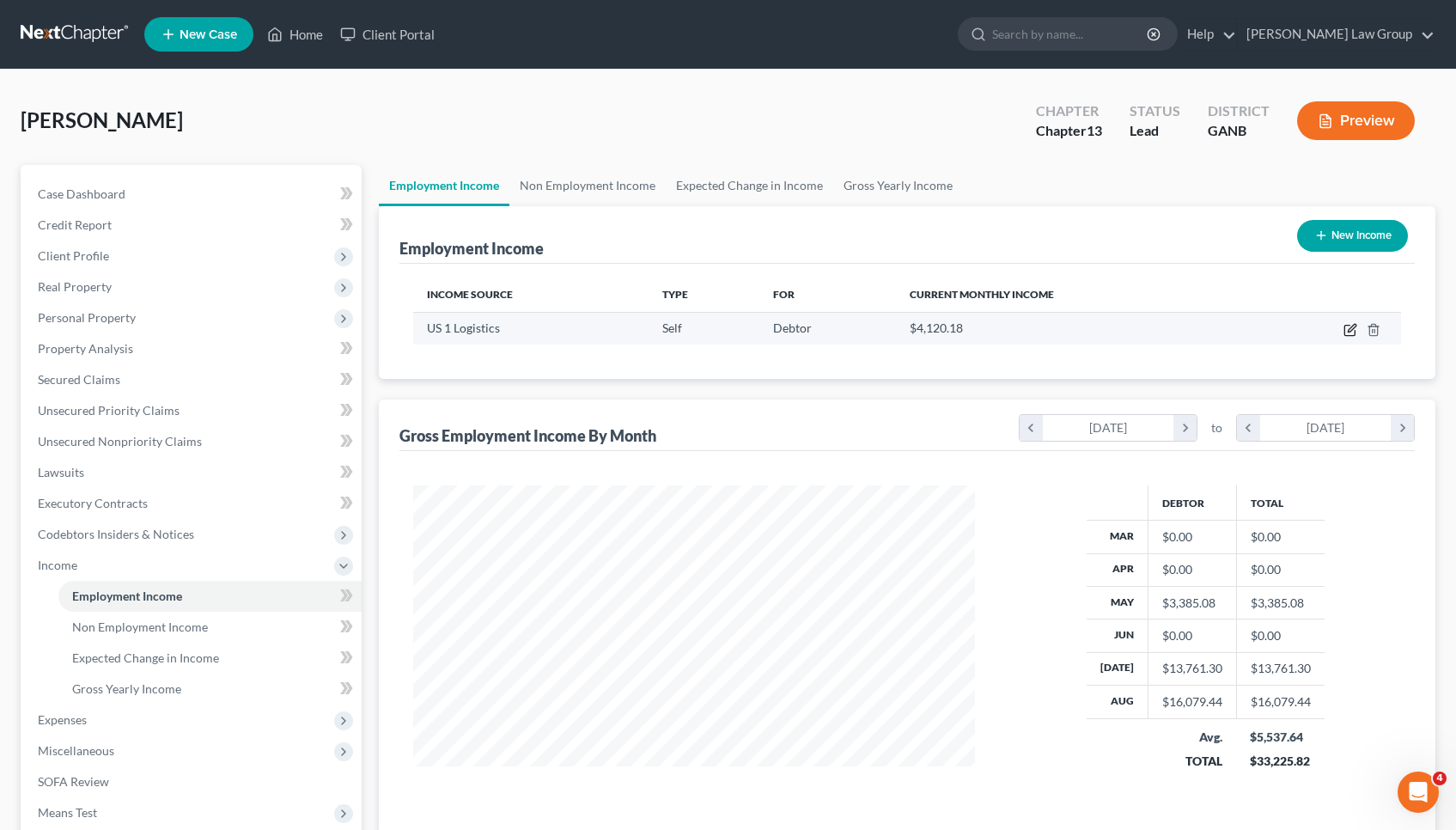
click at [1351, 325] on icon "button" at bounding box center [1351, 330] width 14 height 14
select select "1"
select select "9"
select select "0"
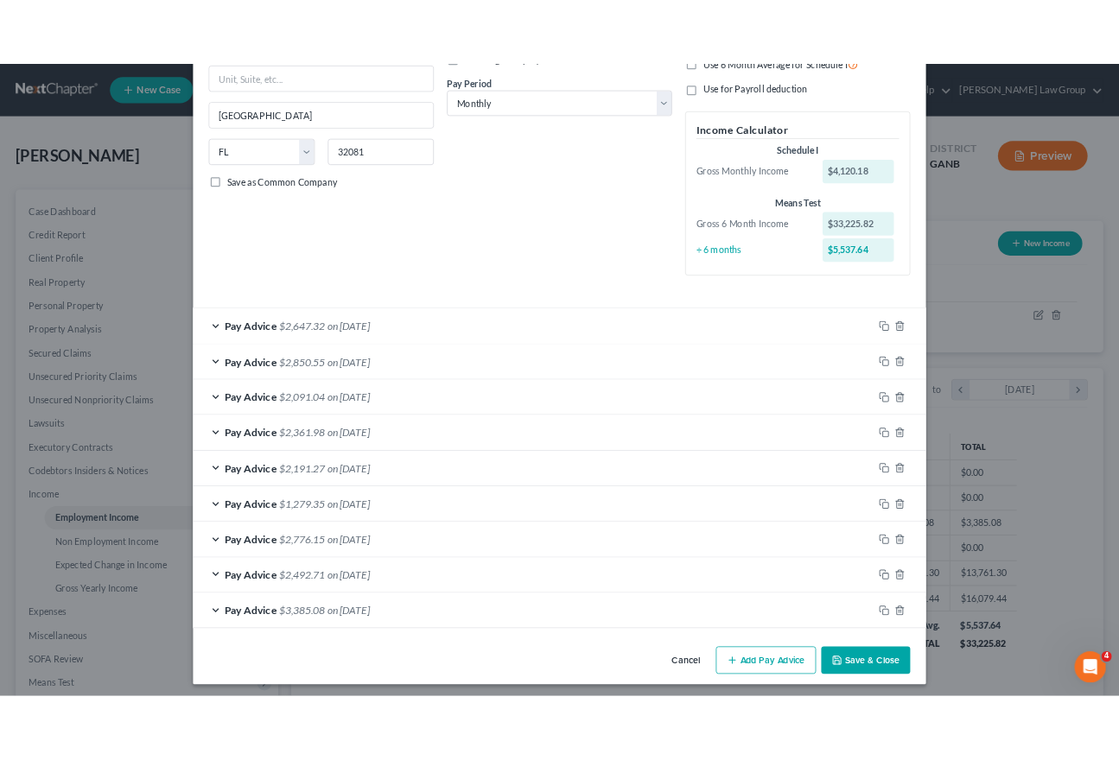
scroll to position [258, 0]
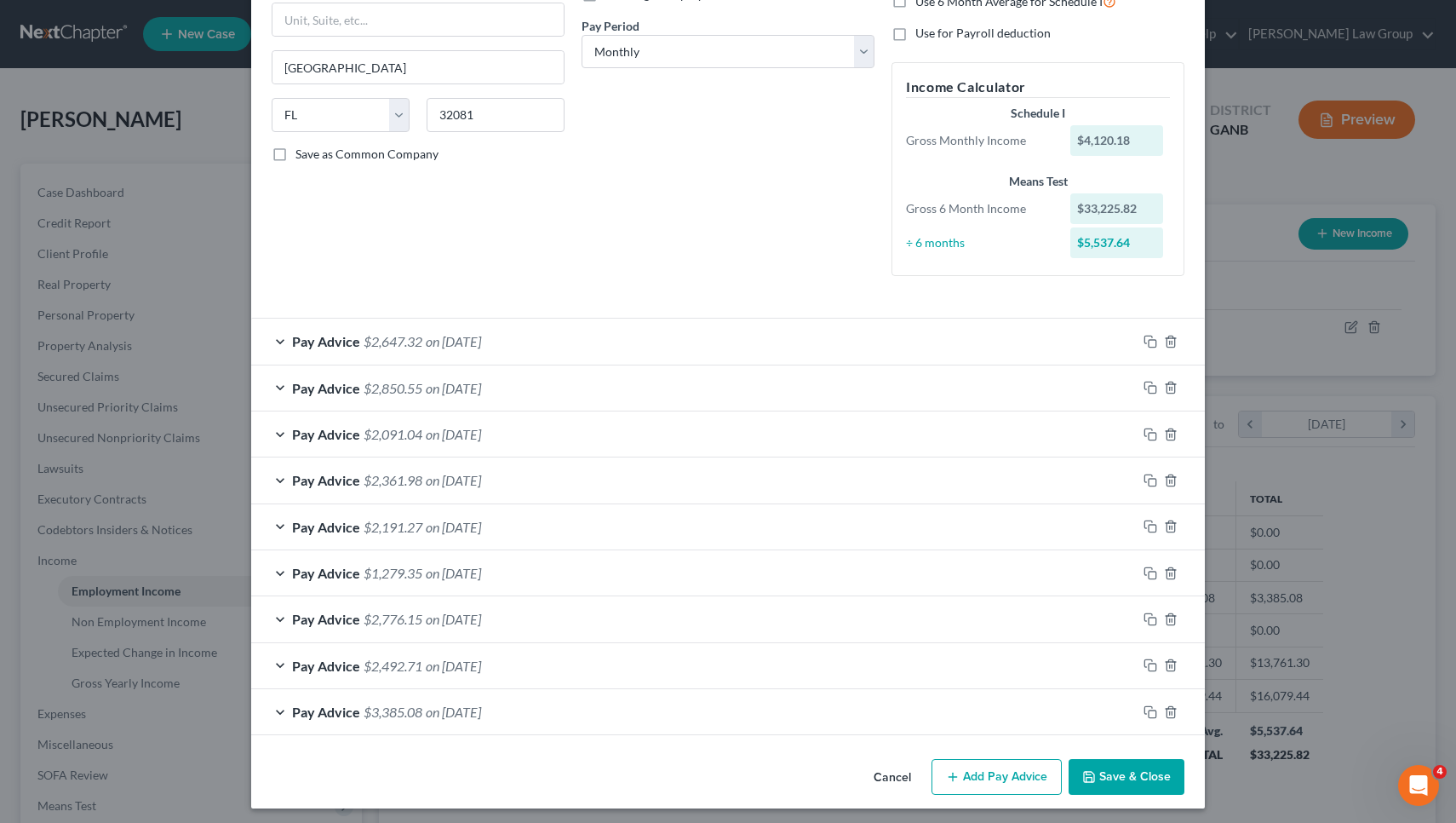
click at [981, 788] on button "Add Pay Advice" at bounding box center [996, 777] width 130 height 35
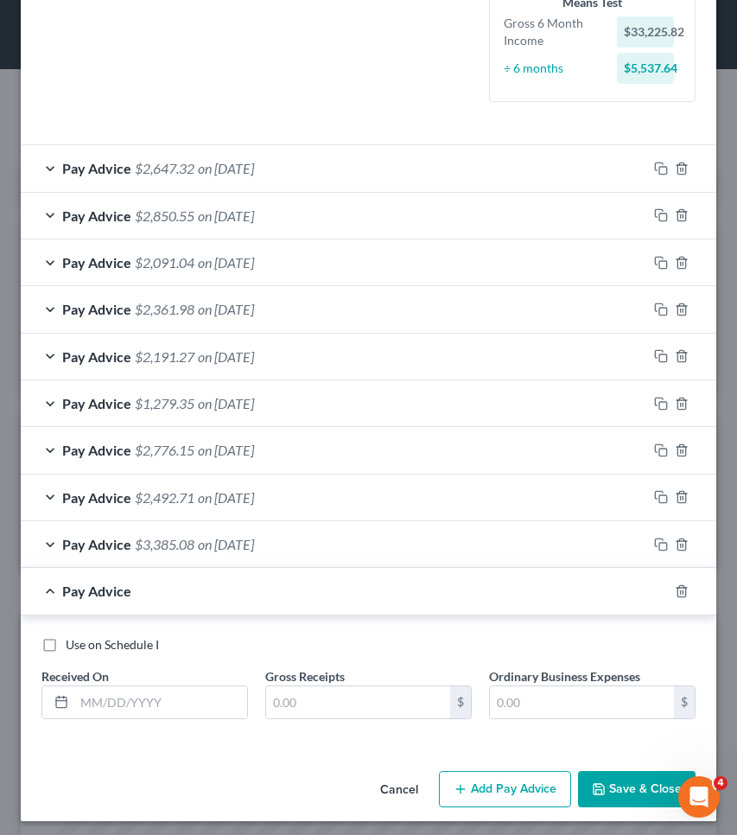
scroll to position [460, 0]
click at [191, 686] on input "text" at bounding box center [160, 702] width 173 height 33
type input "[DATE]"
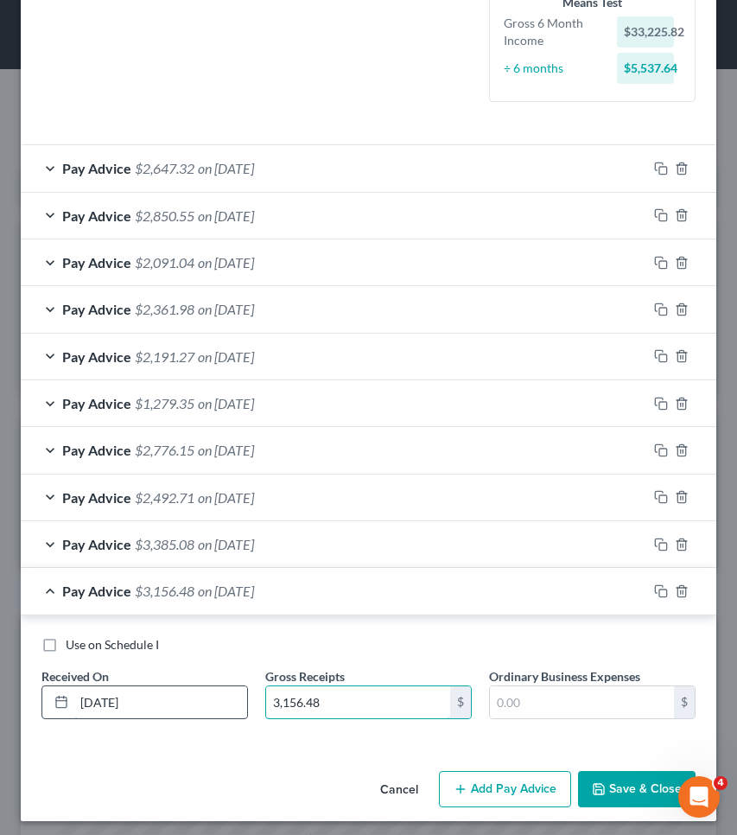
type input "3,156.48"
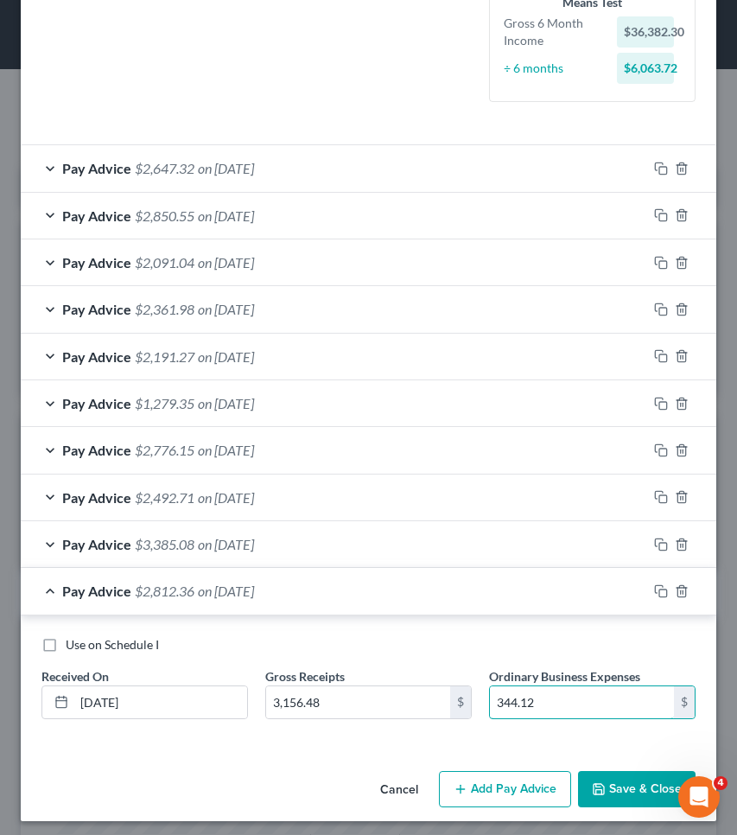
type input "344.12"
click at [478, 781] on button "Add Pay Advice" at bounding box center [505, 789] width 132 height 36
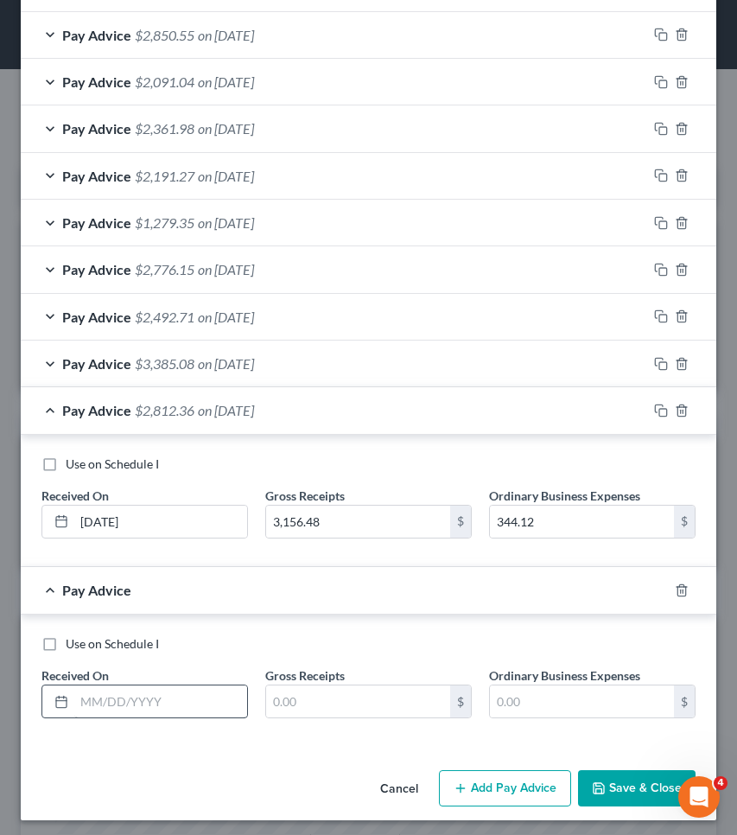
scroll to position [640, 0]
click at [213, 696] on input "text" at bounding box center [160, 702] width 173 height 33
type input "[DATE]"
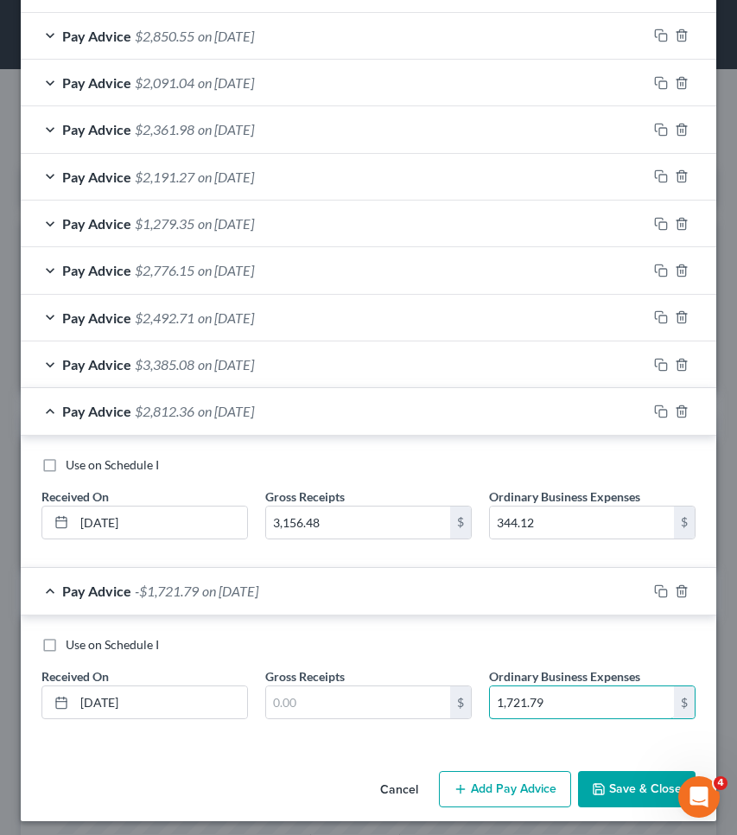
type input "1,721.79"
click at [499, 784] on button "Add Pay Advice" at bounding box center [505, 789] width 132 height 36
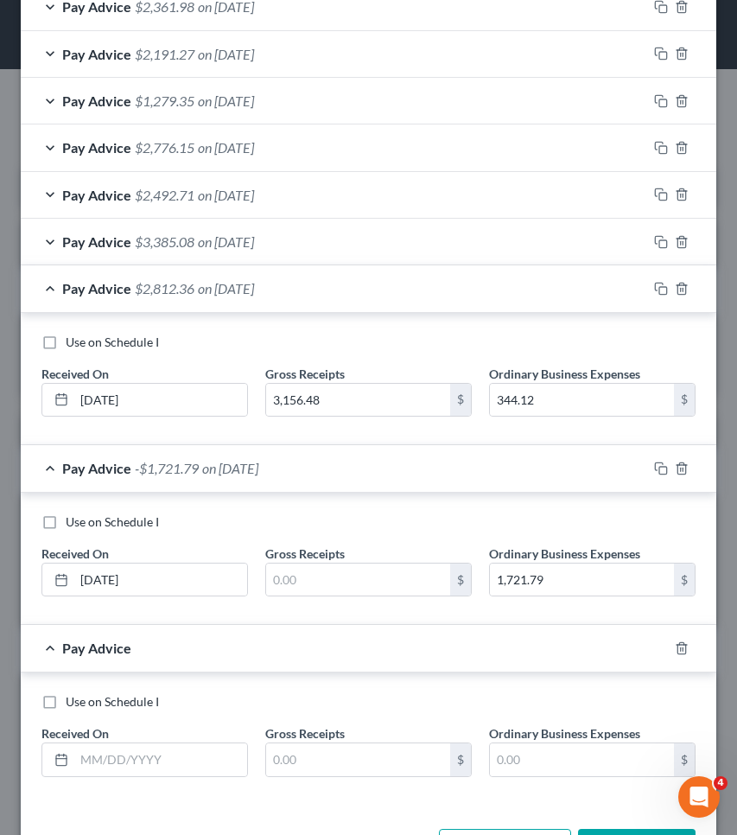
scroll to position [810, 0]
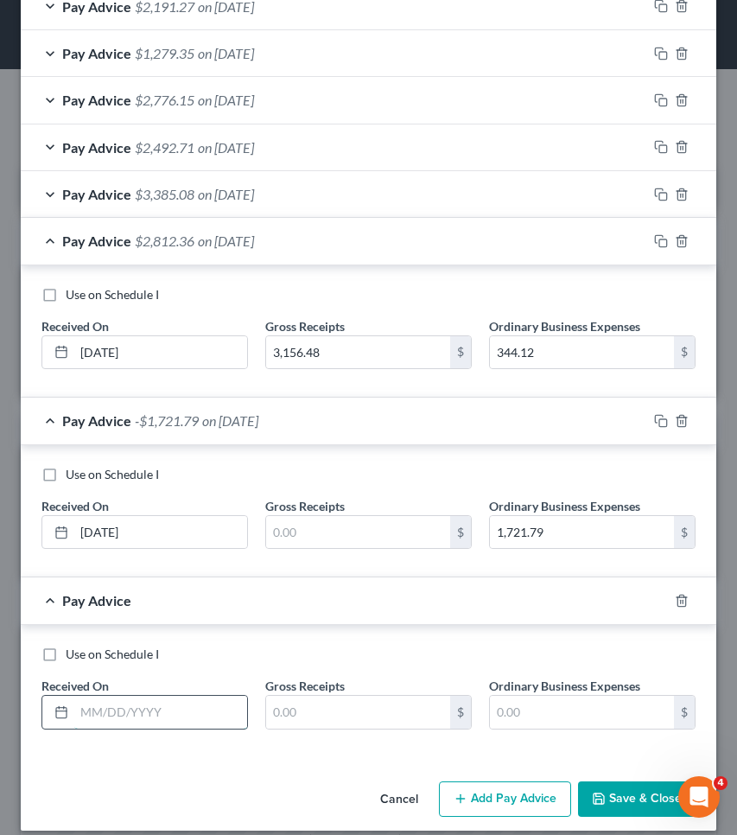
click at [197, 713] on input "text" at bounding box center [160, 712] width 173 height 33
type input "[DATE]"
type input "1,320.78"
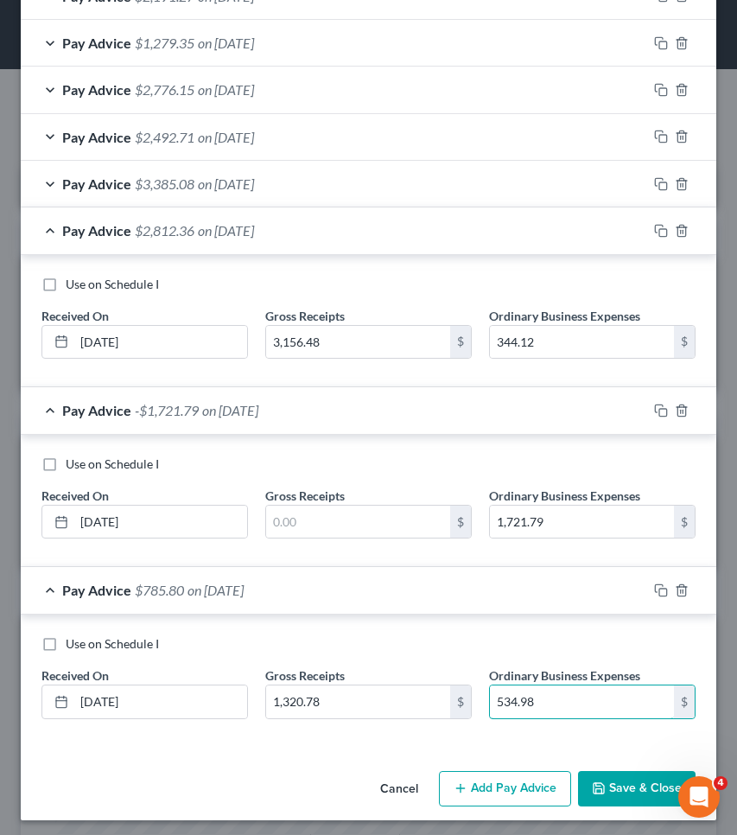
scroll to position [819, 0]
type input "534.98"
click at [509, 784] on button "Add Pay Advice" at bounding box center [505, 790] width 132 height 36
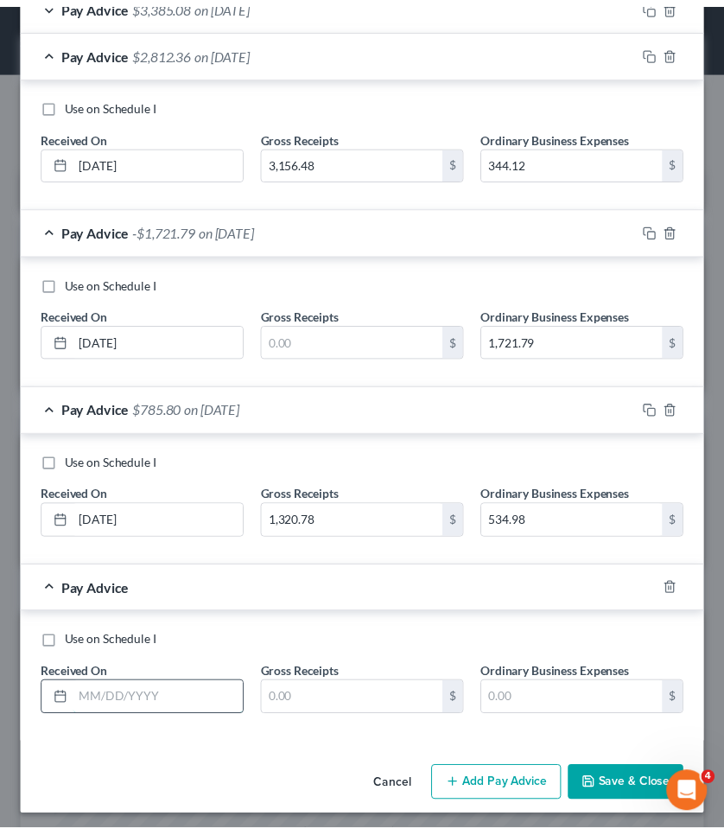
scroll to position [999, 0]
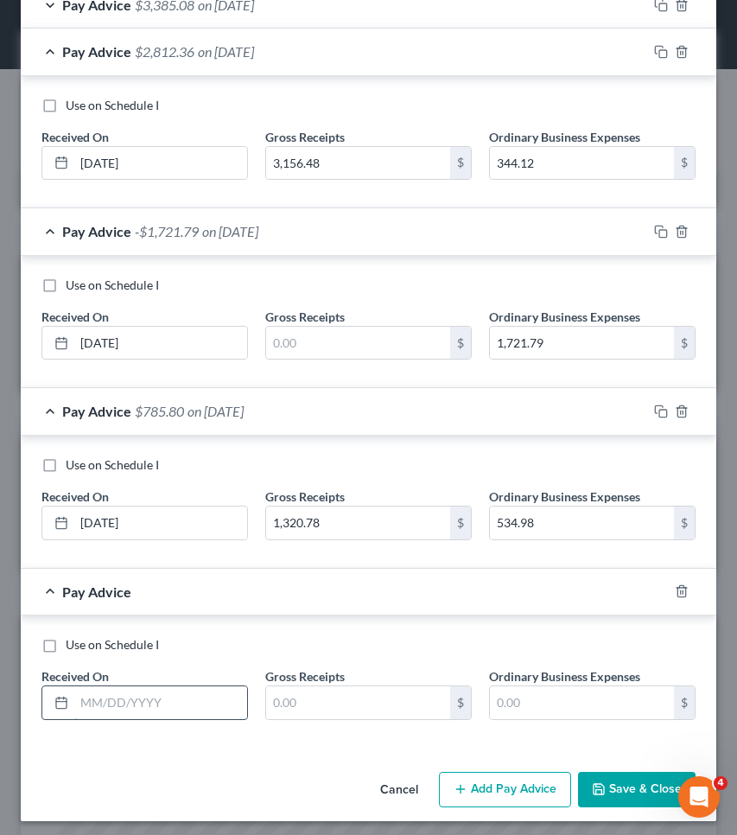
click at [166, 696] on input "text" at bounding box center [160, 702] width 173 height 33
type input "[DATE]"
type input "3,494.8"
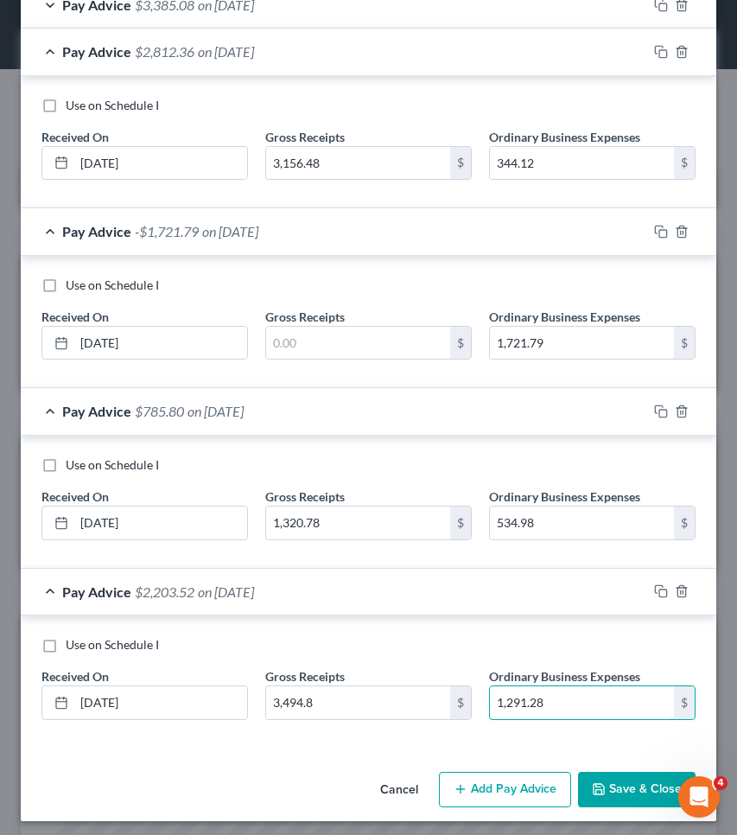
type input "1,291.28"
click at [604, 785] on button "Save & Close" at bounding box center [637, 790] width 118 height 36
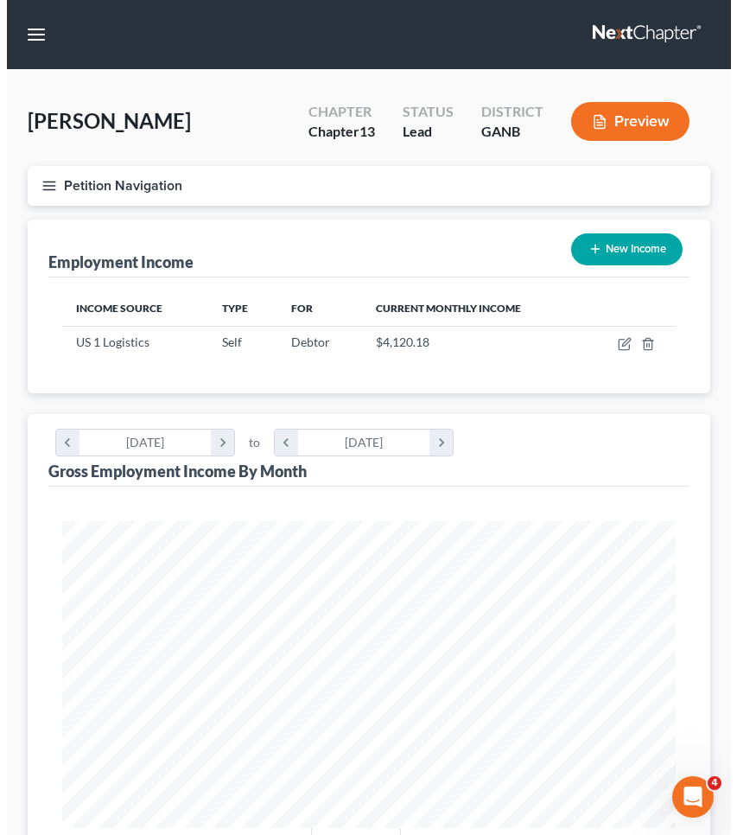
scroll to position [0, 0]
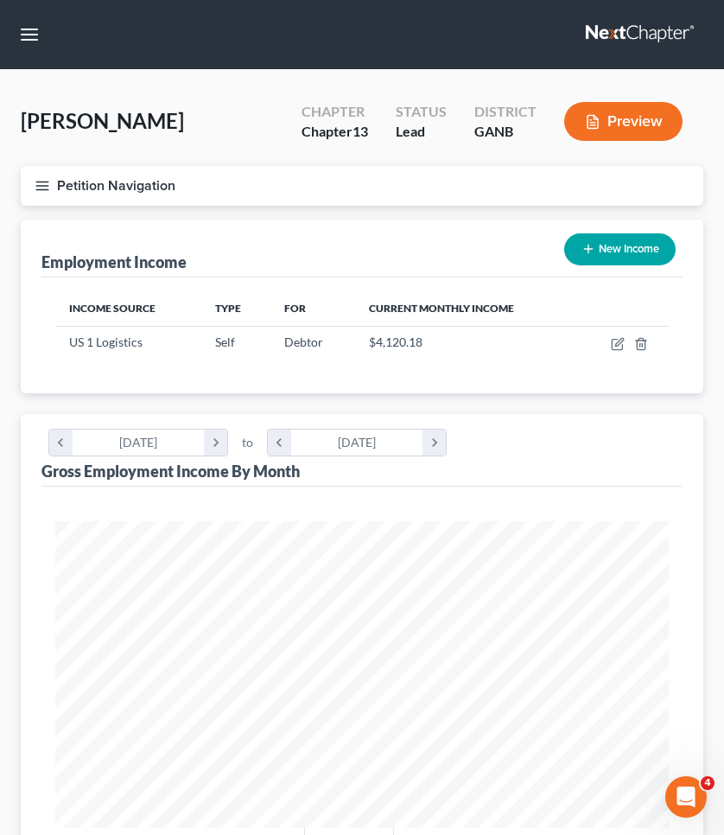
click at [621, 339] on icon "button" at bounding box center [619, 342] width 8 height 8
select select "1"
select select "9"
select select "0"
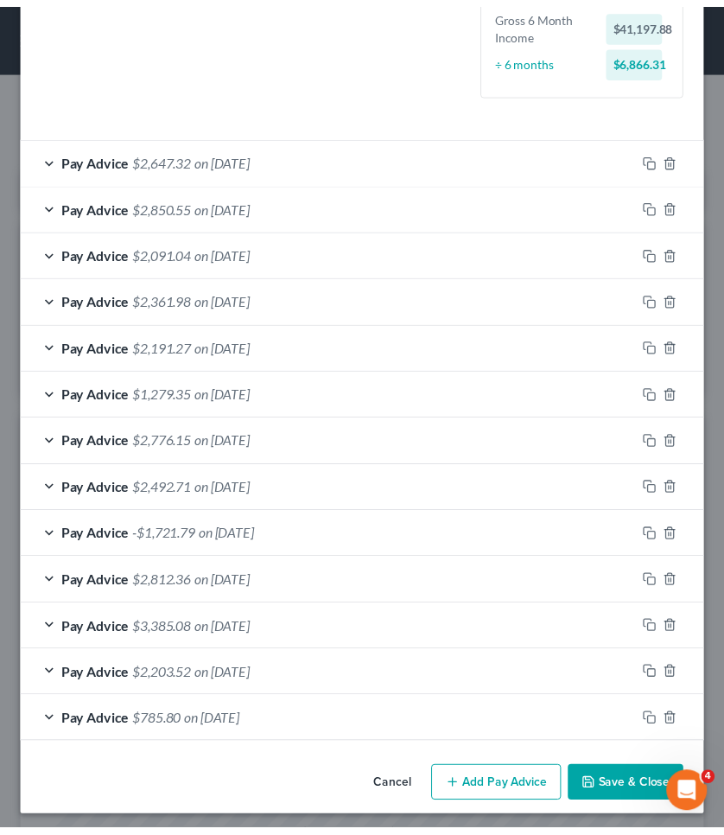
scroll to position [468, 0]
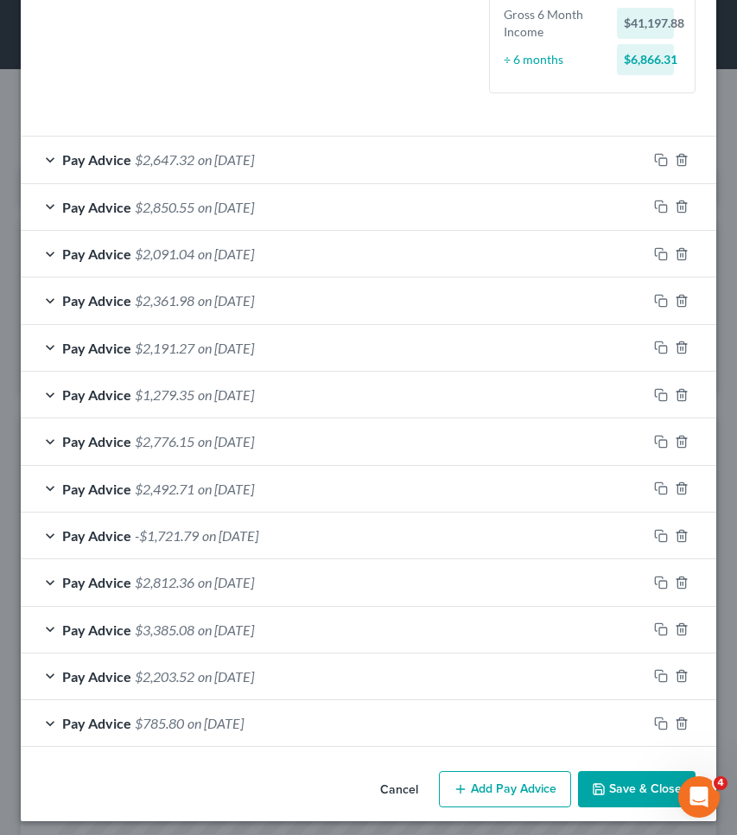
click at [643, 773] on button "Save & Close" at bounding box center [637, 789] width 118 height 36
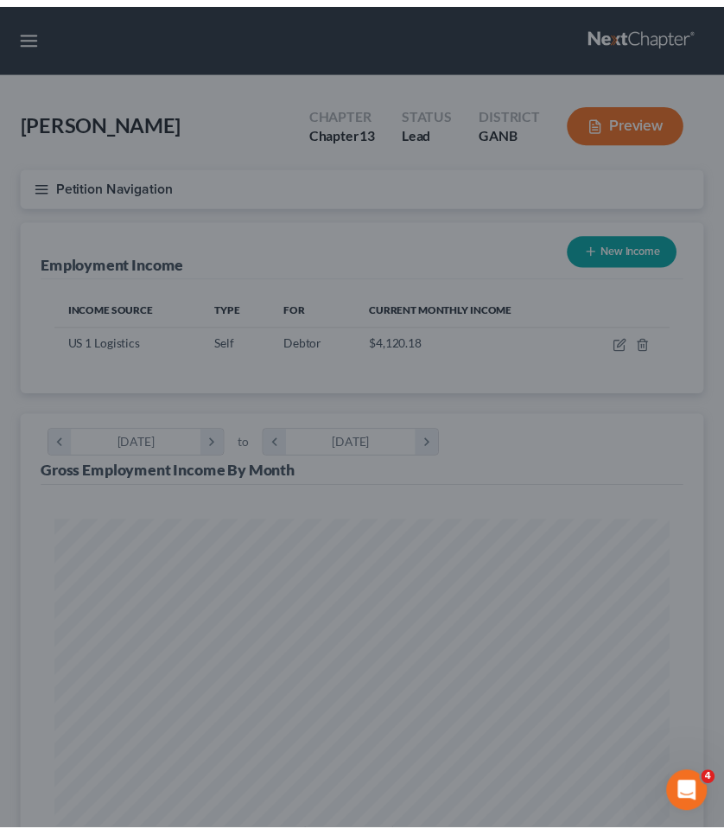
scroll to position [863895, 863554]
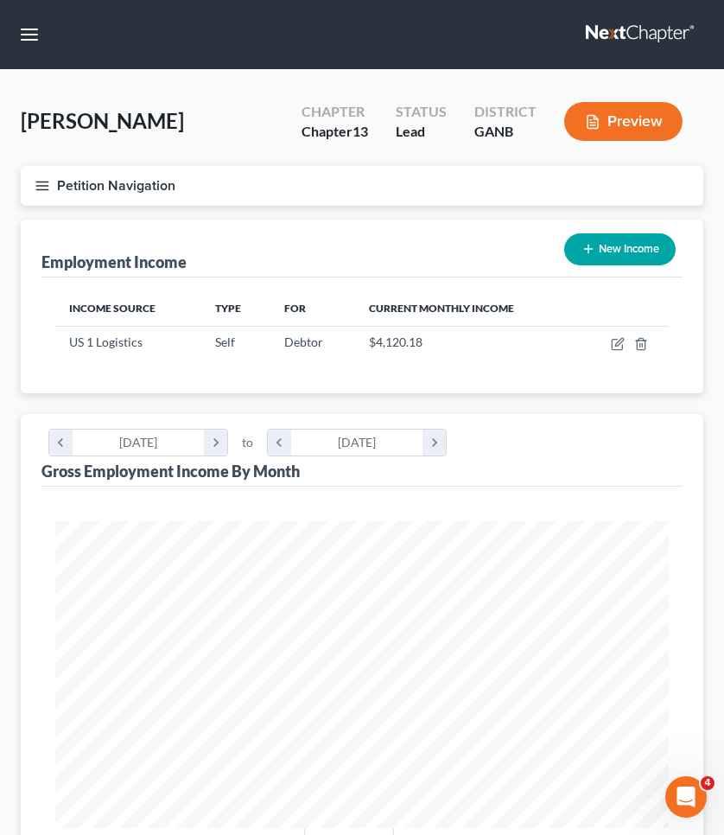
click at [82, 188] on button "Petition Navigation" at bounding box center [362, 186] width 683 height 40
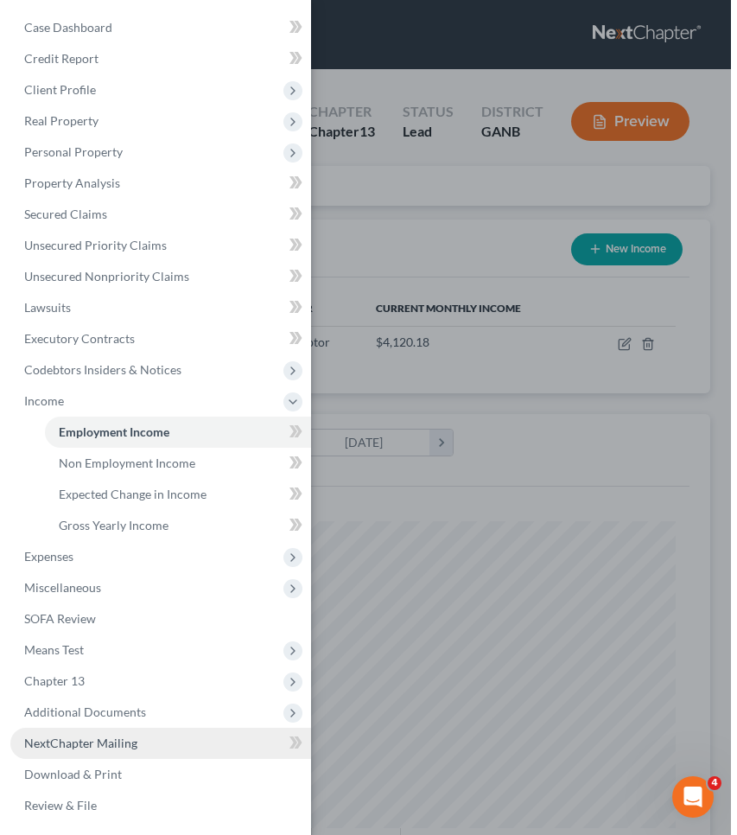
scroll to position [2, 0]
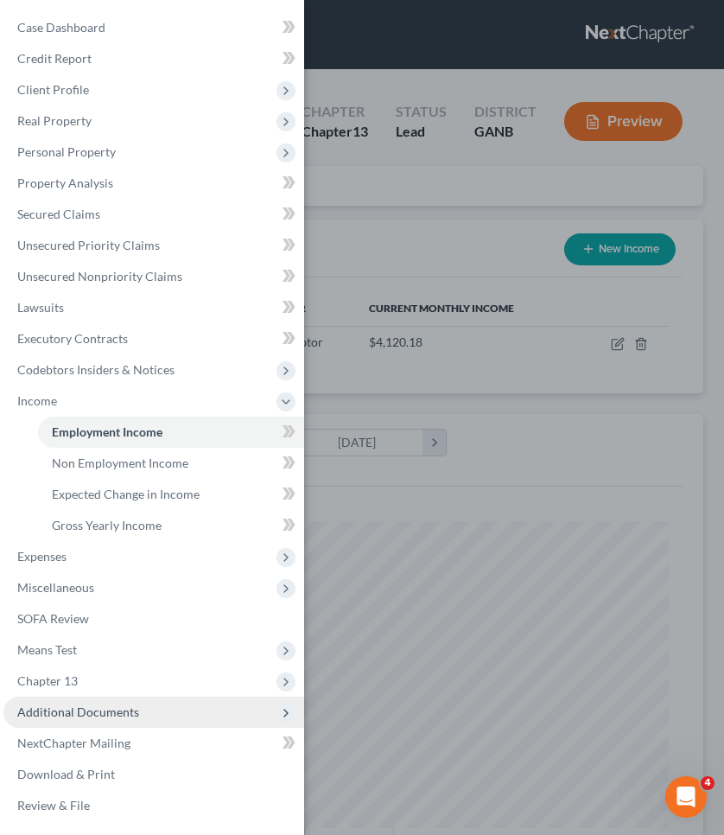
click at [84, 716] on span "Additional Documents" at bounding box center [78, 711] width 122 height 15
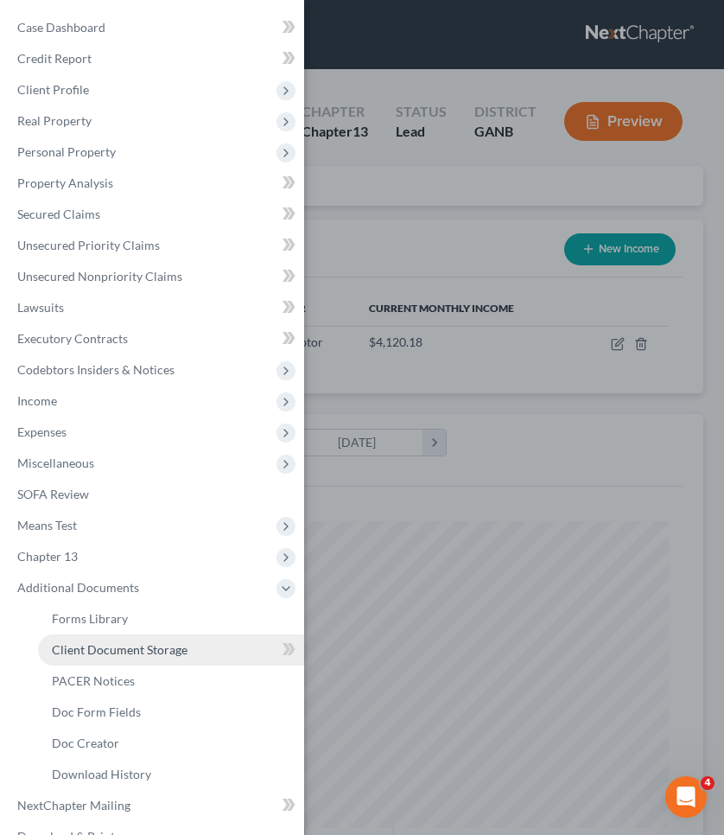
click at [169, 653] on span "Client Document Storage" at bounding box center [120, 649] width 136 height 15
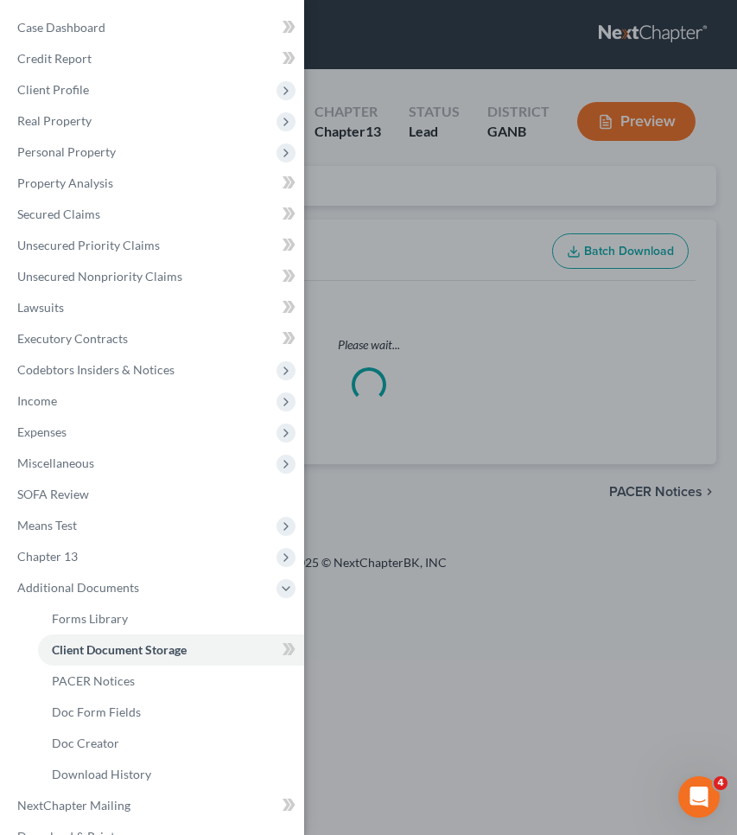
select select "5"
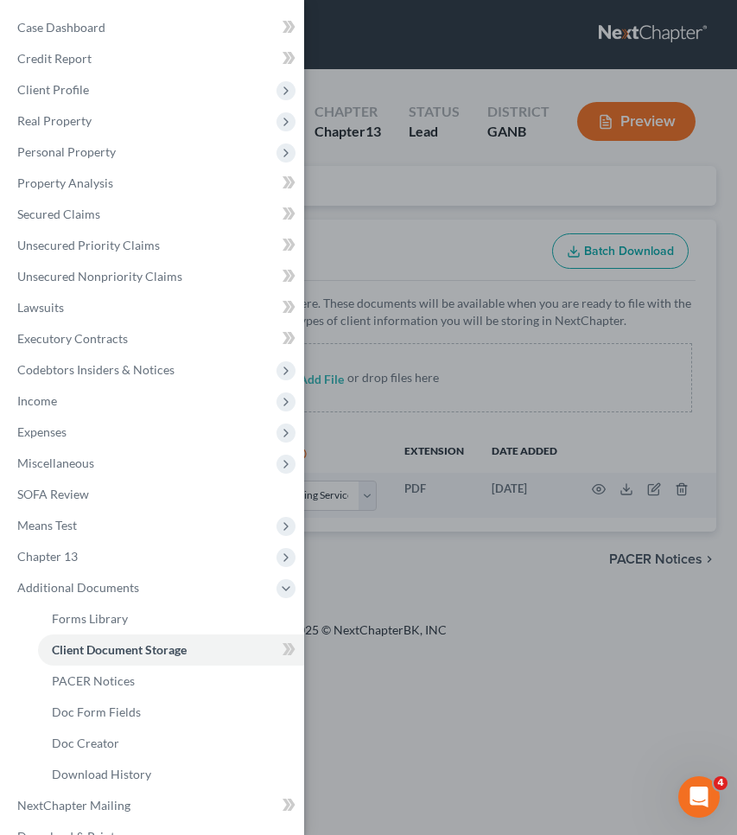
click at [463, 423] on div "Case Dashboard Payments Invoices Payments Payments Credit Report Client Profile" at bounding box center [368, 417] width 737 height 835
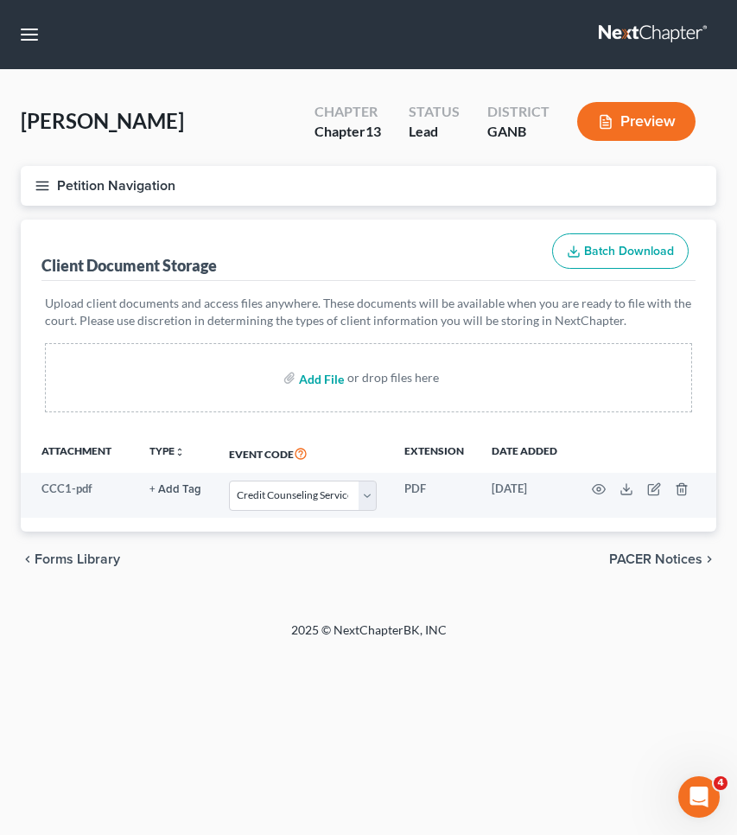
click at [318, 381] on input "file" at bounding box center [319, 377] width 41 height 31
type input "C:\fakepath\combined paystubs.pdf"
select select "5"
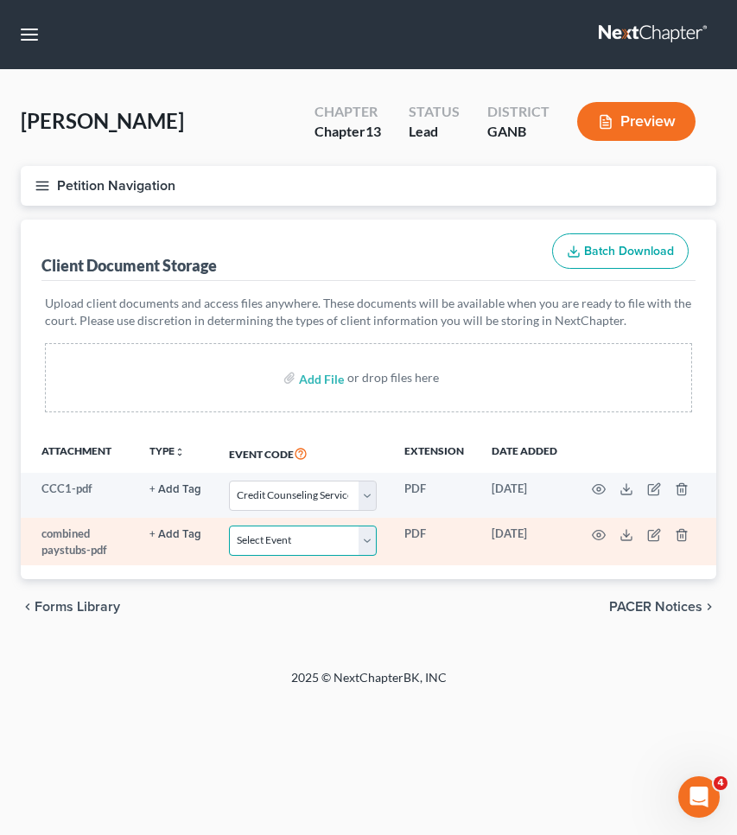
select select "35"
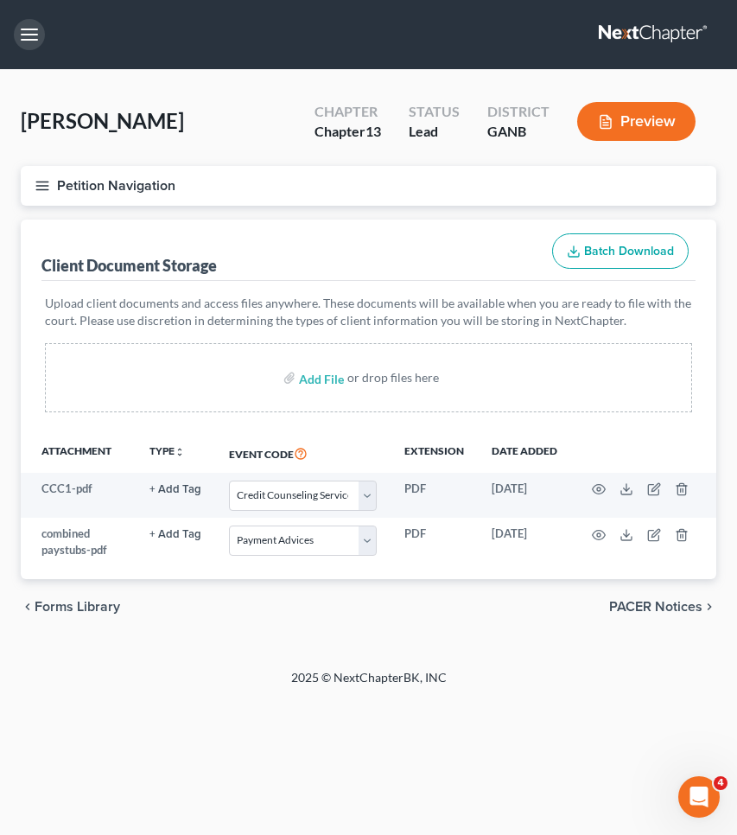
click at [30, 28] on button "button" at bounding box center [29, 34] width 31 height 31
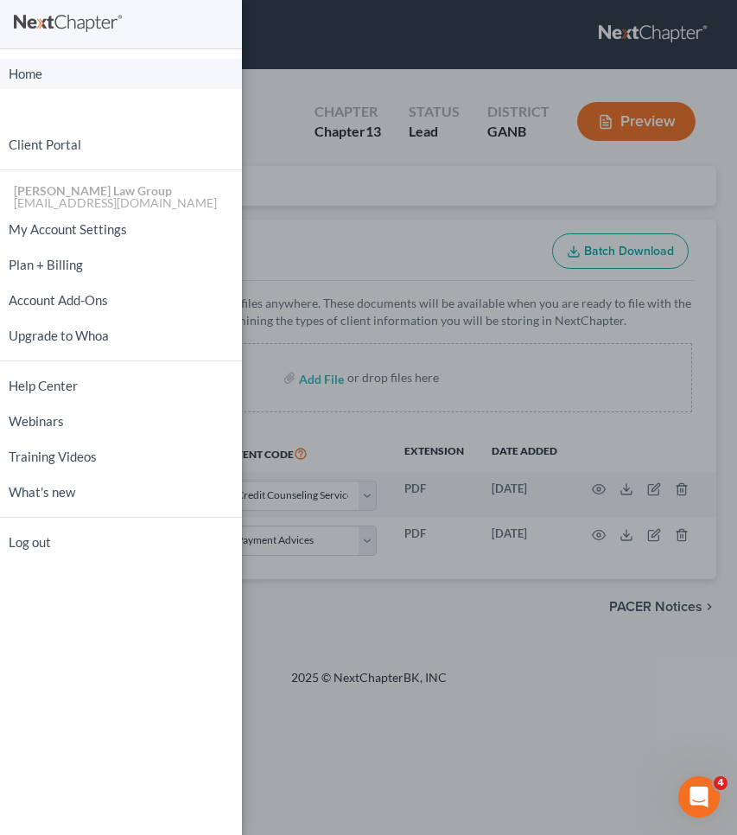
click at [29, 68] on link "Home" at bounding box center [121, 74] width 242 height 30
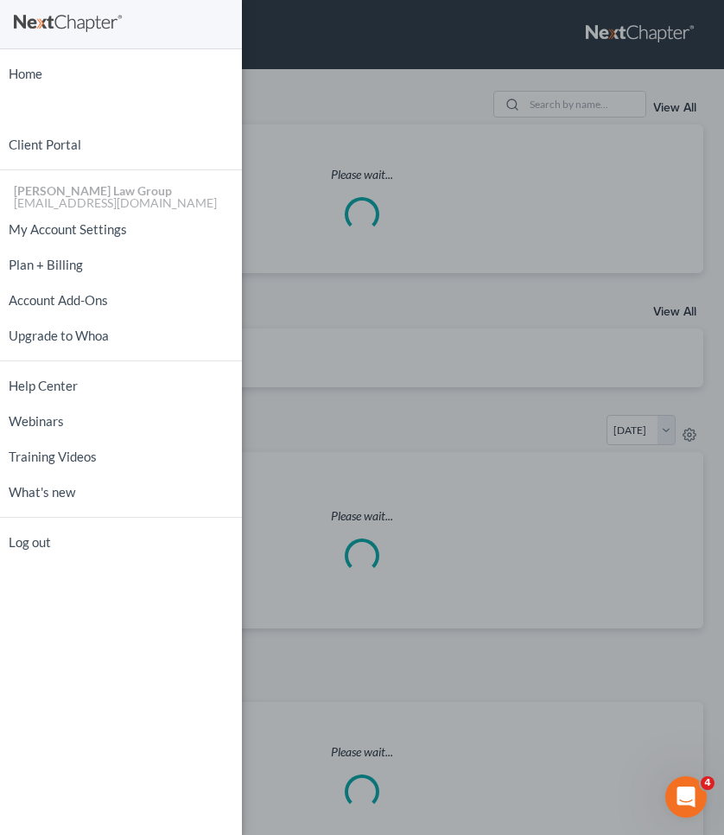
click at [462, 32] on div "Home New Case Client Portal [PERSON_NAME] Law Group [EMAIL_ADDRESS][DOMAIN_NAME…" at bounding box center [362, 417] width 724 height 835
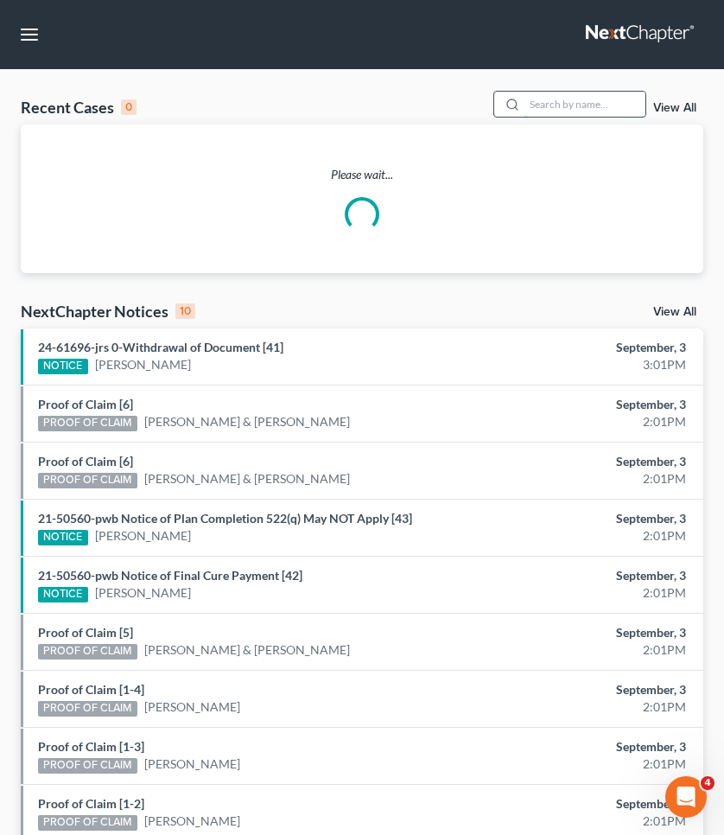
click at [571, 107] on input "search" at bounding box center [585, 104] width 121 height 25
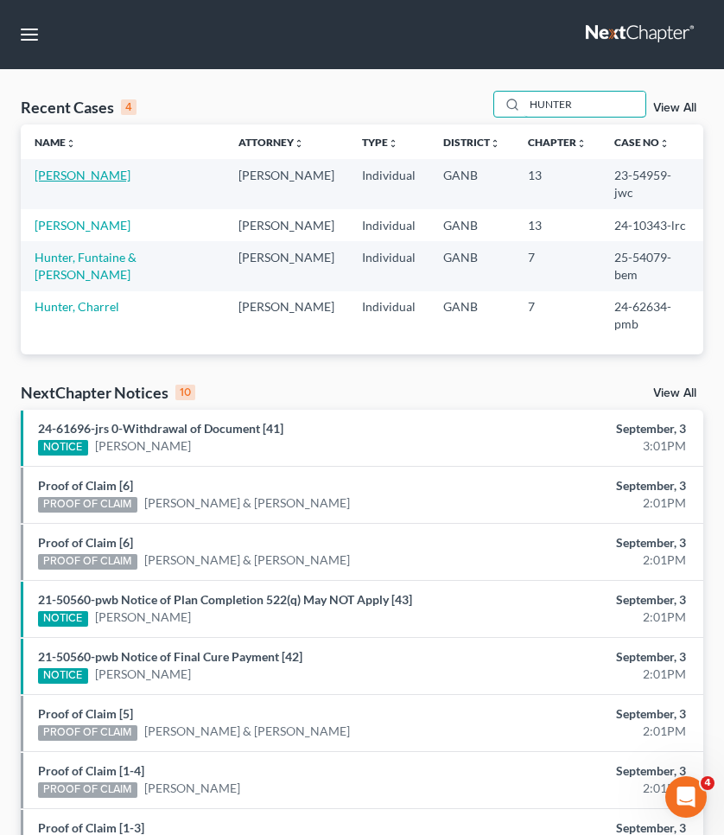
type input "HUNTER"
click at [94, 171] on link "[PERSON_NAME]" at bounding box center [83, 175] width 96 height 15
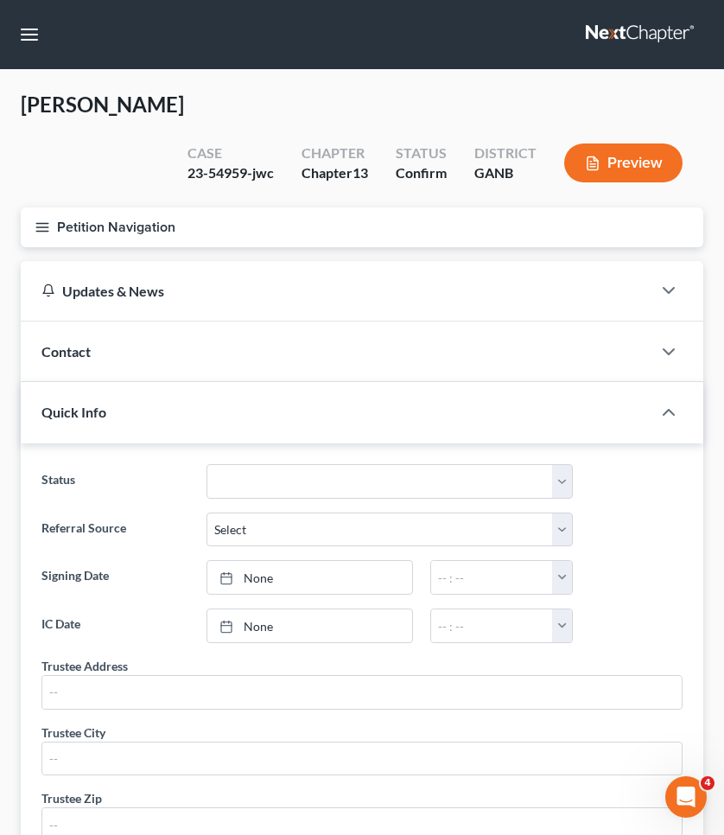
click at [94, 207] on button "Petition Navigation" at bounding box center [362, 227] width 683 height 40
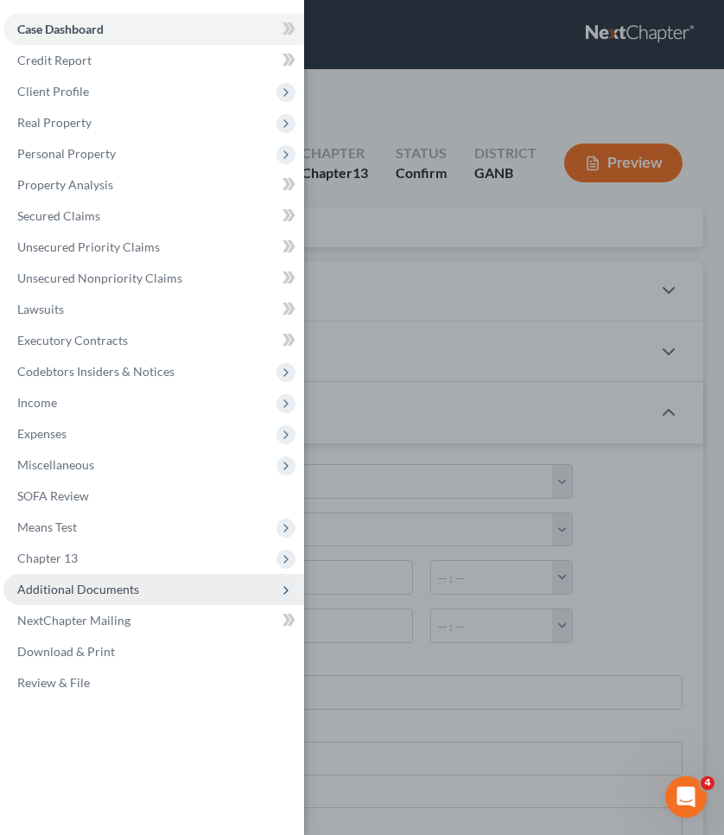
click at [66, 592] on span "Additional Documents" at bounding box center [78, 589] width 122 height 15
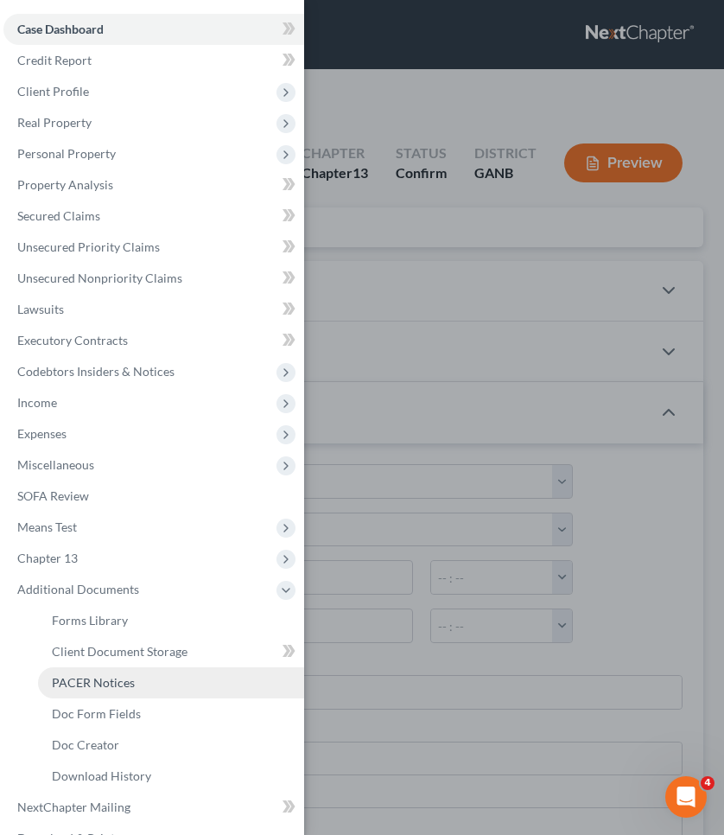
click at [95, 684] on span "PACER Notices" at bounding box center [93, 682] width 83 height 15
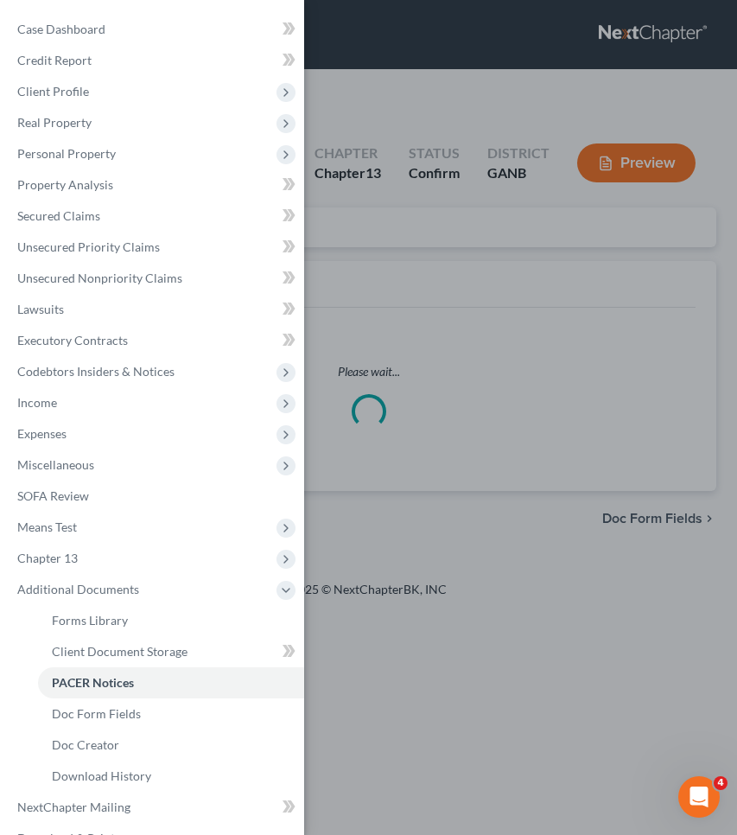
click at [476, 245] on div "Case Dashboard Payments Invoices Payments Payments Credit Report Client Profile" at bounding box center [368, 417] width 737 height 835
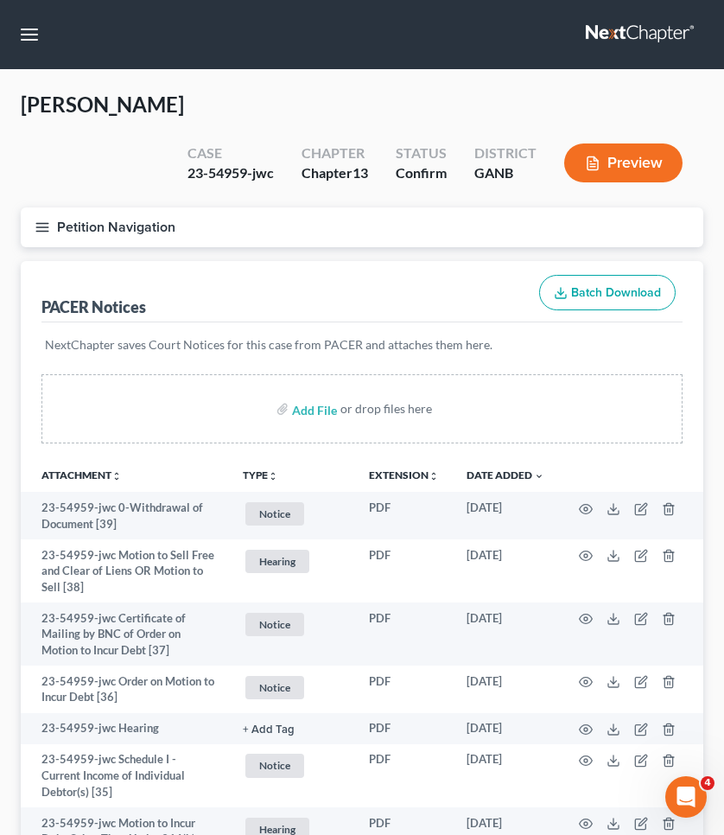
click at [42, 223] on line "button" at bounding box center [42, 223] width 12 height 0
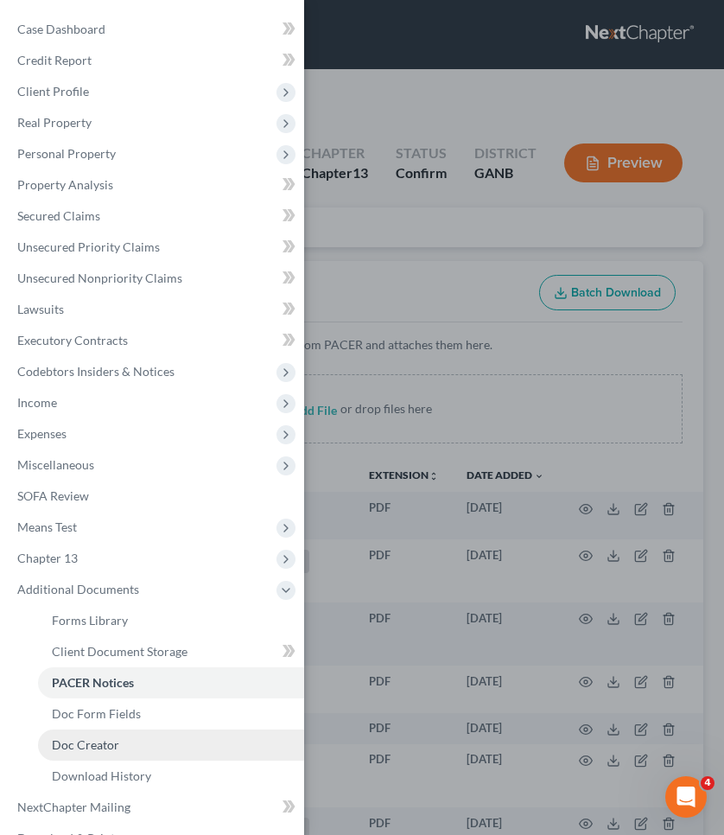
click at [96, 741] on span "Doc Creator" at bounding box center [85, 744] width 67 height 15
